Goal: Task Accomplishment & Management: Complete application form

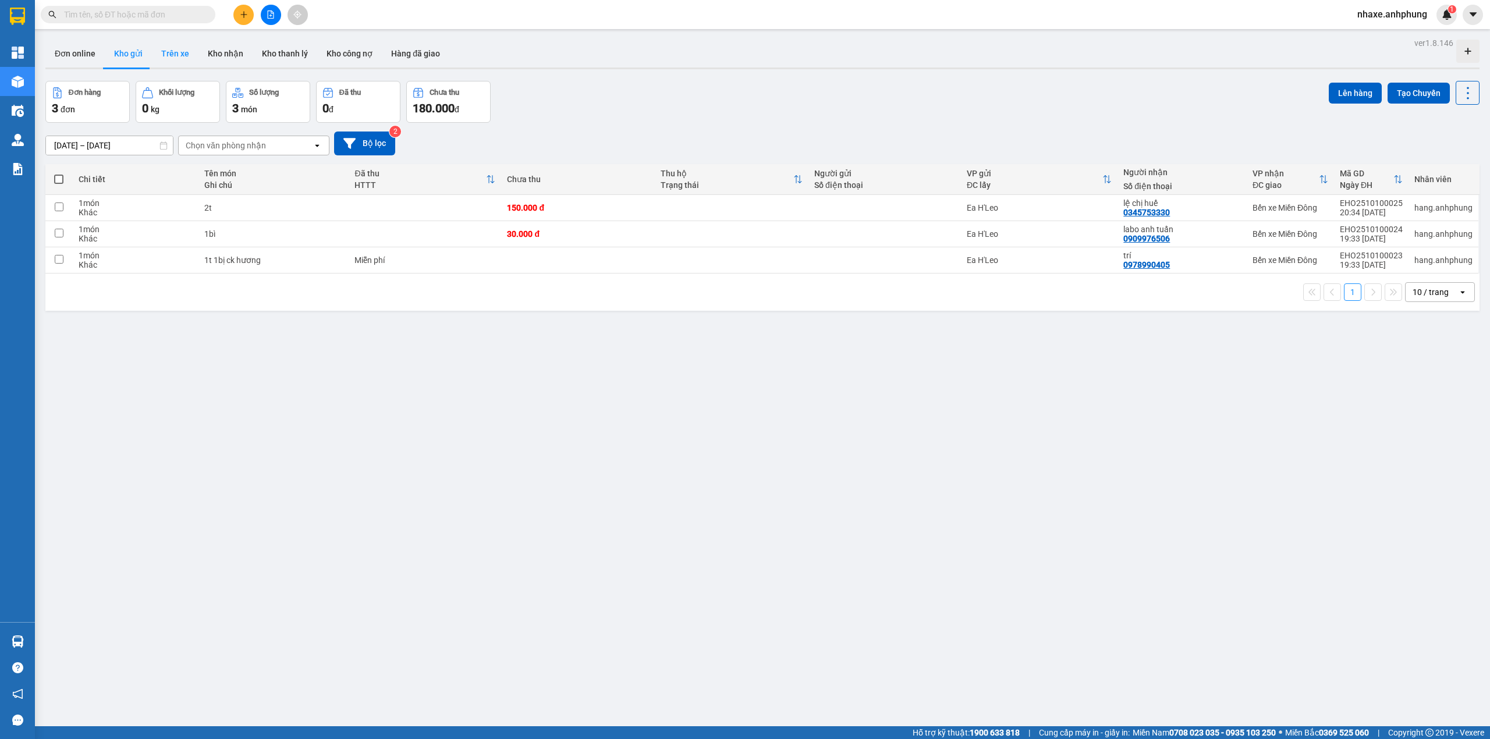
click at [180, 57] on button "Trên xe" at bounding box center [175, 54] width 47 height 28
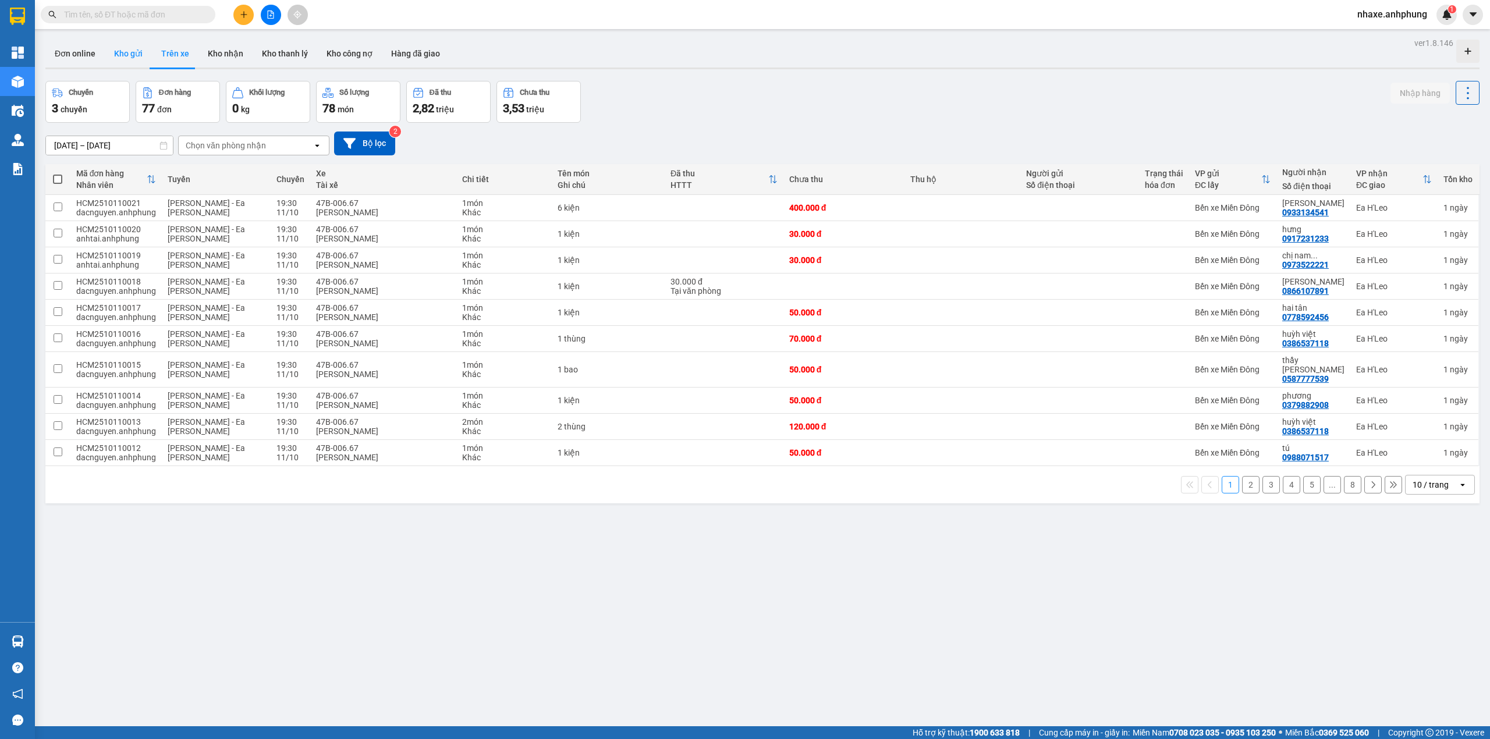
click at [119, 49] on button "Kho gửi" at bounding box center [128, 54] width 47 height 28
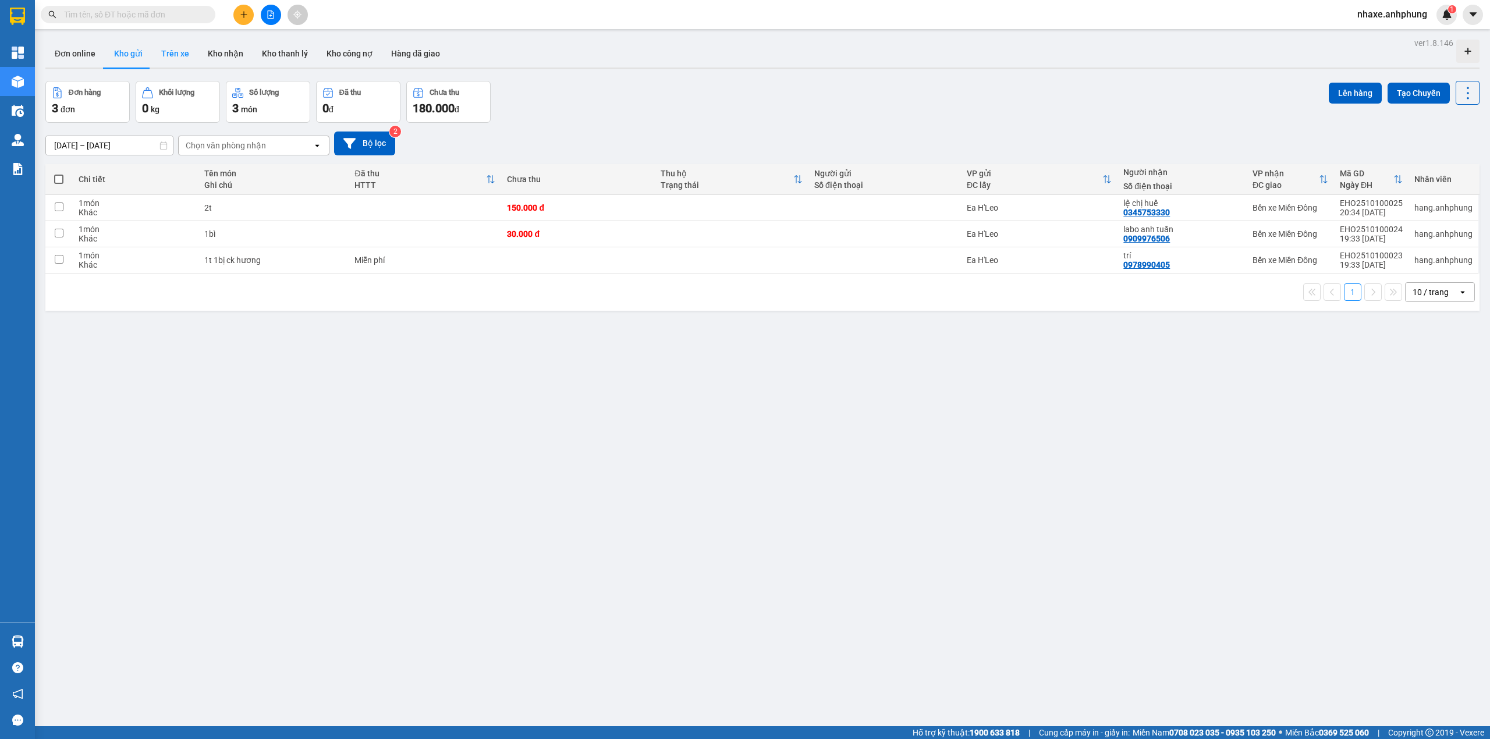
click at [178, 59] on button "Trên xe" at bounding box center [175, 54] width 47 height 28
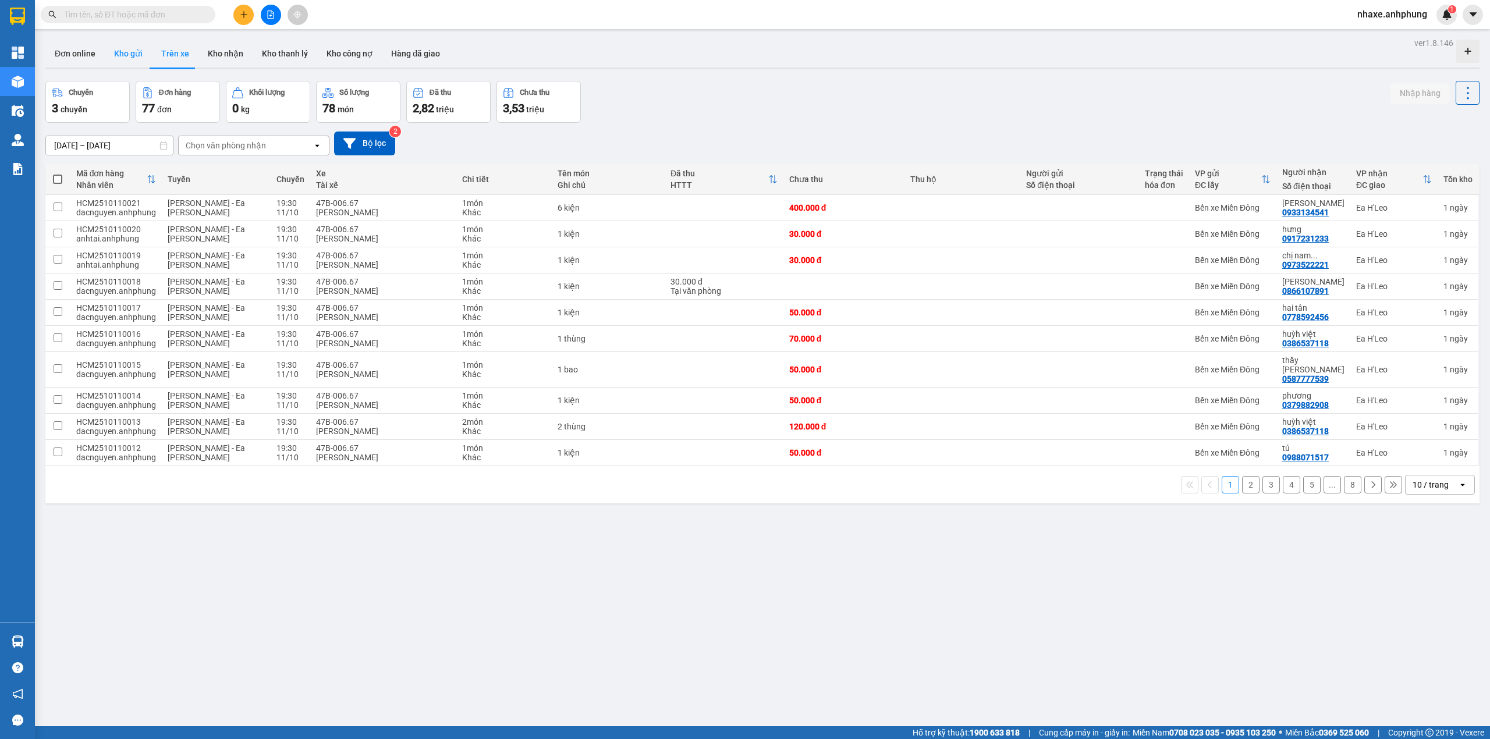
click at [122, 49] on button "Kho gửi" at bounding box center [128, 54] width 47 height 28
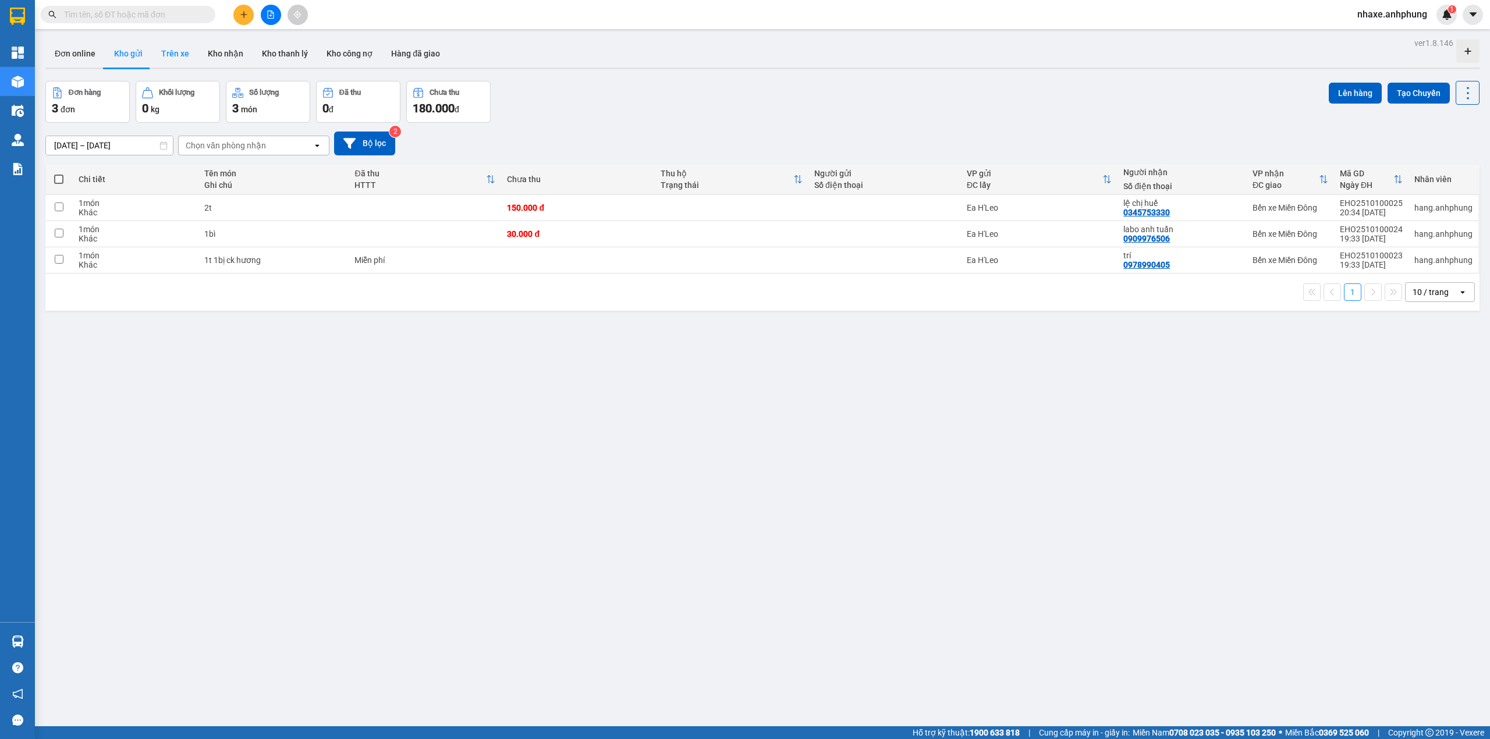
click at [185, 59] on button "Trên xe" at bounding box center [175, 54] width 47 height 28
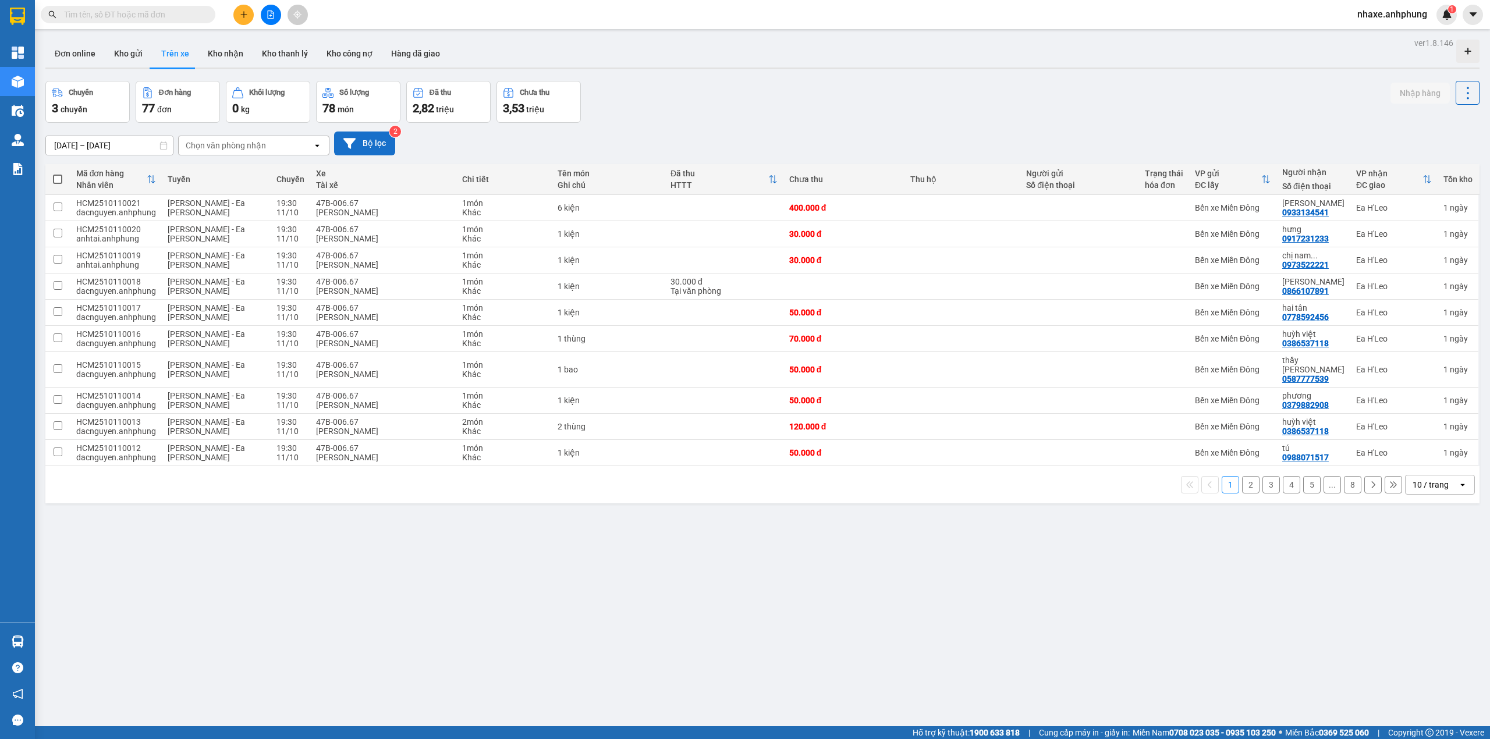
click at [368, 148] on button "Bộ lọc" at bounding box center [364, 144] width 61 height 24
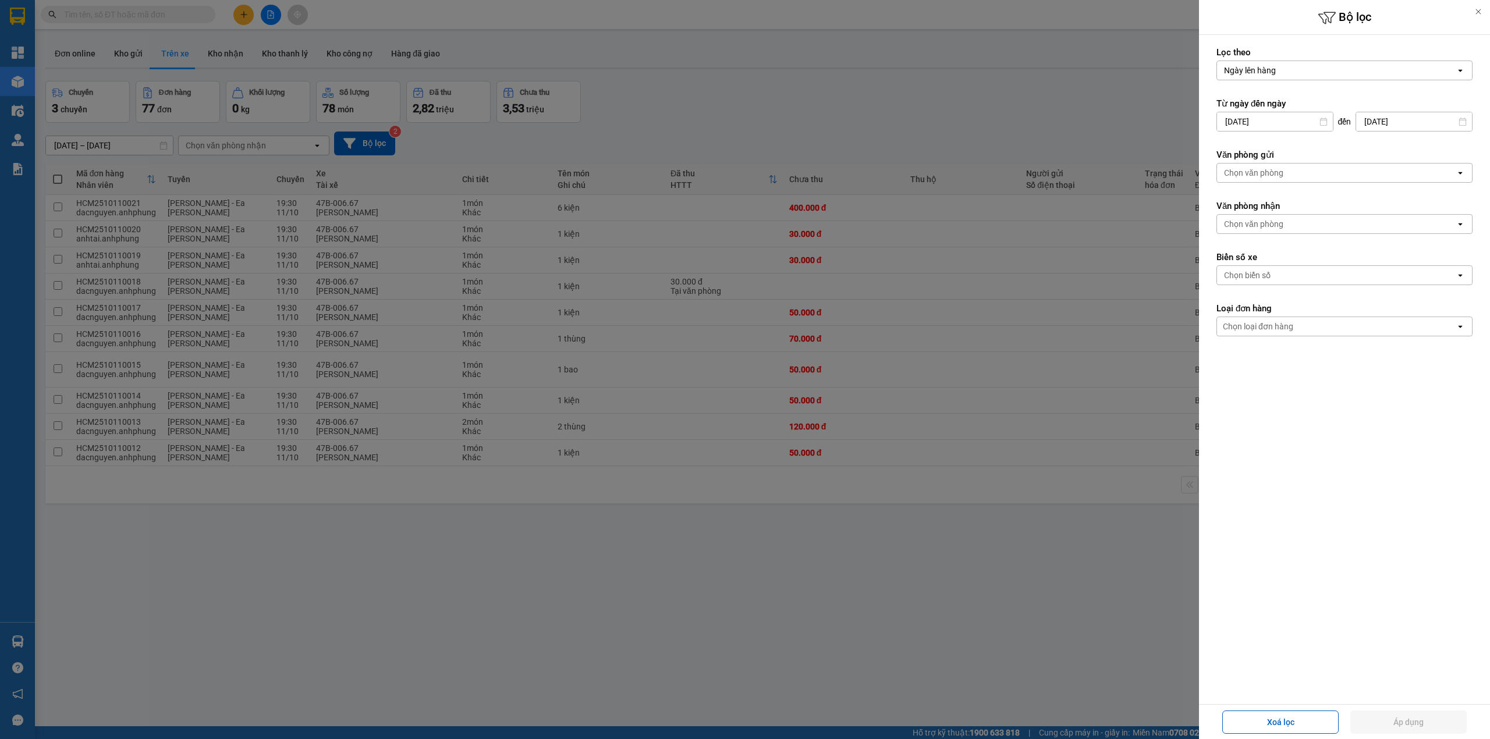
drag, startPoint x: 1304, startPoint y: 171, endPoint x: 1297, endPoint y: 175, distance: 7.9
click at [1300, 171] on div "Chọn văn phòng" at bounding box center [1336, 173] width 239 height 19
click at [1281, 203] on span "Bến xe Miền Đông" at bounding box center [1261, 199] width 70 height 12
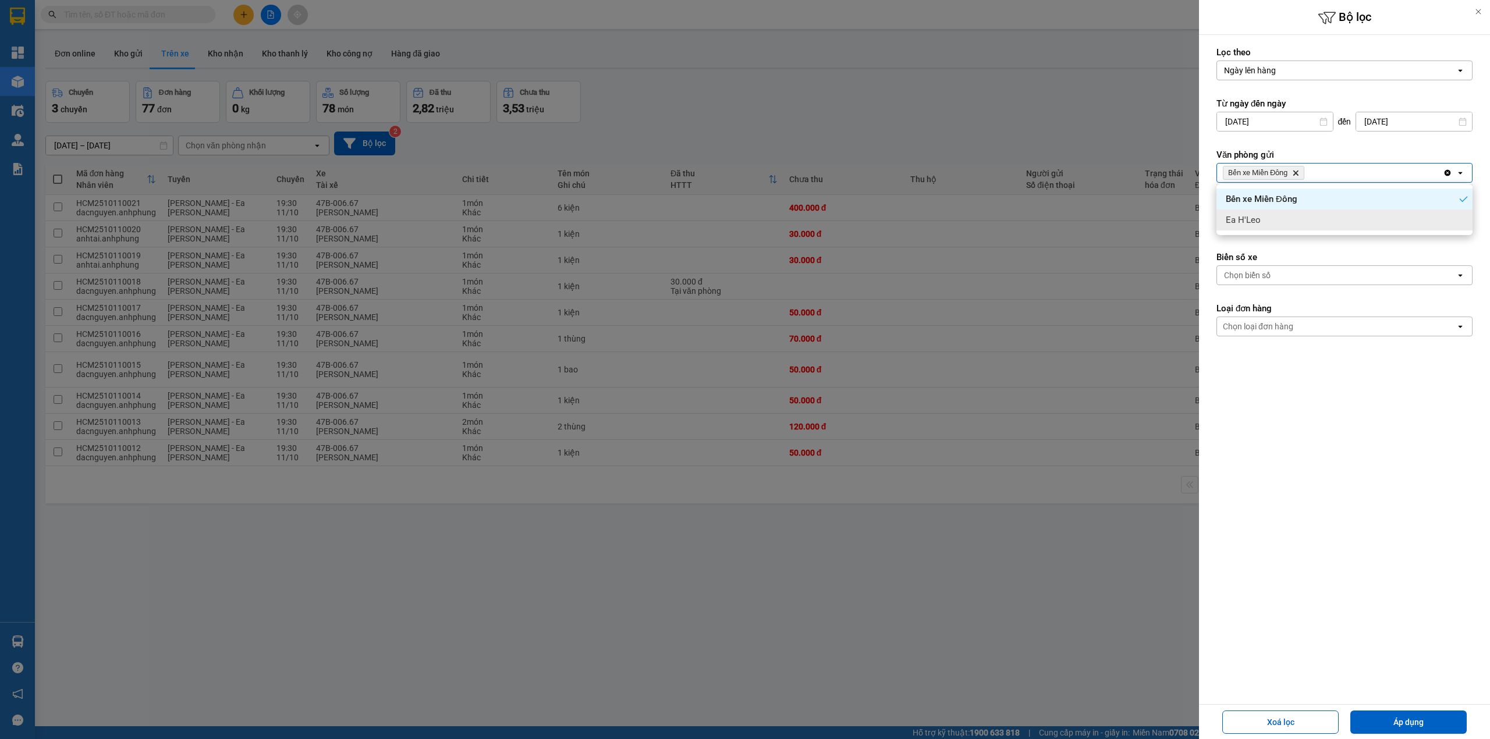
click at [1275, 242] on form "Lọc theo Ngày lên hàng open Từ ngày đến [DATE] Press the down arrow key to inte…" at bounding box center [1345, 244] width 256 height 395
click at [1274, 231] on div "Chọn văn phòng" at bounding box center [1336, 224] width 239 height 19
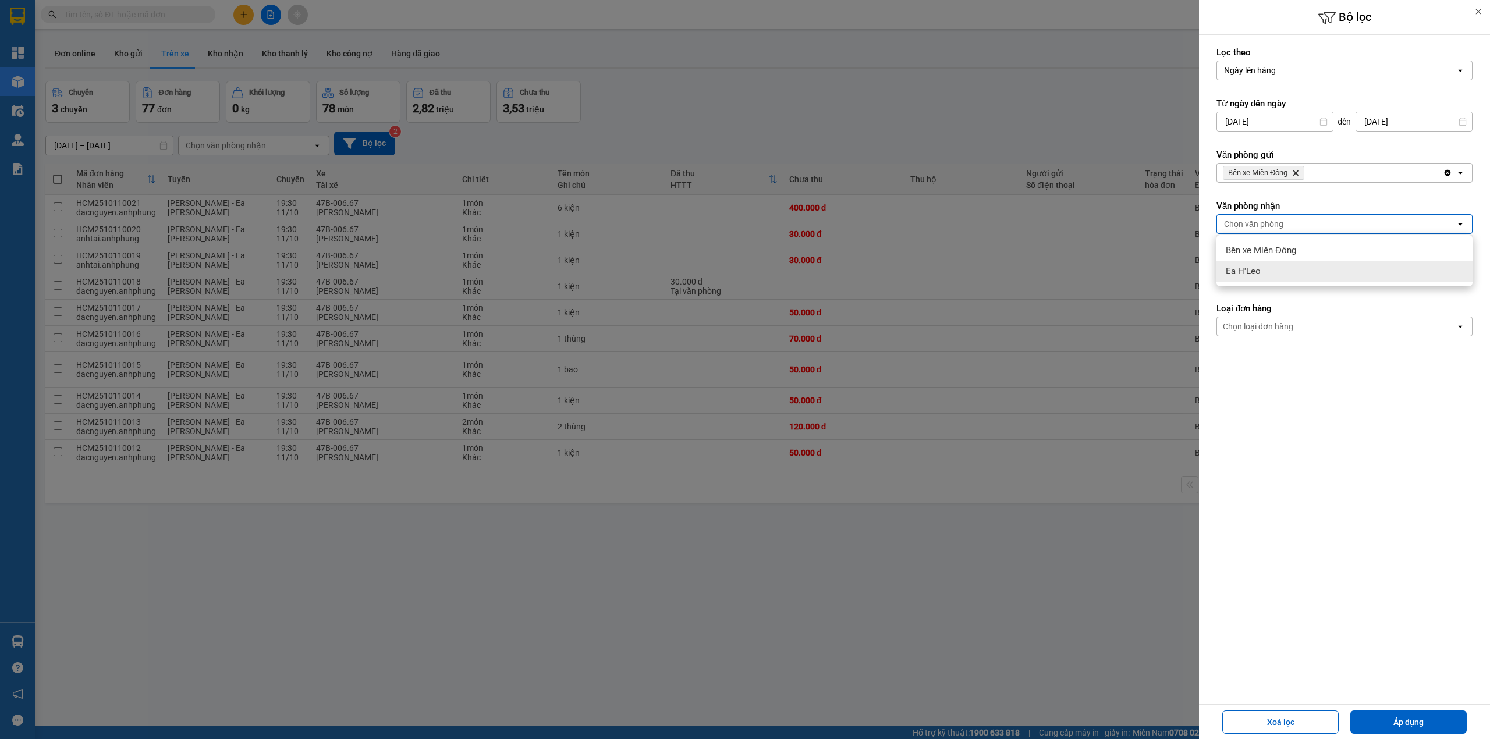
click at [1260, 268] on span "Ea H'Leo" at bounding box center [1243, 271] width 35 height 12
click at [1364, 719] on button "Áp dụng" at bounding box center [1408, 722] width 116 height 23
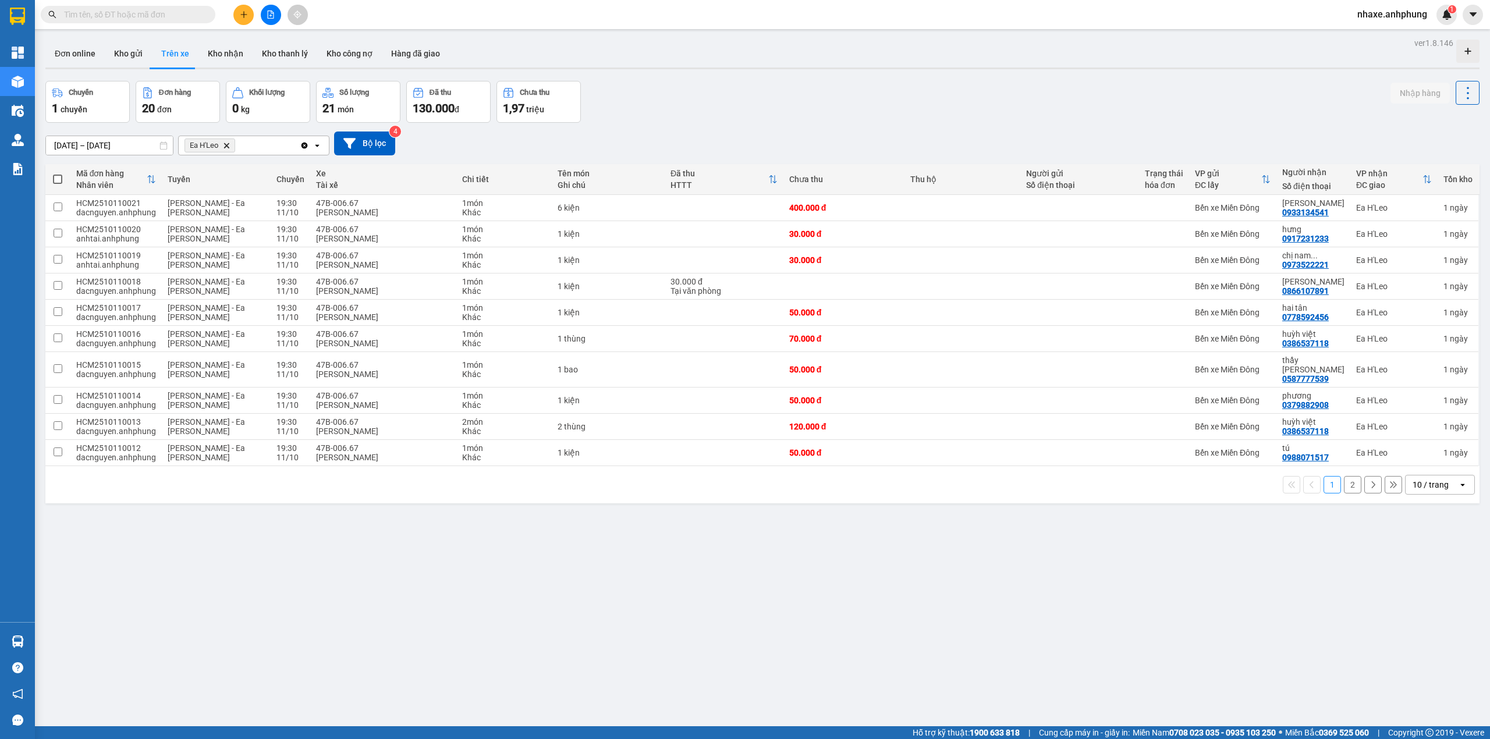
click at [1433, 479] on div "10 / trang" at bounding box center [1431, 485] width 36 height 12
click at [1437, 571] on span "50 / trang" at bounding box center [1421, 567] width 37 height 12
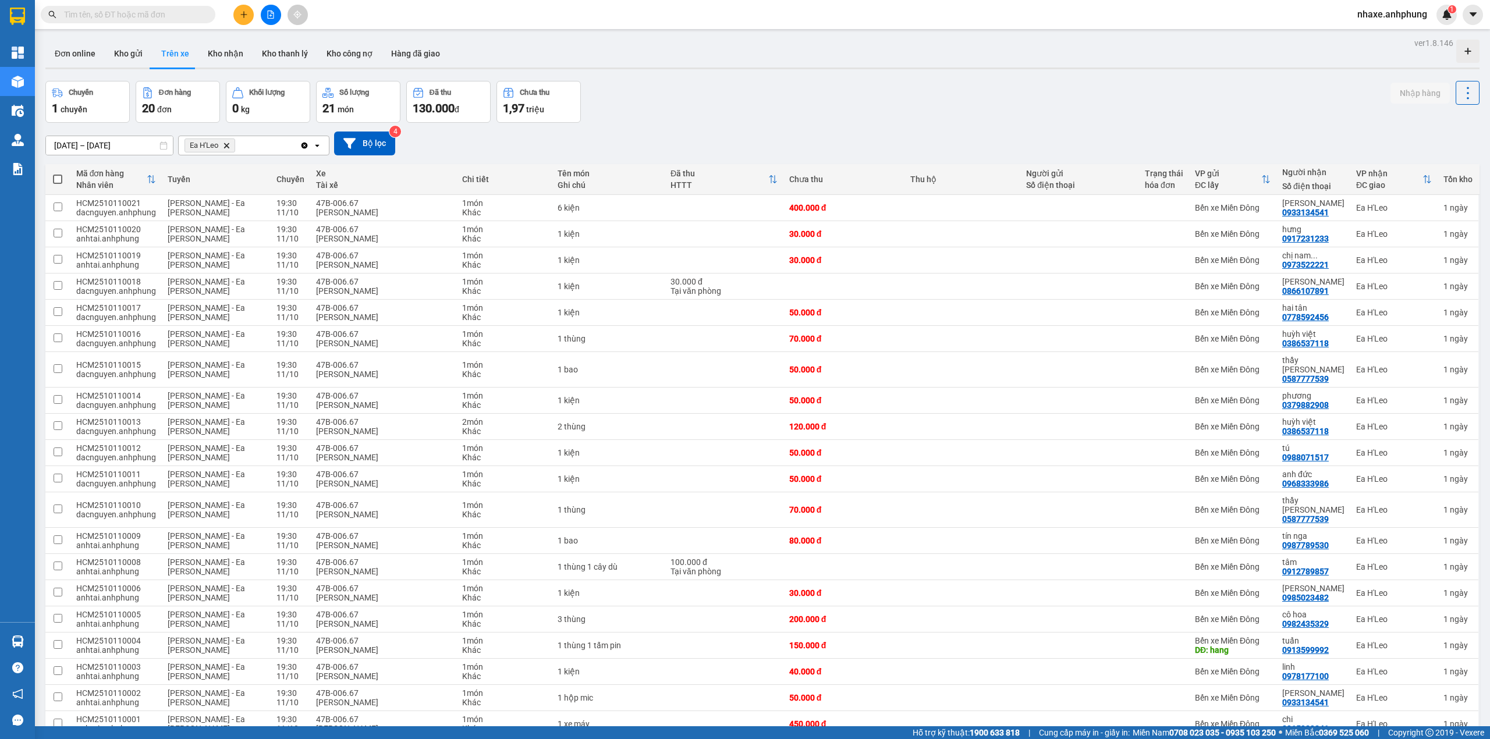
click at [61, 183] on span at bounding box center [57, 179] width 9 height 9
click at [58, 173] on input "checkbox" at bounding box center [58, 173] width 0 height 0
checkbox input "true"
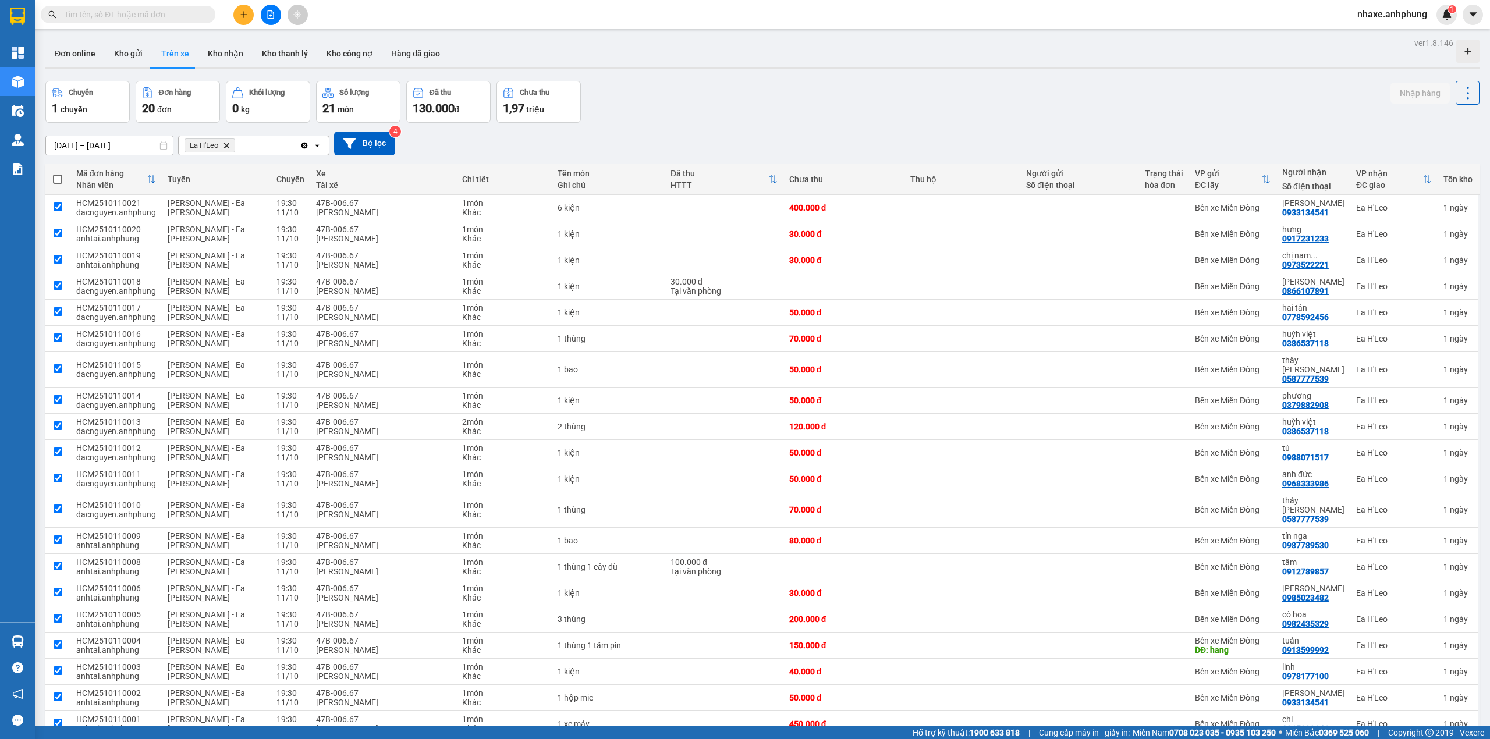
checkbox input "true"
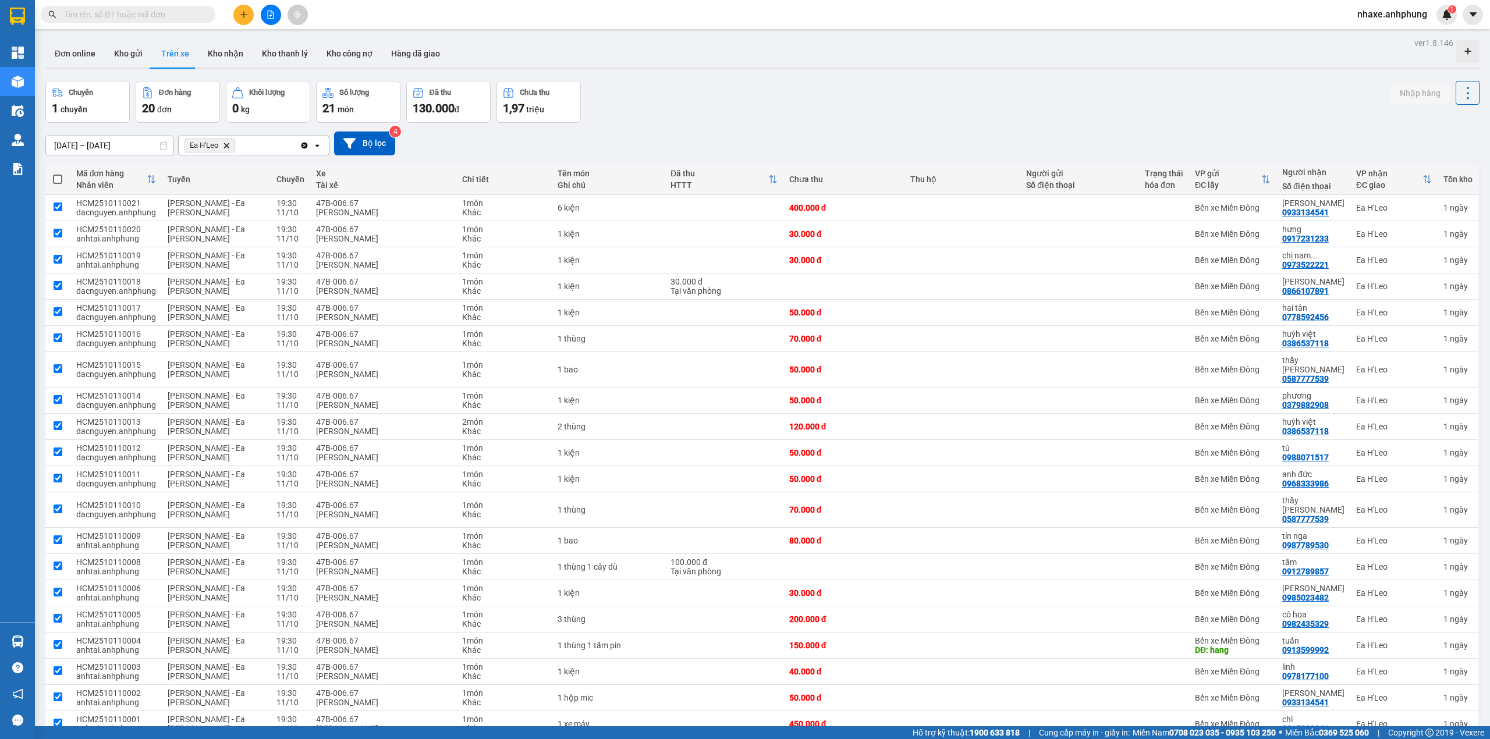
checkbox input "true"
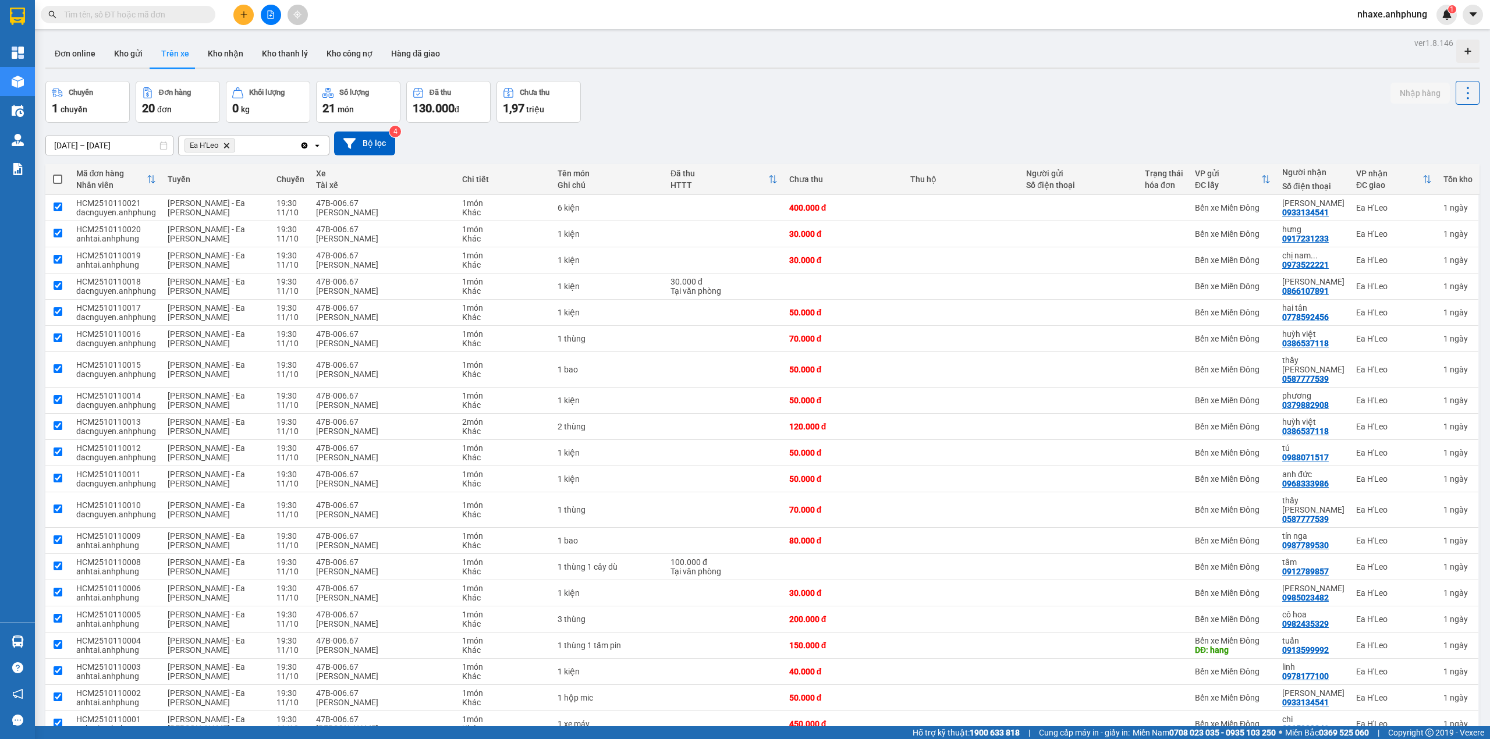
checkbox input "true"
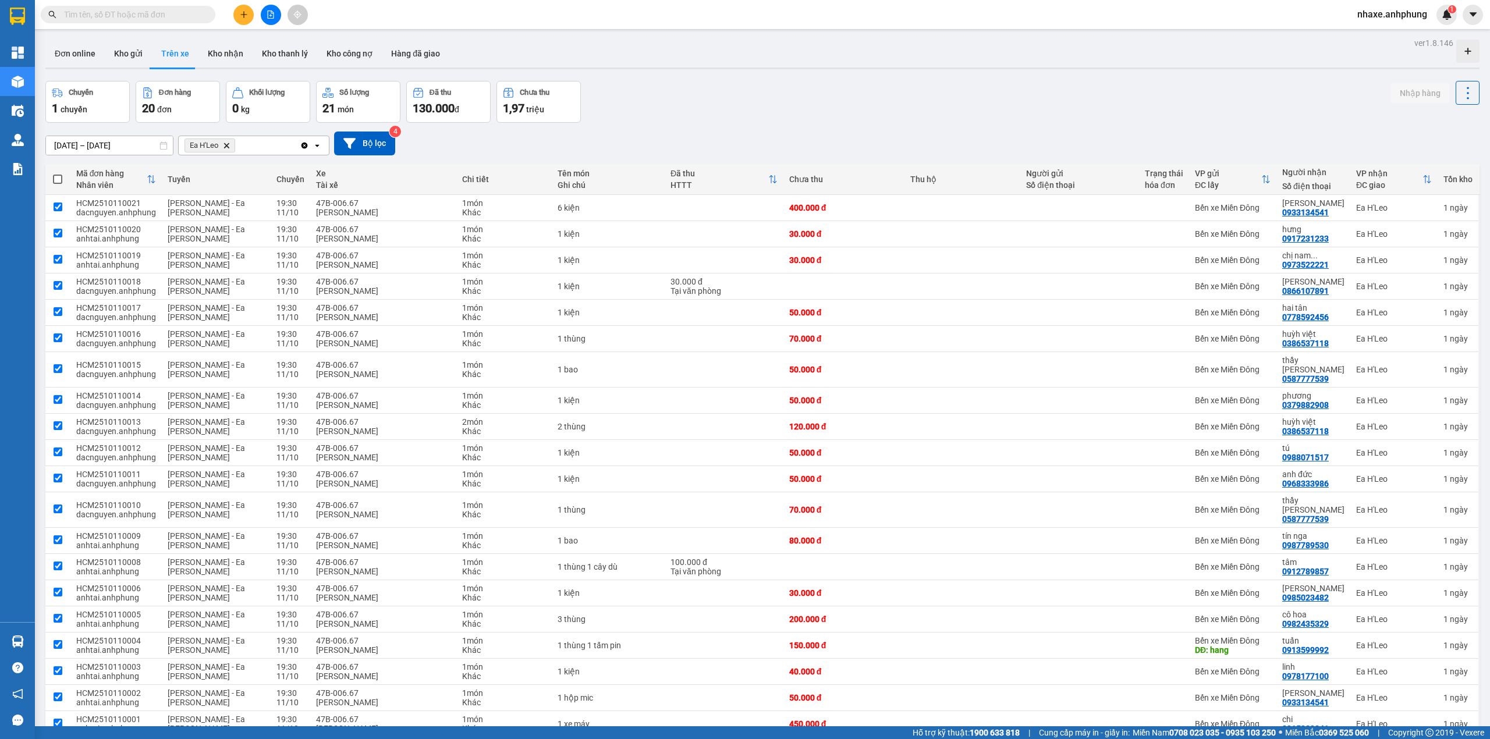
checkbox input "true"
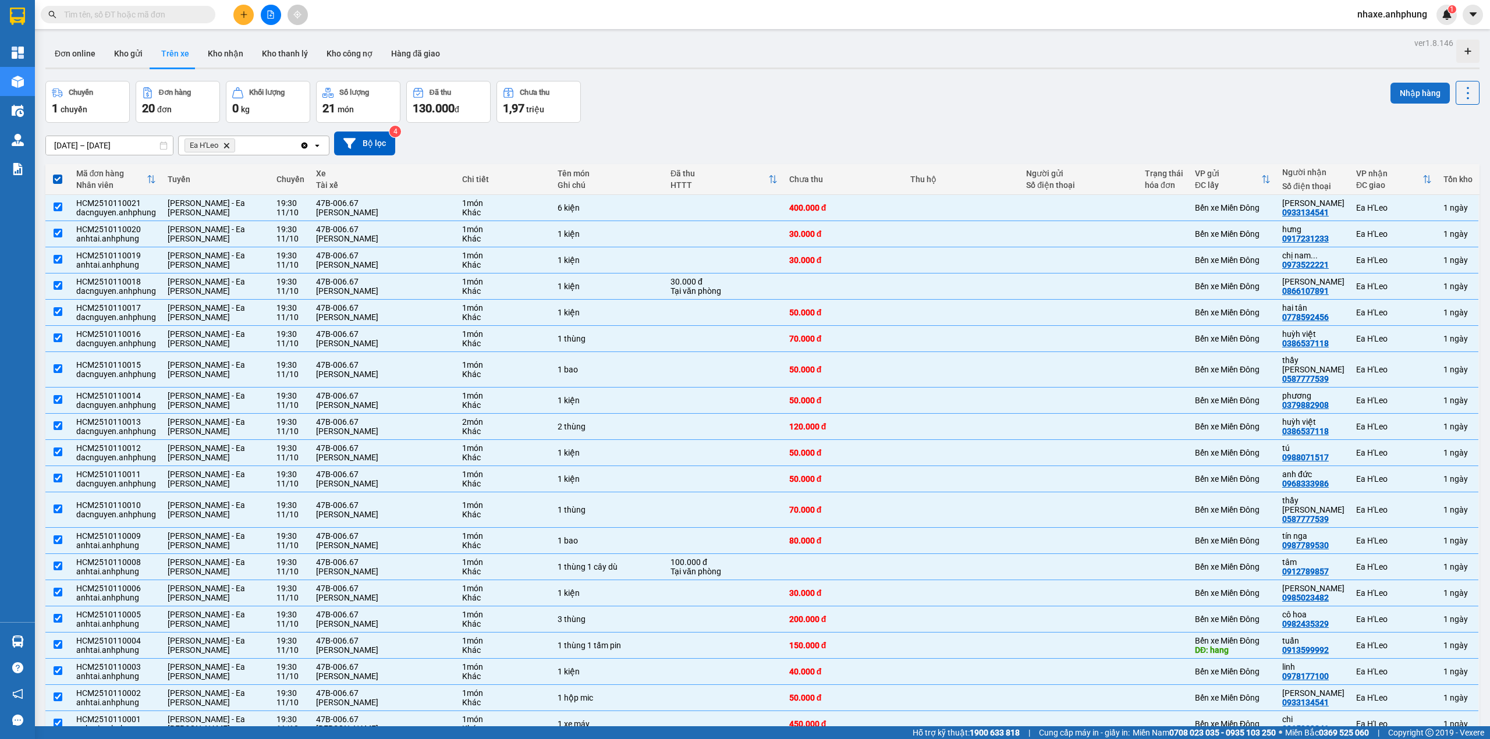
click at [1402, 94] on button "Nhập hàng" at bounding box center [1420, 93] width 59 height 21
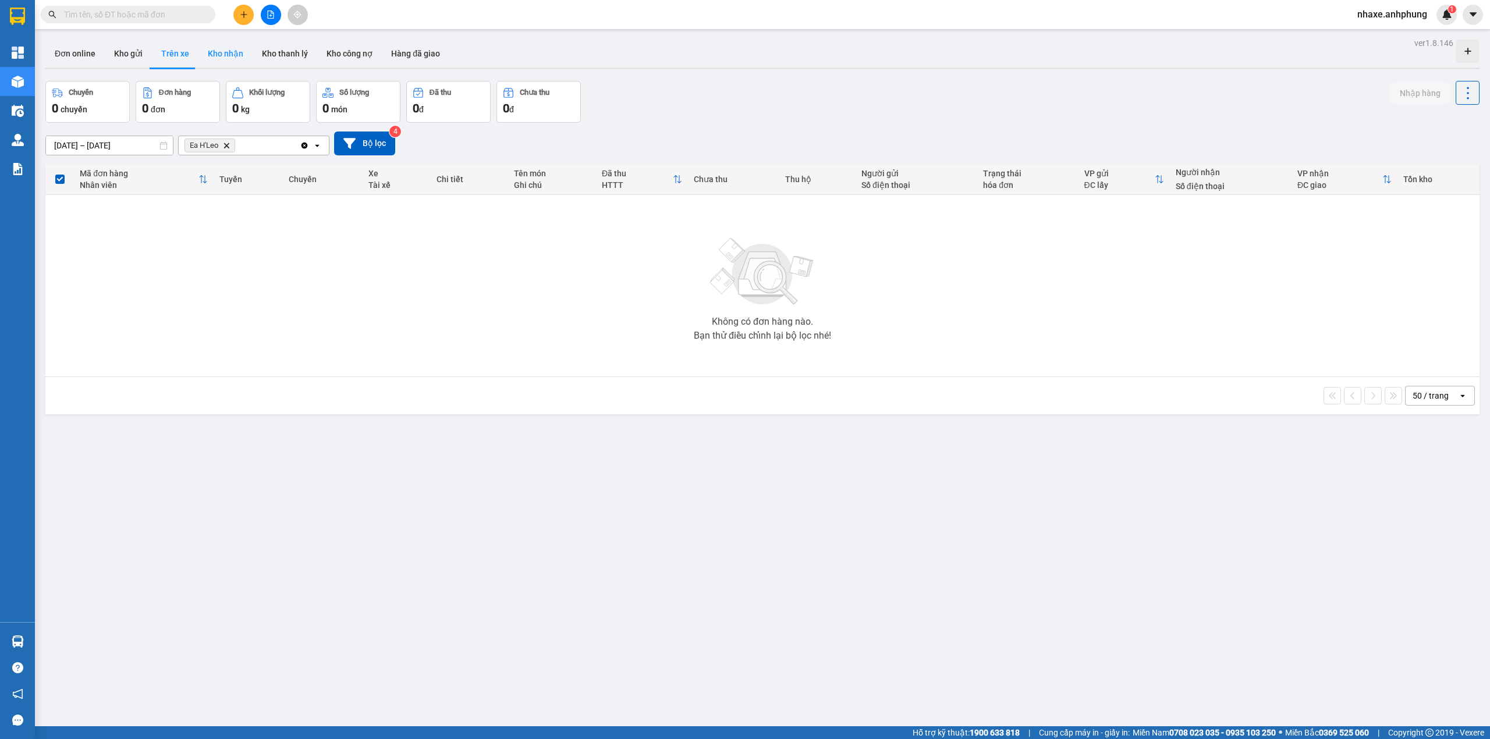
click at [237, 63] on button "Kho nhận" at bounding box center [225, 54] width 54 height 28
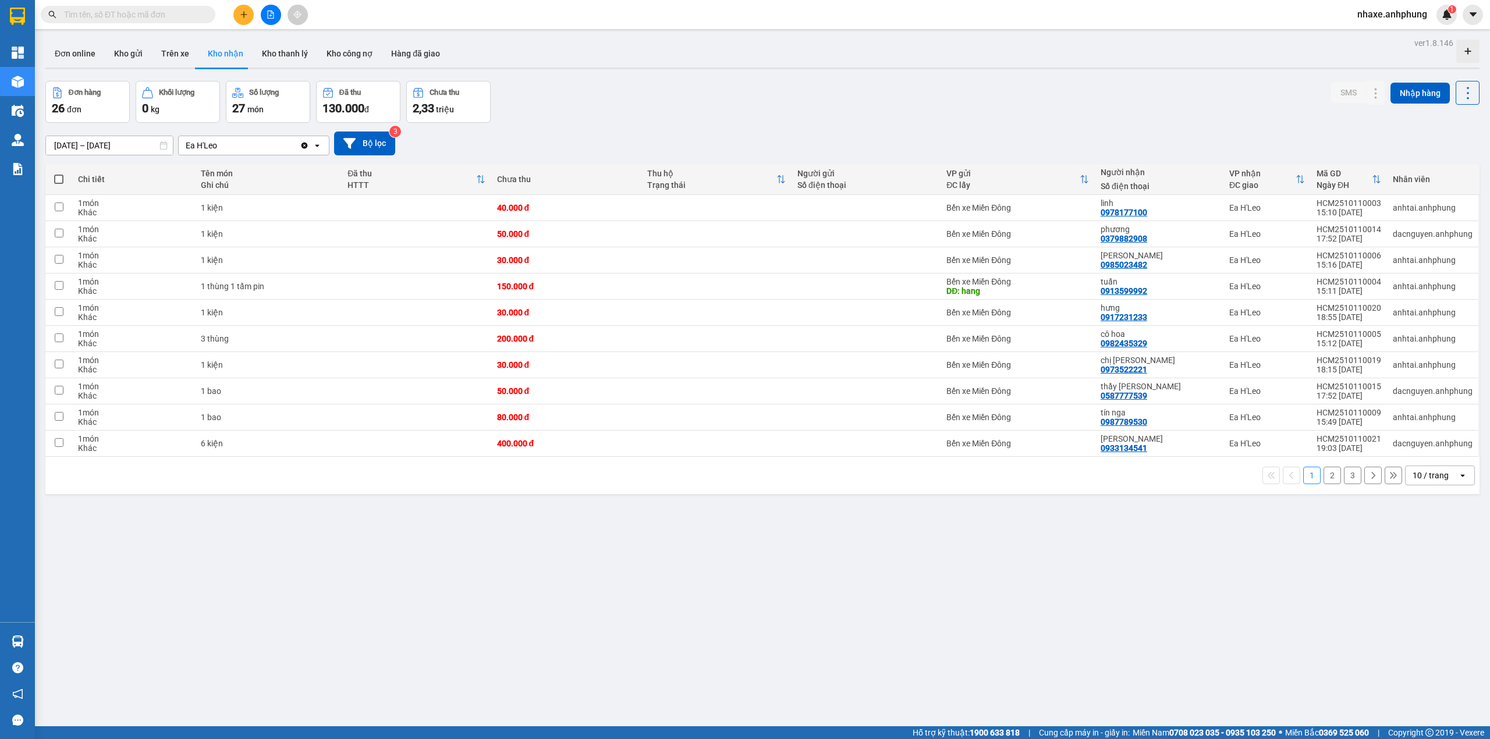
click at [1432, 477] on div "10 / trang" at bounding box center [1431, 476] width 36 height 12
click at [1430, 590] on span "80 / trang" at bounding box center [1421, 587] width 37 height 12
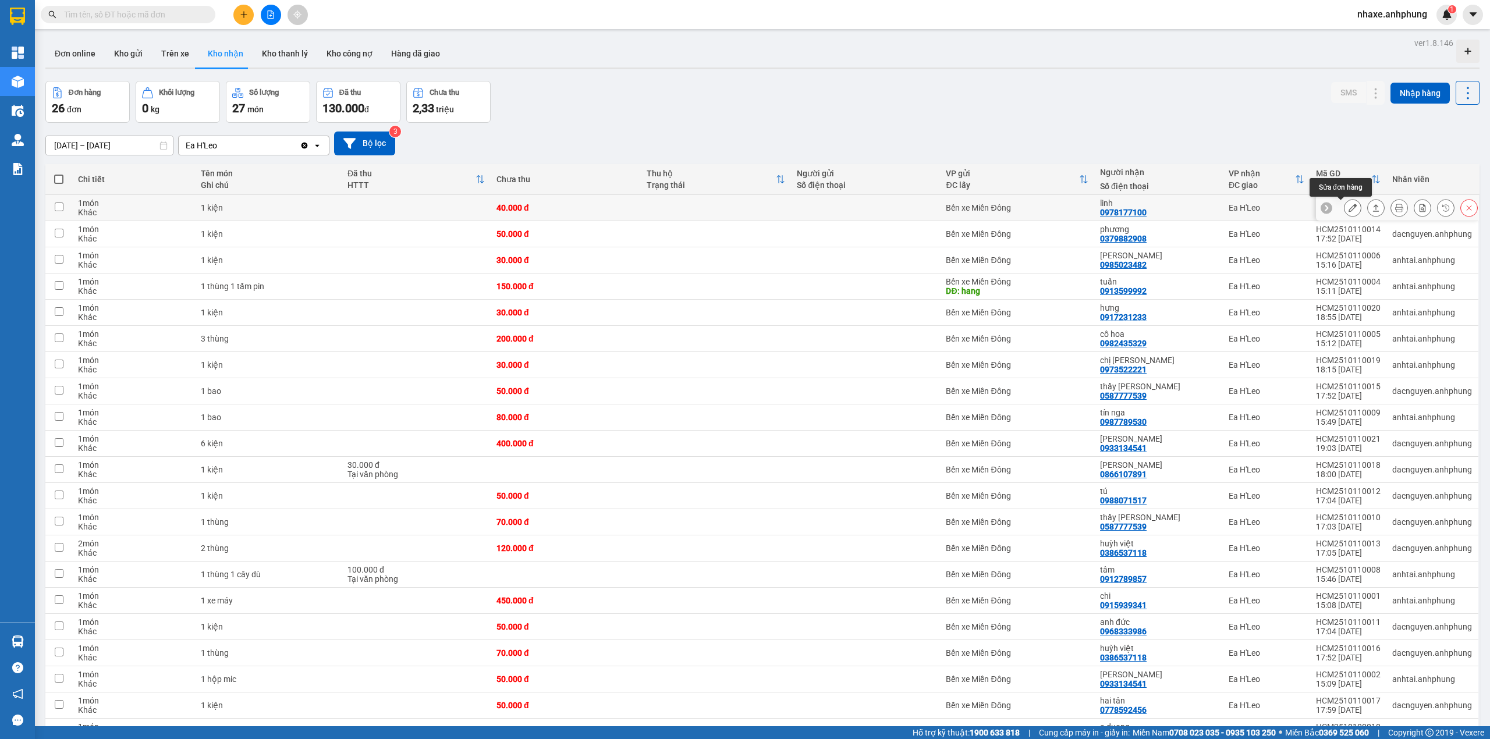
click at [1349, 208] on icon at bounding box center [1353, 208] width 8 height 8
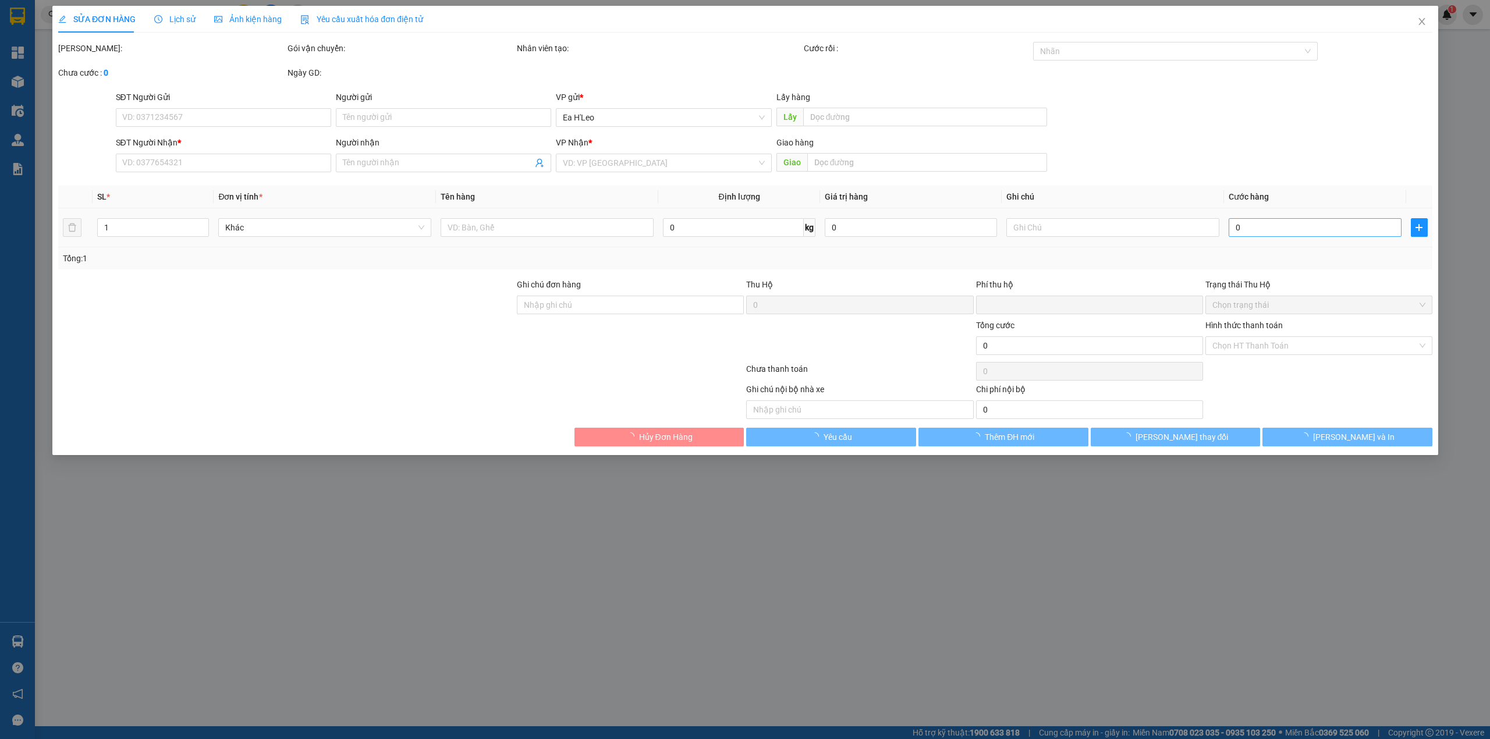
type input "0978177100"
type input "linh"
type input "0"
type input "40.000"
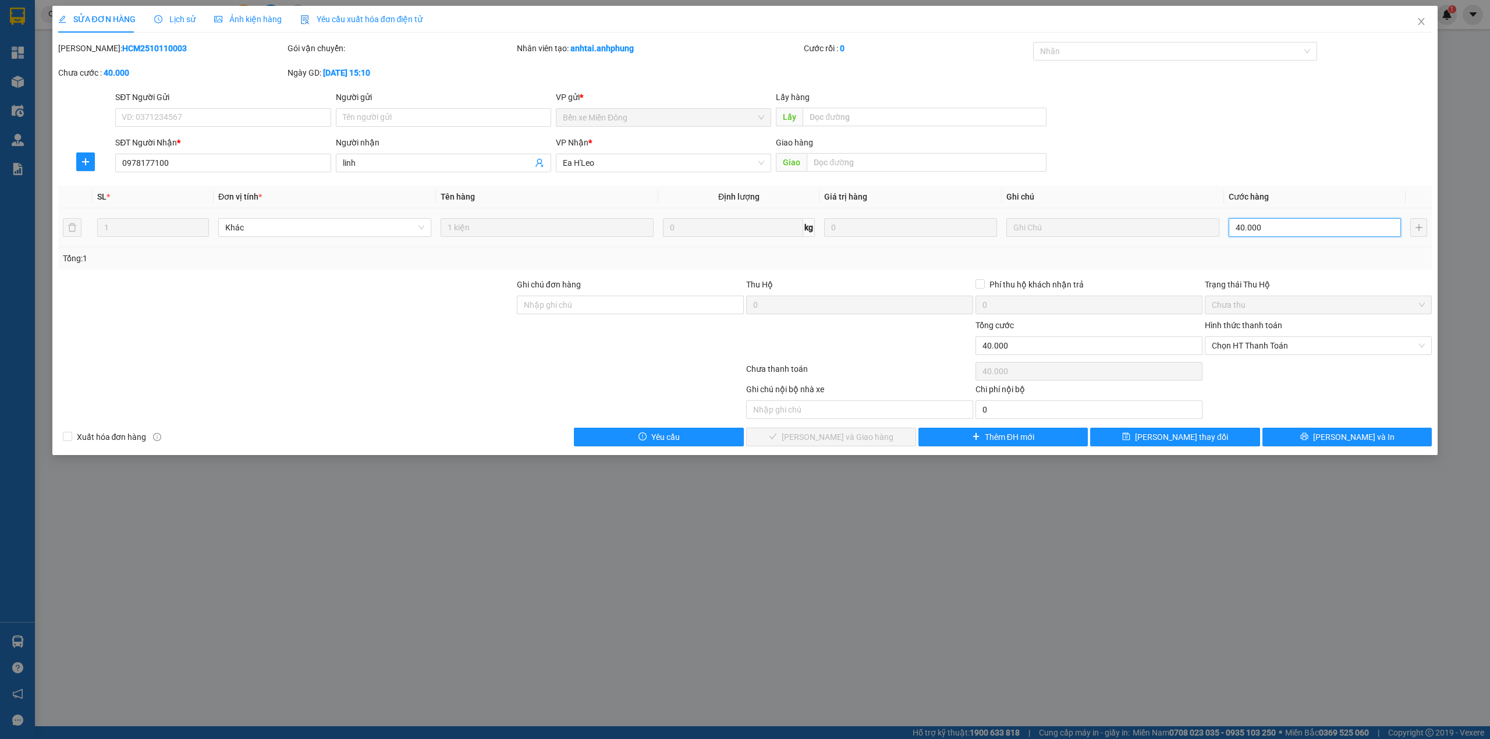
click at [1281, 226] on input "40.000" at bounding box center [1315, 227] width 172 height 19
type input "3"
type input "30"
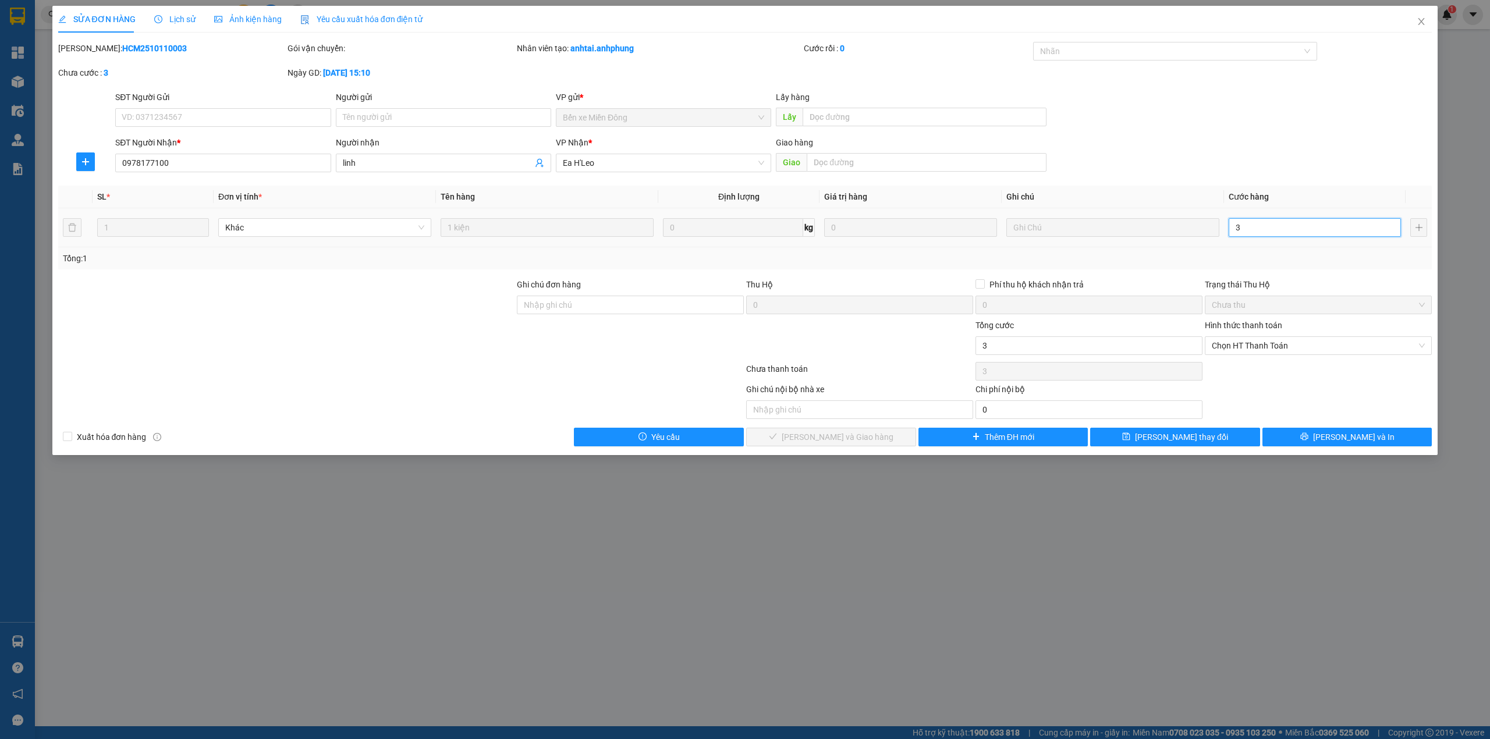
type input "30"
click at [1283, 345] on span "Chọn HT Thanh Toán" at bounding box center [1318, 345] width 213 height 17
type input "30"
type input "30.000"
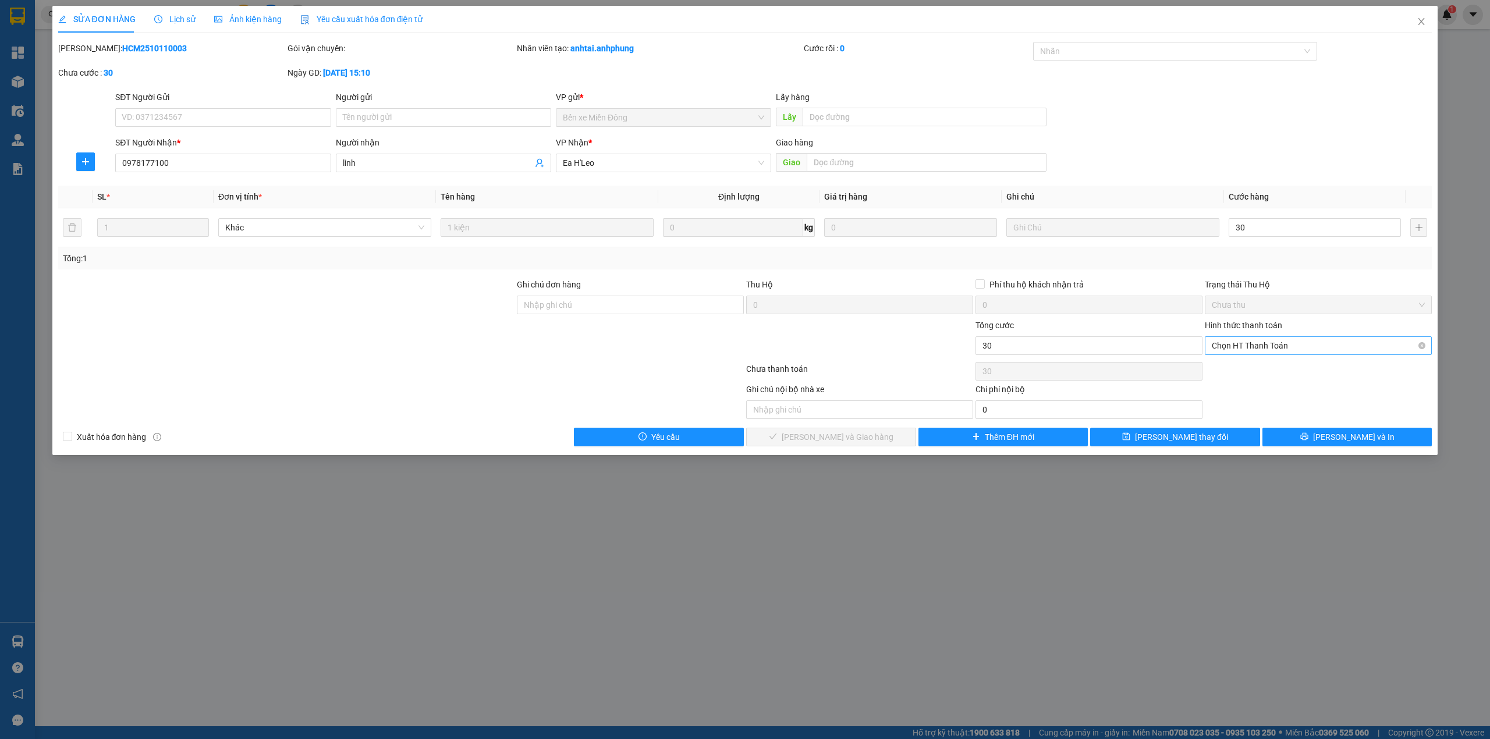
type input "30.000"
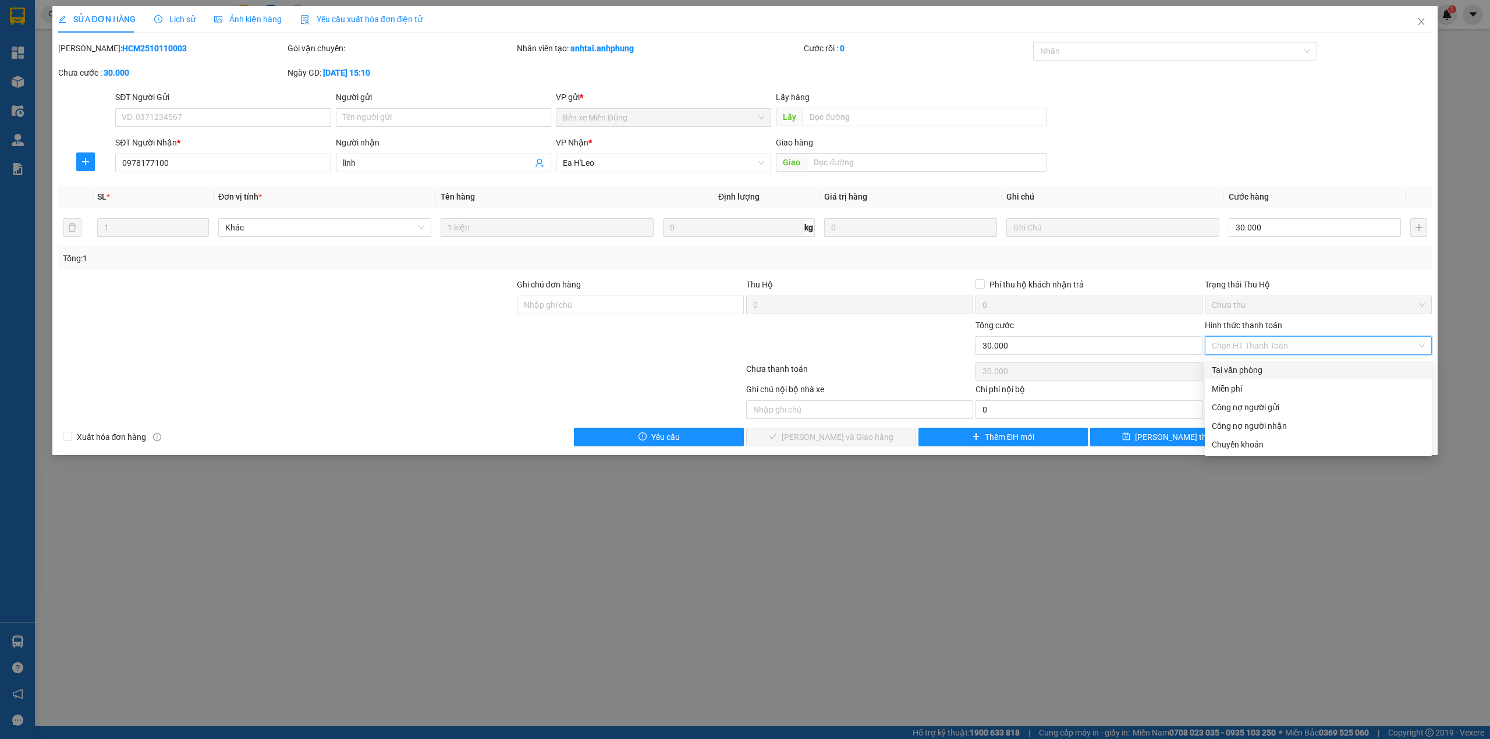
click at [1267, 368] on div "Tại văn phòng" at bounding box center [1318, 370] width 213 height 13
type input "0"
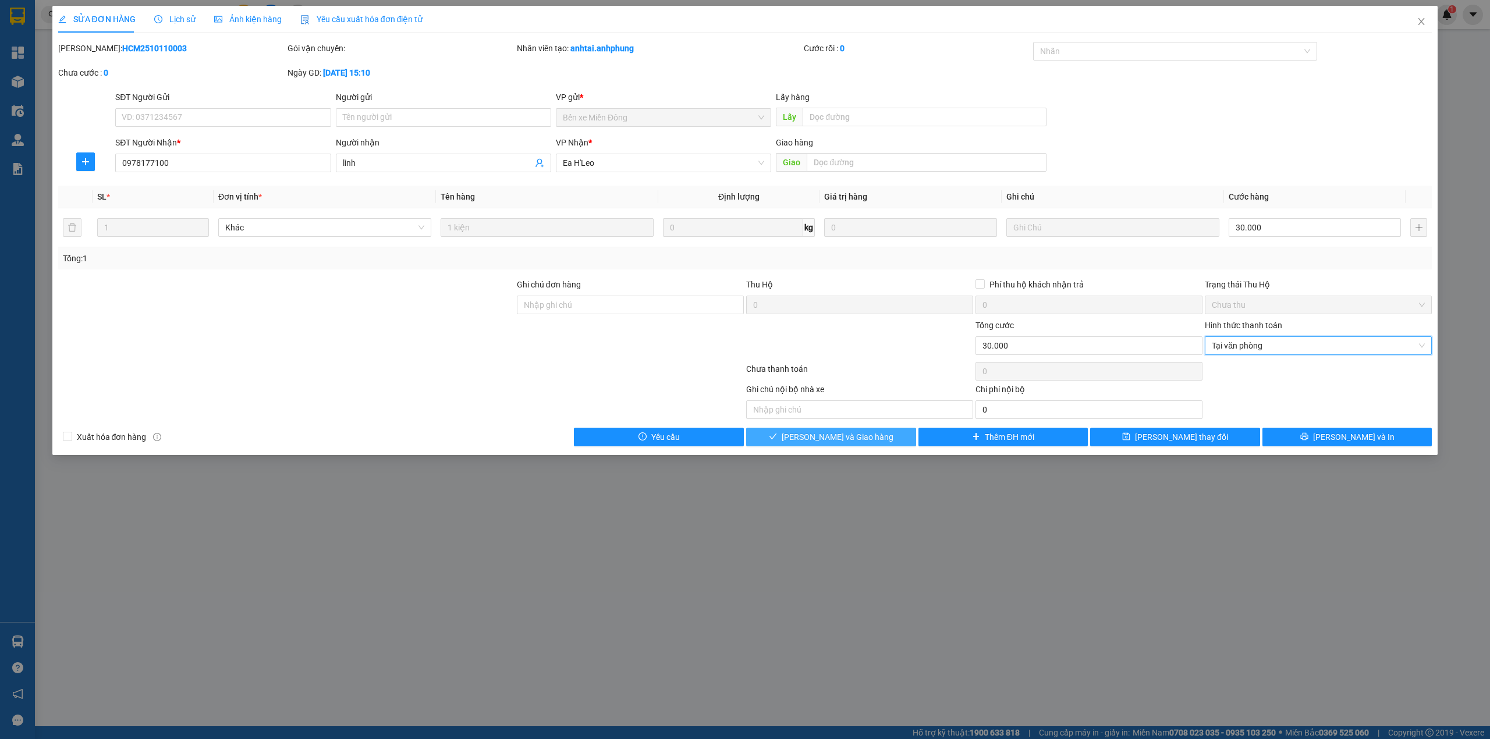
click at [871, 442] on button "[PERSON_NAME] và Giao hàng" at bounding box center [831, 437] width 170 height 19
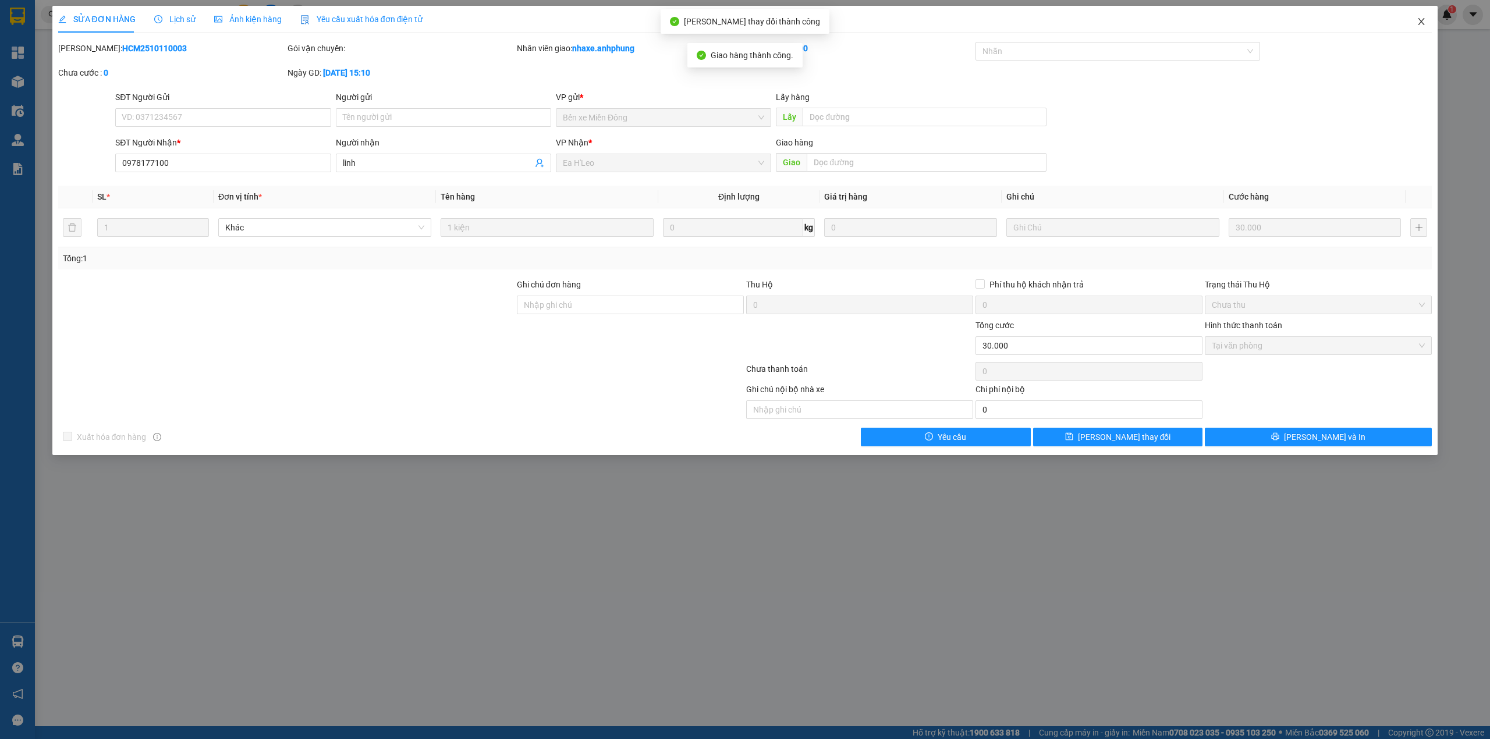
click at [1418, 17] on icon "close" at bounding box center [1421, 21] width 9 height 9
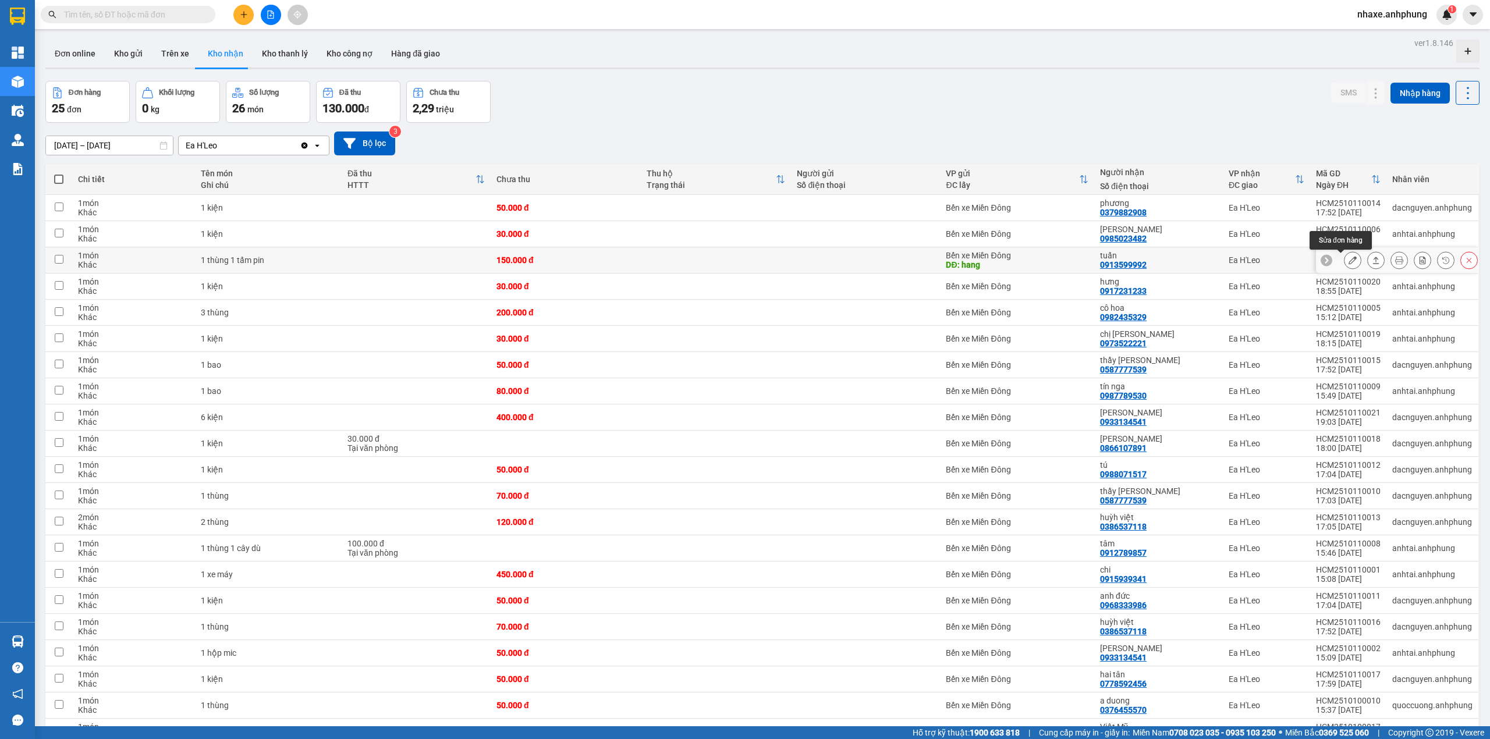
click at [1349, 261] on icon at bounding box center [1353, 260] width 8 height 8
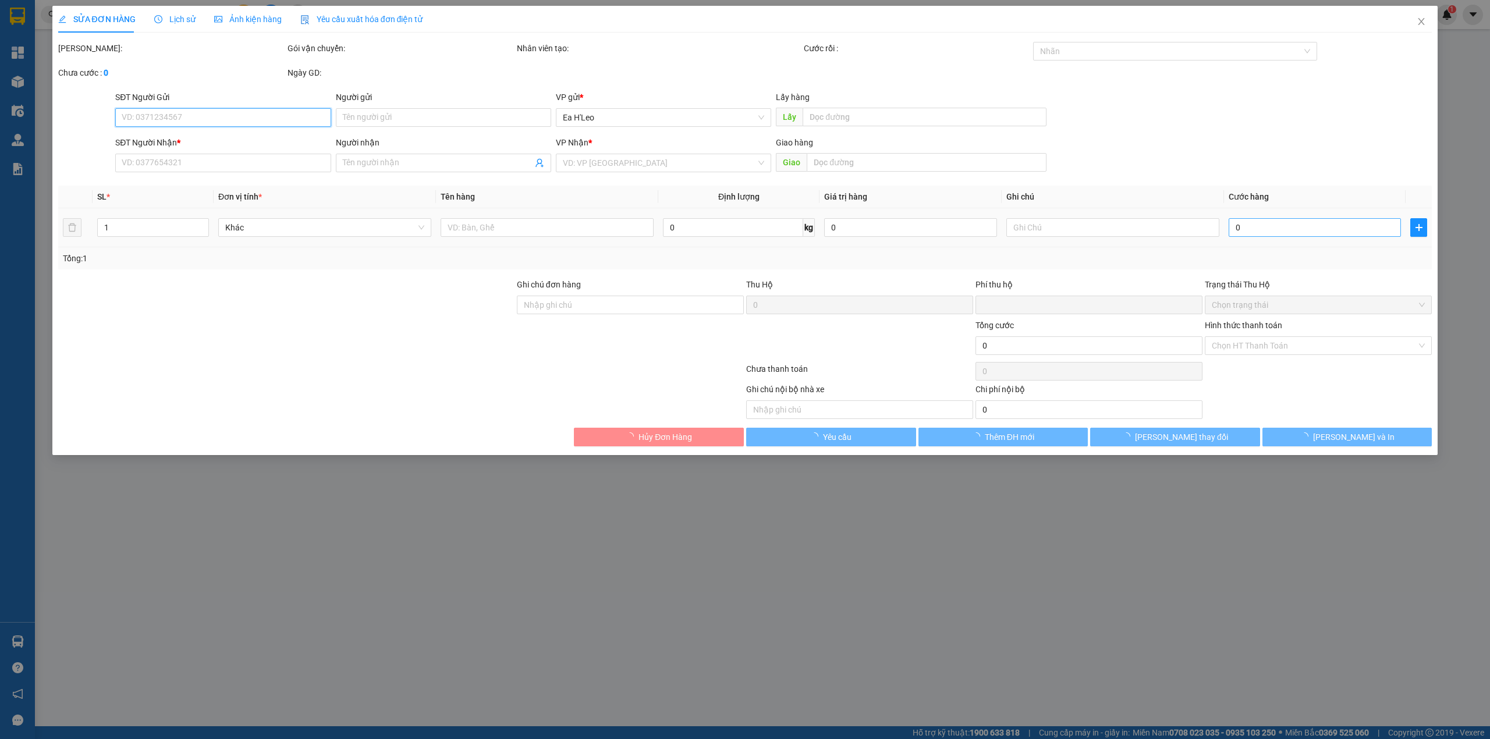
type input "hang"
type input "0913599992"
type input "tuấn"
type input "0"
type input "150.000"
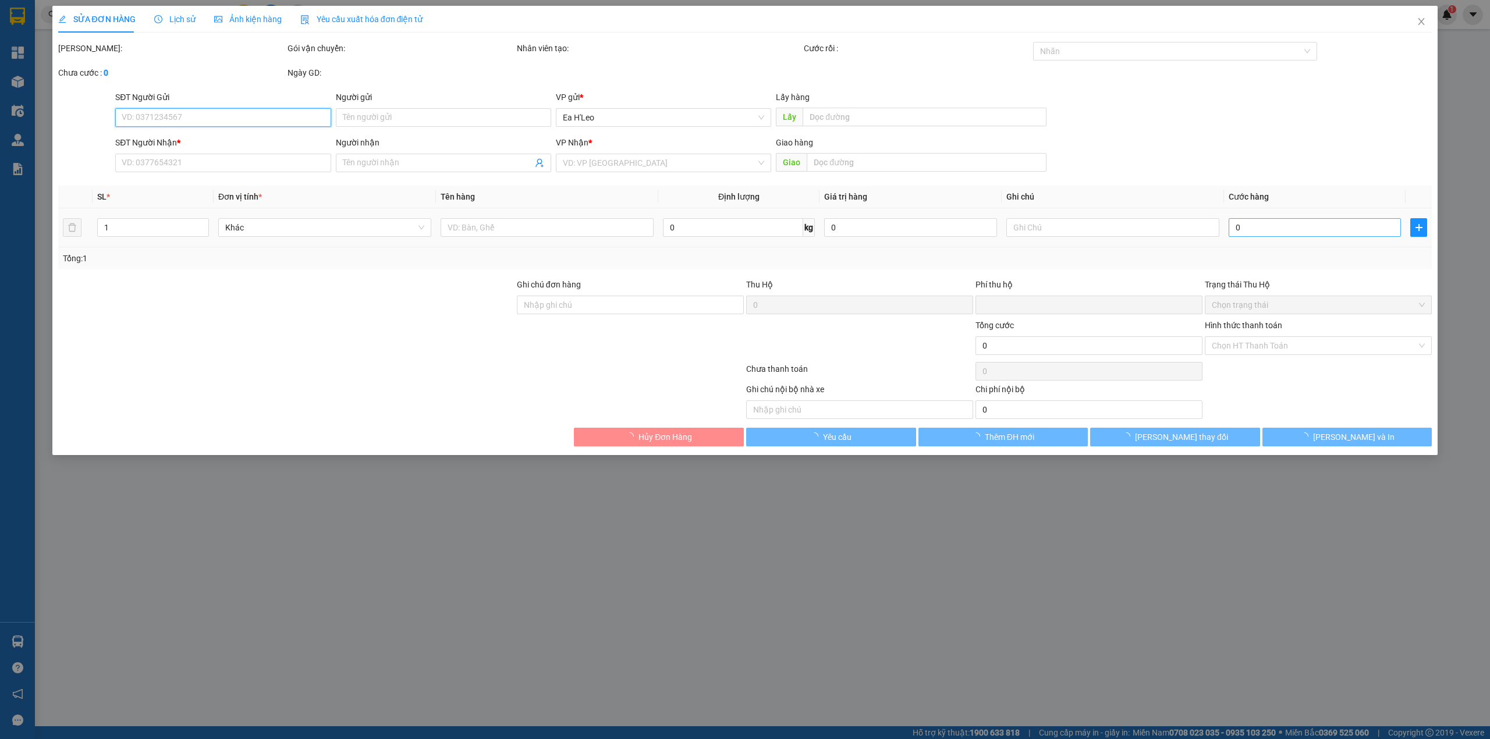
type input "150.000"
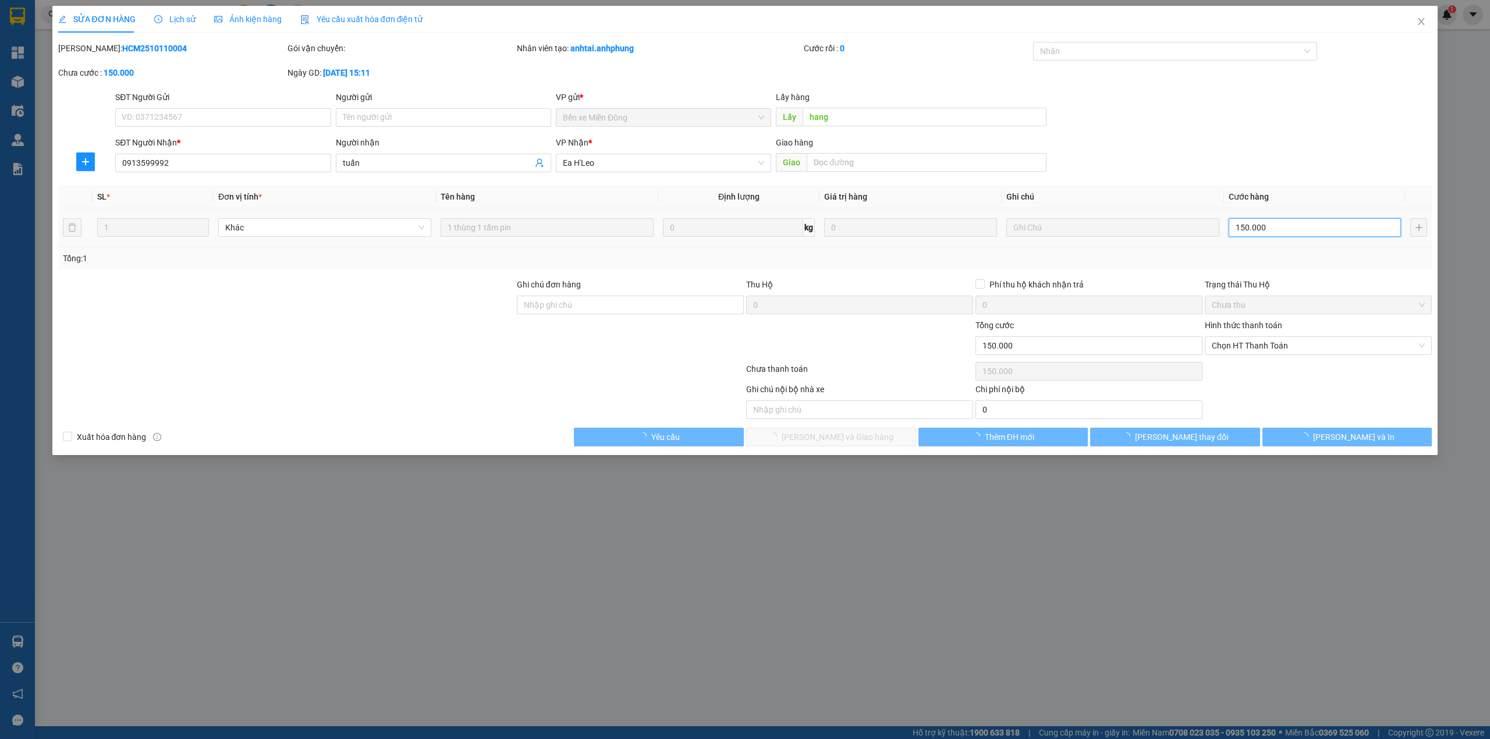
click at [1290, 229] on input "150.000" at bounding box center [1315, 227] width 172 height 19
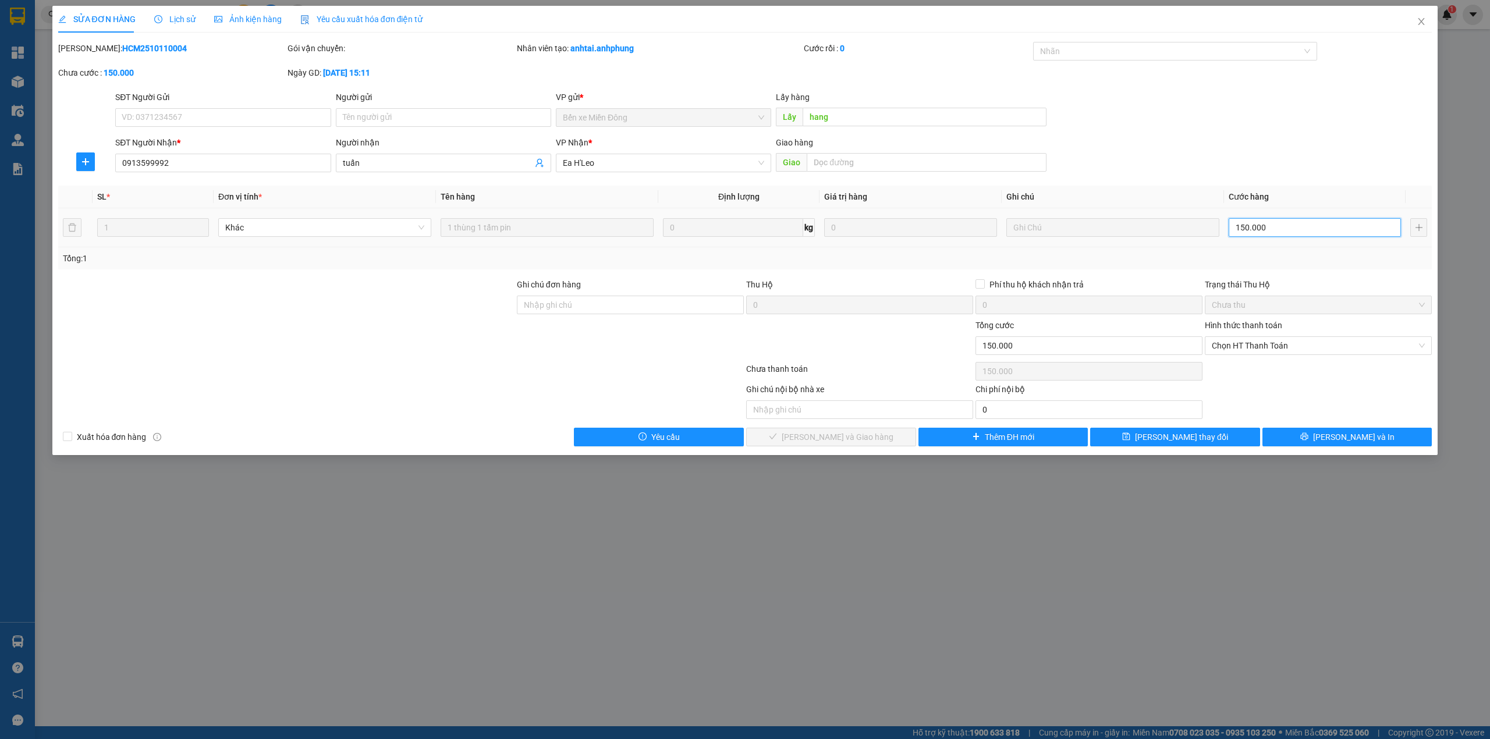
type input "1"
type input "10"
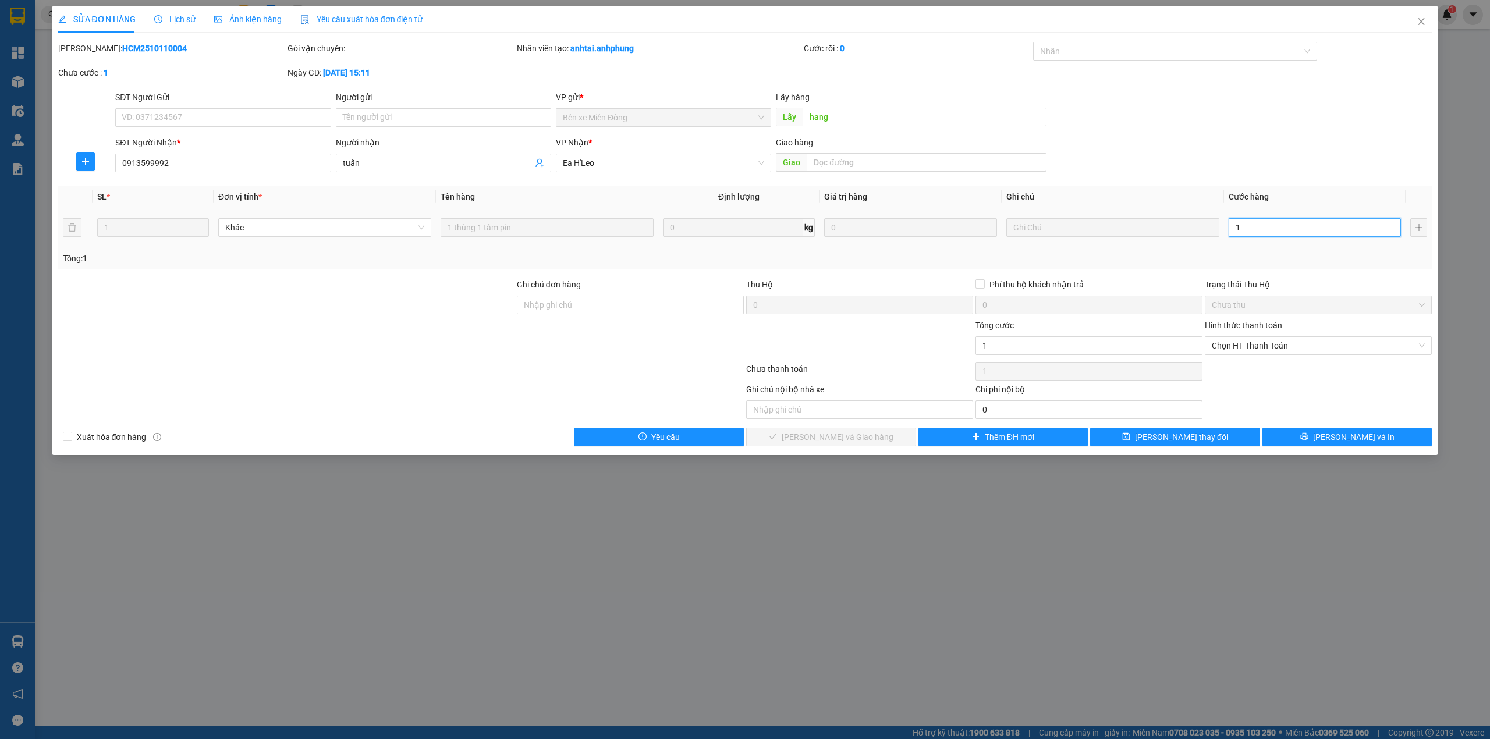
type input "10"
type input "100"
type input "10"
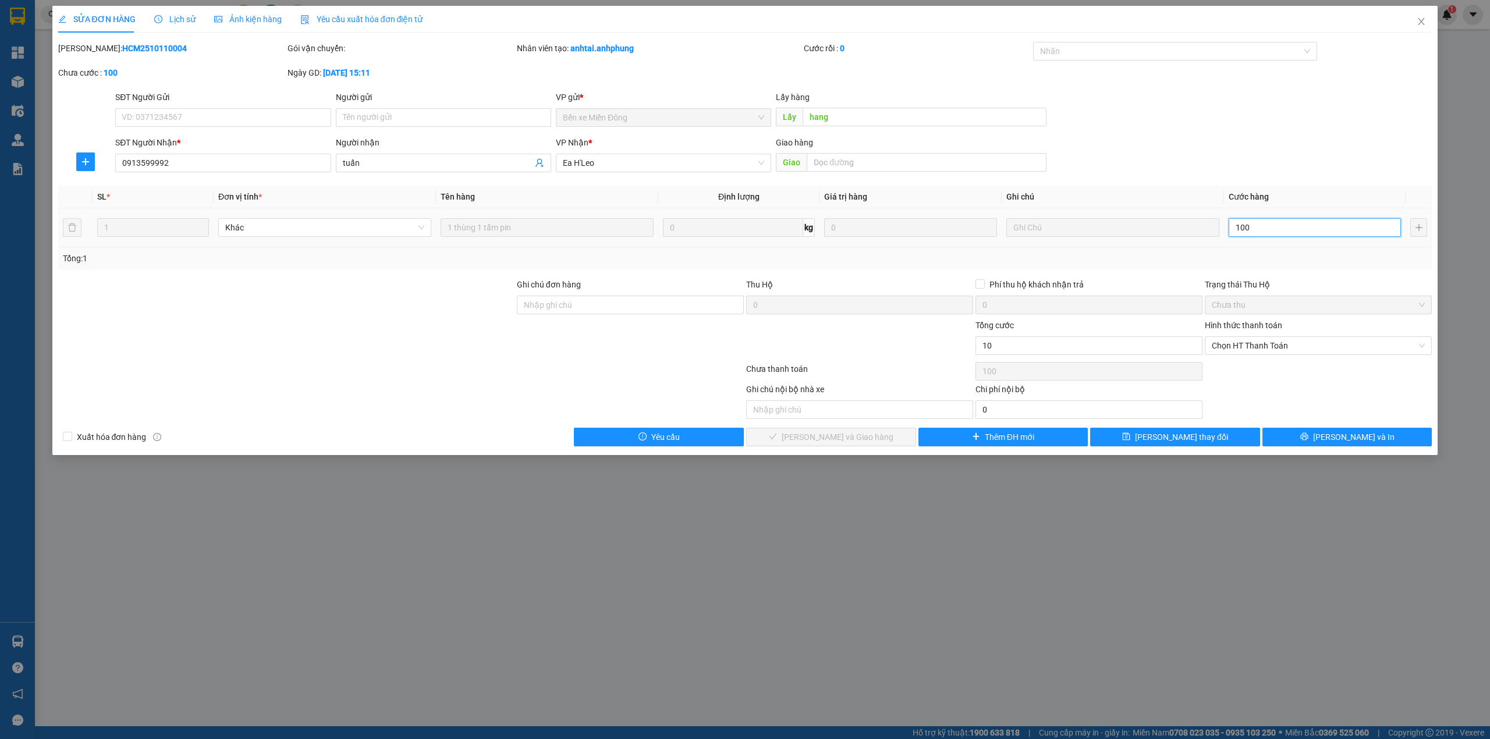
type input "10"
type input "1"
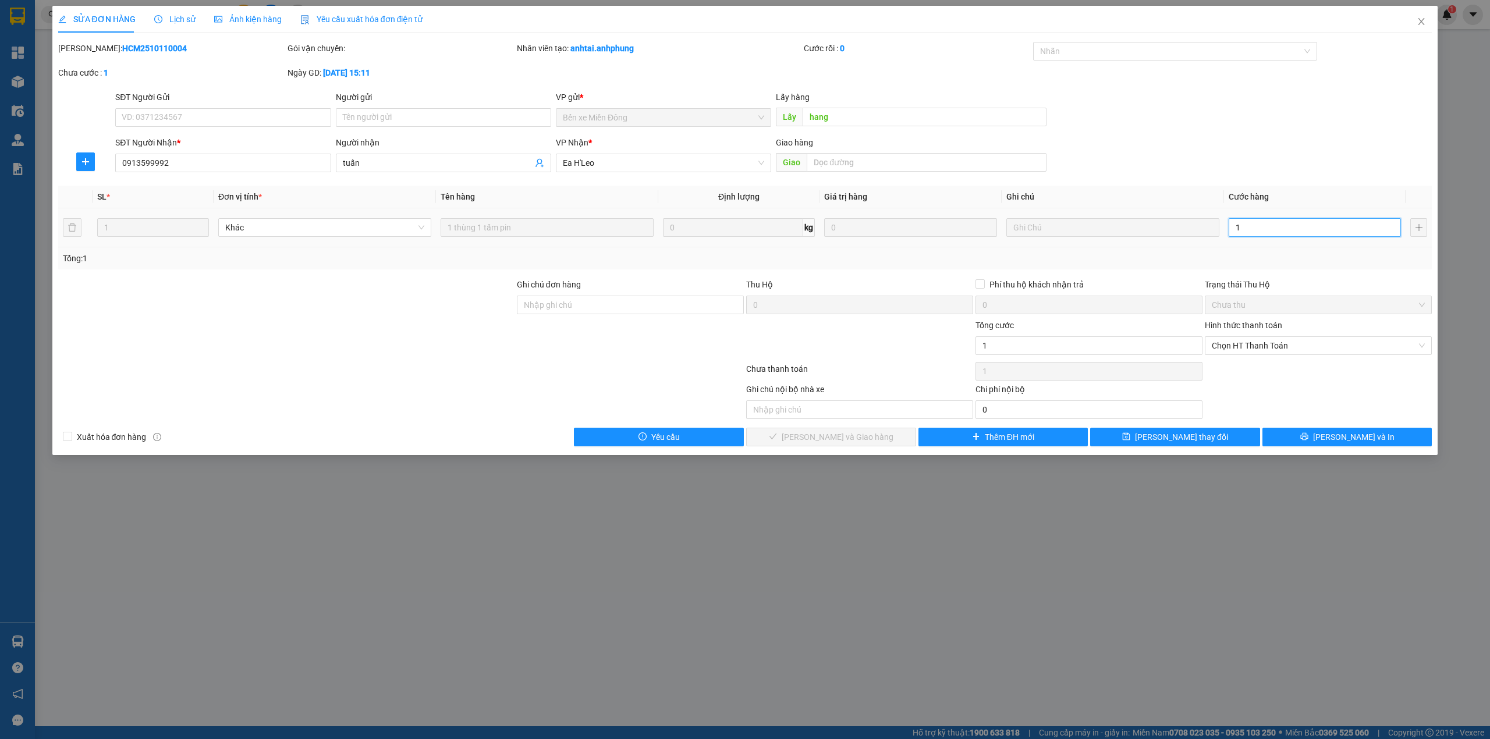
type input "12"
type input "120"
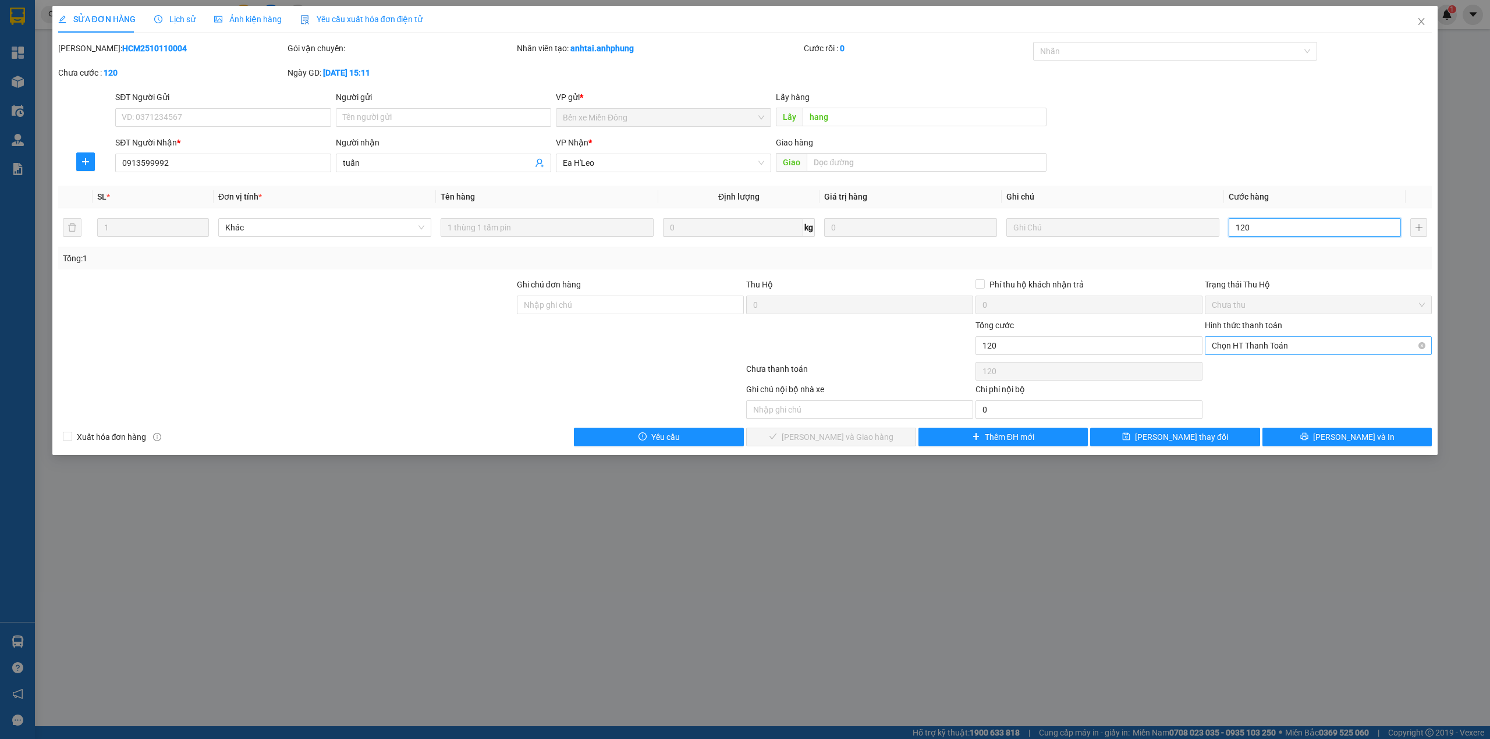
click at [1286, 342] on span "Chọn HT Thanh Toán" at bounding box center [1318, 345] width 213 height 17
type input "120"
type input "120.000"
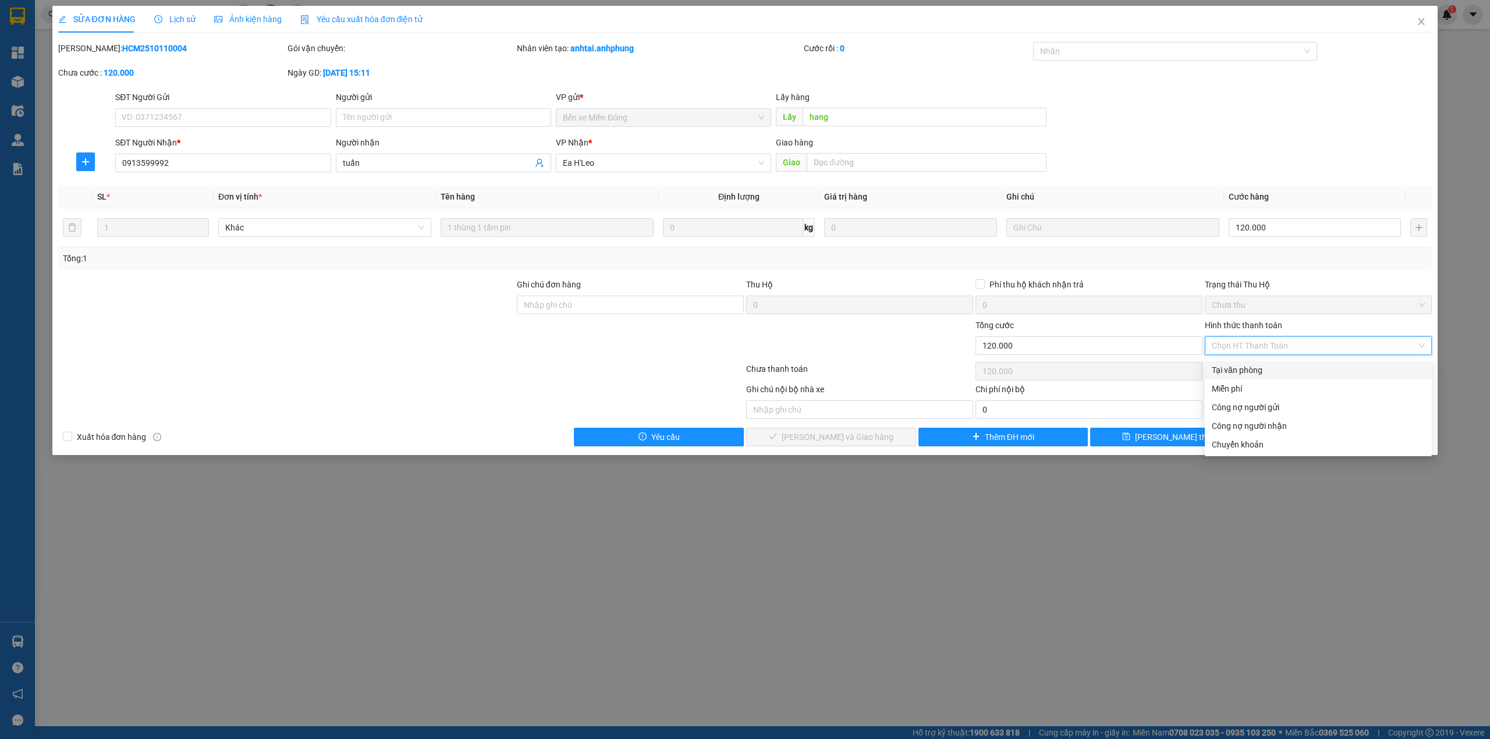
click at [1274, 364] on div "Tại văn phòng" at bounding box center [1318, 370] width 213 height 13
type input "0"
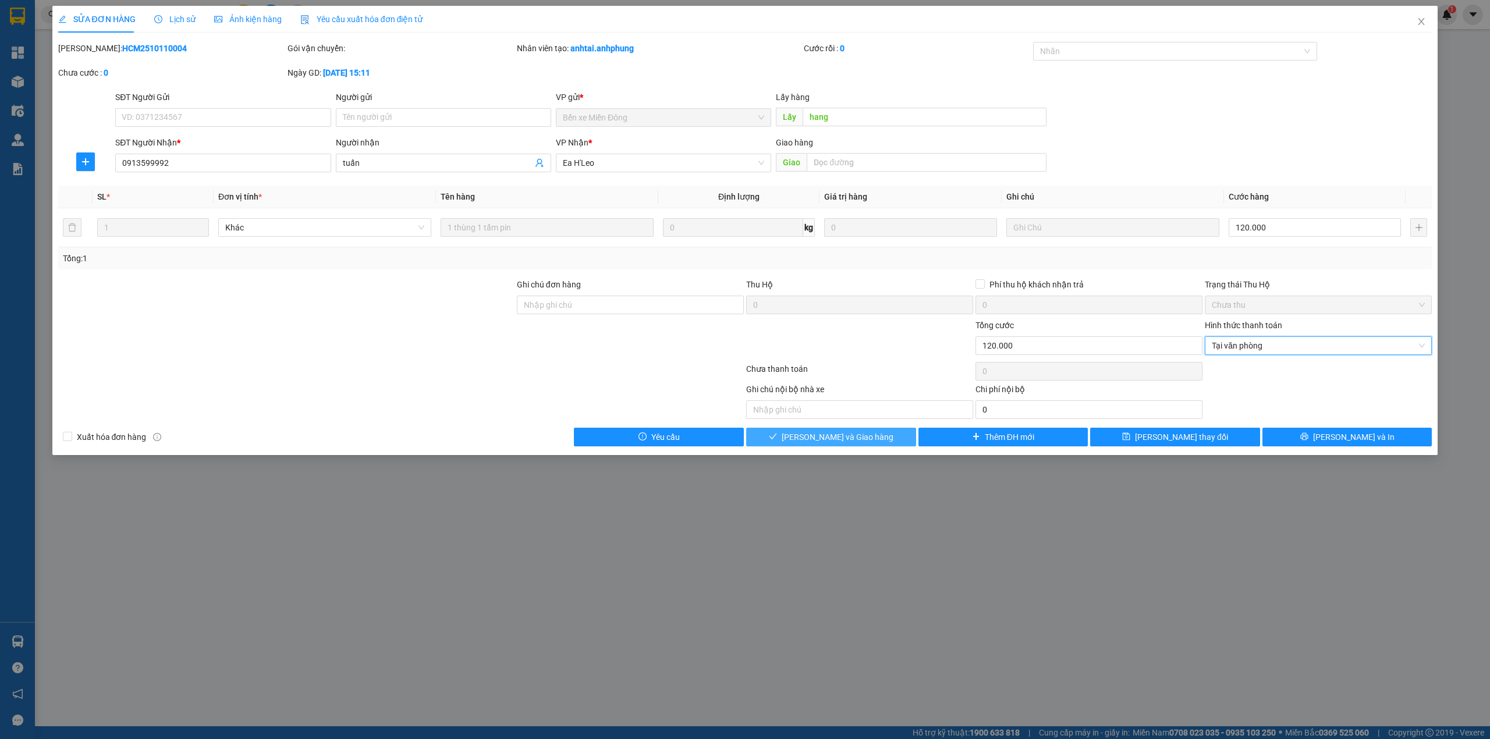
click at [868, 443] on span "[PERSON_NAME] và Giao hàng" at bounding box center [838, 437] width 112 height 13
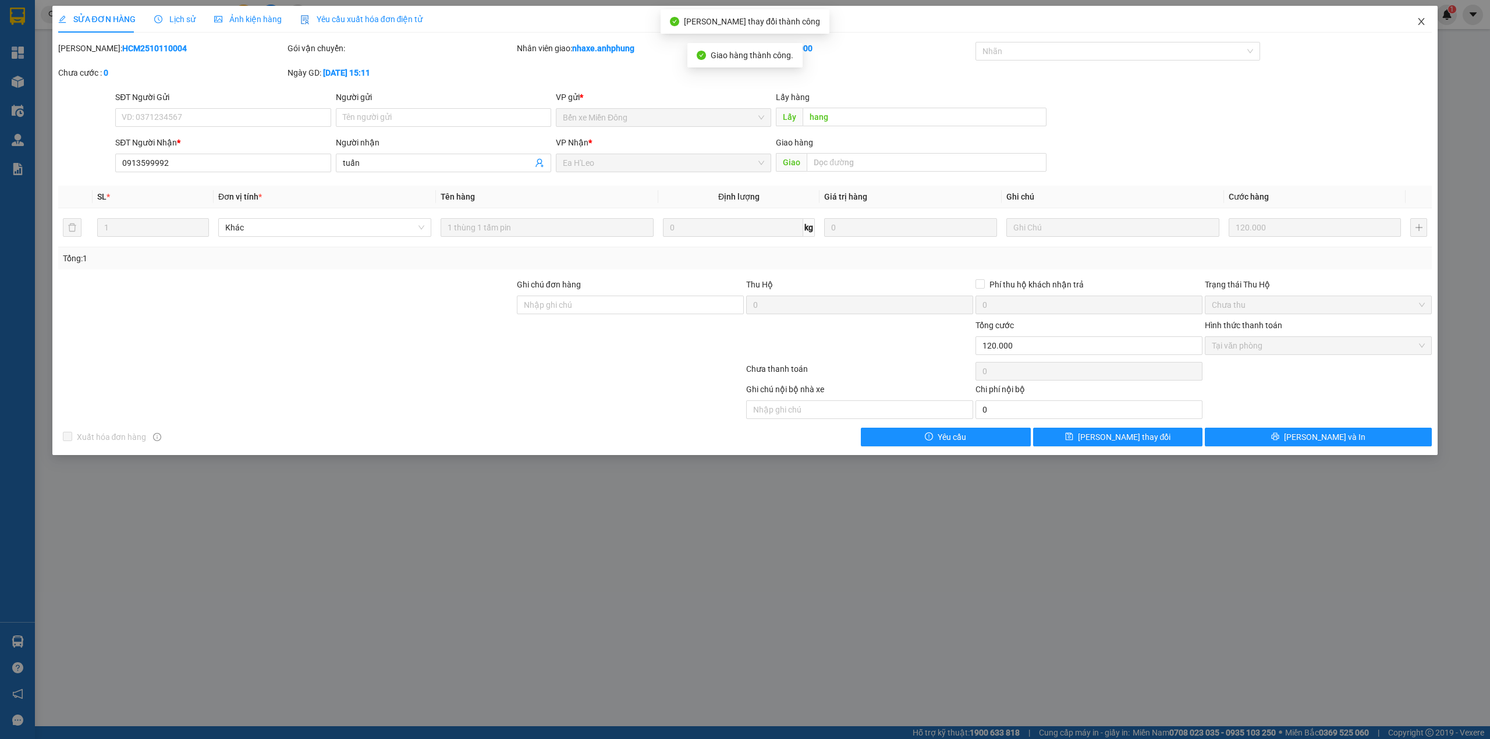
click at [1420, 24] on icon "close" at bounding box center [1421, 21] width 9 height 9
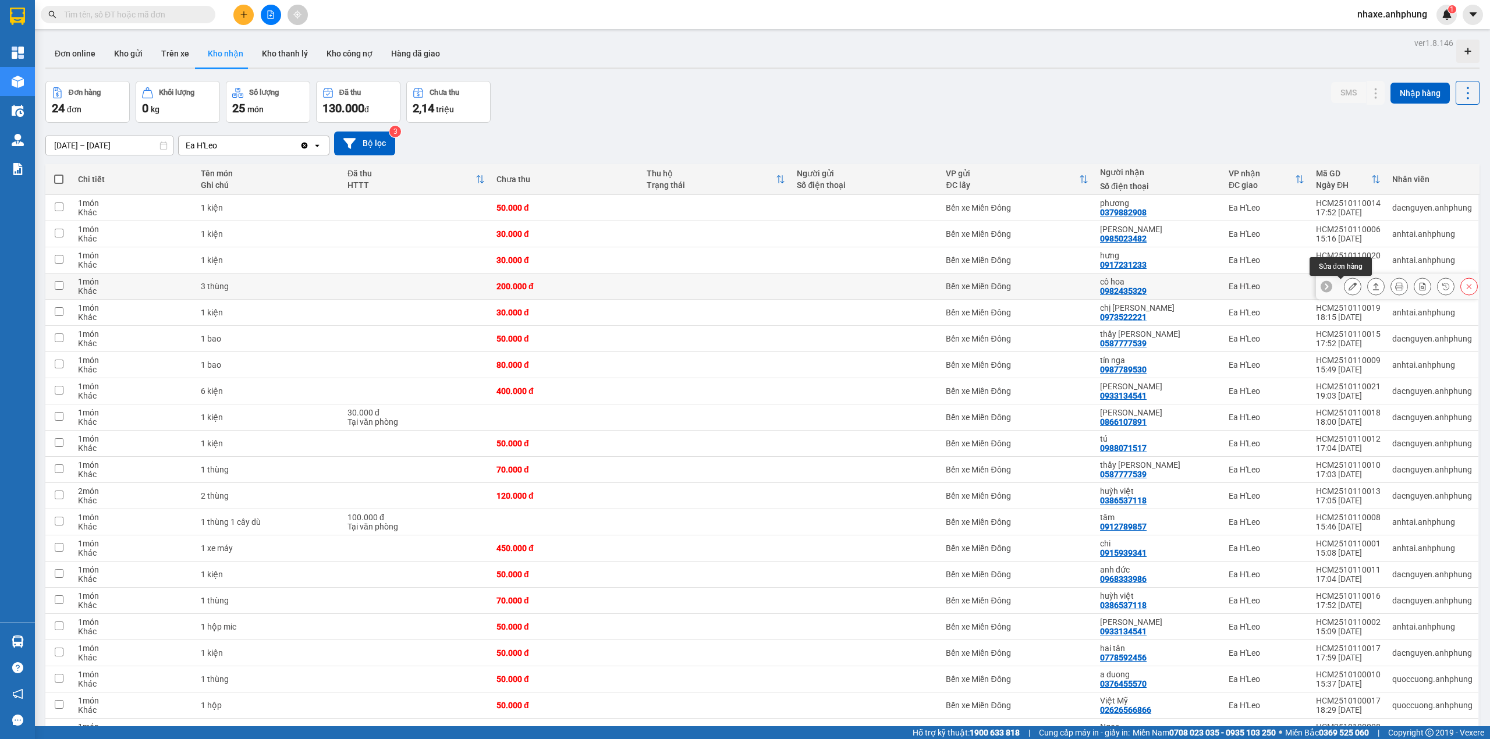
click at [1349, 288] on icon at bounding box center [1353, 286] width 8 height 8
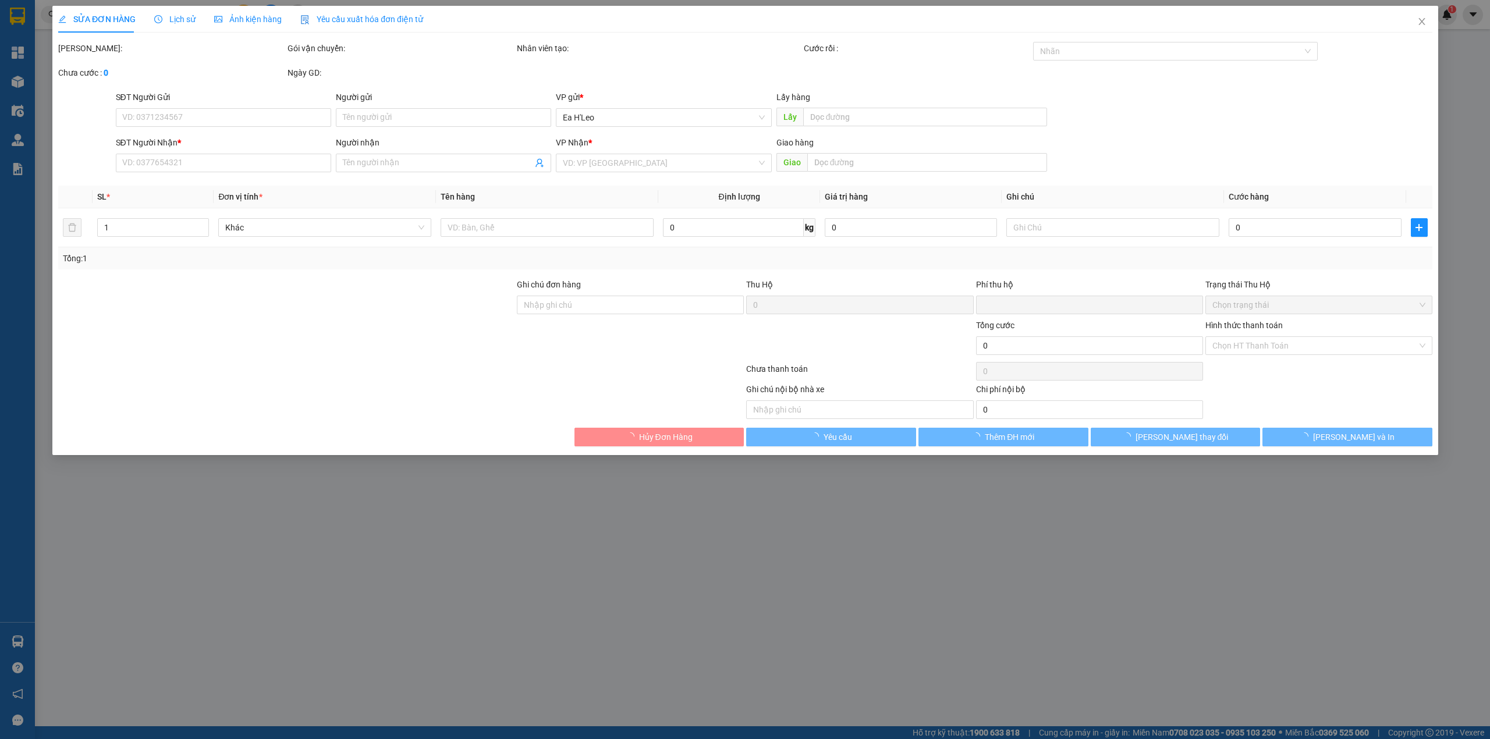
type input "0982435329"
type input "cô hoa"
type input "0"
type input "200.000"
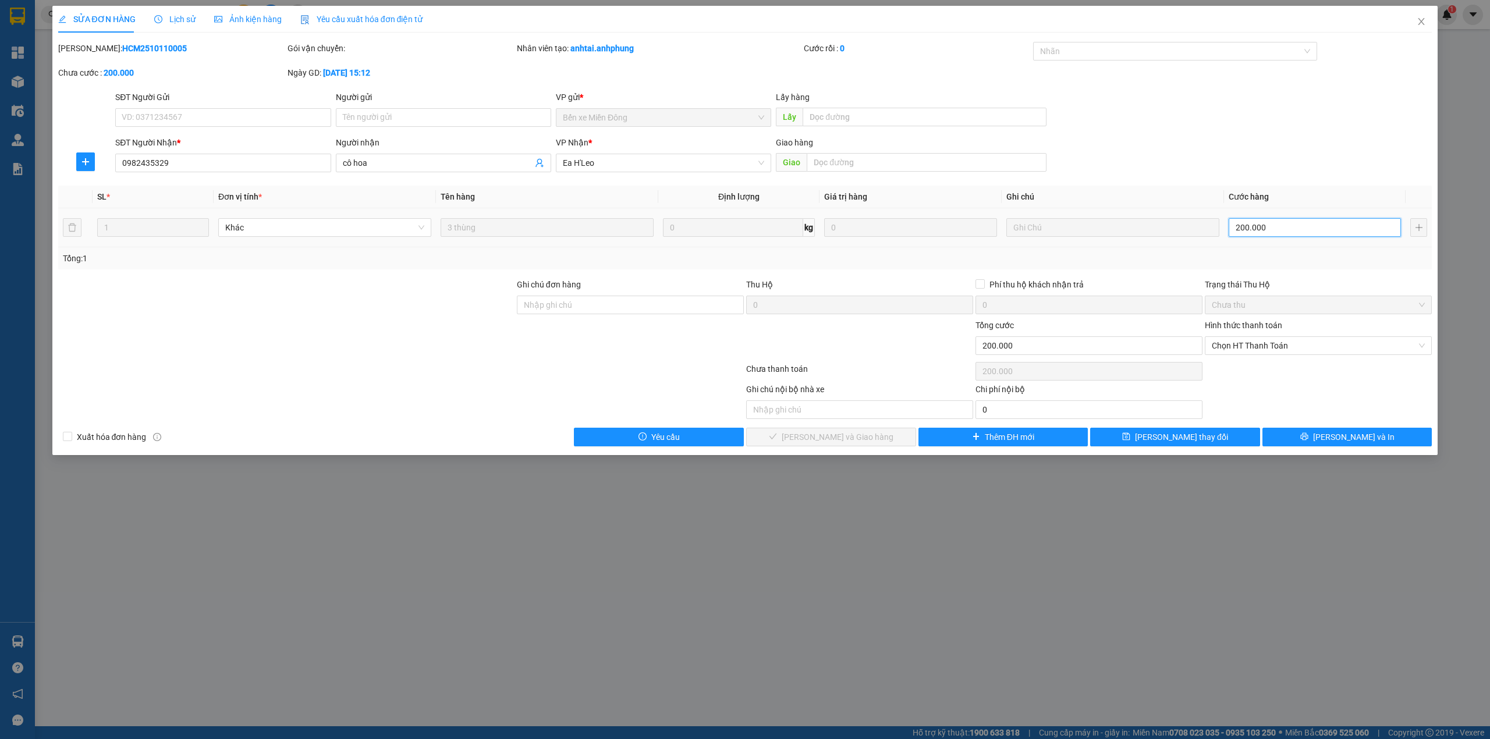
click at [1274, 229] on input "200.000" at bounding box center [1315, 227] width 172 height 19
type input "1"
type input "18"
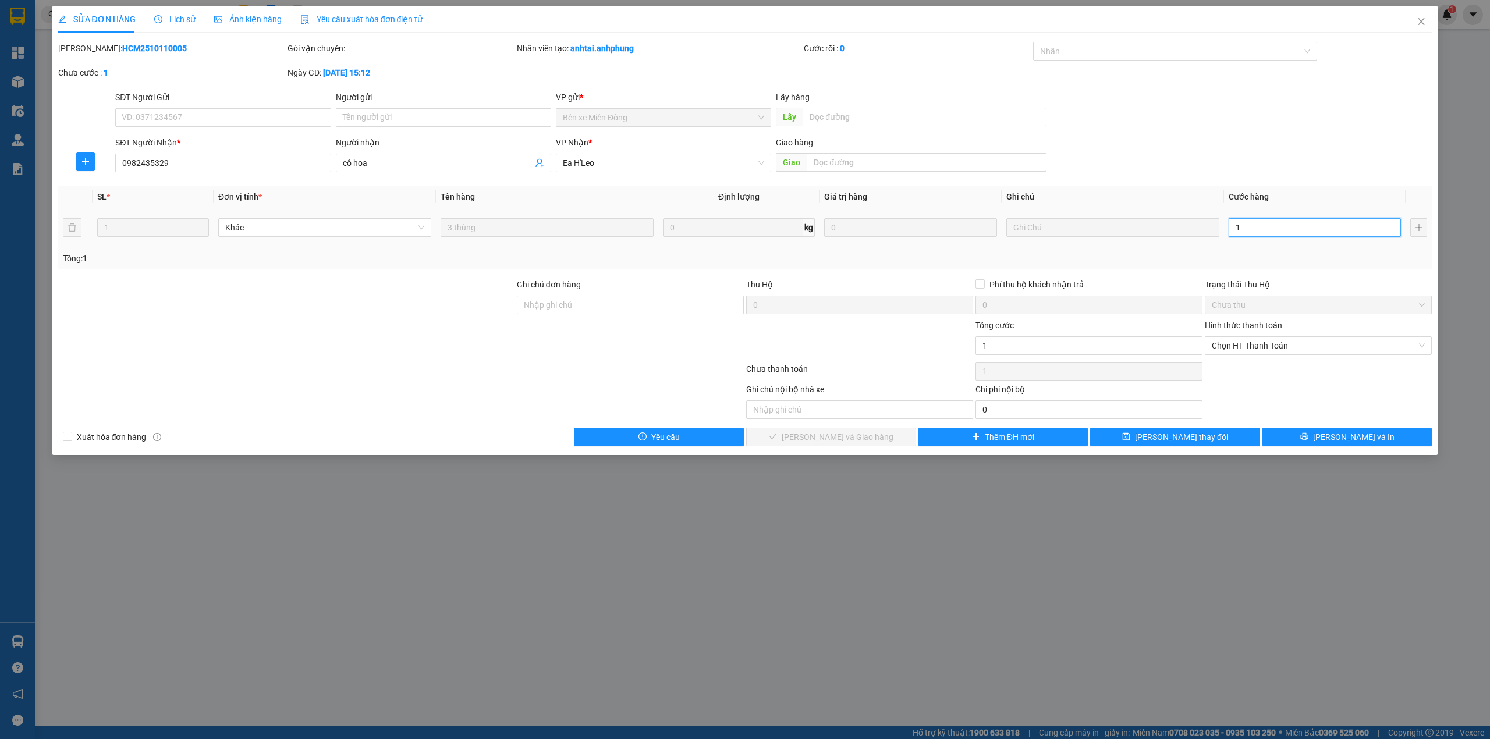
type input "18"
type input "180"
click at [1292, 341] on span "Chọn HT Thanh Toán" at bounding box center [1318, 345] width 213 height 17
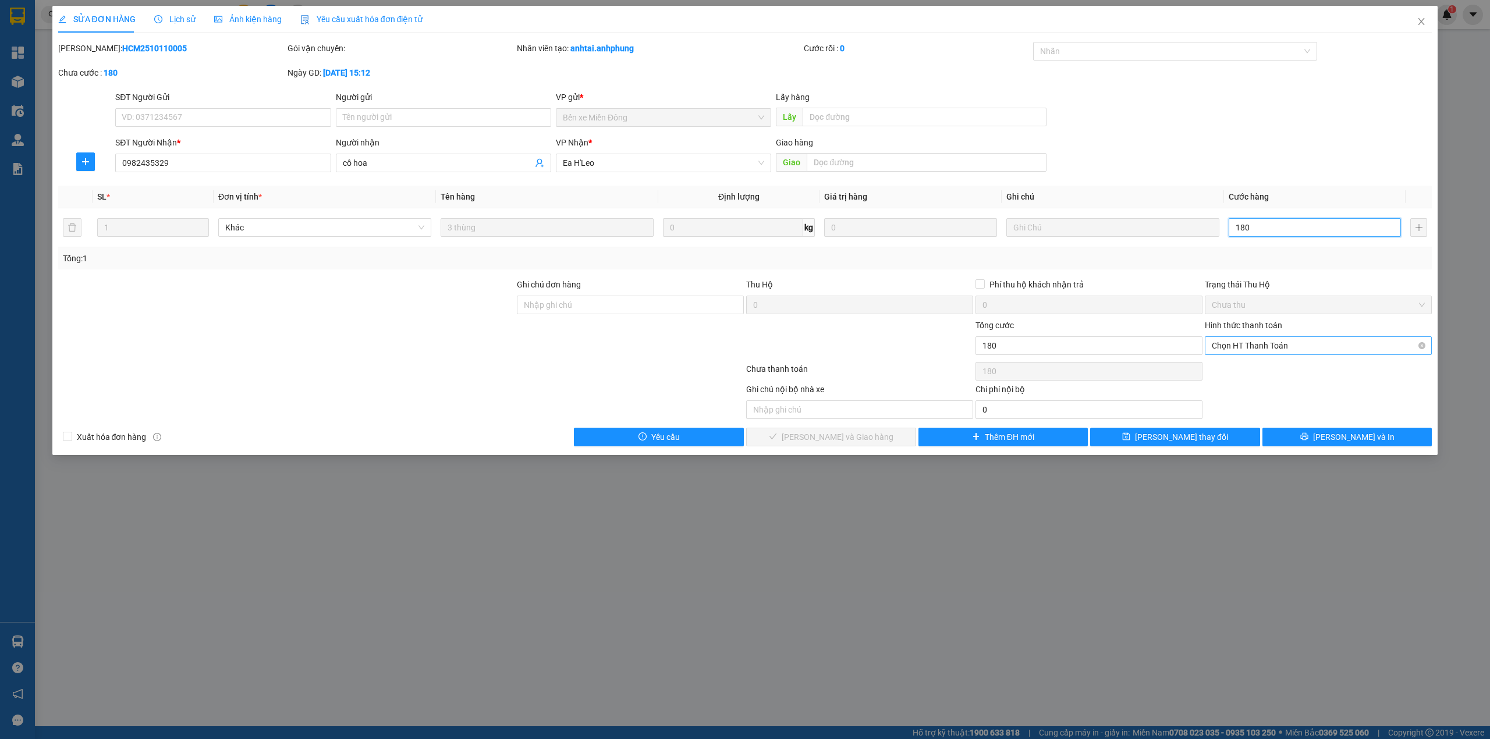
type input "180"
type input "180.000"
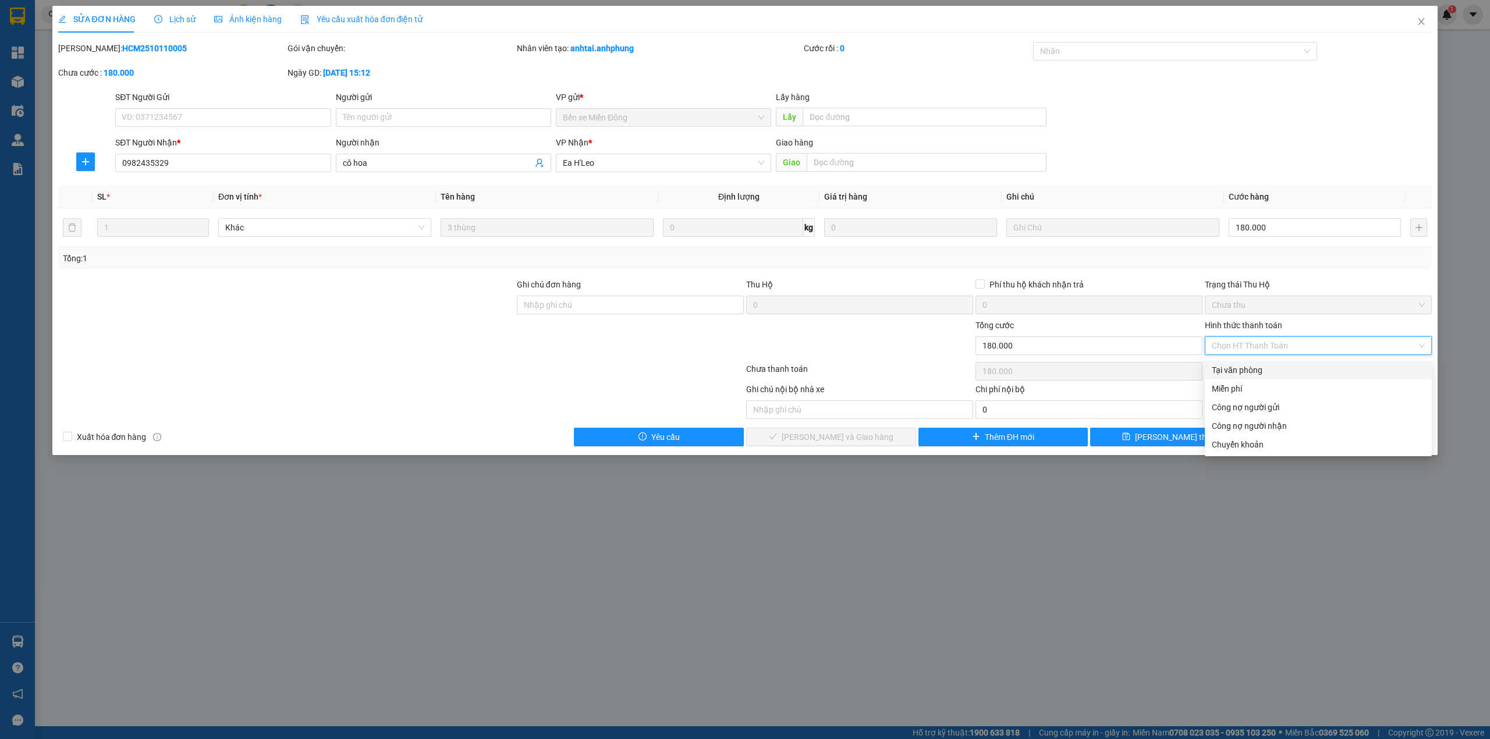
click at [1267, 367] on div "Tại văn phòng" at bounding box center [1318, 370] width 213 height 13
type input "0"
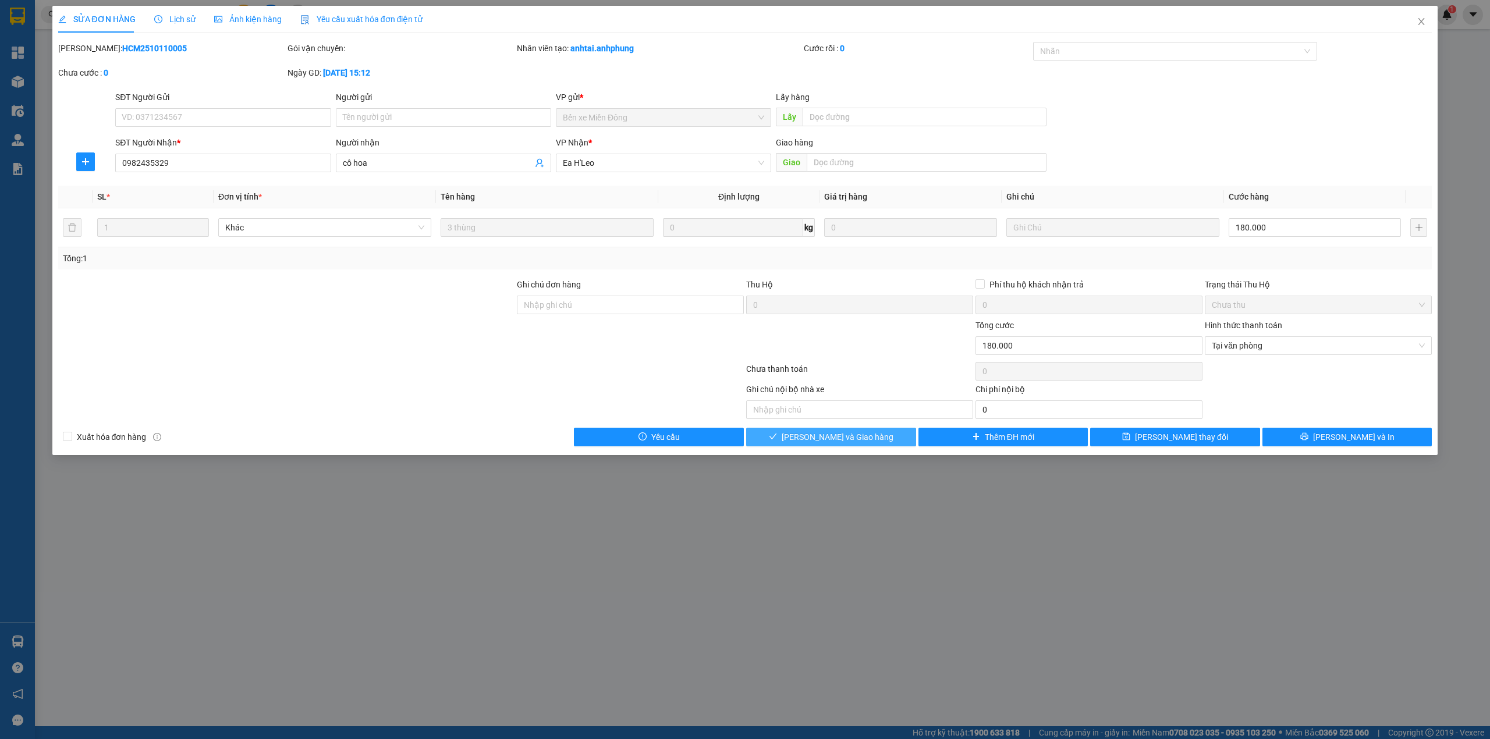
click at [846, 441] on span "[PERSON_NAME] và Giao hàng" at bounding box center [838, 437] width 112 height 13
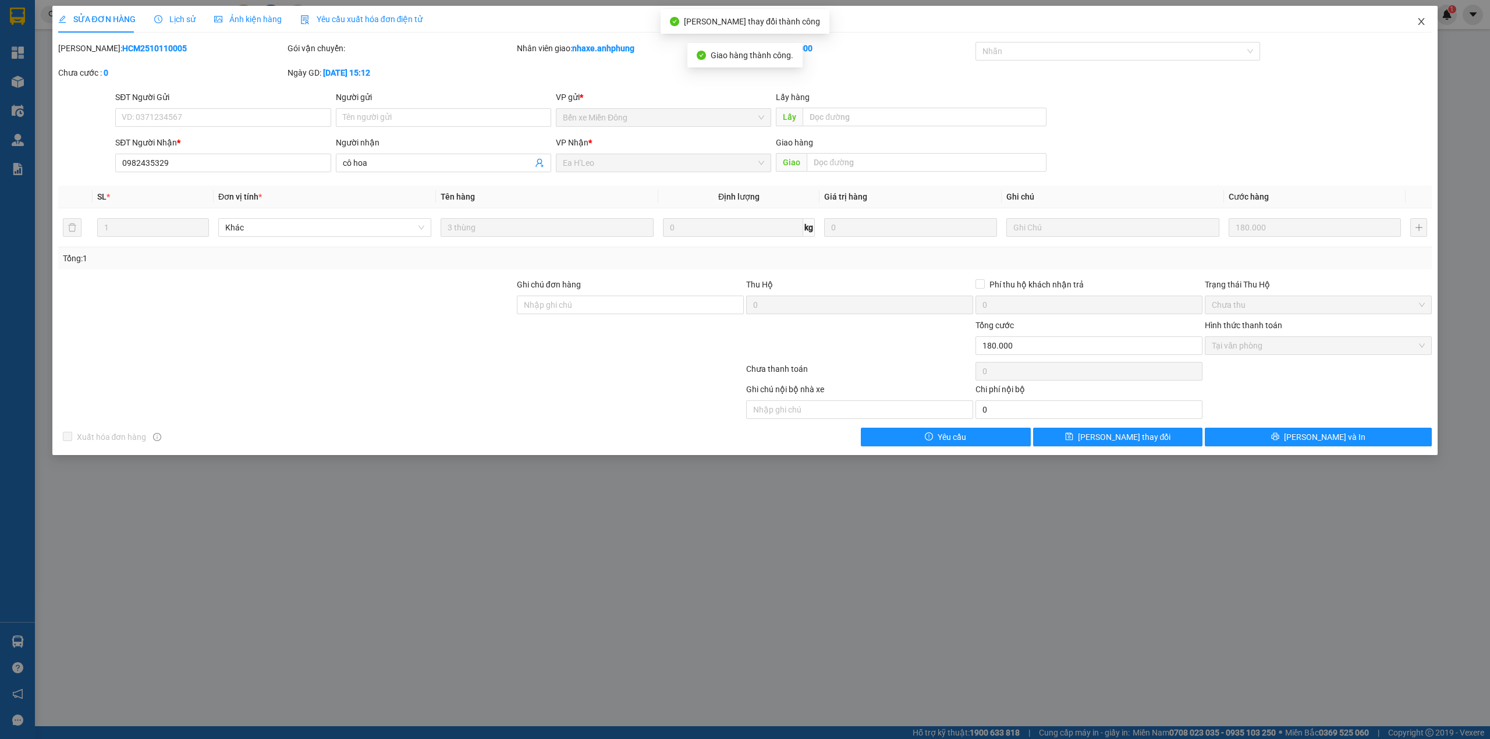
click at [1425, 19] on icon "close" at bounding box center [1421, 21] width 9 height 9
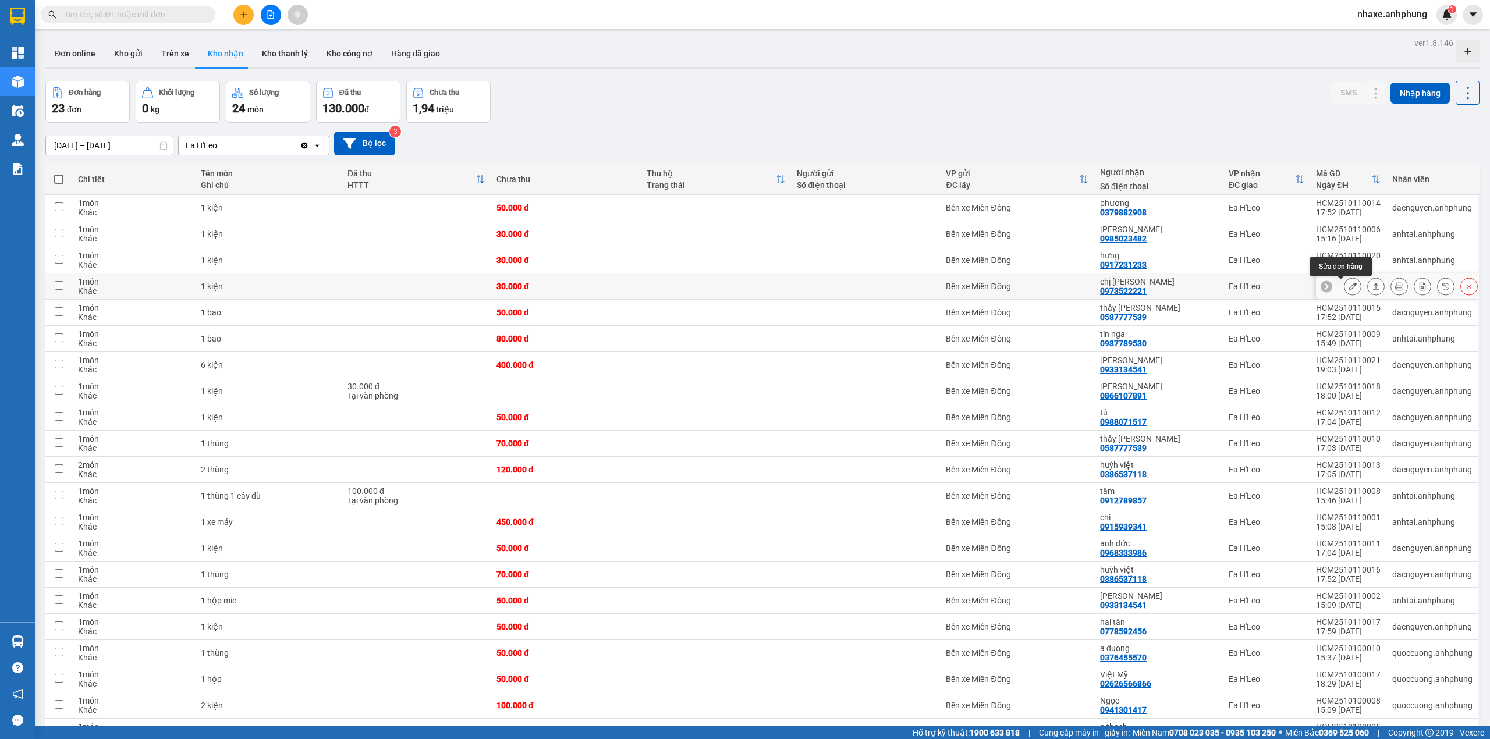
click at [1345, 282] on button at bounding box center [1353, 286] width 16 height 20
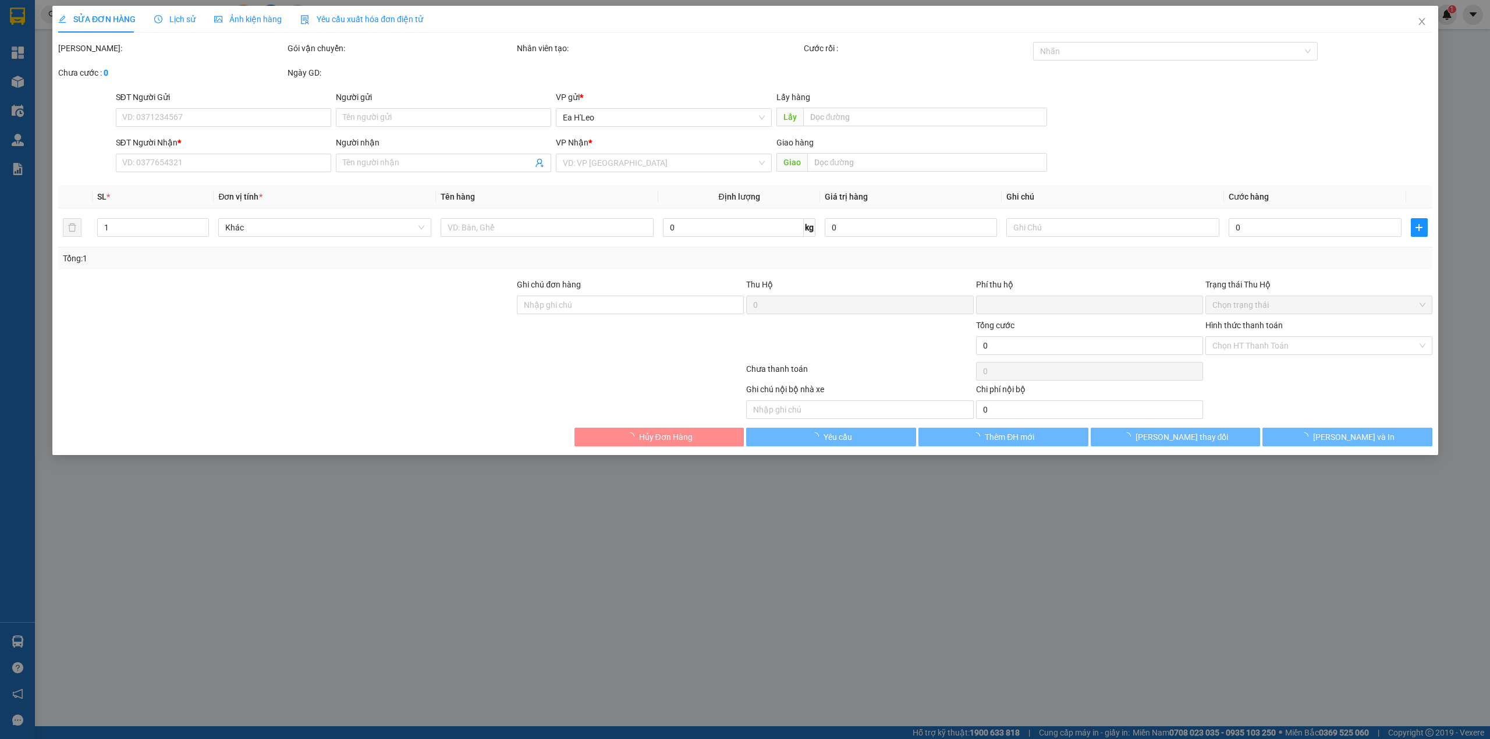
type input "0973522221"
type input "chị [PERSON_NAME]"
type input "0"
type input "30.000"
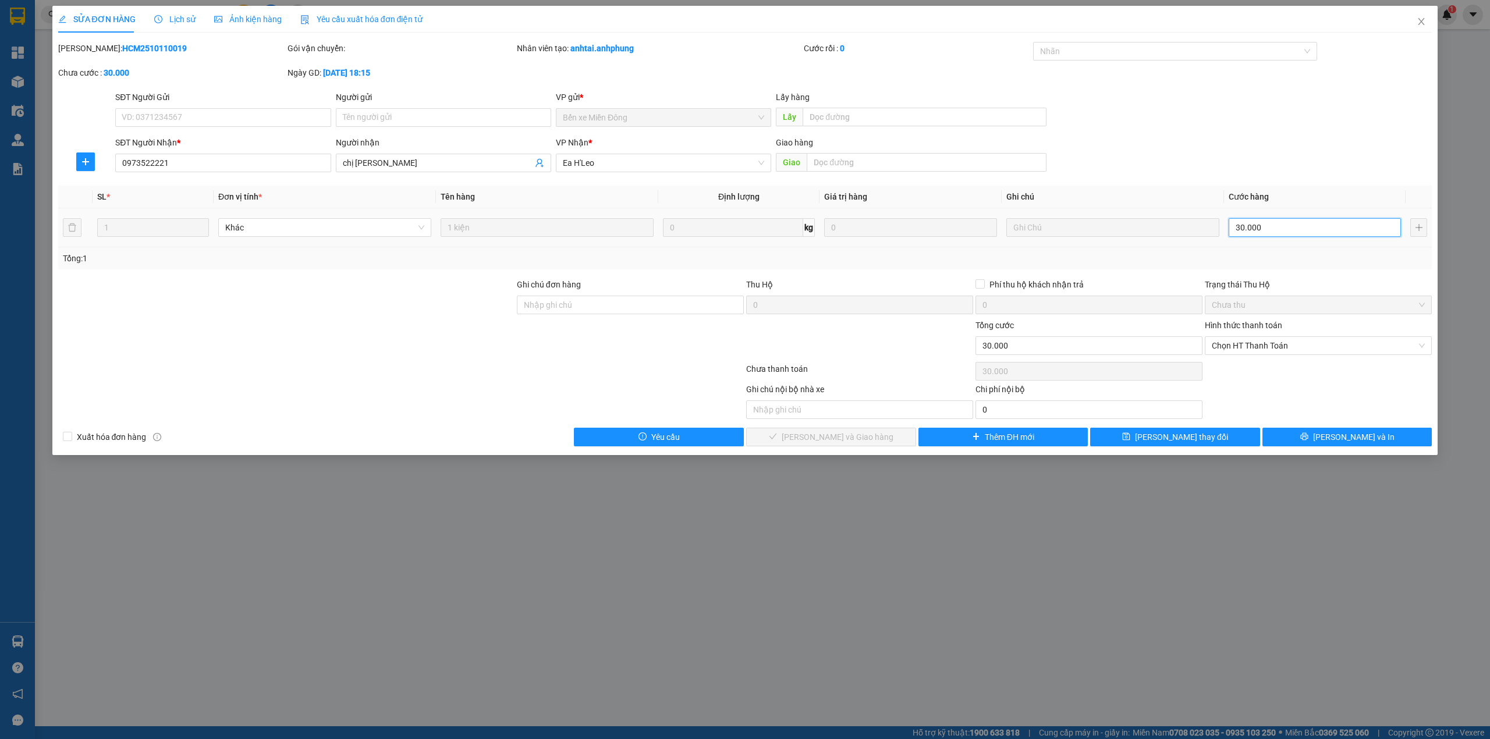
click at [1312, 227] on input "30.000" at bounding box center [1315, 227] width 172 height 19
type input "5"
type input "50"
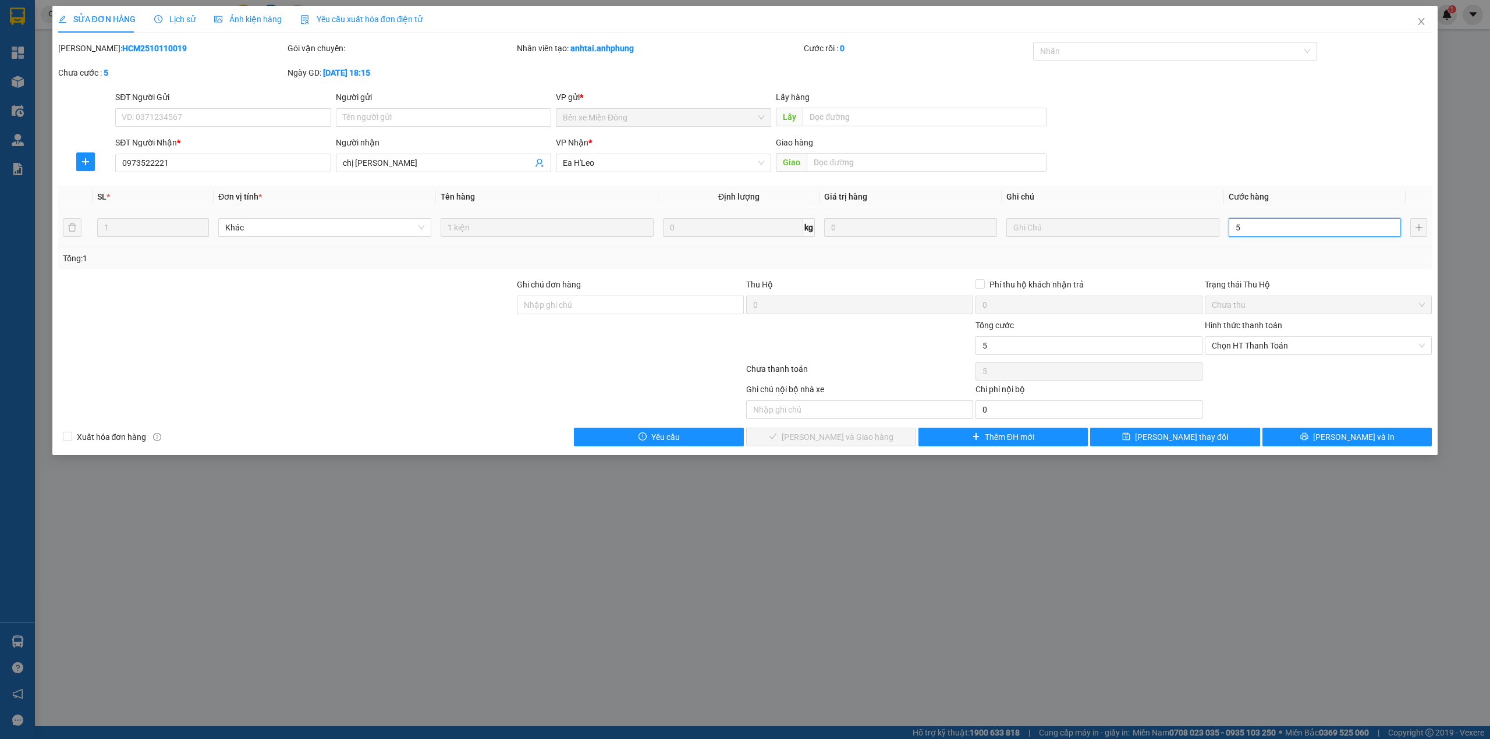
type input "50"
click at [1314, 343] on span "Chọn HT Thanh Toán" at bounding box center [1318, 345] width 213 height 17
type input "50"
type input "50.000"
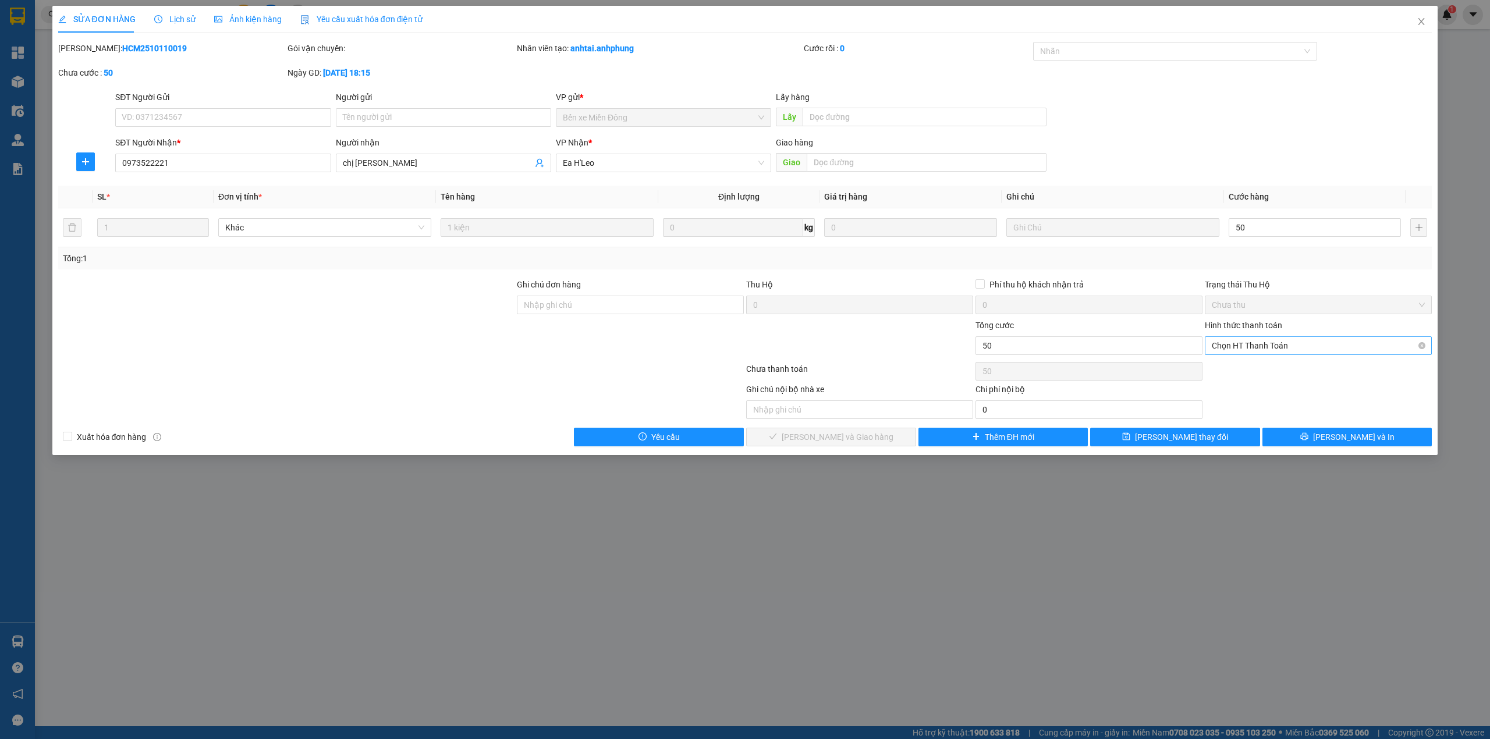
type input "50.000"
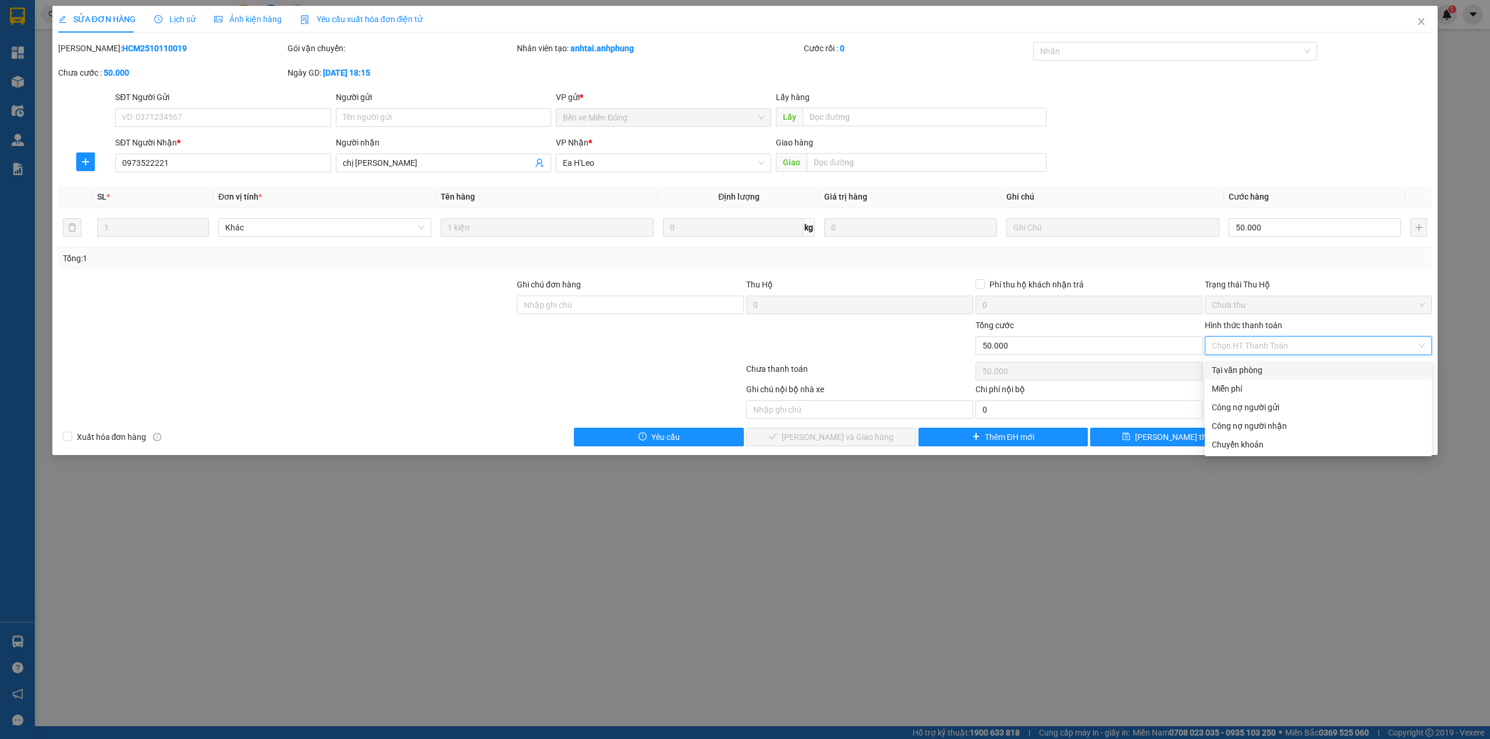
click at [1257, 368] on div "Tại văn phòng" at bounding box center [1318, 370] width 213 height 13
type input "0"
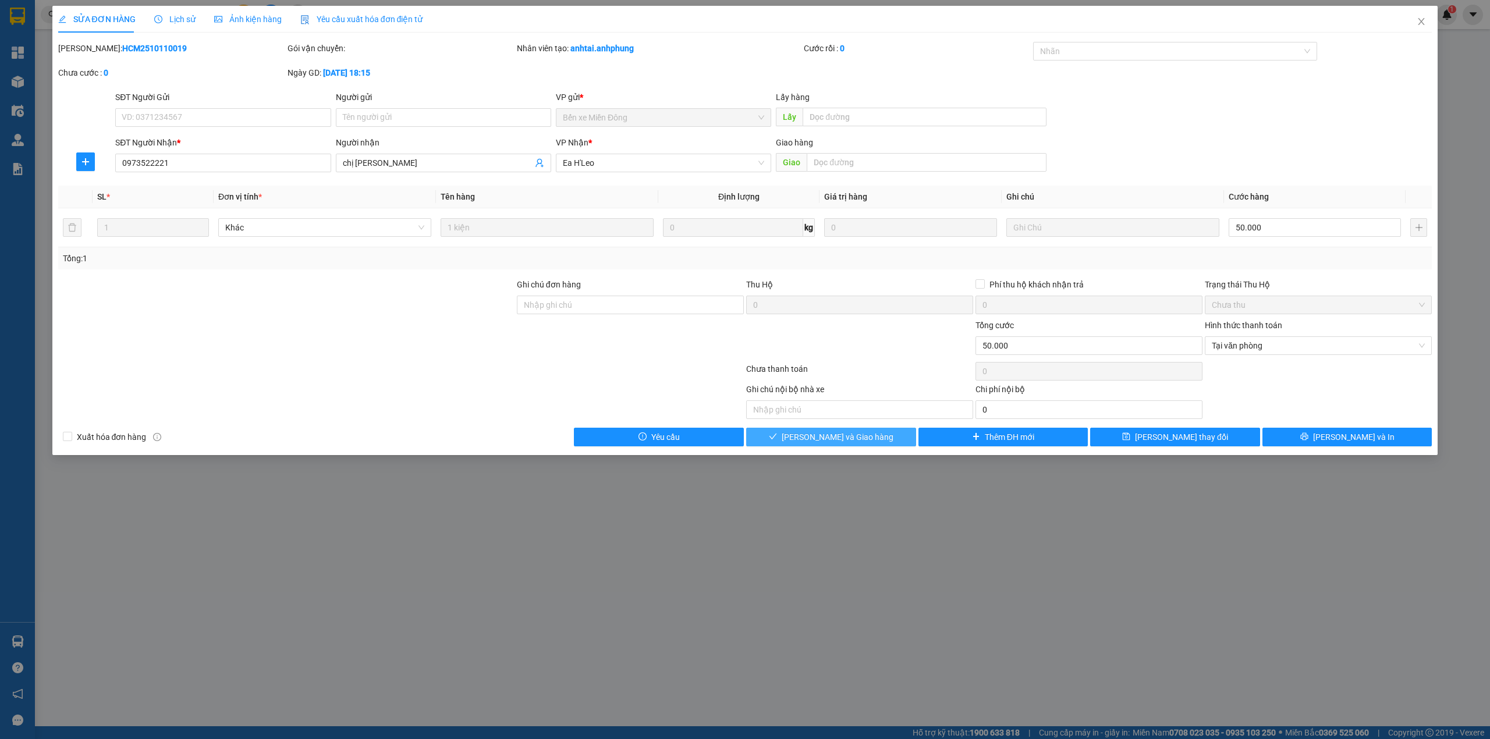
click at [884, 440] on button "[PERSON_NAME] và Giao hàng" at bounding box center [831, 437] width 170 height 19
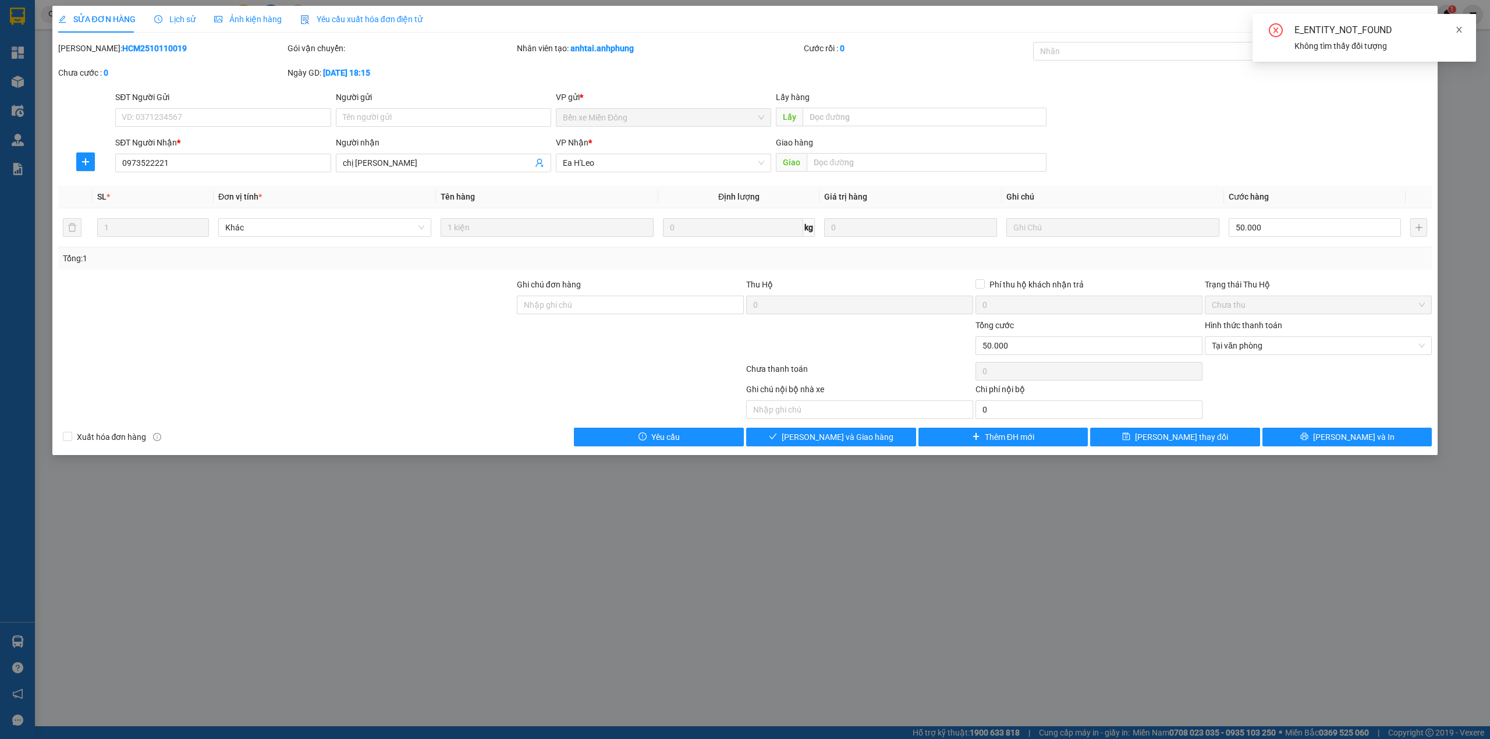
click at [1458, 29] on icon "close" at bounding box center [1459, 30] width 8 height 8
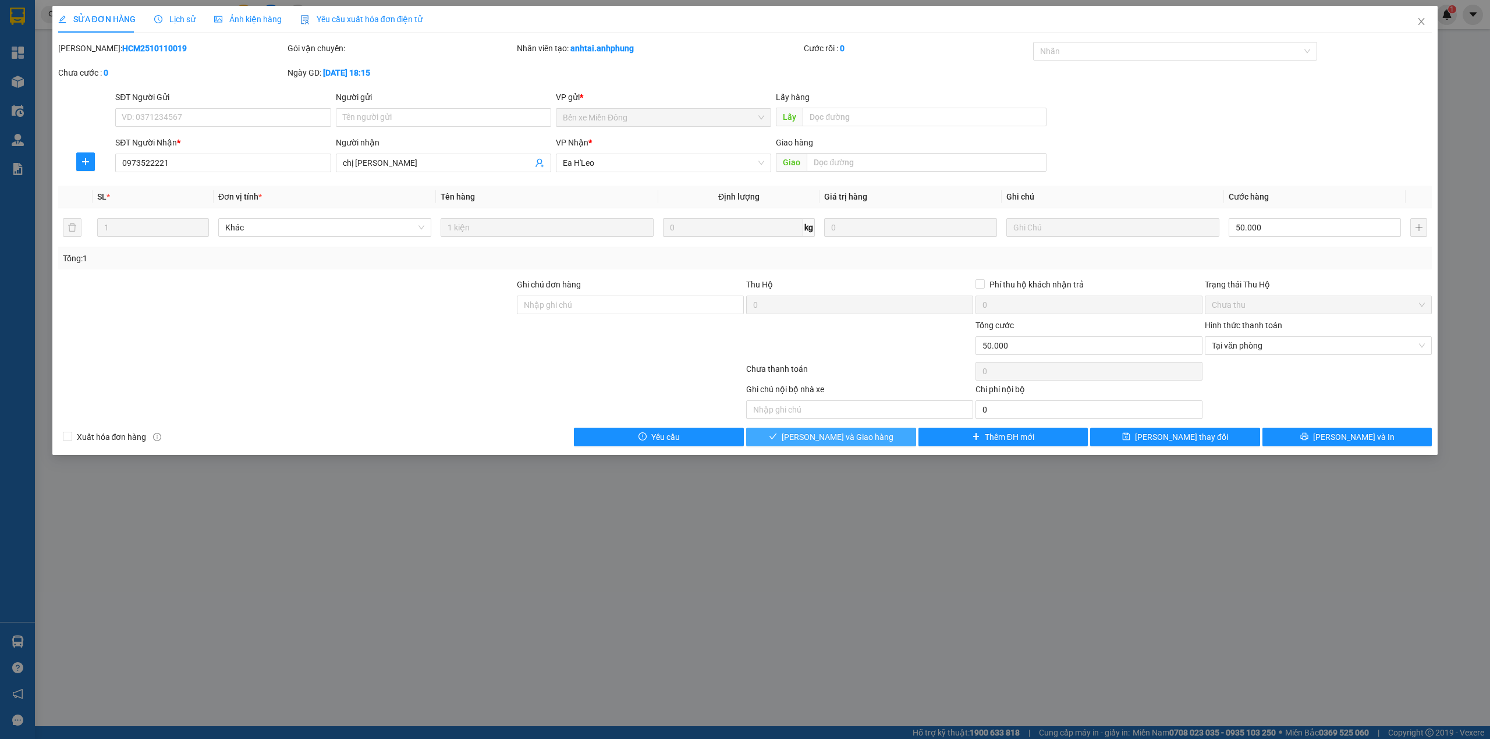
click at [873, 439] on button "[PERSON_NAME] và Giao hàng" at bounding box center [831, 437] width 170 height 19
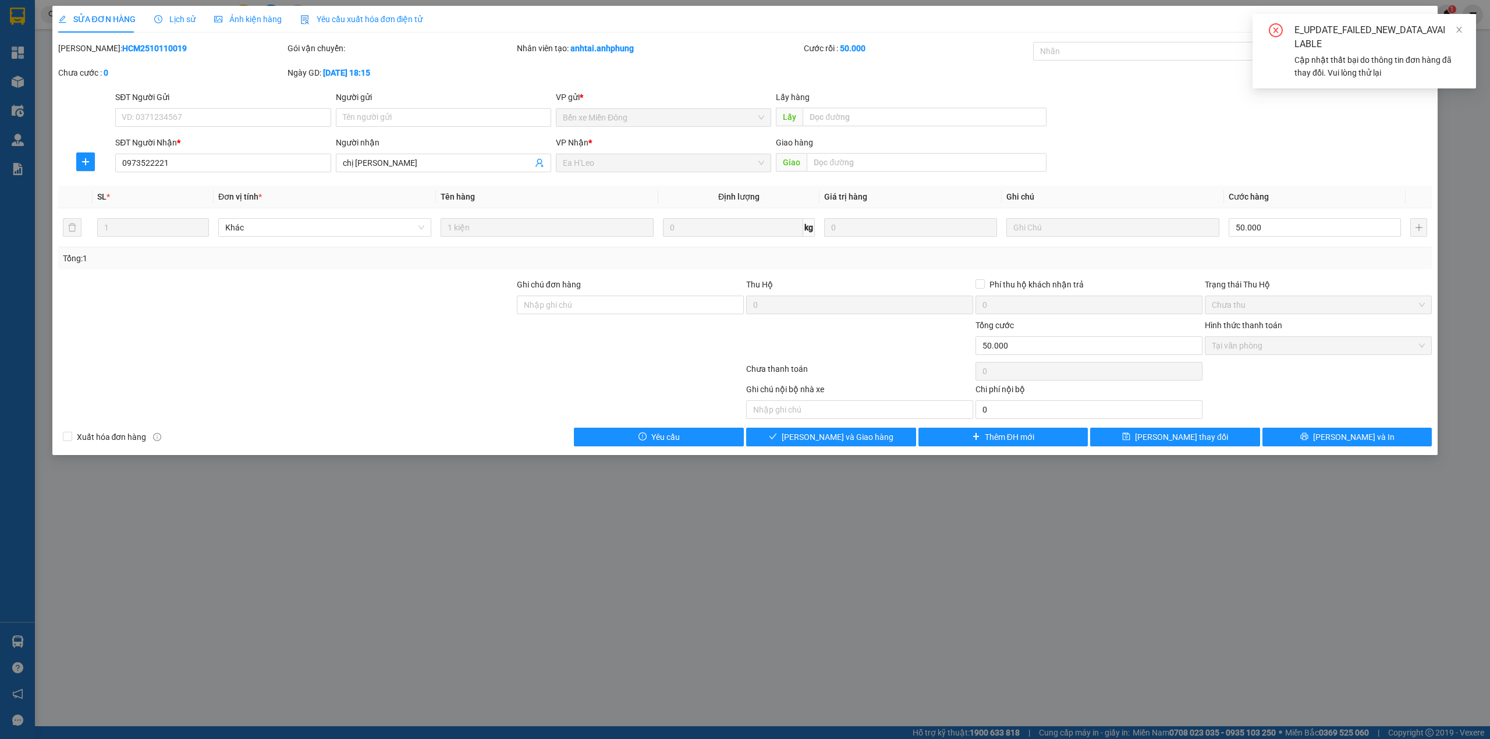
click at [1336, 119] on div "SĐT Người Gửi VD: 0371234567 Người gửi Tên người gửi VP gửi * Bến xe Miền Đông …" at bounding box center [773, 111] width 1321 height 41
click at [1455, 30] on icon "close" at bounding box center [1459, 30] width 8 height 8
click at [1414, 22] on span "Close" at bounding box center [1421, 22] width 33 height 33
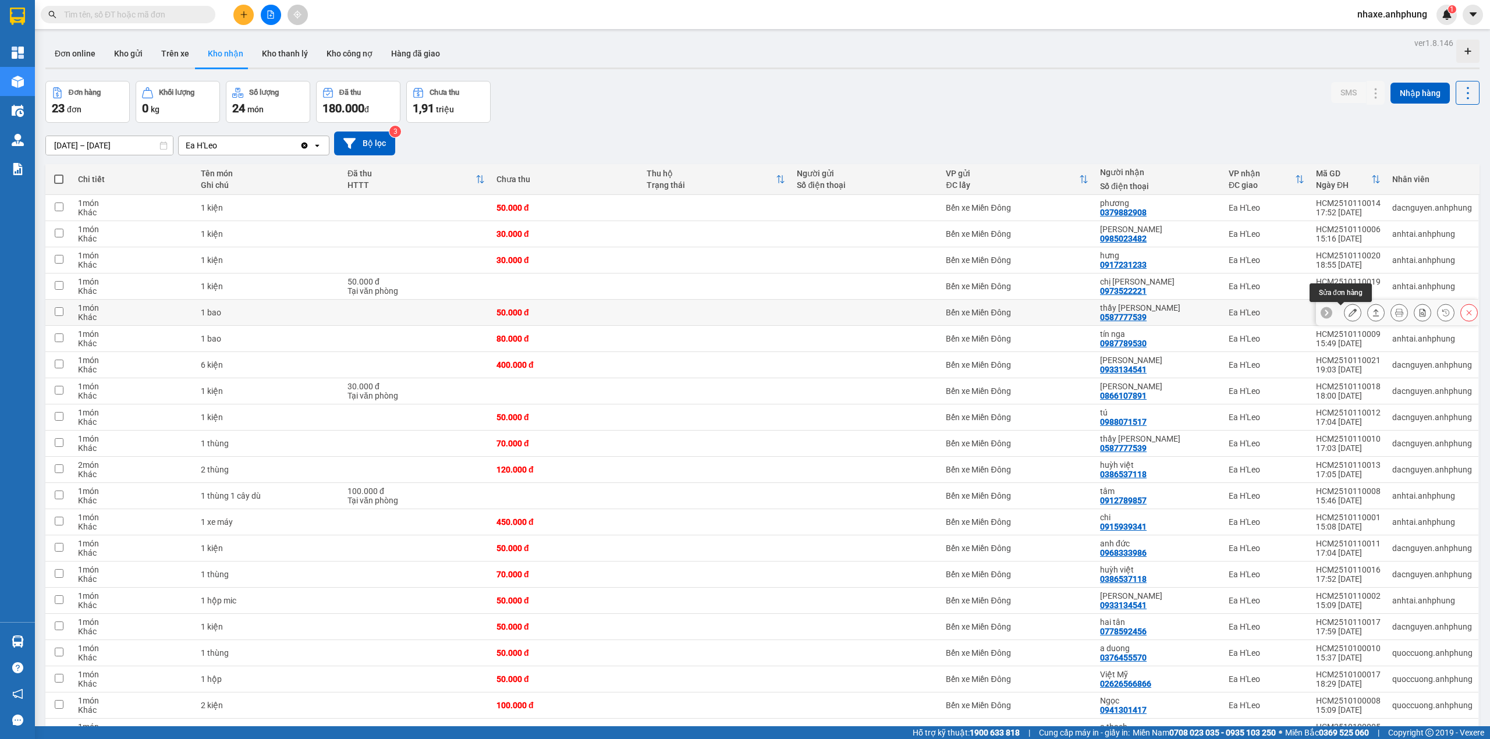
click at [1345, 314] on button at bounding box center [1353, 313] width 16 height 20
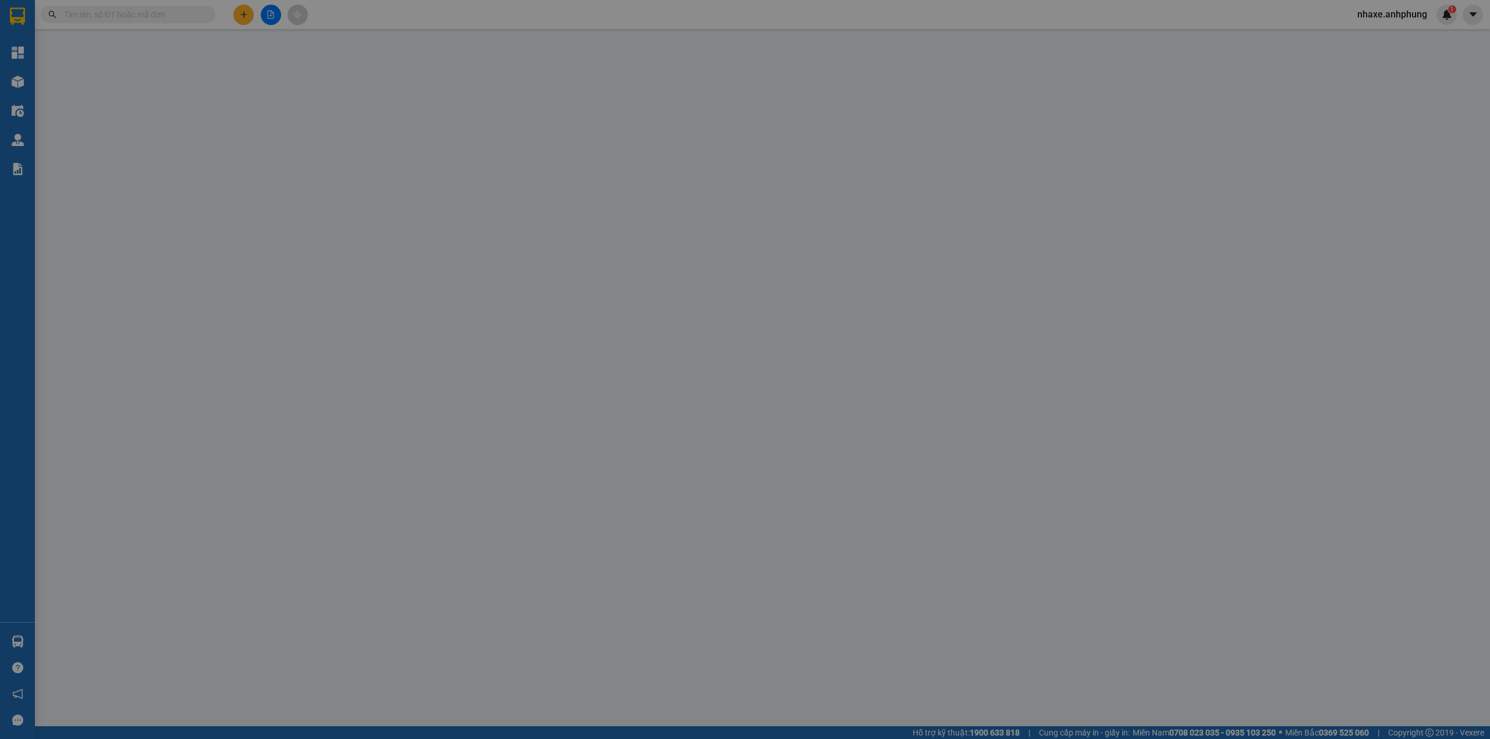
type input "0587777539"
type input "thầy [PERSON_NAME]"
type input "0"
type input "50.000"
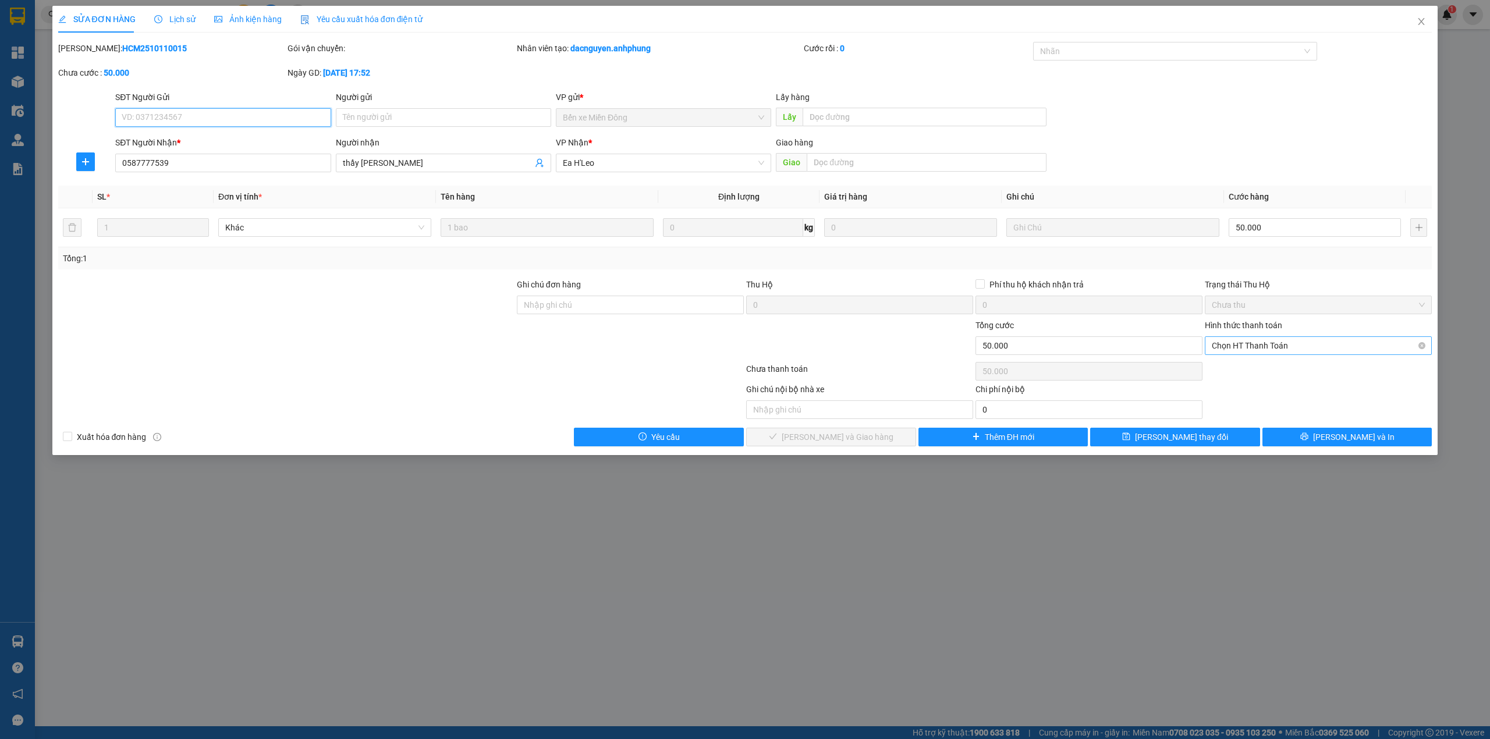
click at [1286, 349] on span "Chọn HT Thanh Toán" at bounding box center [1318, 345] width 213 height 17
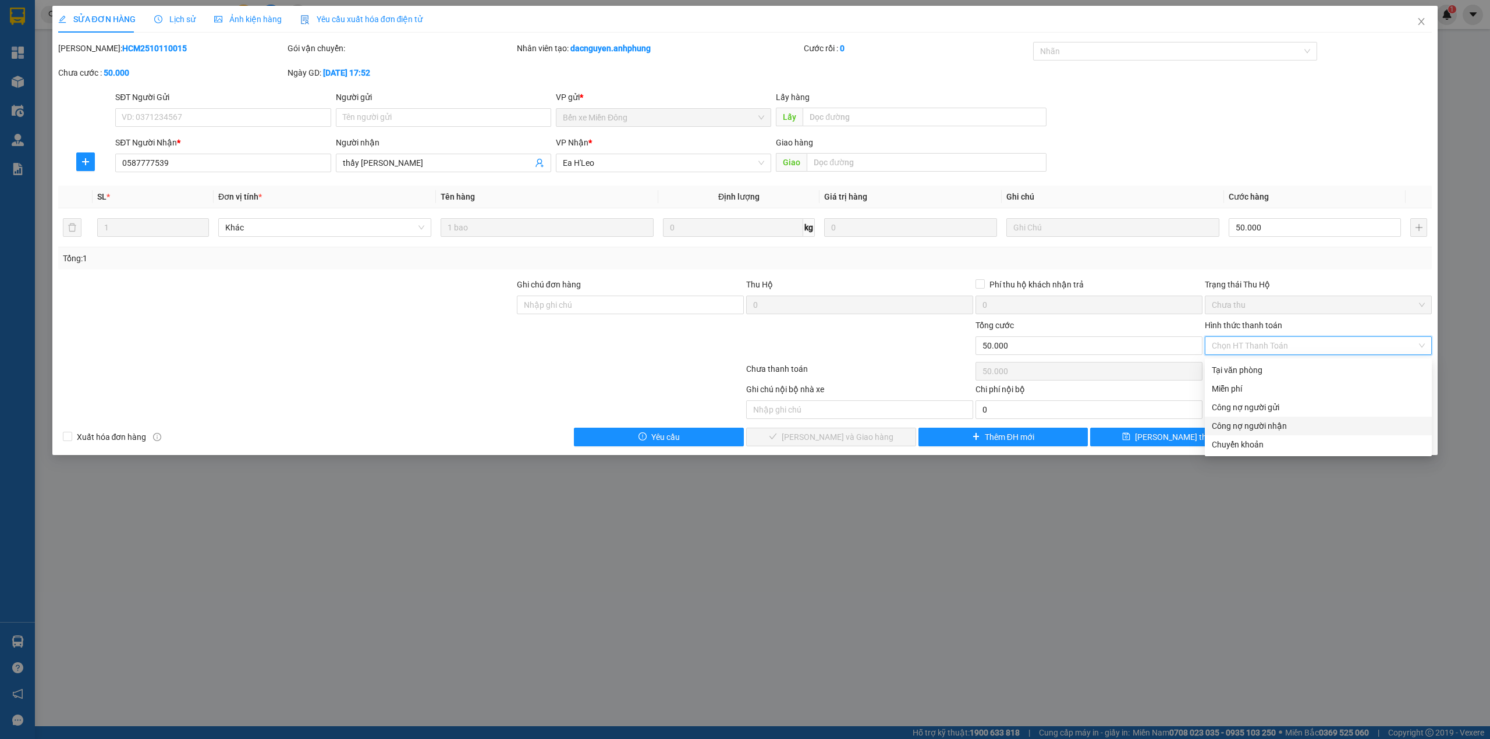
click at [1279, 425] on div "Công nợ người nhận" at bounding box center [1318, 426] width 213 height 13
type input "0"
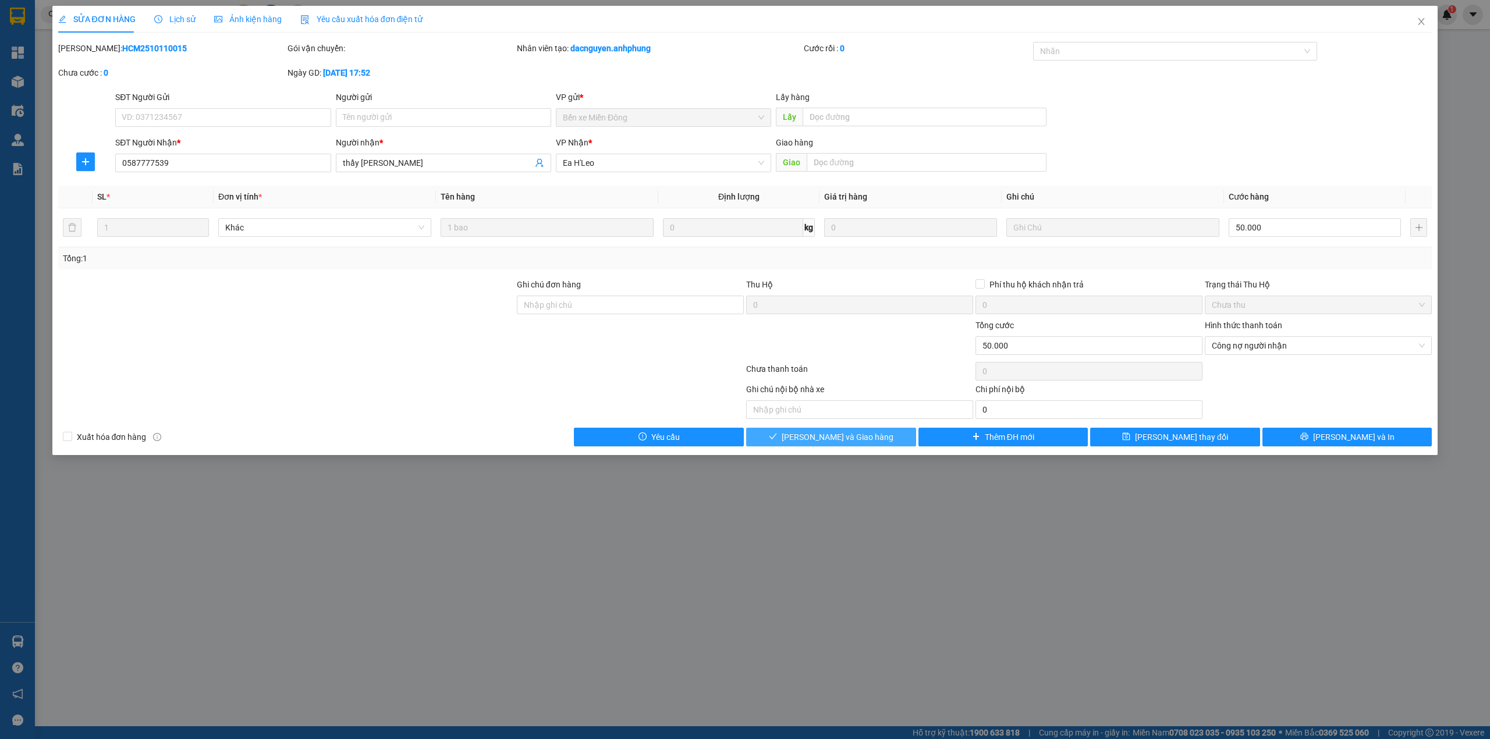
click at [836, 444] on span "[PERSON_NAME] và Giao hàng" at bounding box center [838, 437] width 112 height 13
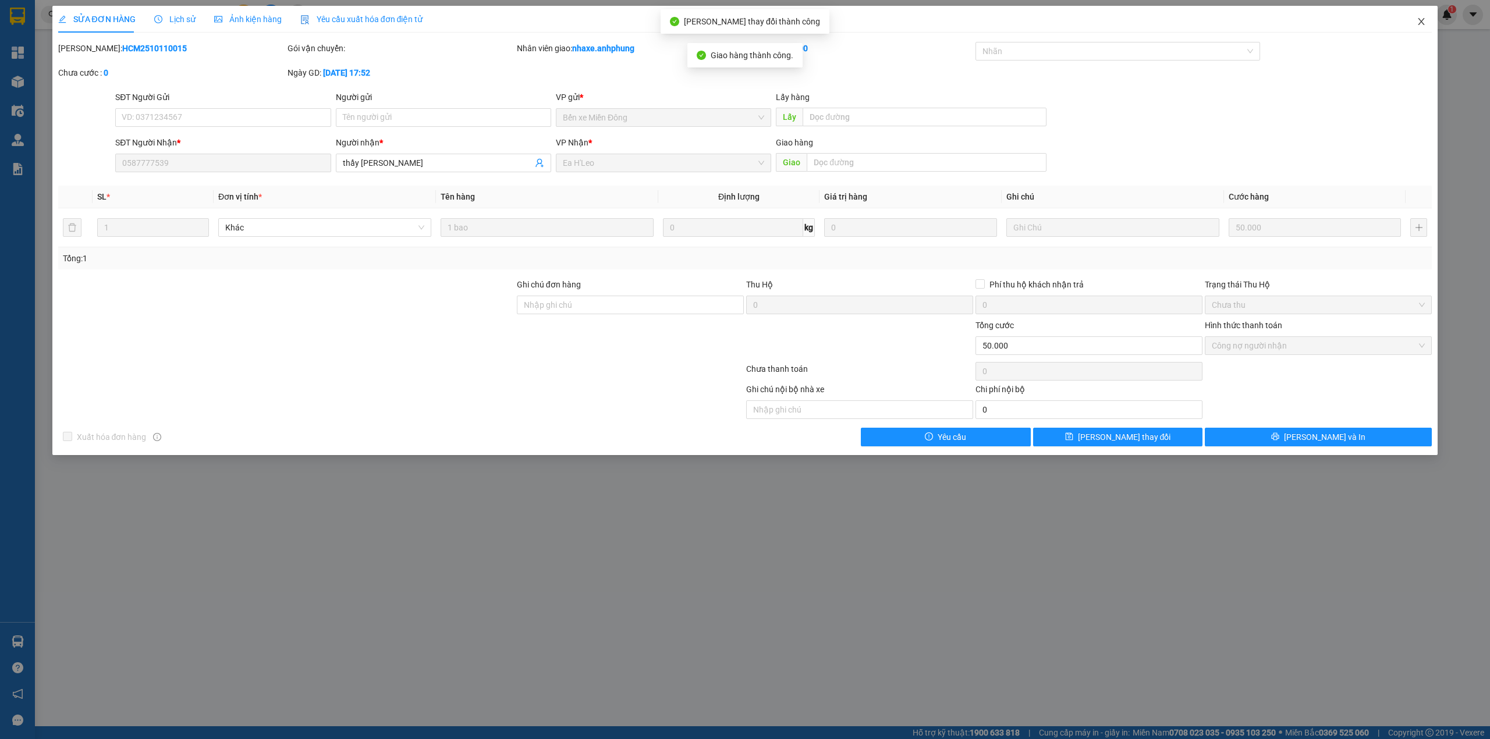
click at [1424, 19] on icon "close" at bounding box center [1421, 21] width 9 height 9
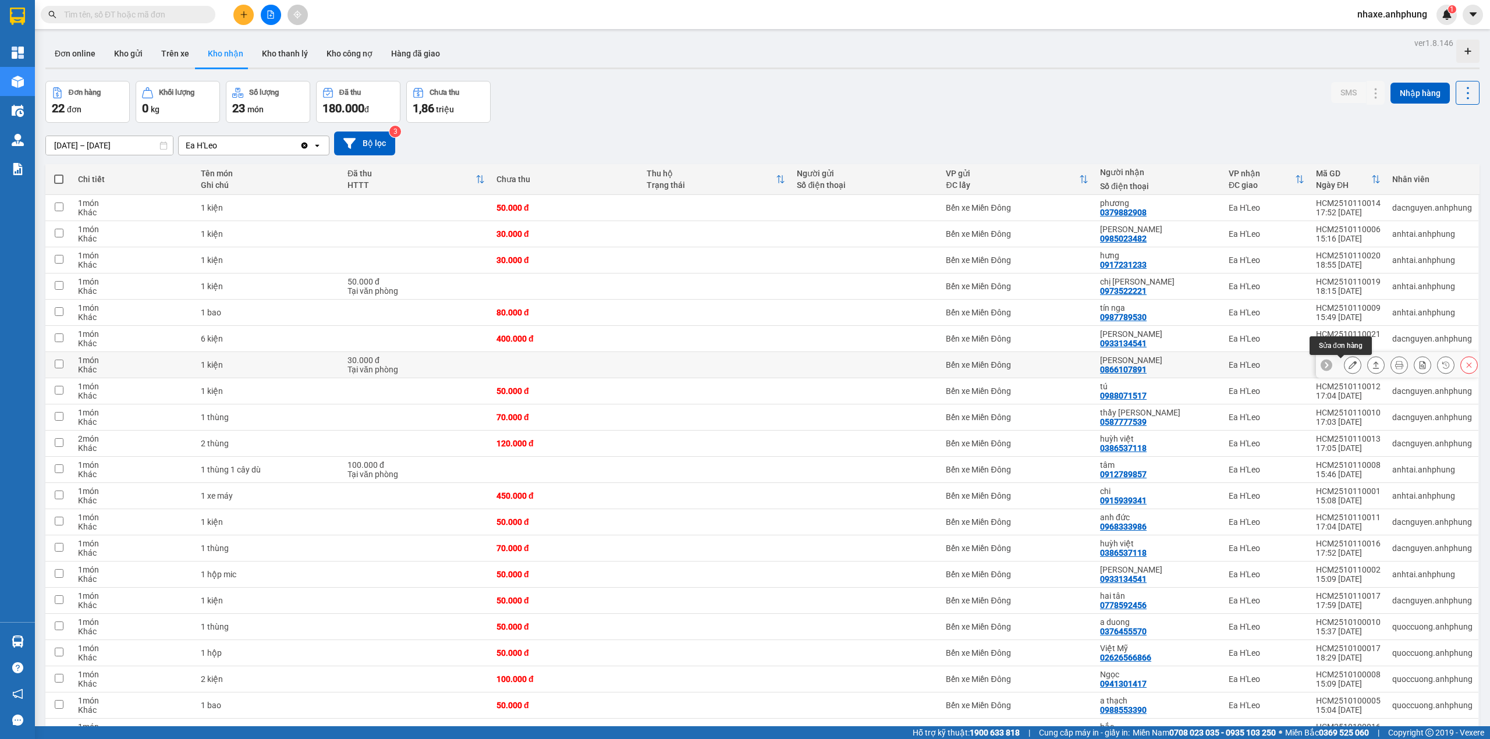
click at [1345, 367] on button at bounding box center [1353, 365] width 16 height 20
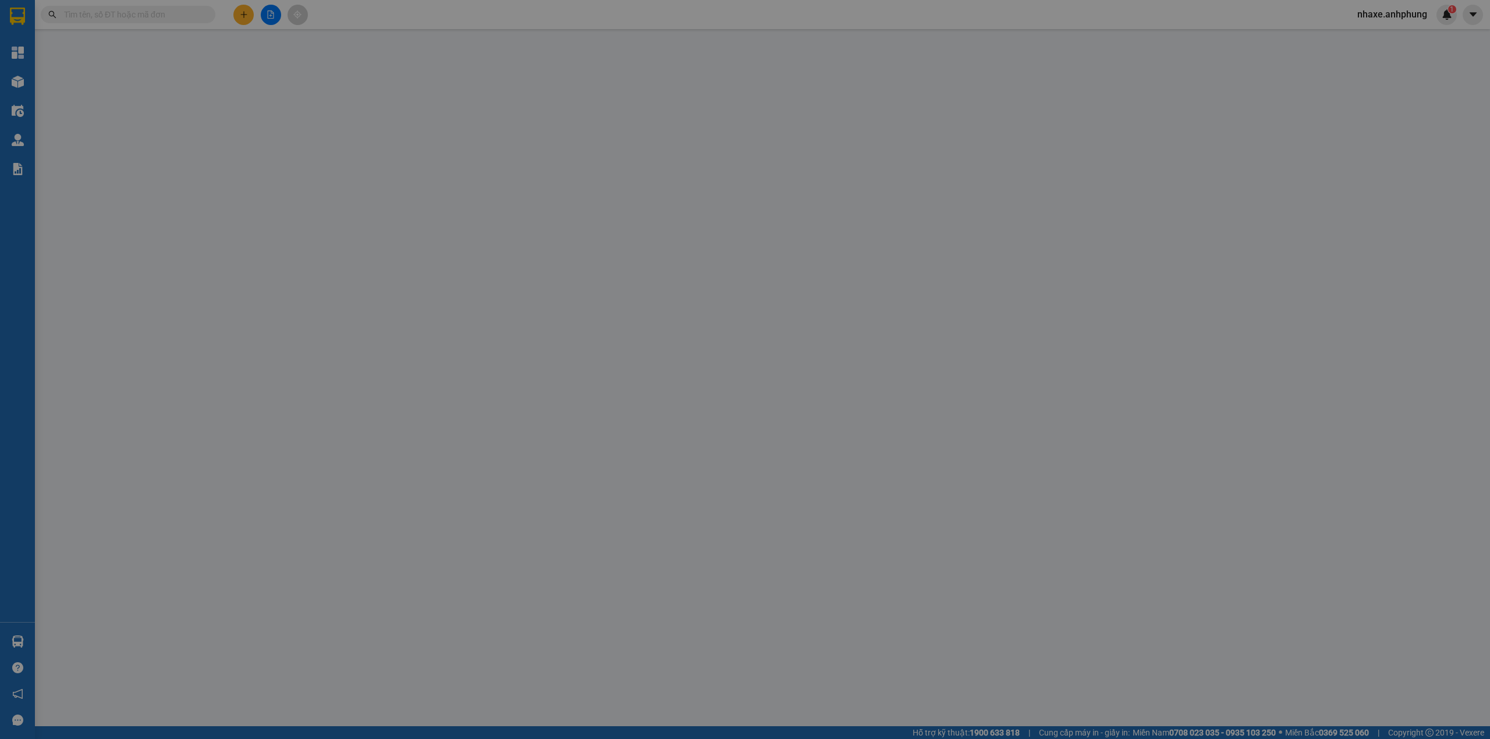
type input "0866107891"
type input "[PERSON_NAME]"
type input "0"
type input "30.000"
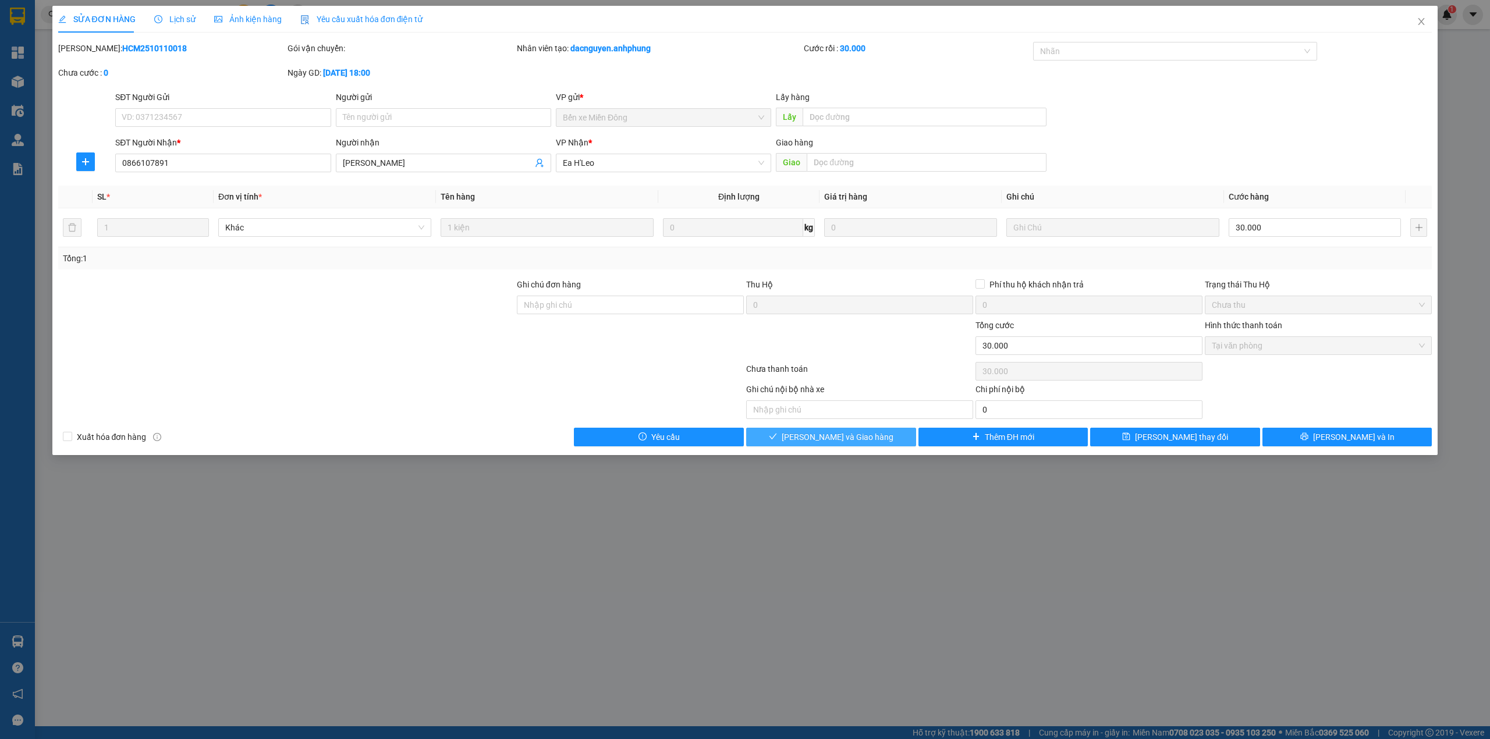
click at [889, 442] on button "[PERSON_NAME] và Giao hàng" at bounding box center [831, 437] width 170 height 19
type input "0"
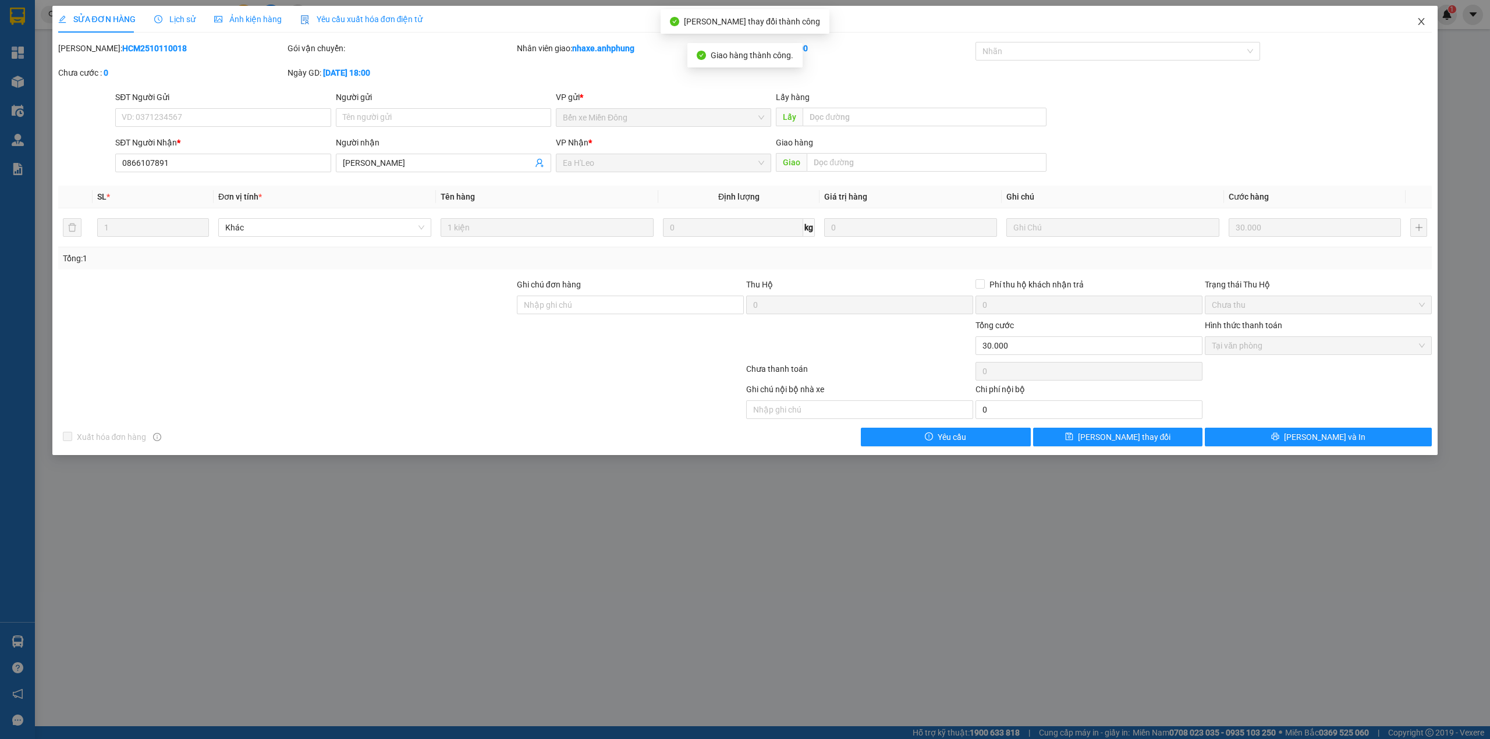
click at [1426, 22] on icon "close" at bounding box center [1421, 21] width 9 height 9
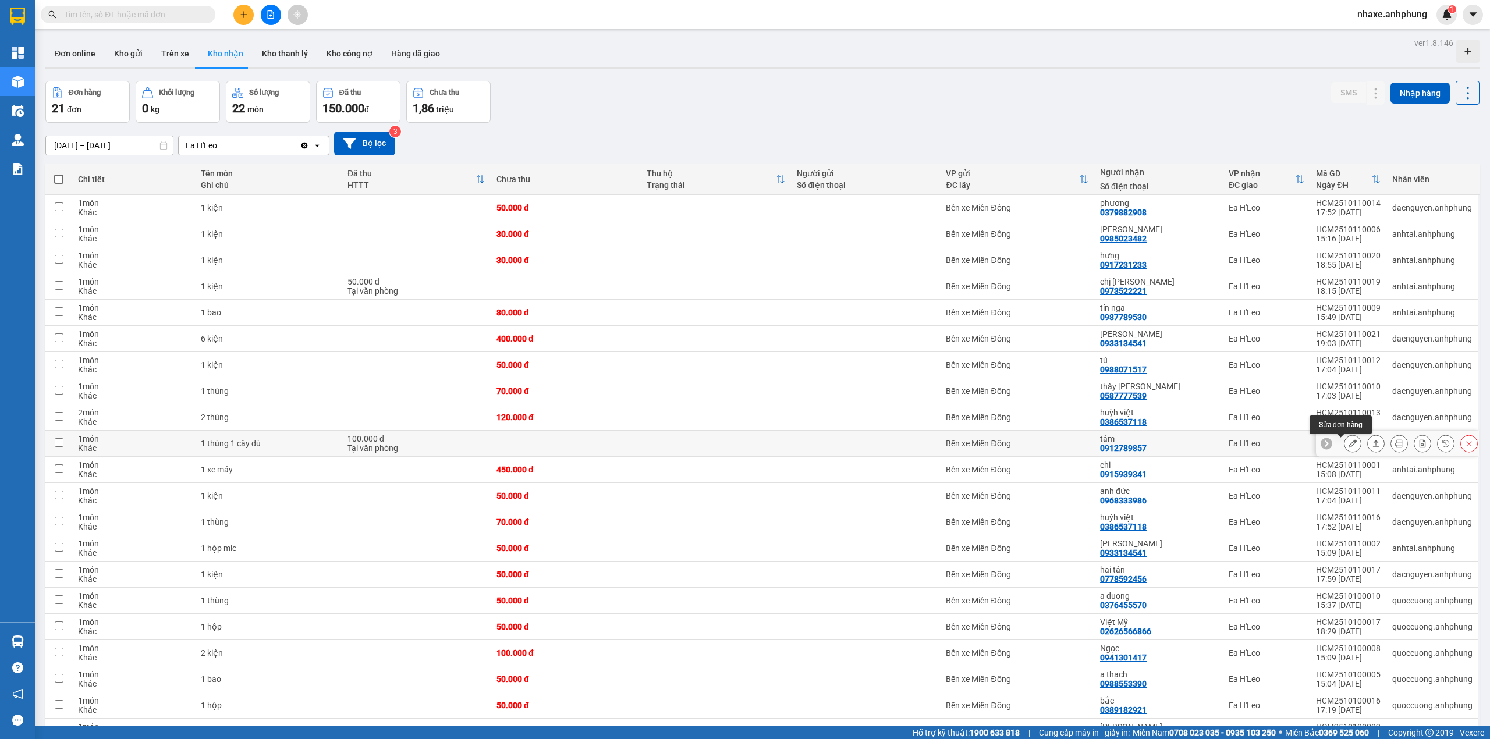
click at [1349, 445] on icon at bounding box center [1353, 443] width 8 height 8
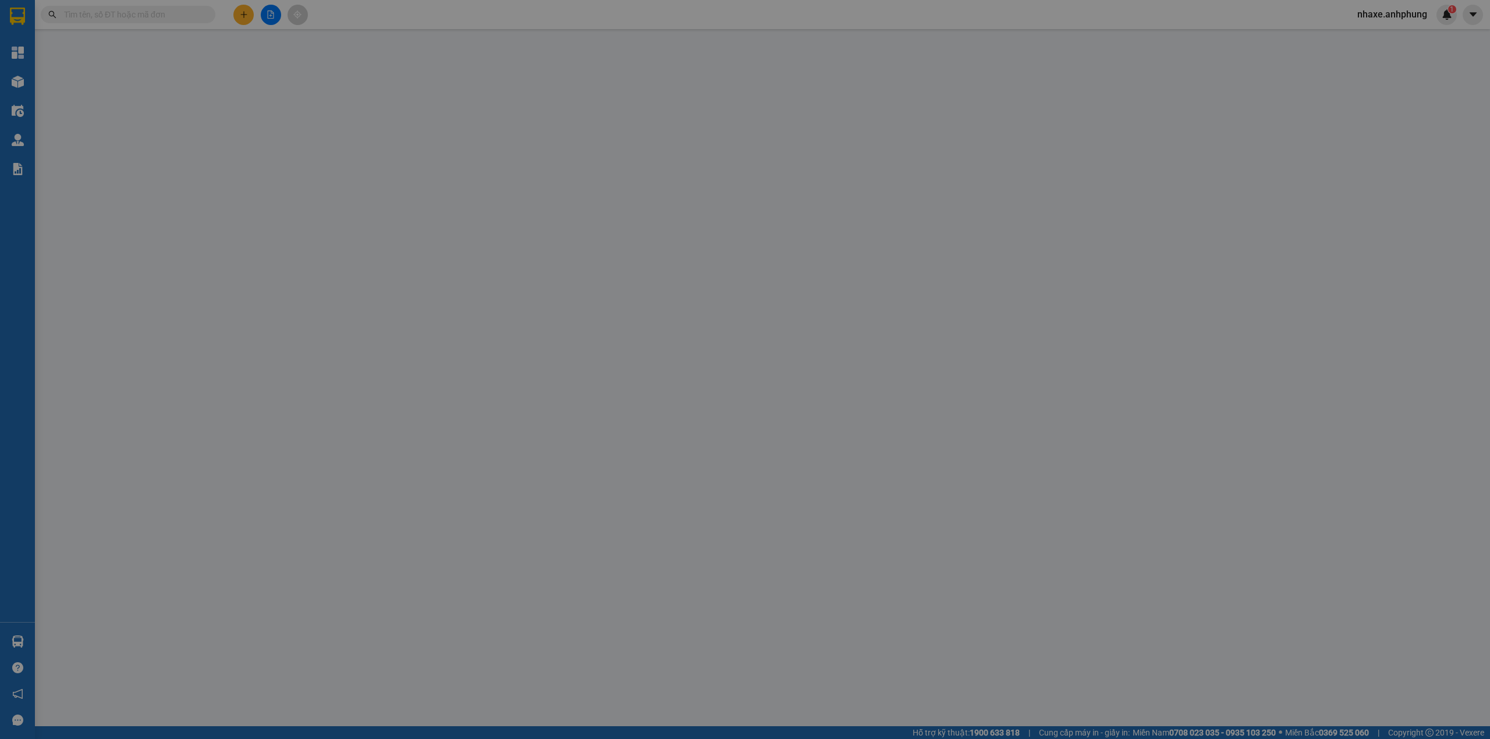
type input "0912789857"
type input "tâm"
type input "0"
type input "100.000"
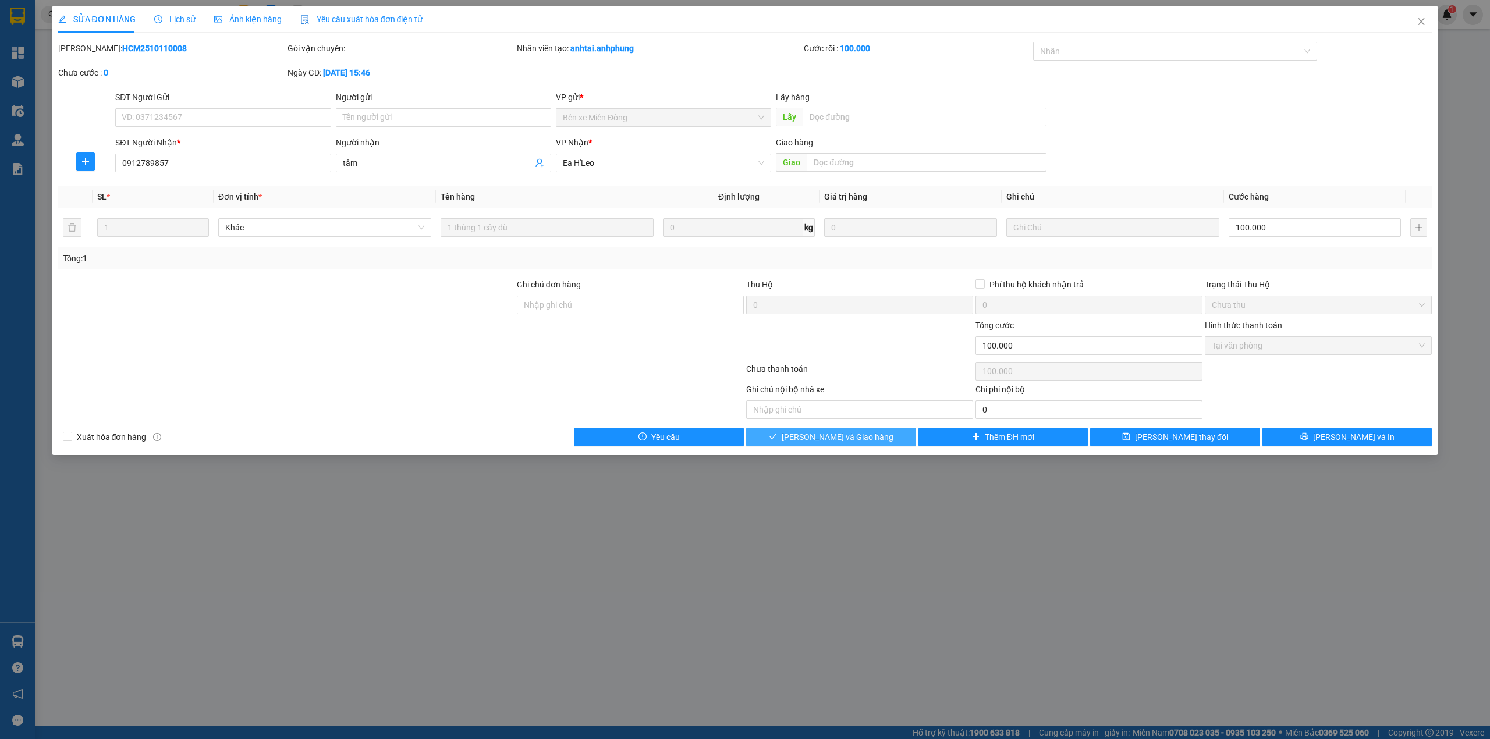
click at [868, 442] on span "[PERSON_NAME] và Giao hàng" at bounding box center [838, 437] width 112 height 13
type input "0"
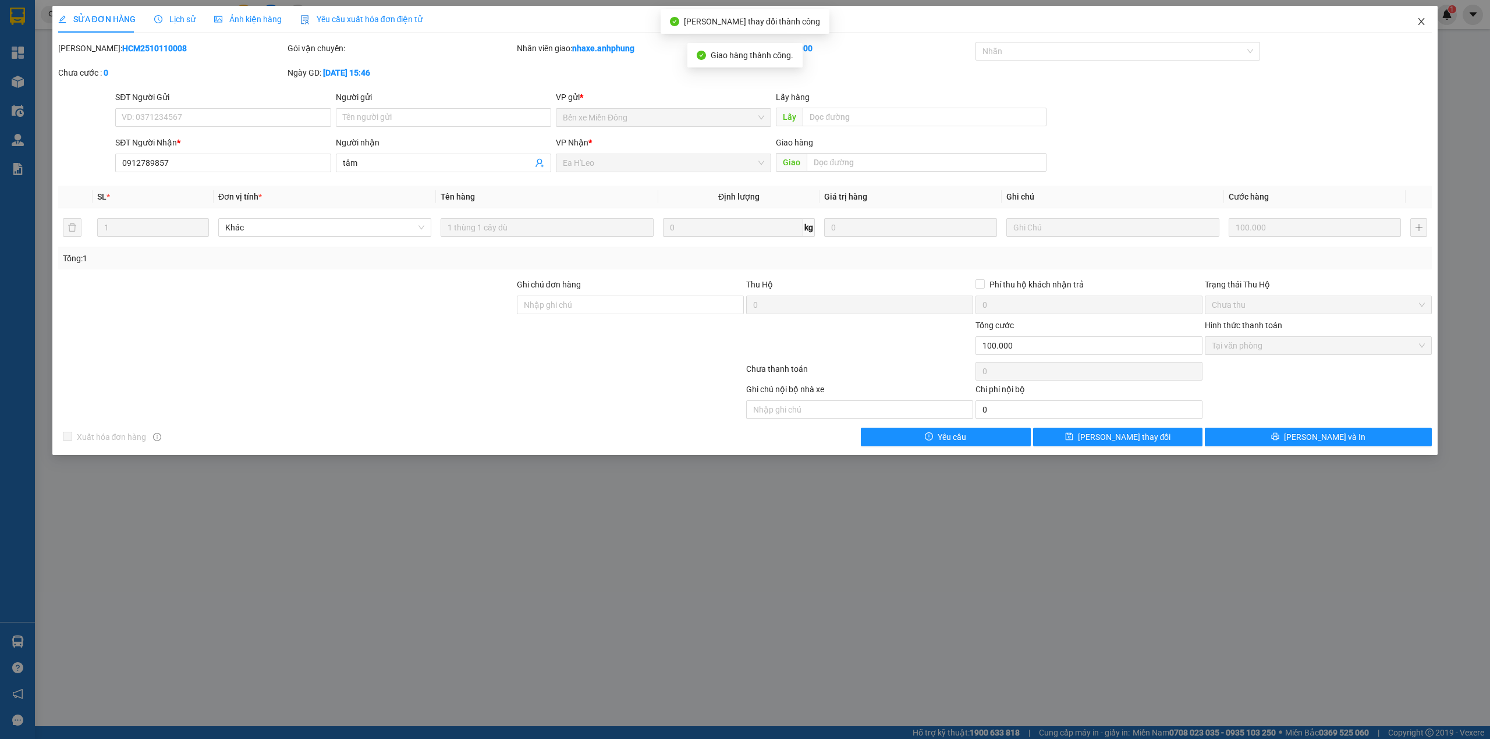
click at [1424, 17] on span "Close" at bounding box center [1421, 22] width 33 height 33
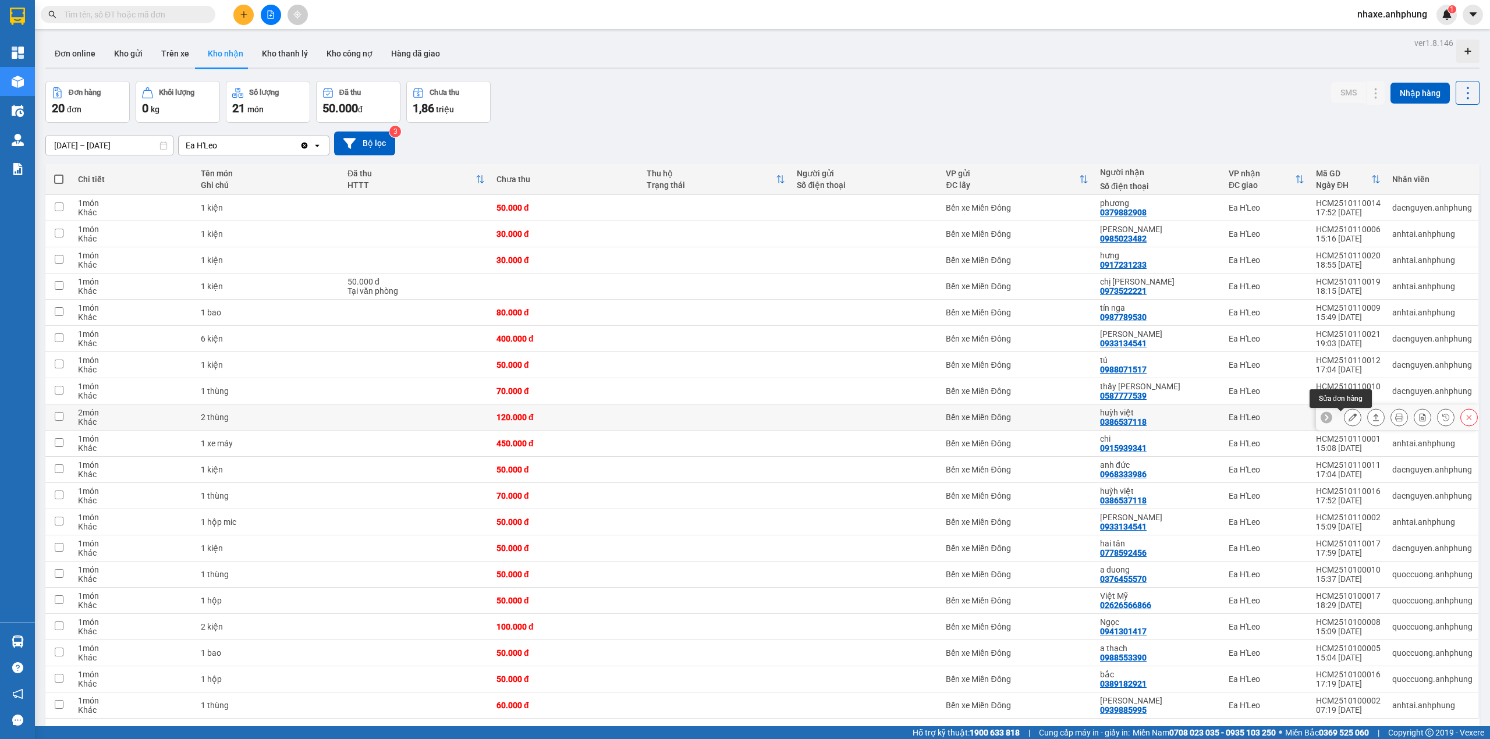
click at [1349, 419] on icon at bounding box center [1353, 417] width 8 height 8
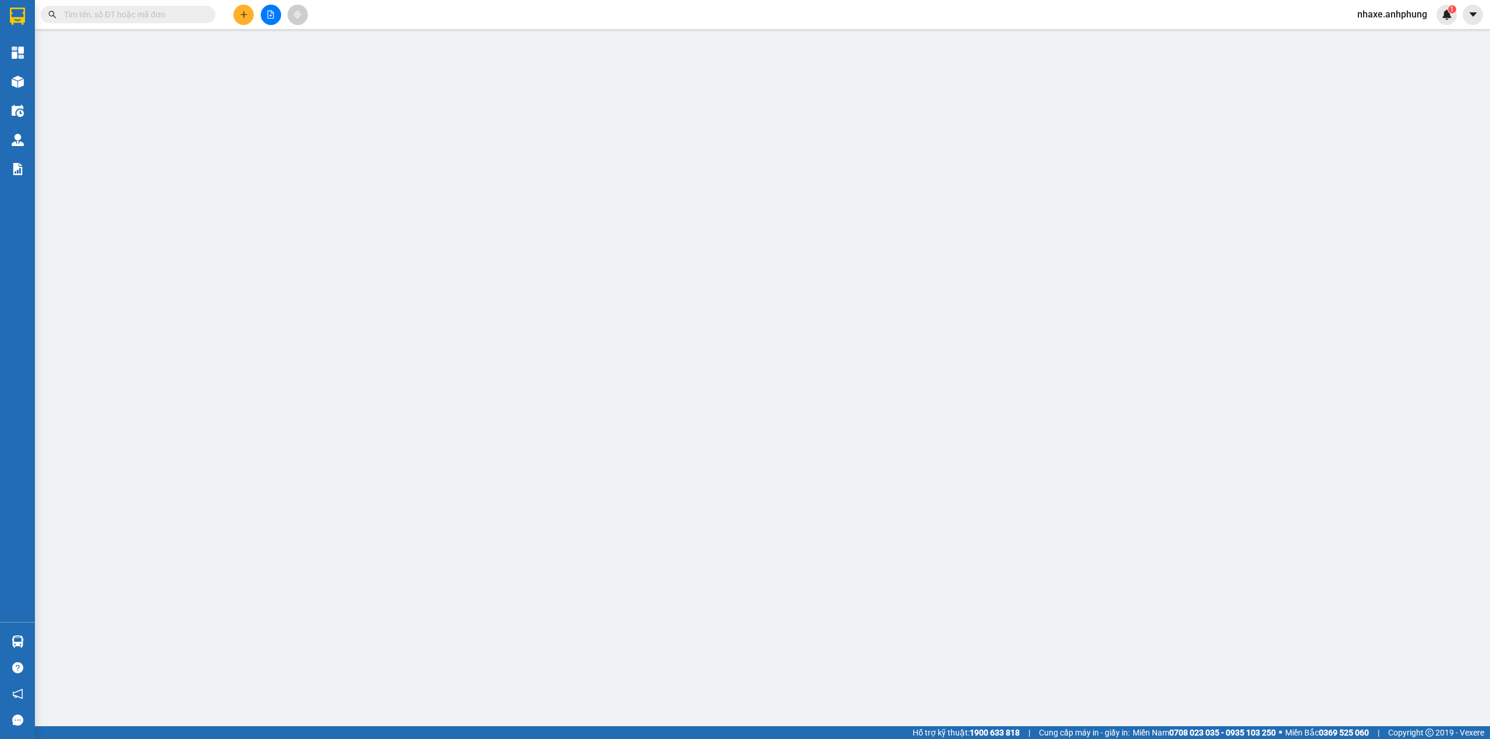
type input "0386537118"
type input "huỳh việt"
type input "0"
type input "120.000"
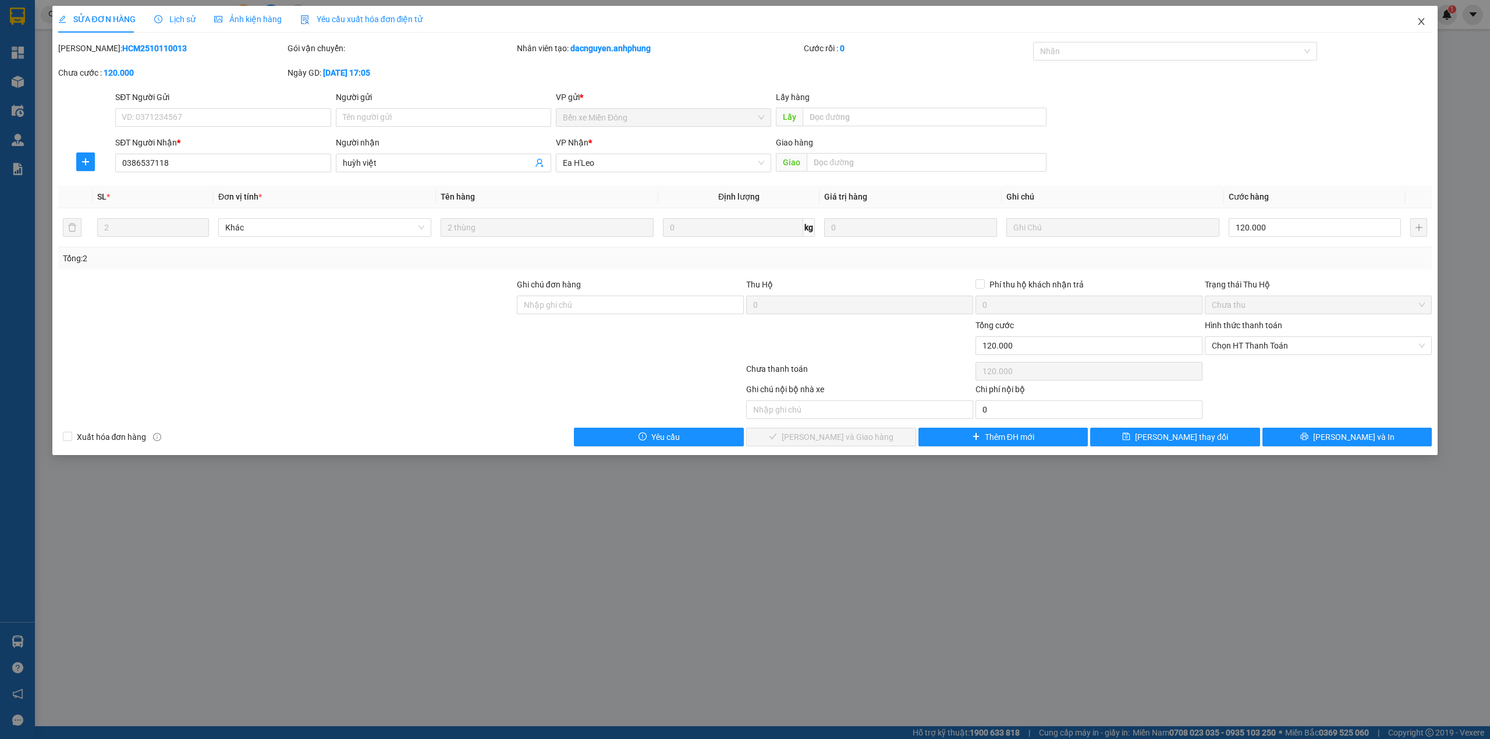
click at [1421, 22] on icon "close" at bounding box center [1422, 21] width 6 height 7
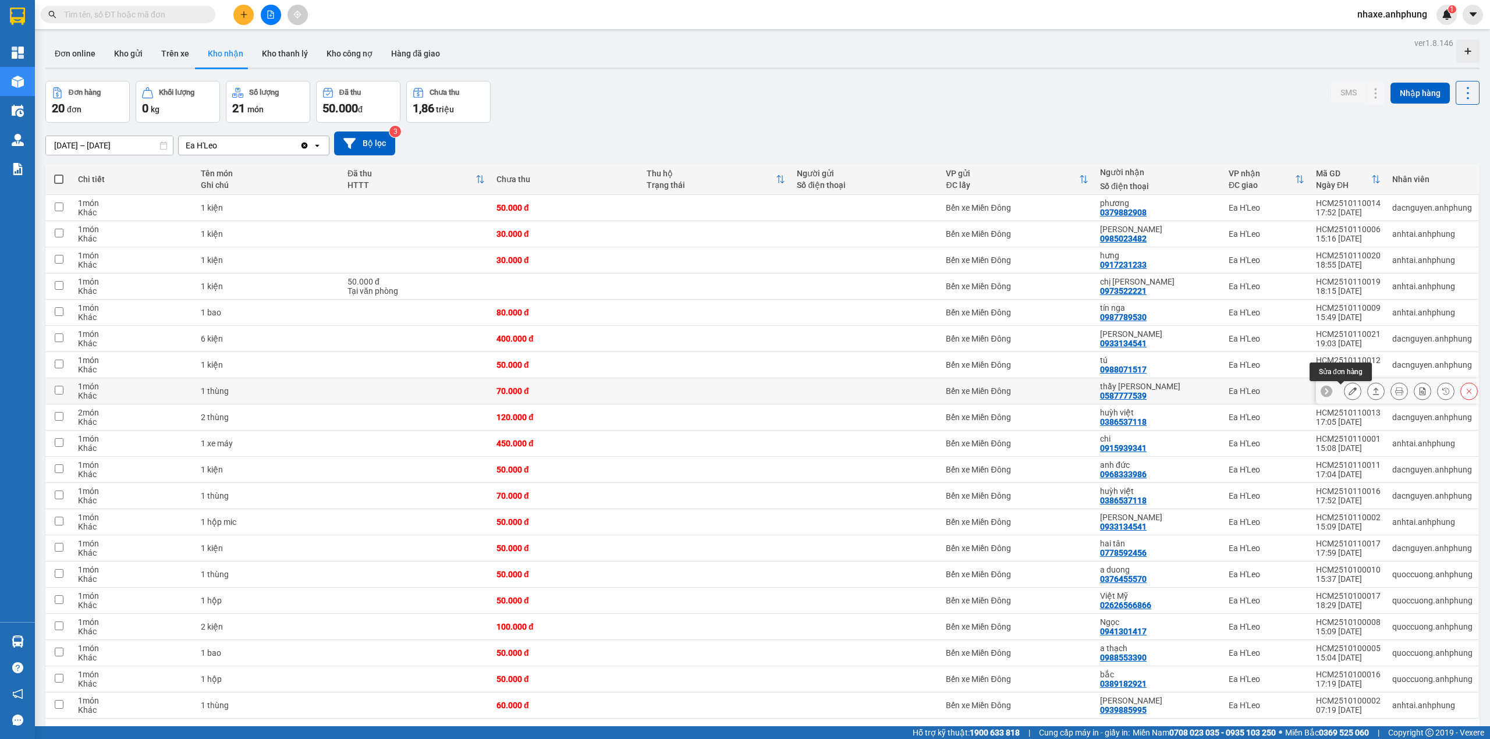
click at [1345, 399] on button at bounding box center [1353, 391] width 16 height 20
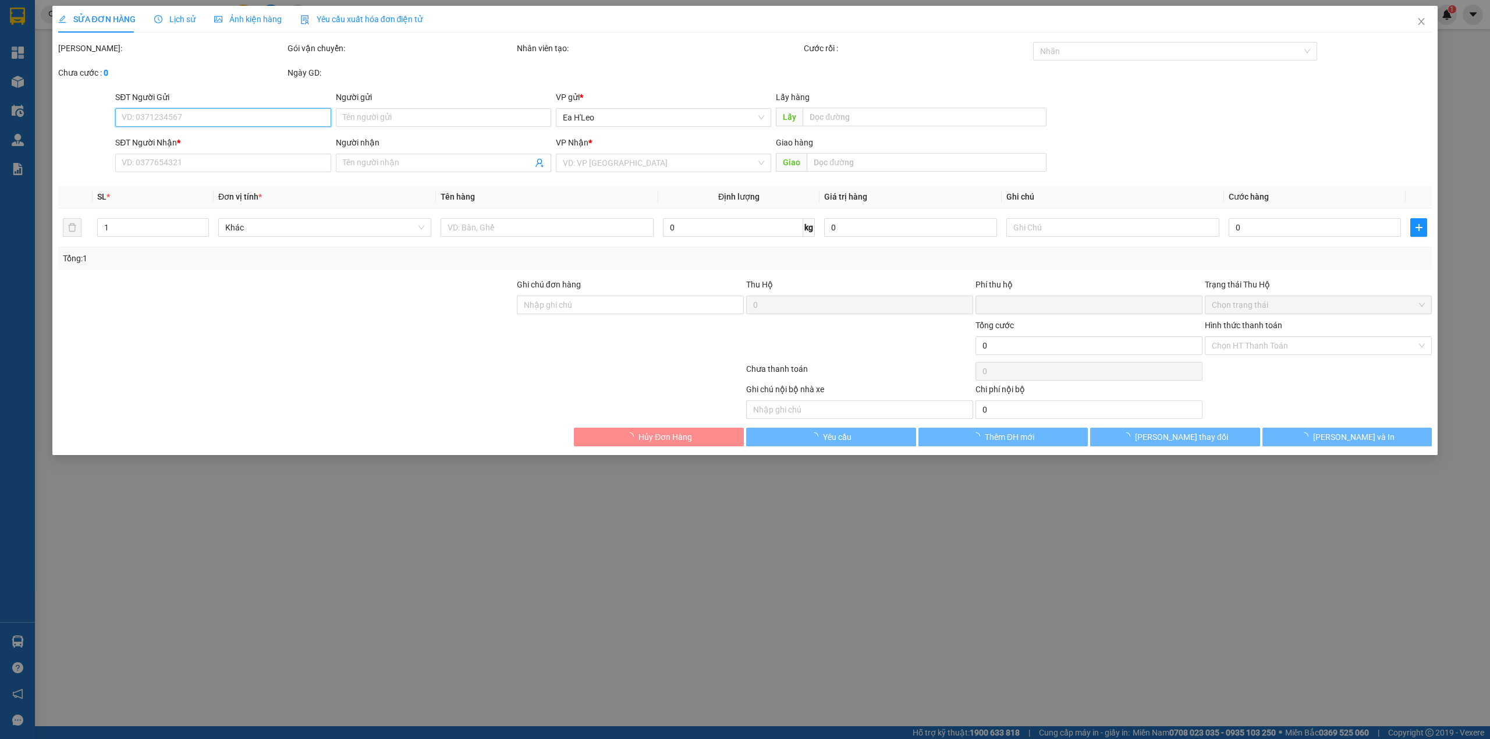
type input "0587777539"
type input "thầy [PERSON_NAME]"
type input "0"
type input "70.000"
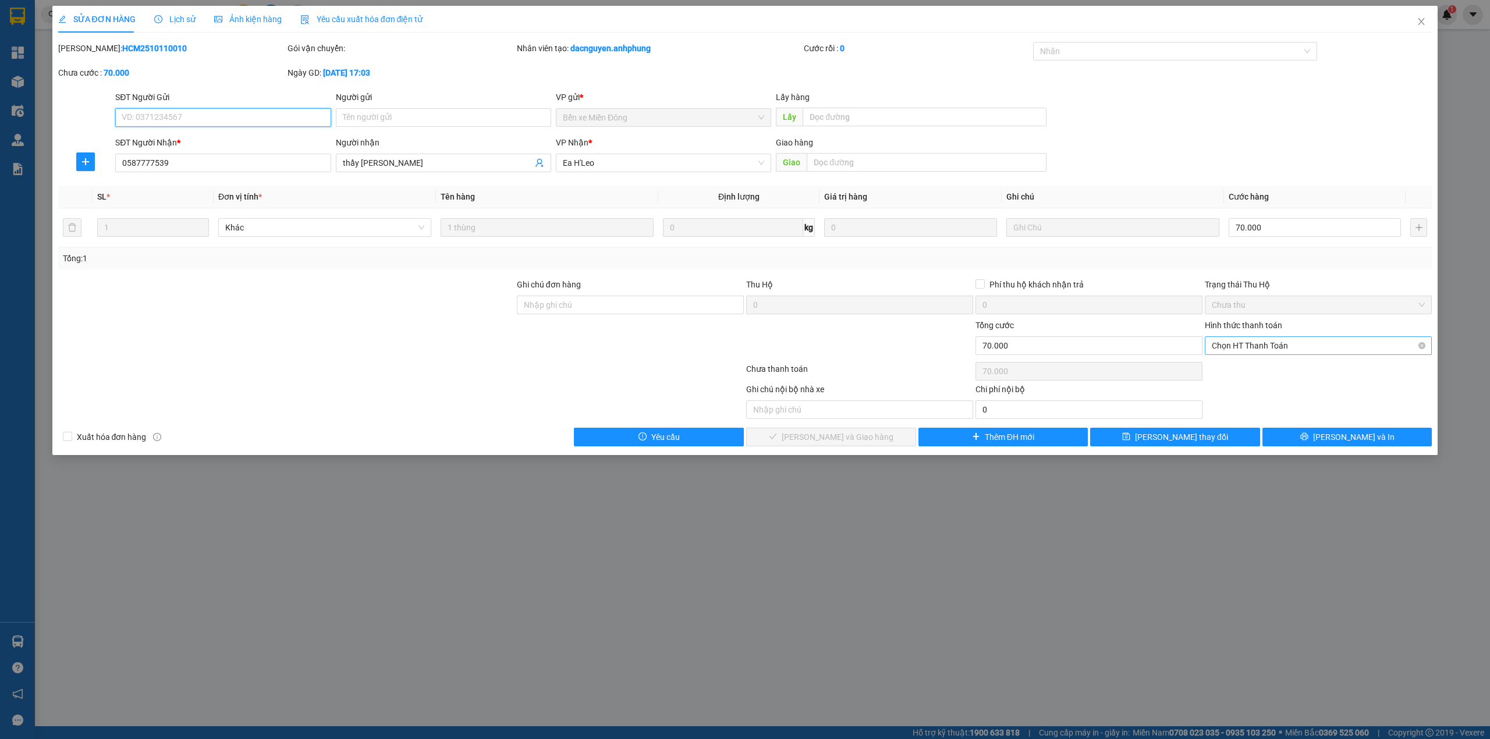
click at [1300, 352] on span "Chọn HT Thanh Toán" at bounding box center [1318, 345] width 213 height 17
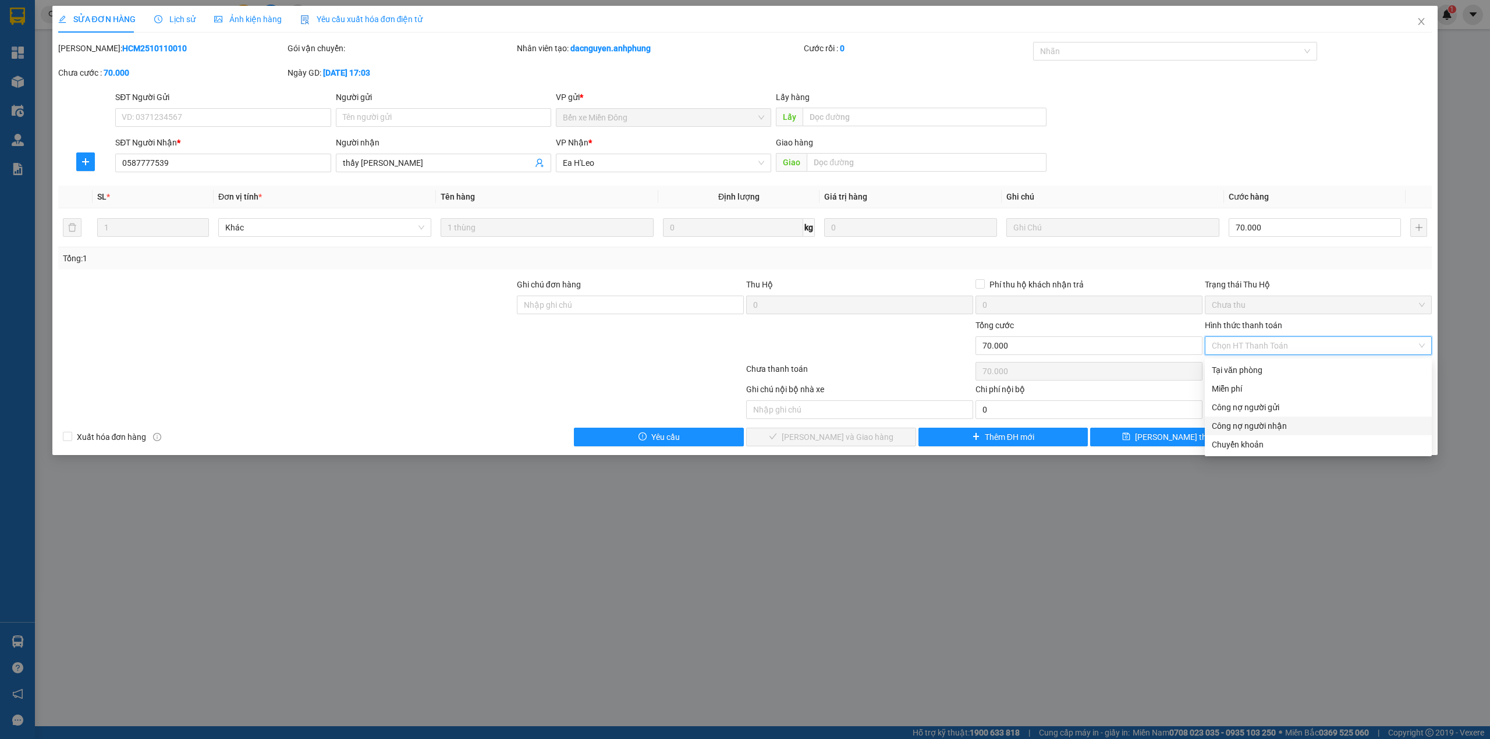
click at [1261, 426] on div "Công nợ người nhận" at bounding box center [1318, 426] width 213 height 13
type input "0"
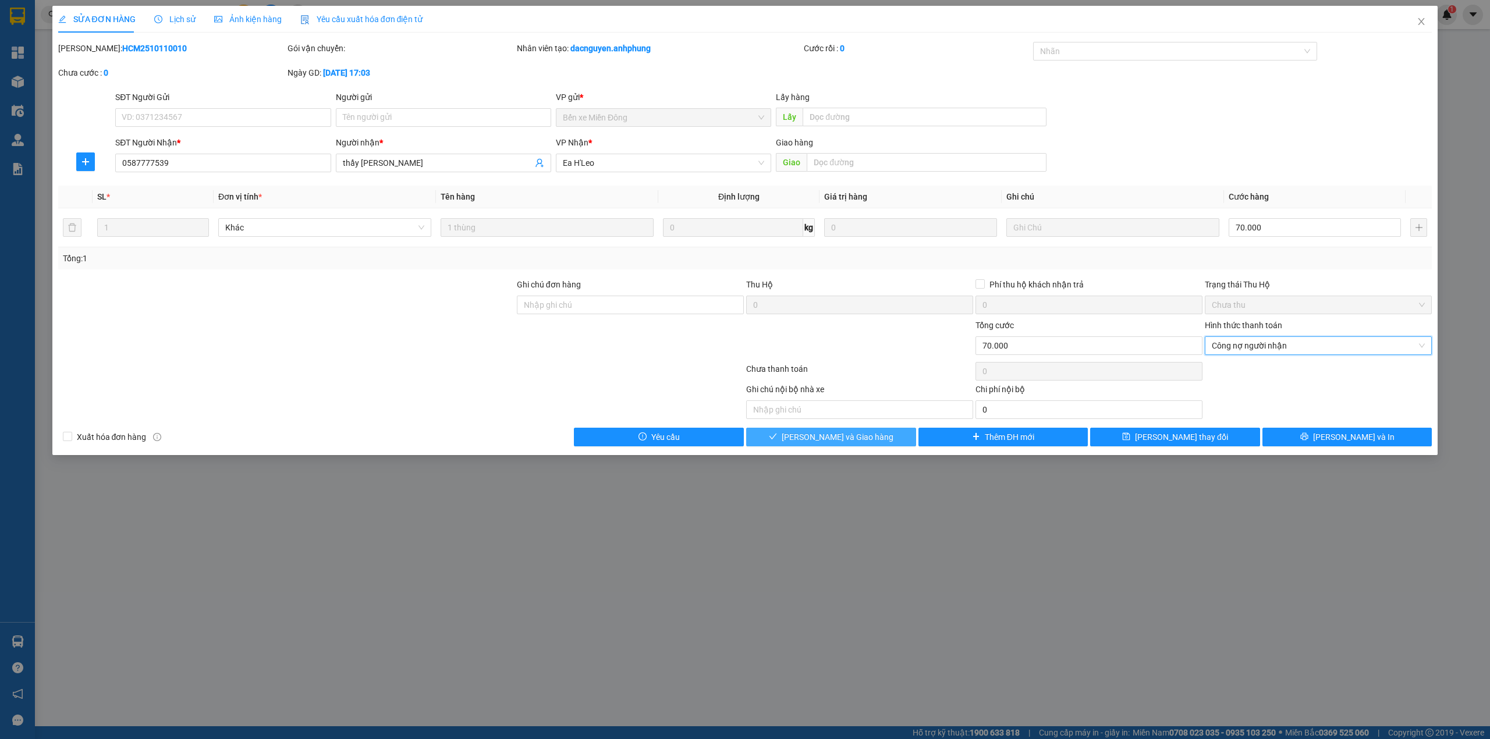
click at [777, 436] on icon "check" at bounding box center [773, 436] width 8 height 8
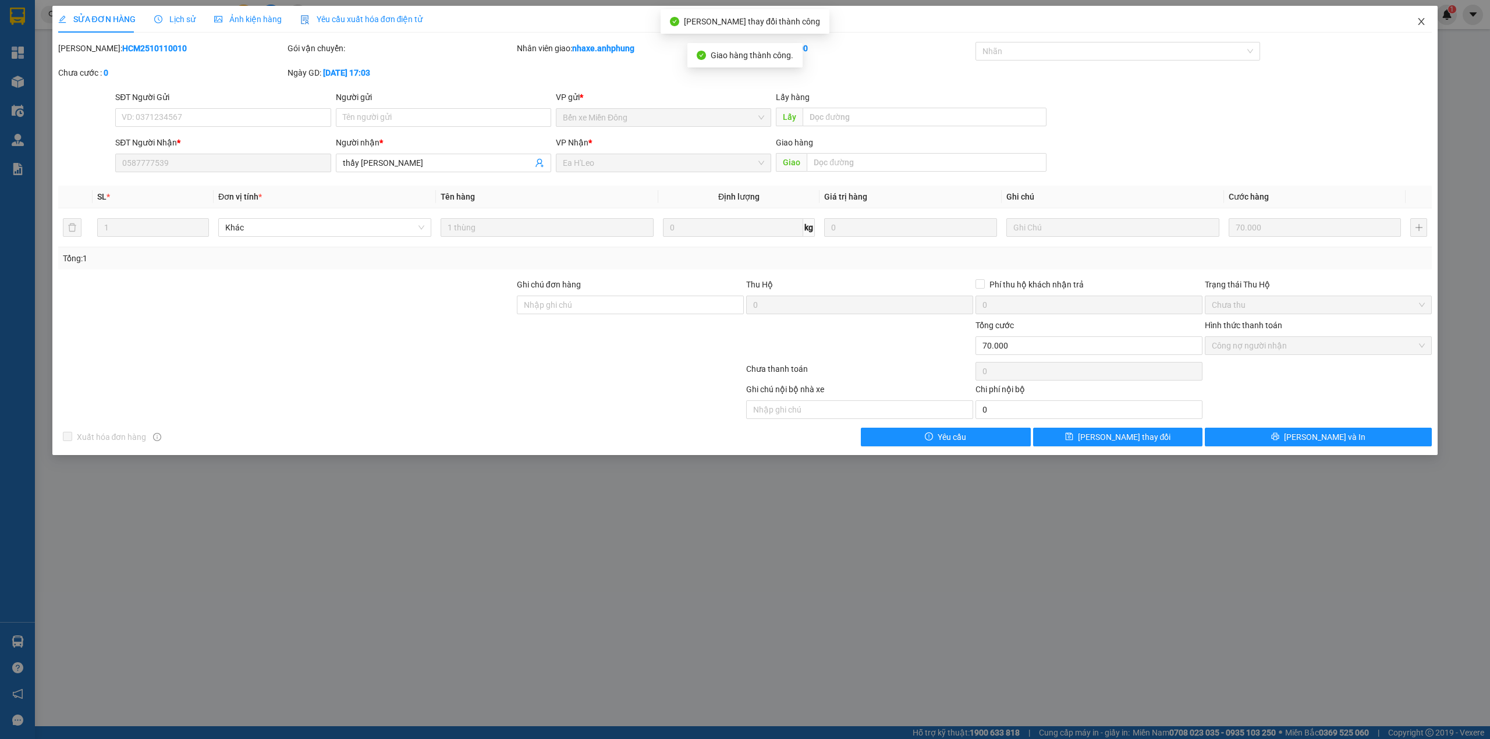
click at [1425, 22] on icon "close" at bounding box center [1421, 21] width 9 height 9
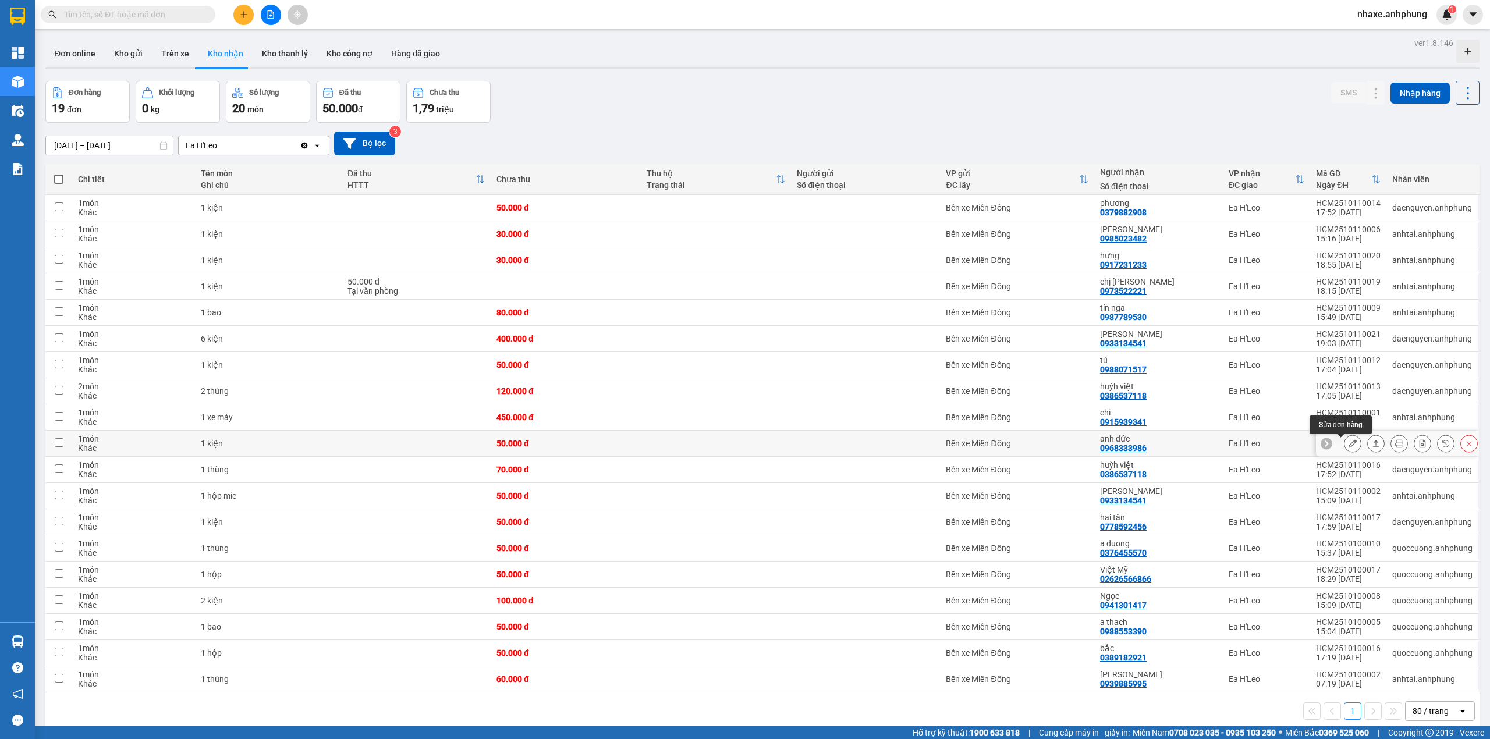
click at [1349, 447] on icon at bounding box center [1353, 443] width 8 height 8
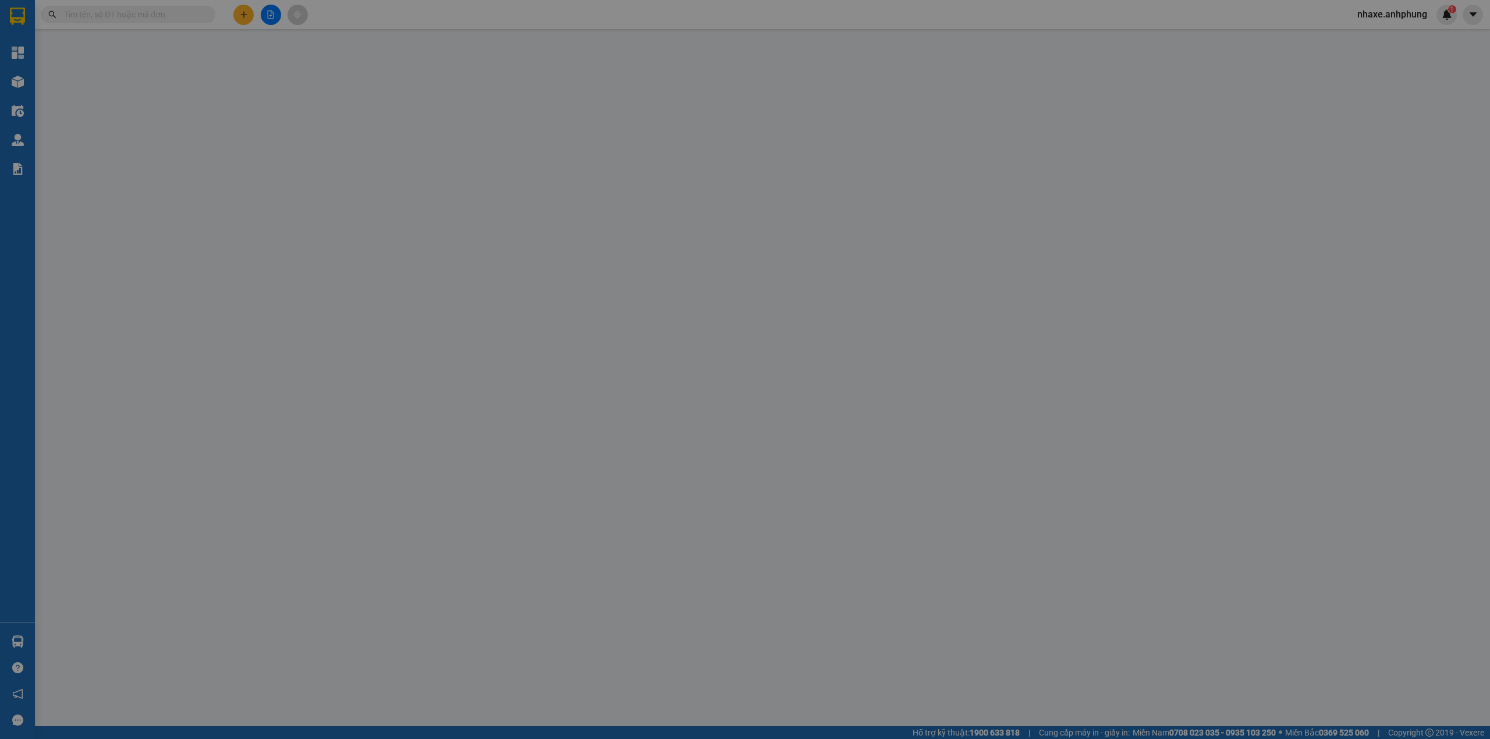
type input "0968333986"
type input "anh đức"
type input "0"
type input "50.000"
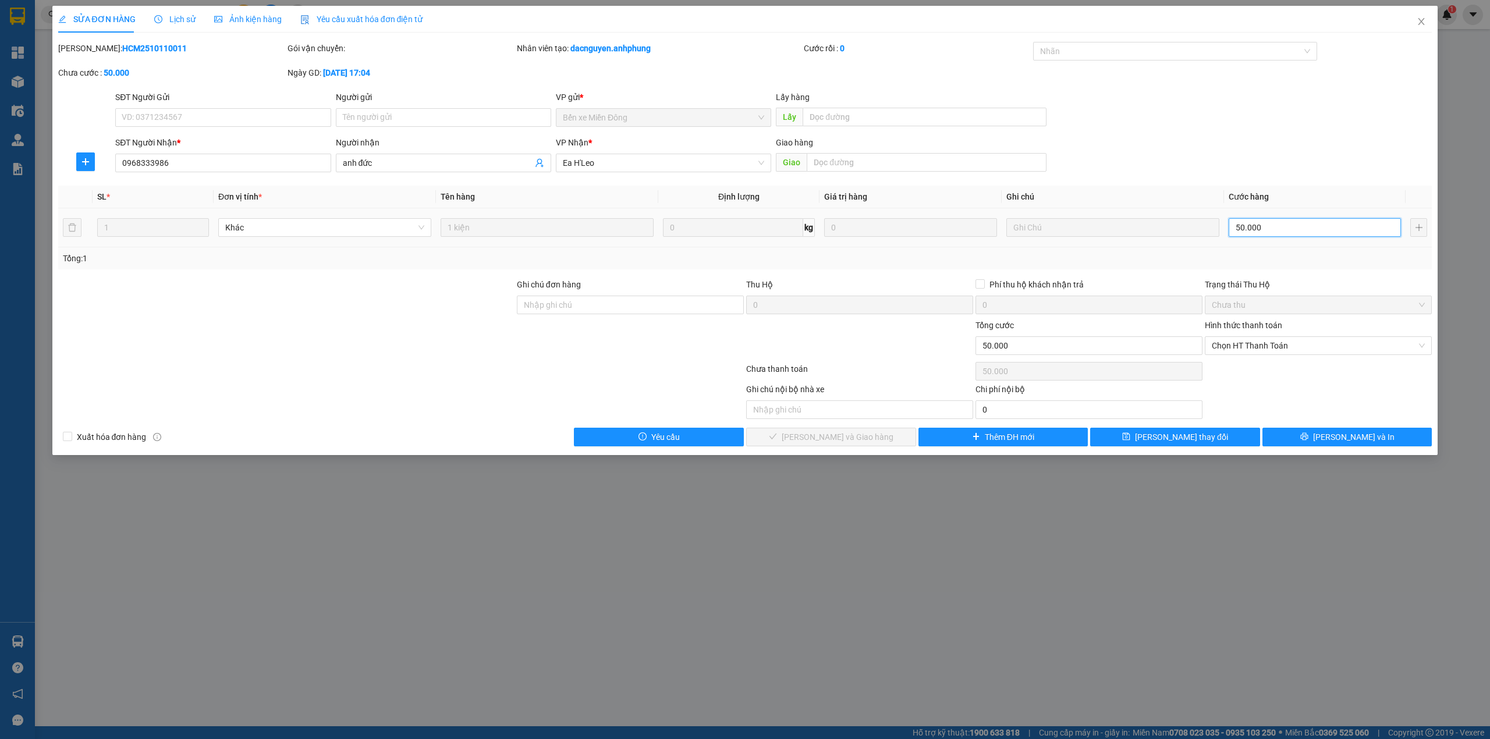
click at [1276, 233] on input "50.000" at bounding box center [1315, 227] width 172 height 19
type input "5"
type input "50"
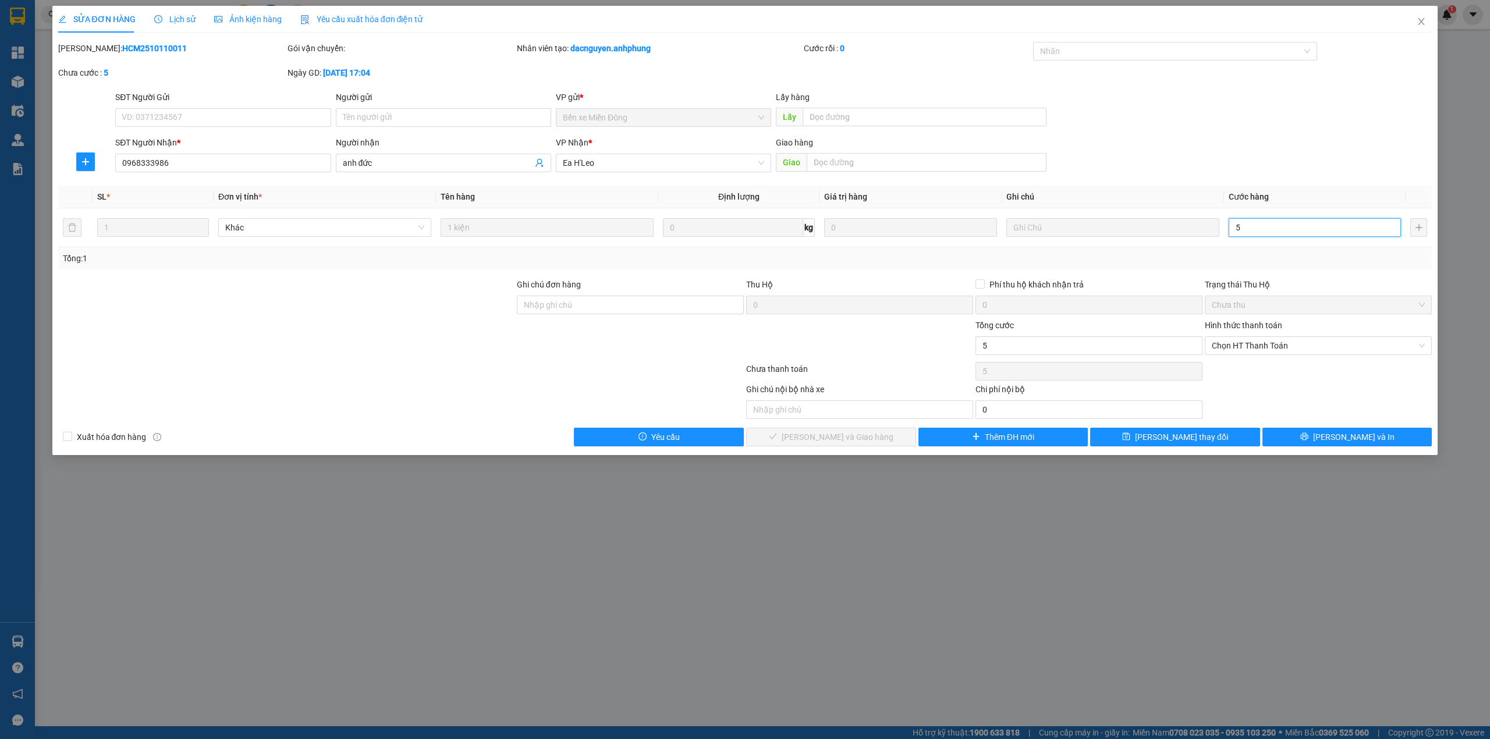
type input "50"
type input "5"
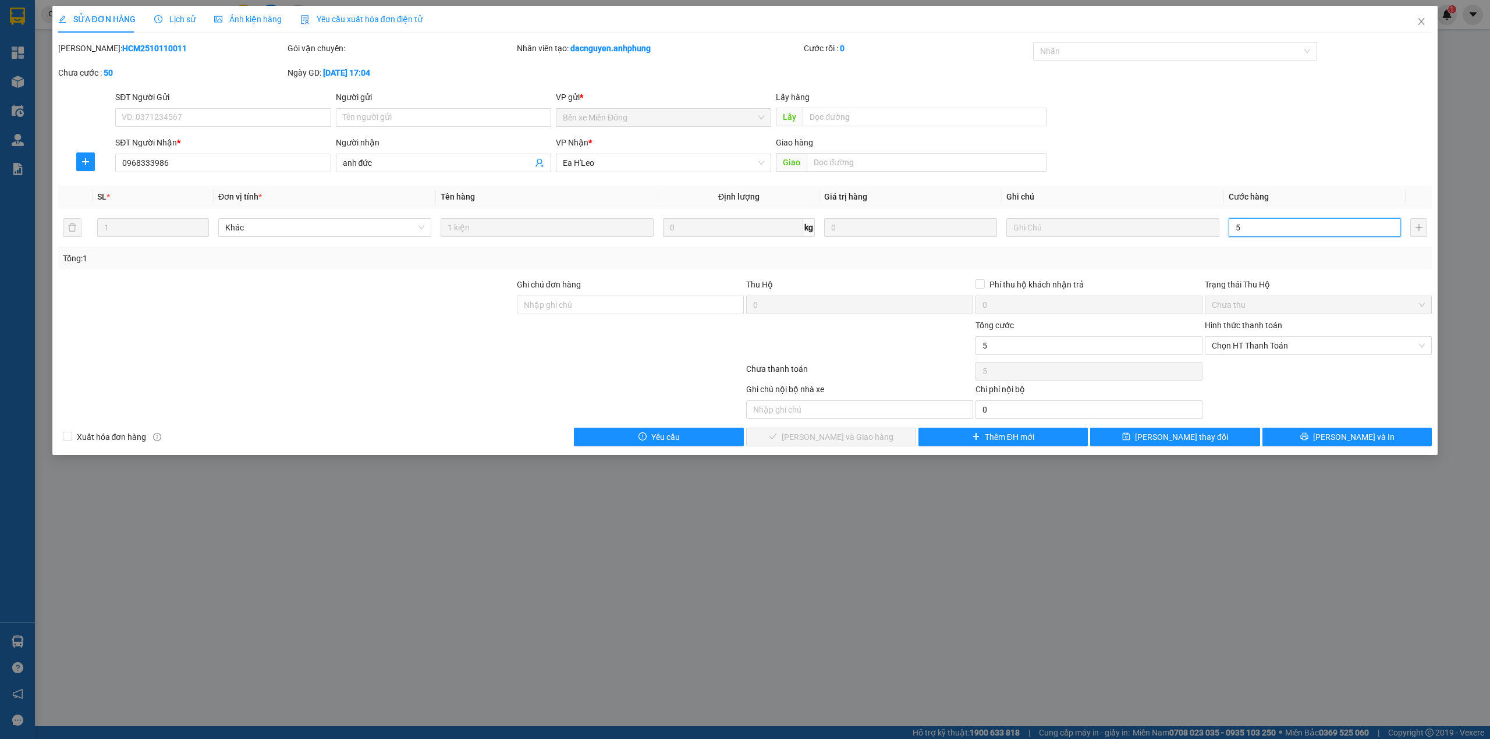
type input "0"
type input "03"
type input "3"
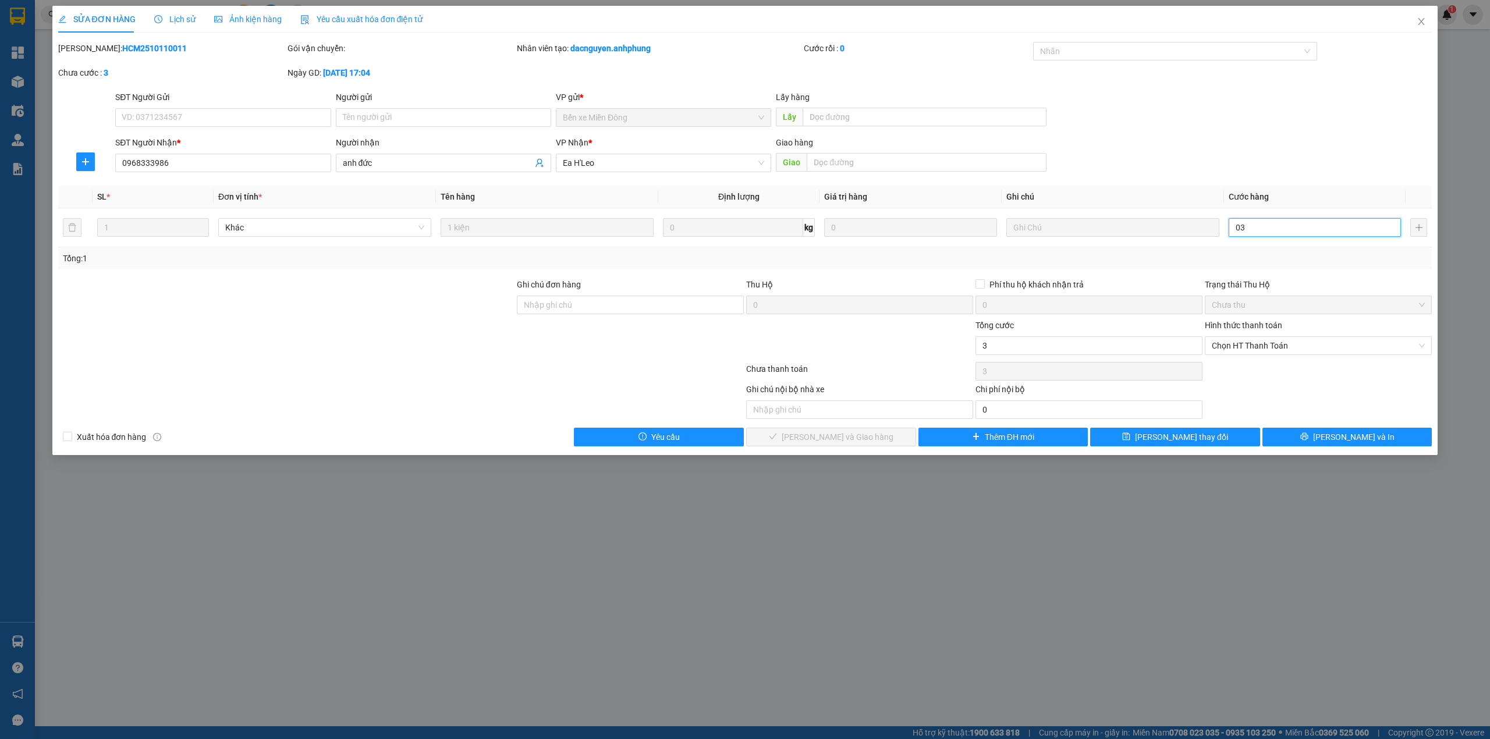
type input "30"
type input "030"
drag, startPoint x: 1257, startPoint y: 229, endPoint x: 1228, endPoint y: 235, distance: 29.8
click at [1229, 235] on input "030" at bounding box center [1315, 227] width 172 height 19
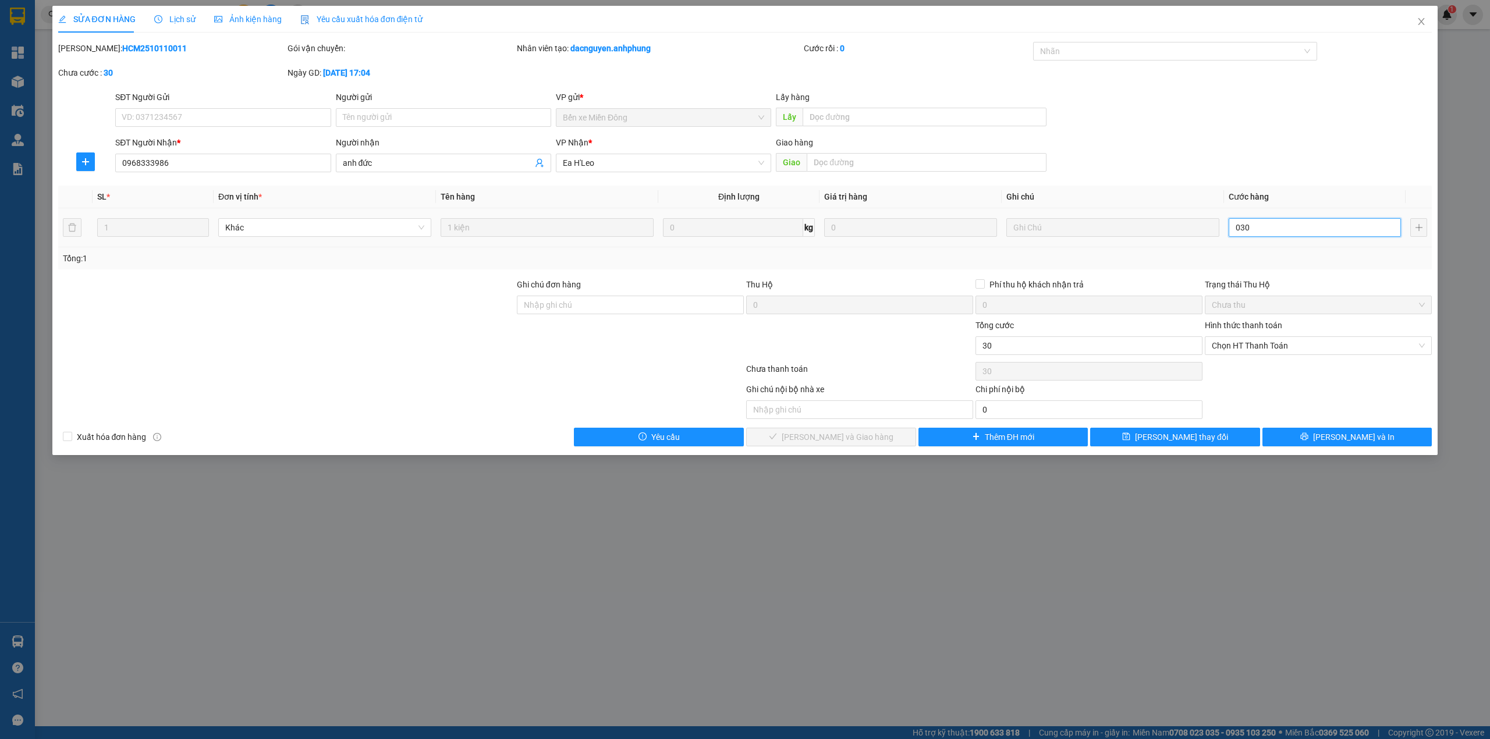
type input "3"
type input "30"
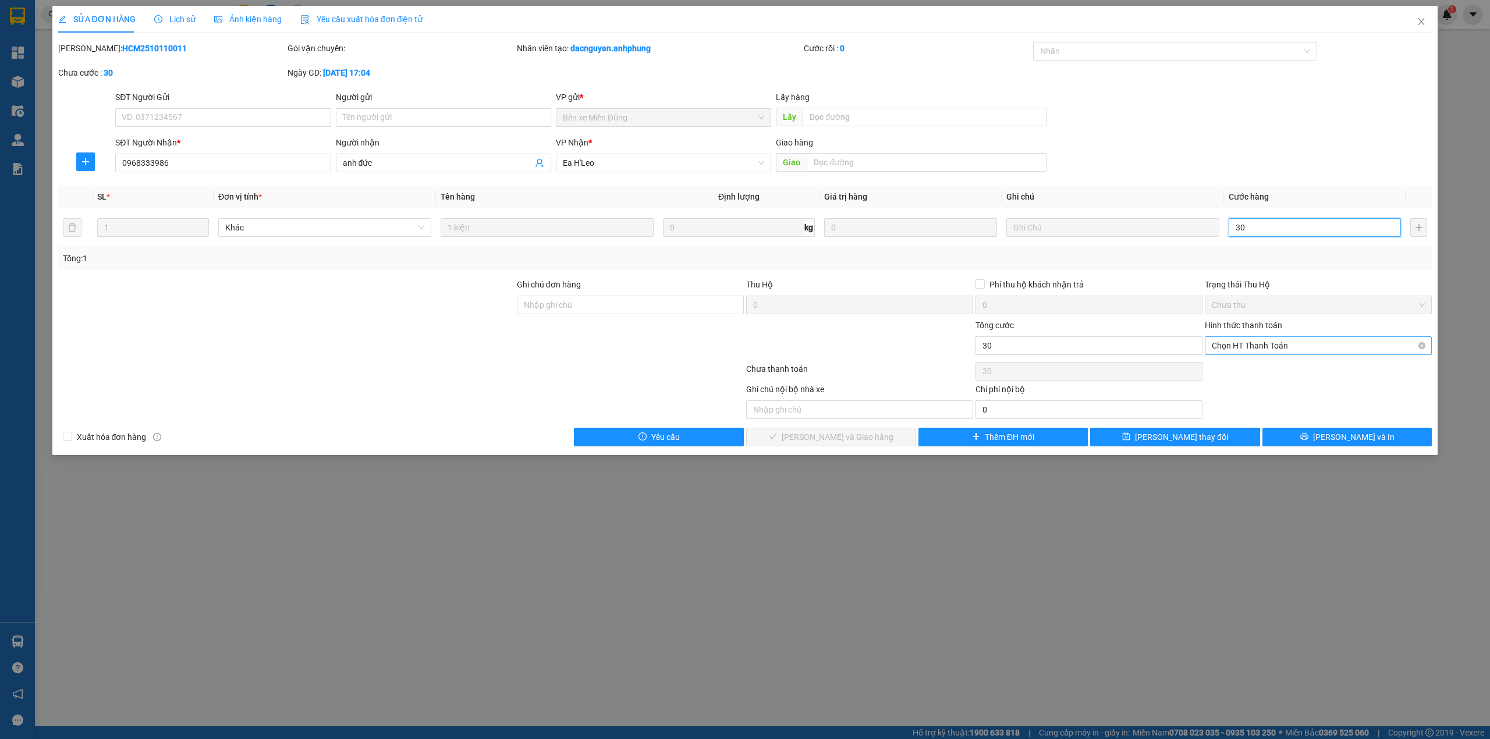
click at [1307, 350] on span "Chọn HT Thanh Toán" at bounding box center [1318, 345] width 213 height 17
type input "30"
type input "30.000"
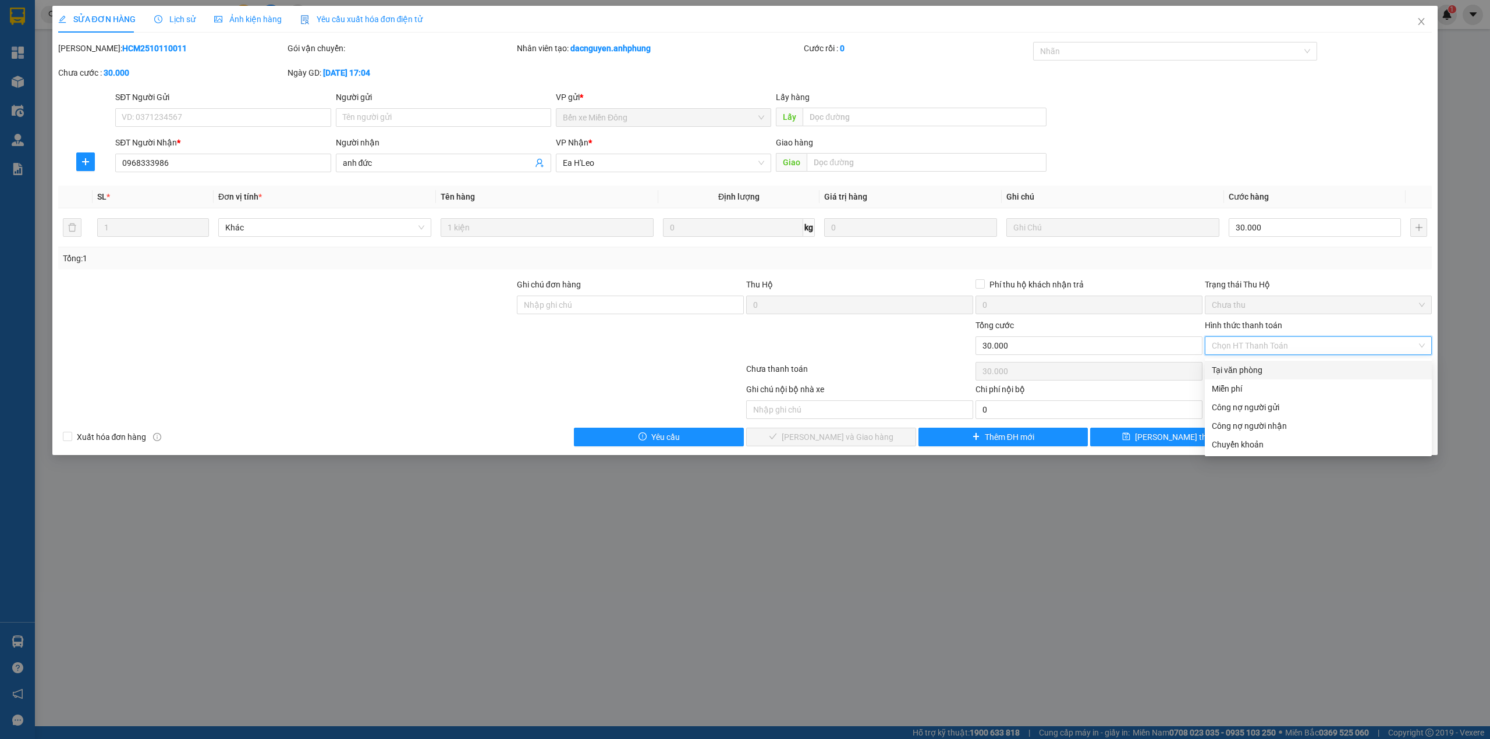
click at [1265, 368] on div "Tại văn phòng" at bounding box center [1318, 370] width 213 height 13
type input "0"
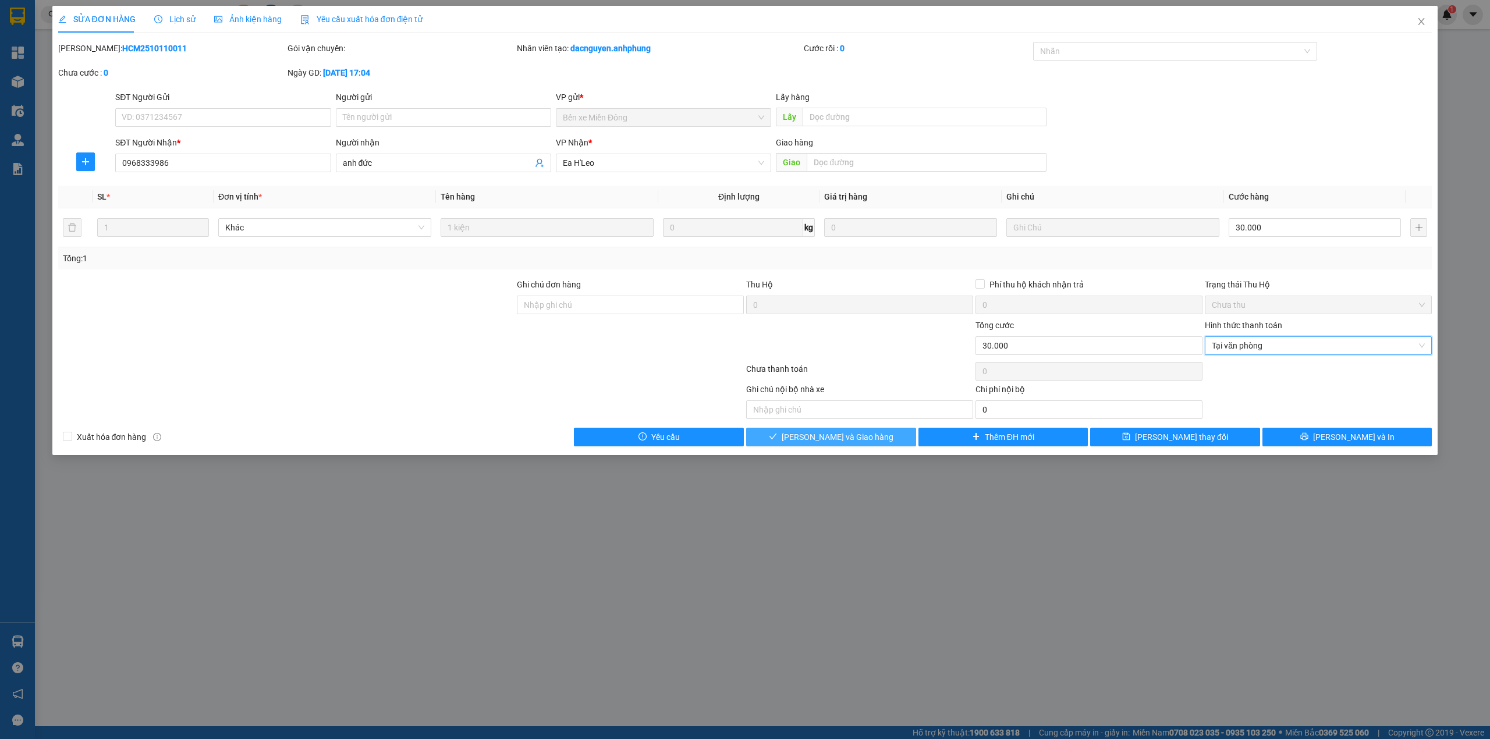
click at [792, 439] on button "[PERSON_NAME] và Giao hàng" at bounding box center [831, 437] width 170 height 19
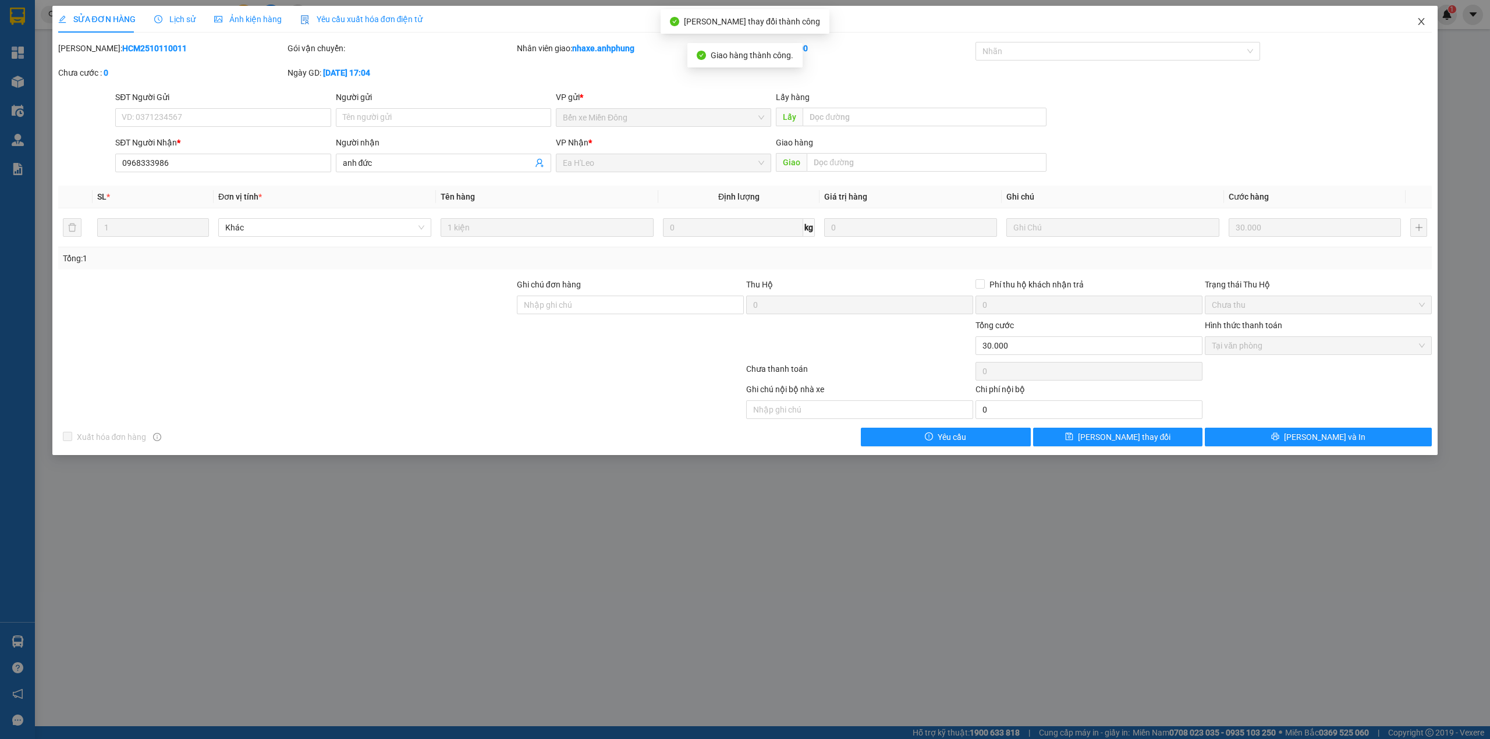
click at [1419, 22] on icon "close" at bounding box center [1421, 21] width 9 height 9
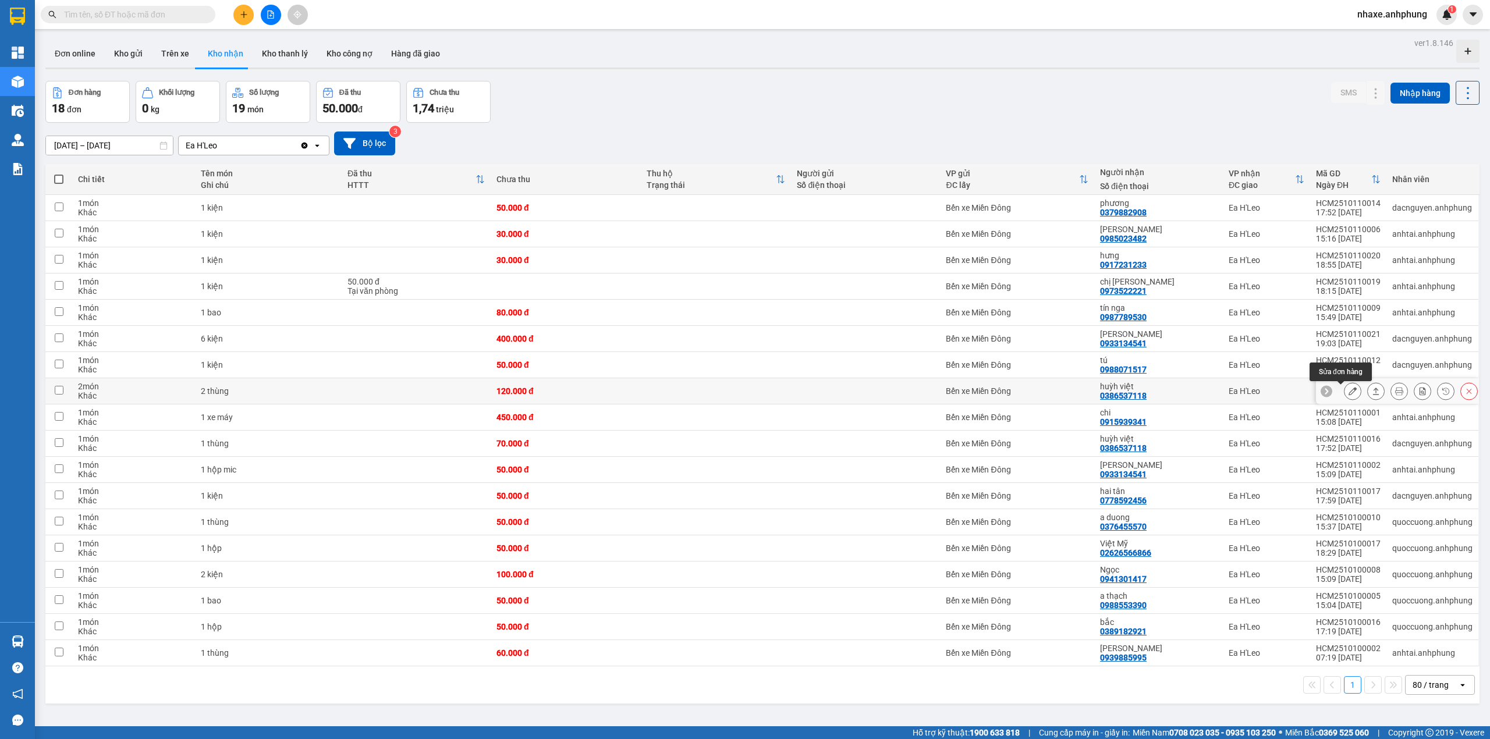
click at [1349, 392] on icon at bounding box center [1353, 391] width 8 height 8
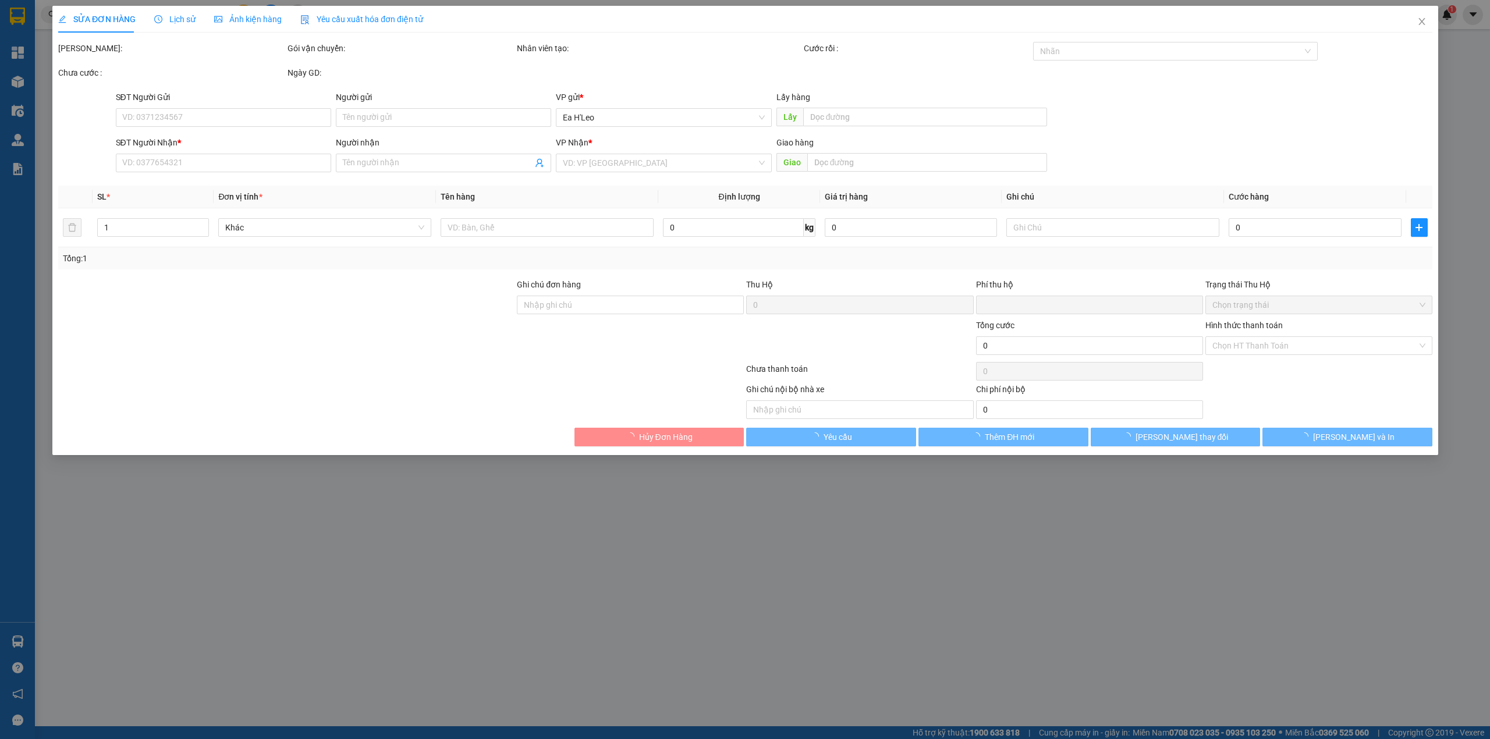
type input "0386537118"
type input "huỳh việt"
type input "0"
type input "120.000"
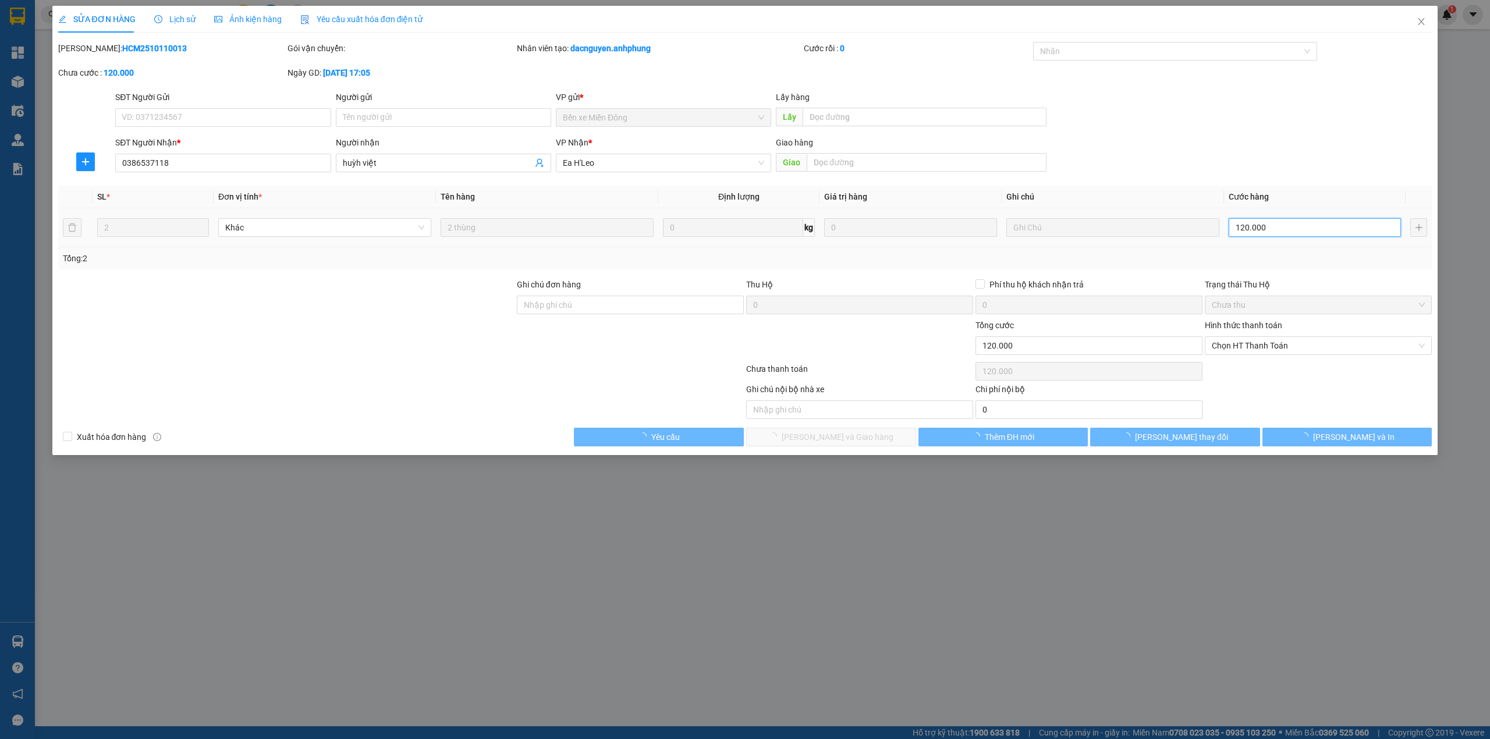
click at [1302, 232] on input "120.000" at bounding box center [1315, 227] width 172 height 19
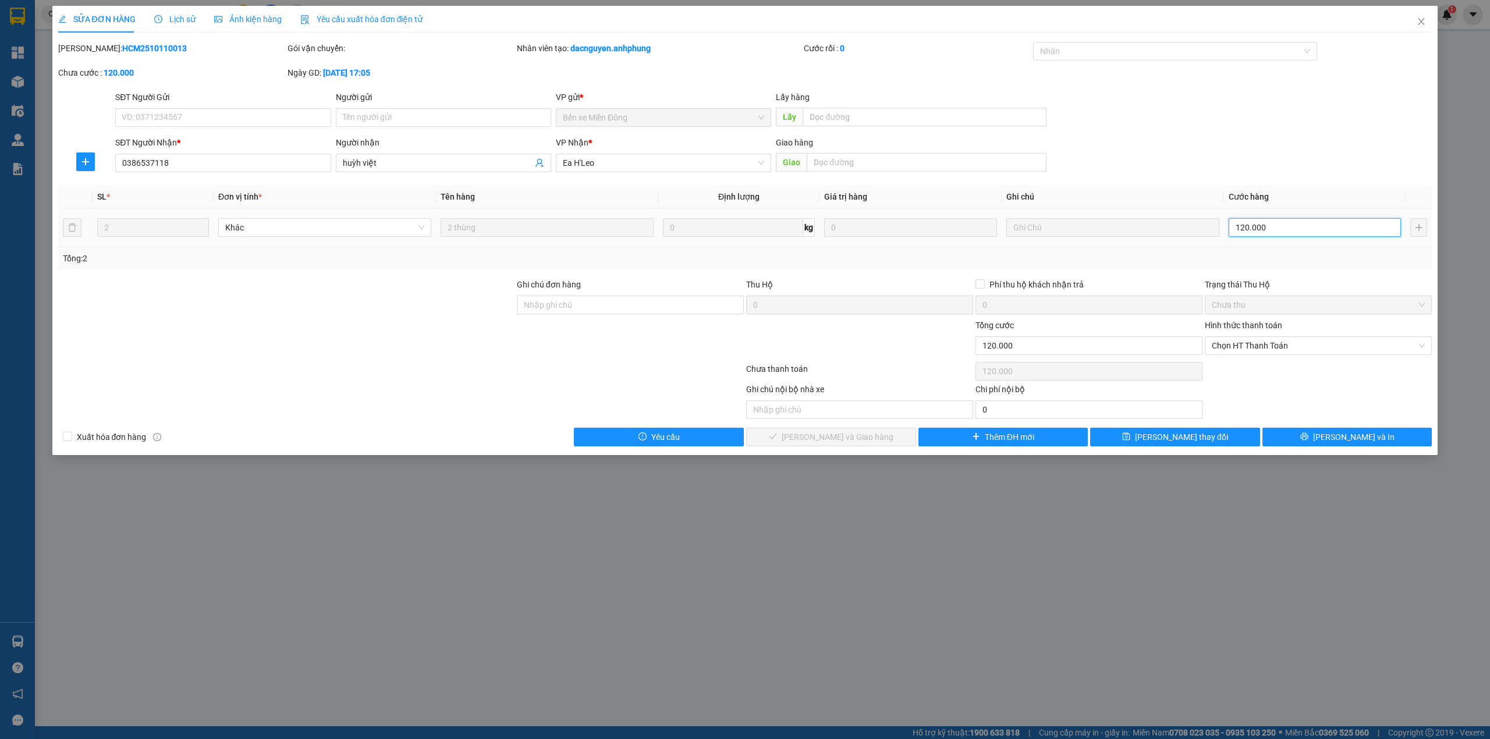
type input "2"
type input "20"
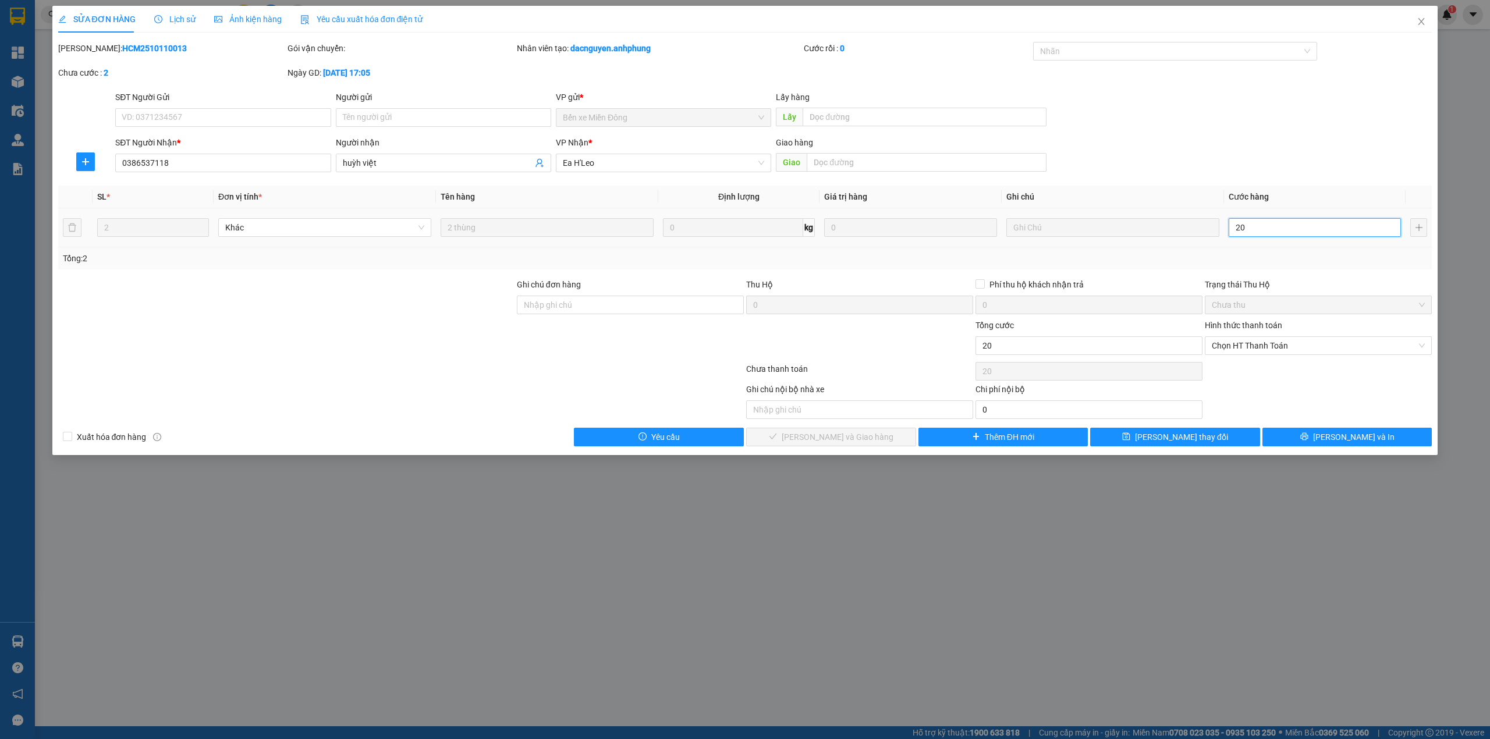
type input "200"
click at [1258, 349] on span "Chọn HT Thanh Toán" at bounding box center [1318, 345] width 213 height 17
type input "200"
type input "200.000"
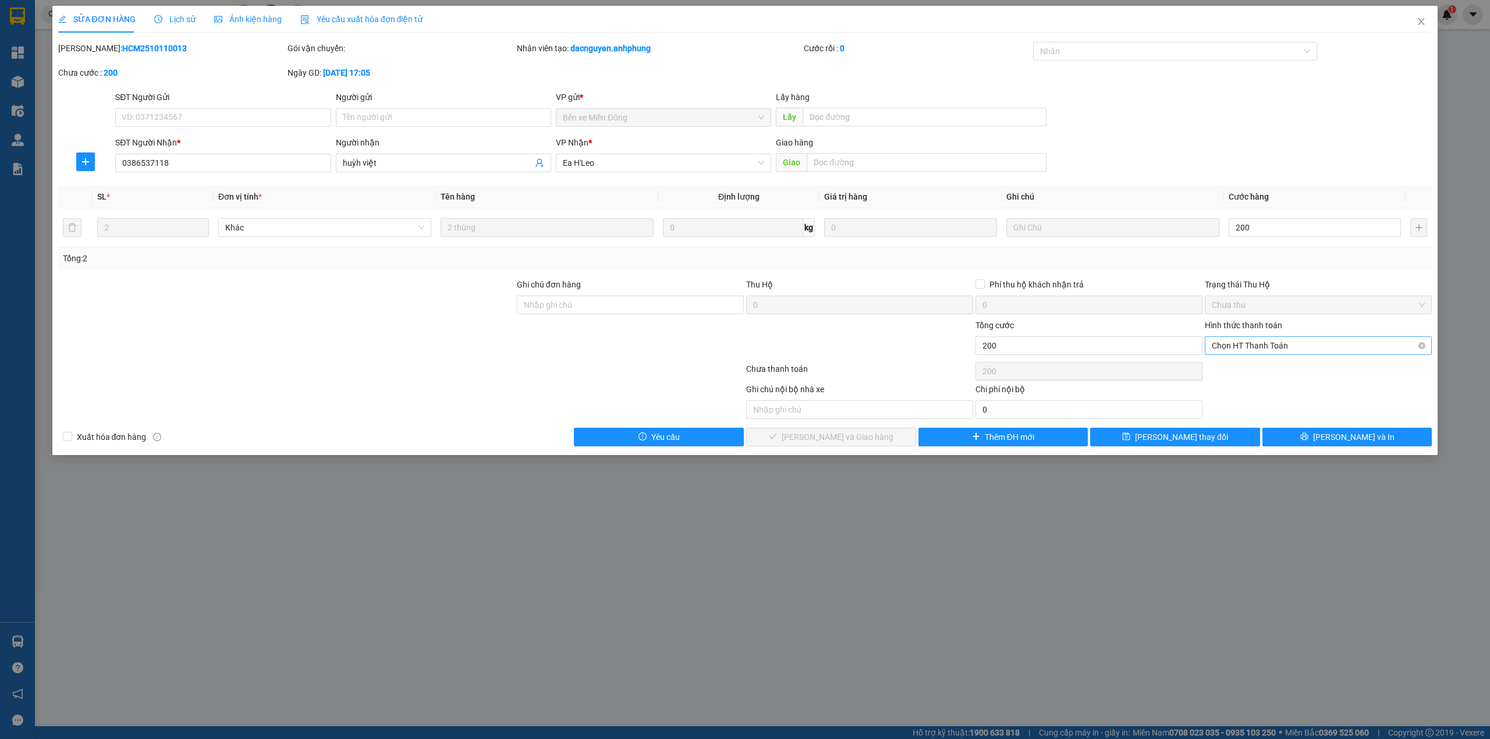
type input "200.000"
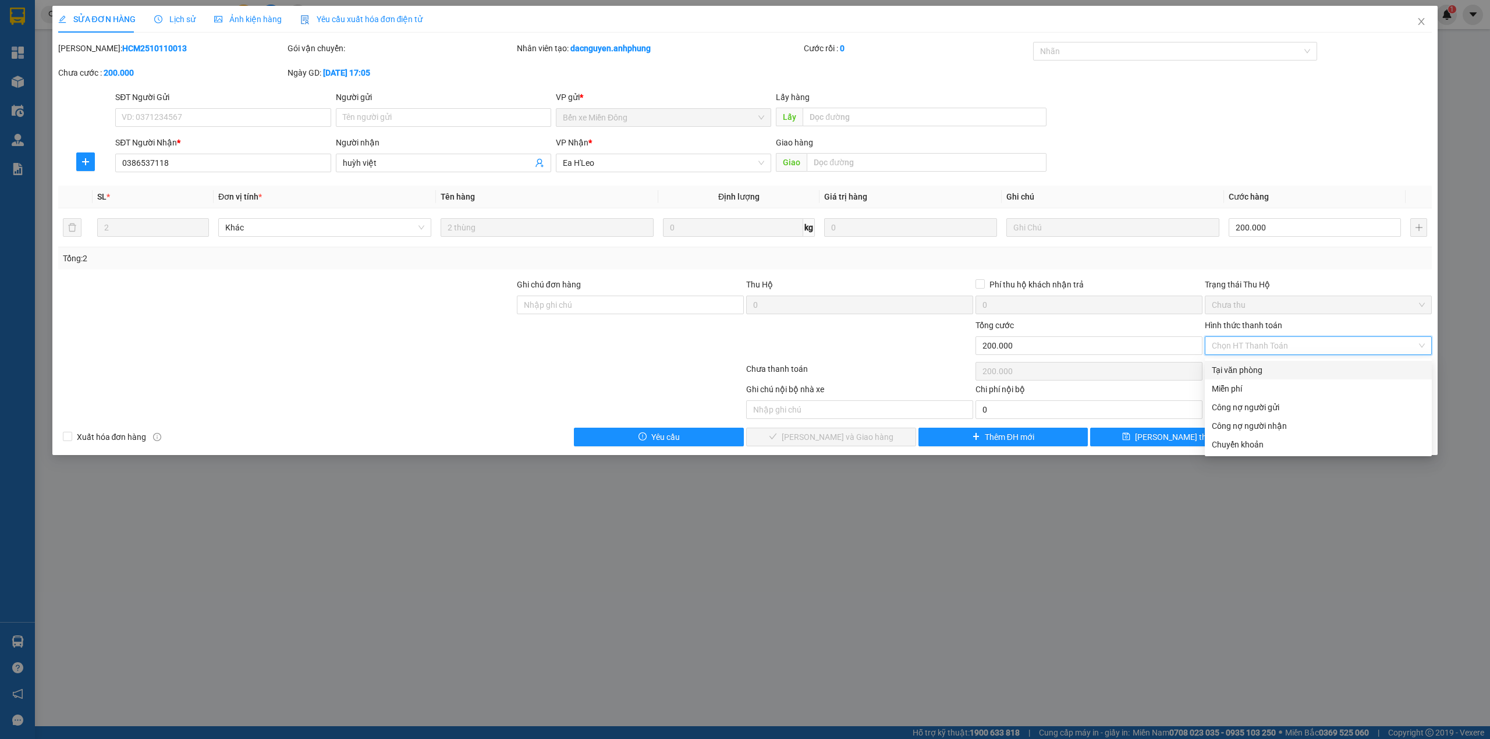
click at [1243, 374] on div "Tại văn phòng" at bounding box center [1318, 370] width 213 height 13
type input "0"
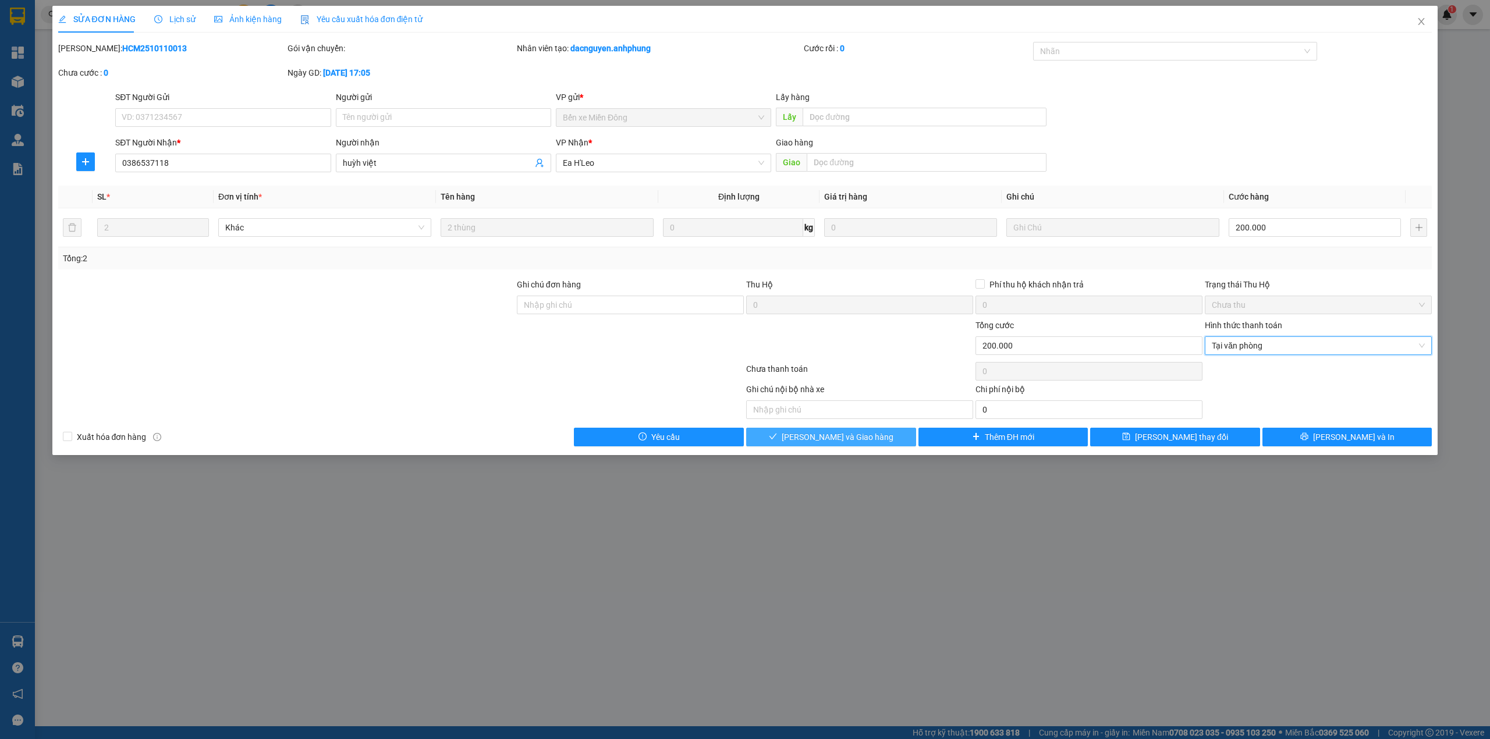
click at [813, 442] on span "[PERSON_NAME] và Giao hàng" at bounding box center [838, 437] width 112 height 13
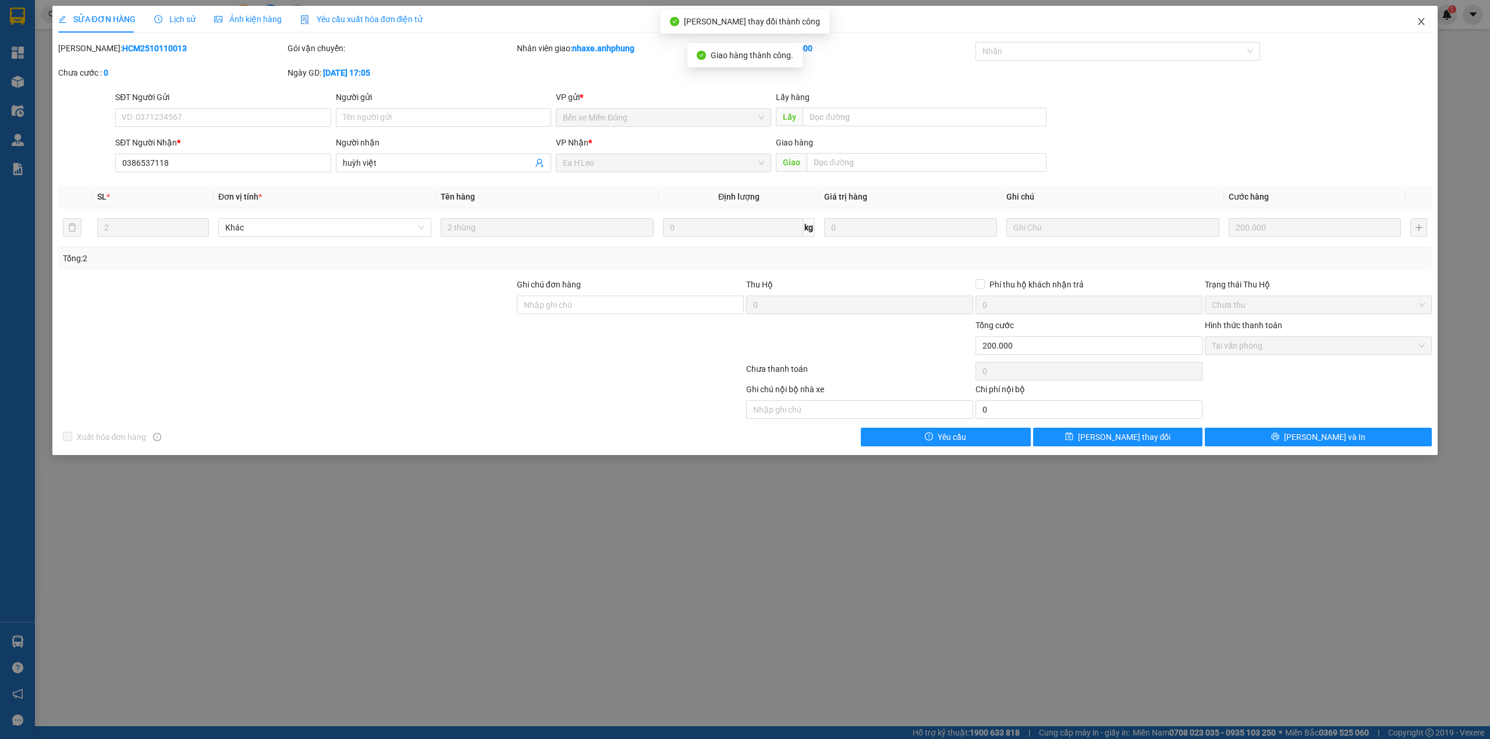
click at [1426, 20] on span "Close" at bounding box center [1421, 22] width 33 height 33
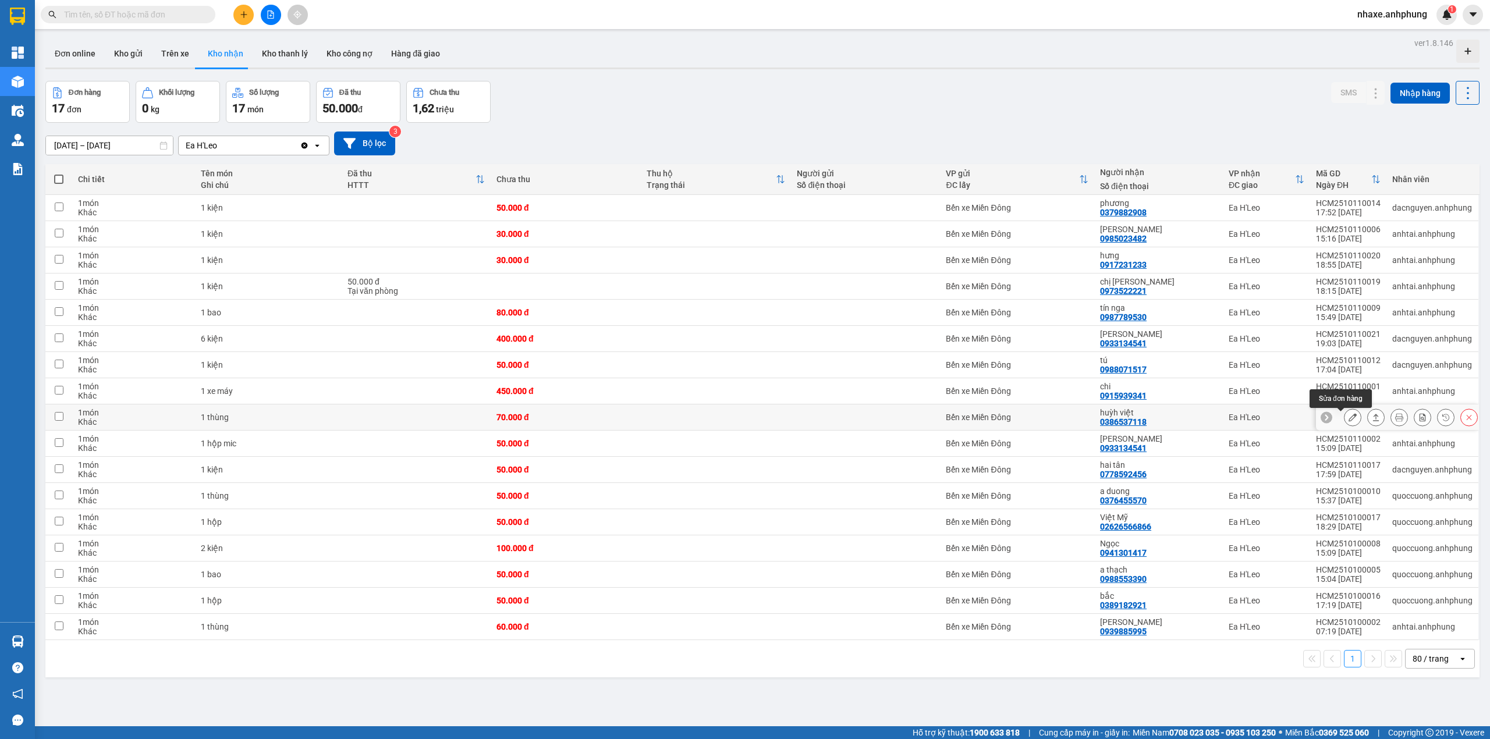
click at [1345, 424] on button at bounding box center [1353, 417] width 16 height 20
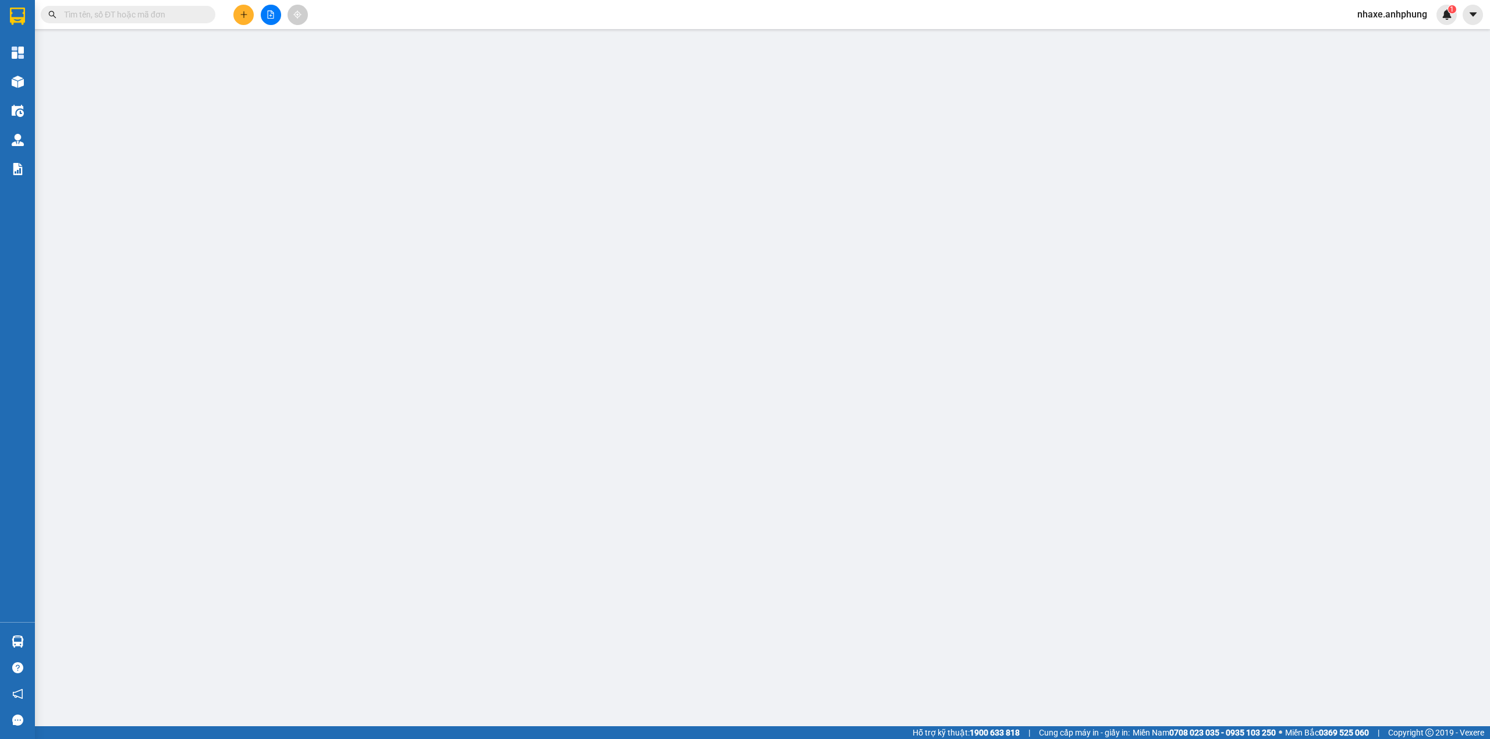
type input "0386537118"
type input "huỳh việt"
type input "0"
type input "70.000"
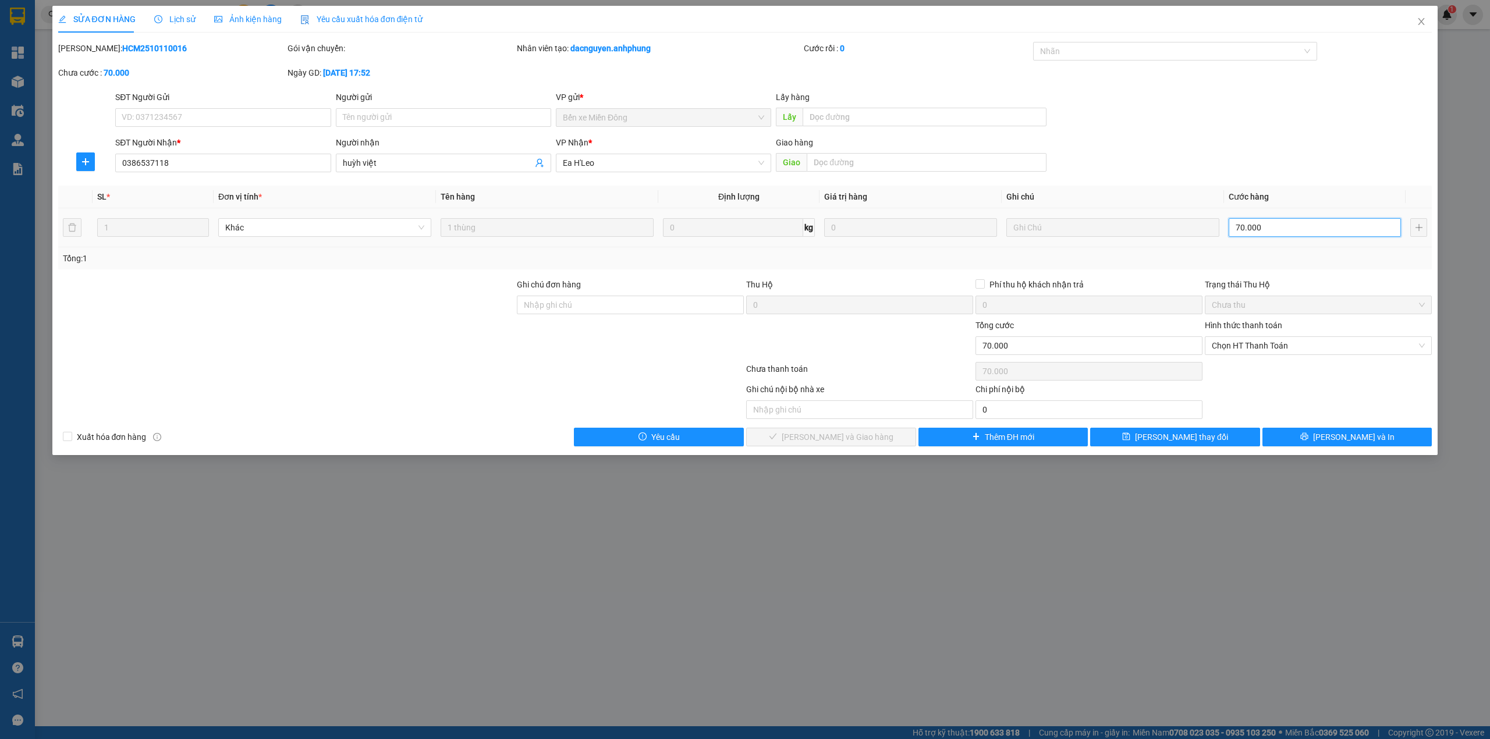
click at [1274, 226] on input "70.000" at bounding box center [1315, 227] width 172 height 19
type input "1"
type input "10"
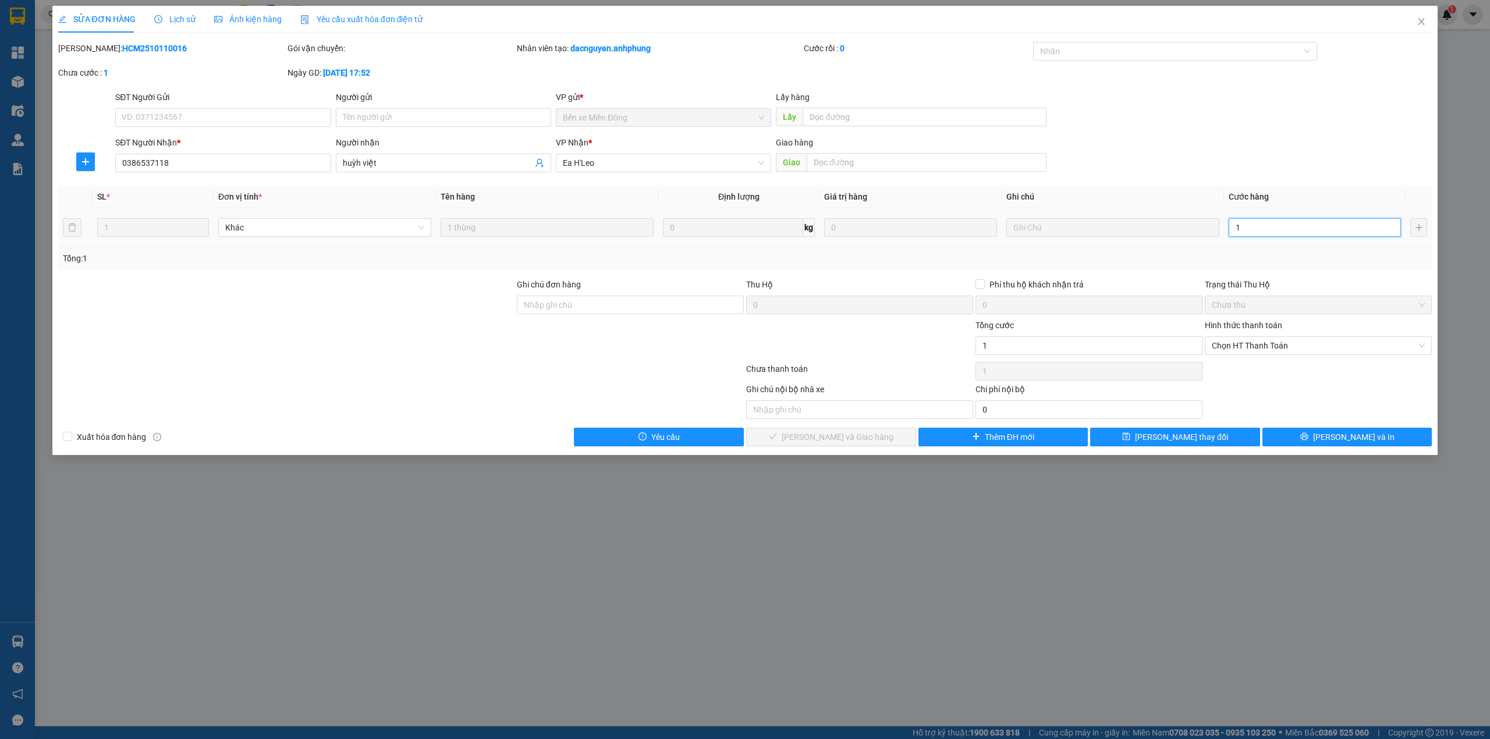
type input "10"
type input "100"
click at [1270, 349] on span "Chọn HT Thanh Toán" at bounding box center [1318, 345] width 213 height 17
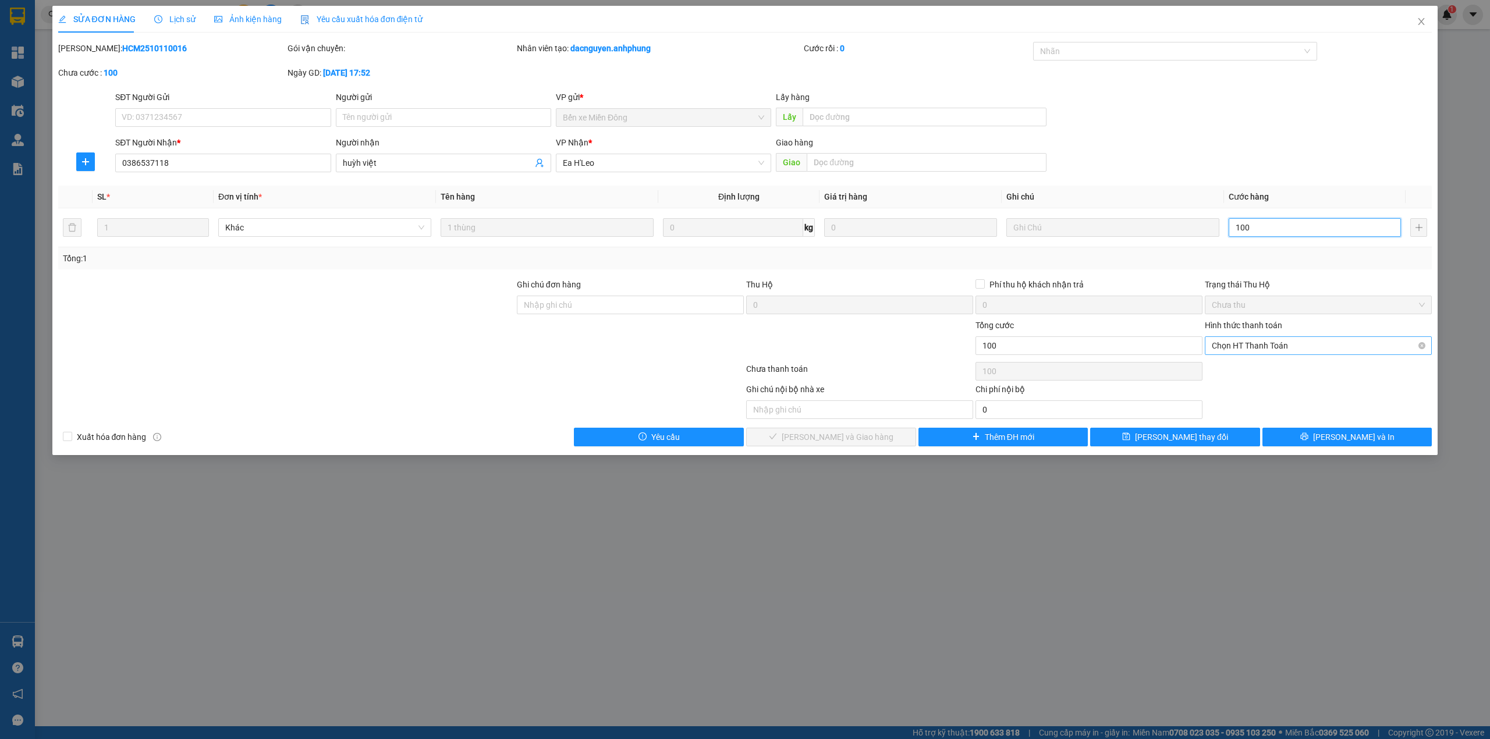
type input "100"
type input "100.000"
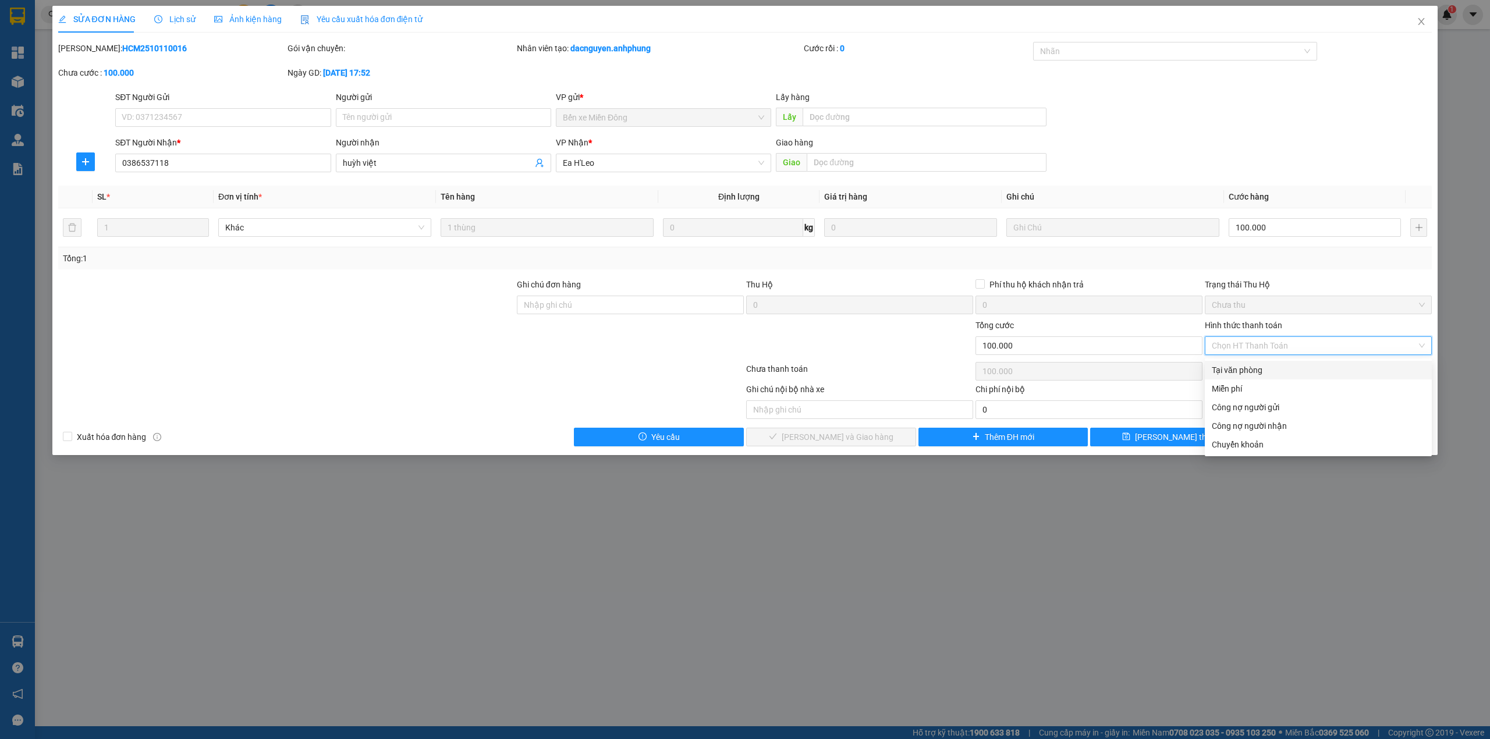
click at [1260, 366] on div "Tại văn phòng" at bounding box center [1318, 370] width 213 height 13
type input "0"
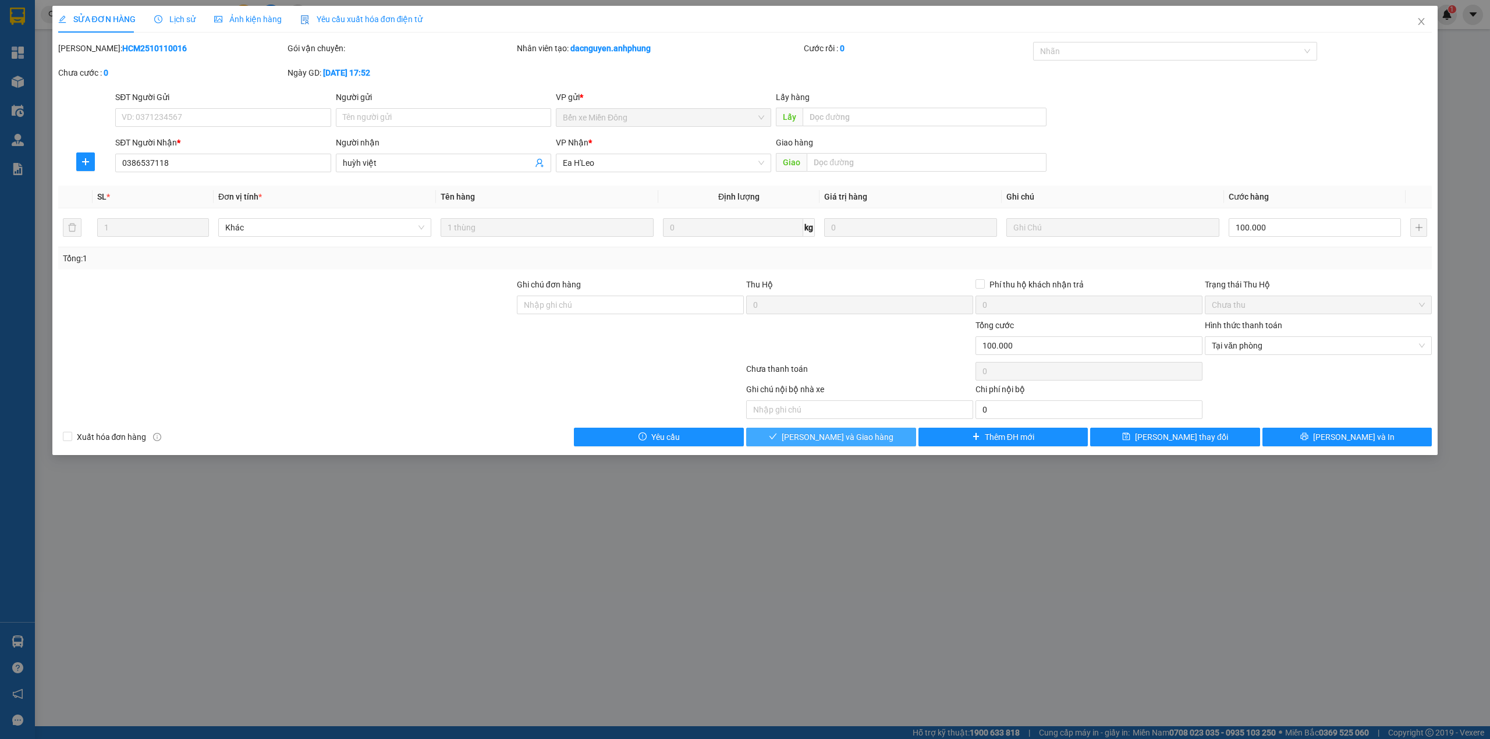
click at [892, 440] on button "[PERSON_NAME] và Giao hàng" at bounding box center [831, 437] width 170 height 19
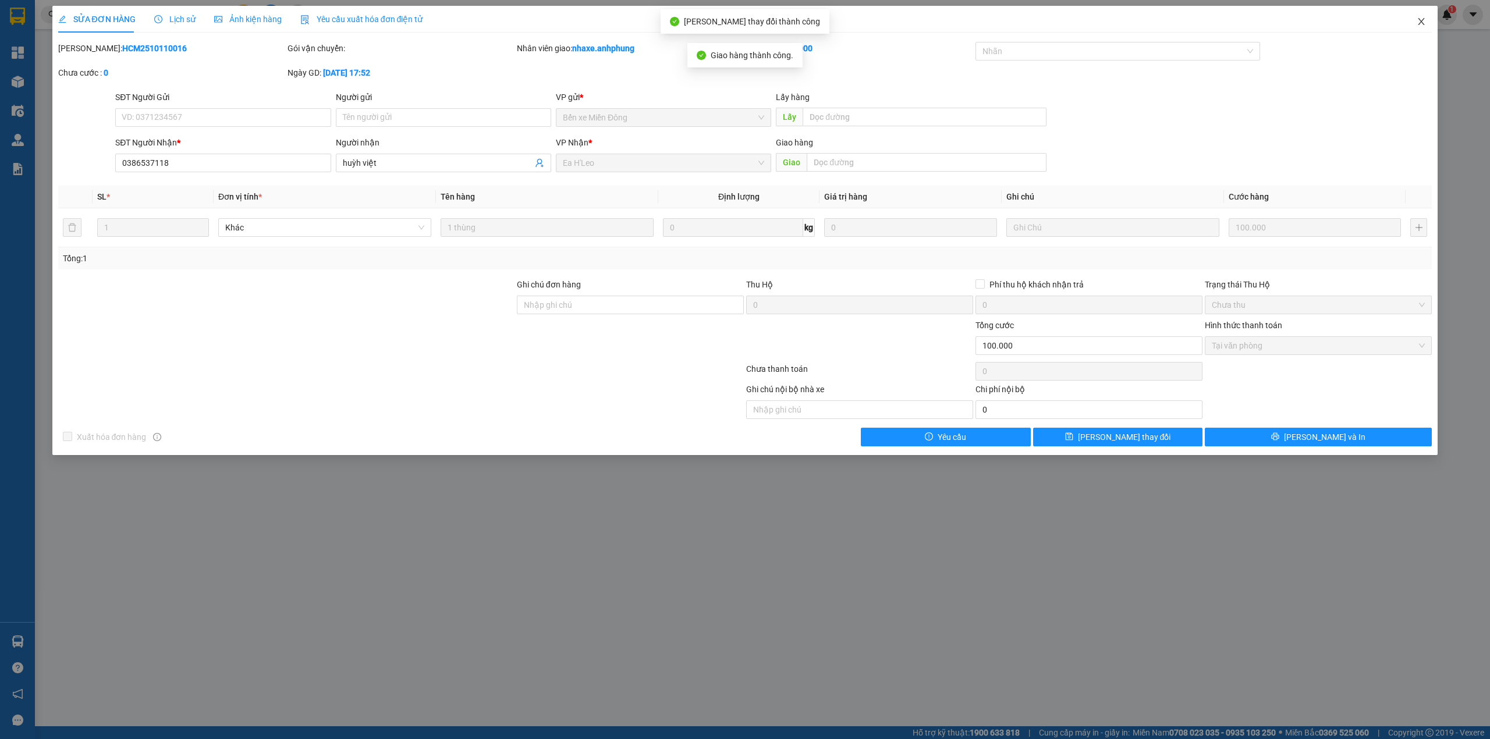
click at [1421, 22] on icon "close" at bounding box center [1422, 21] width 6 height 7
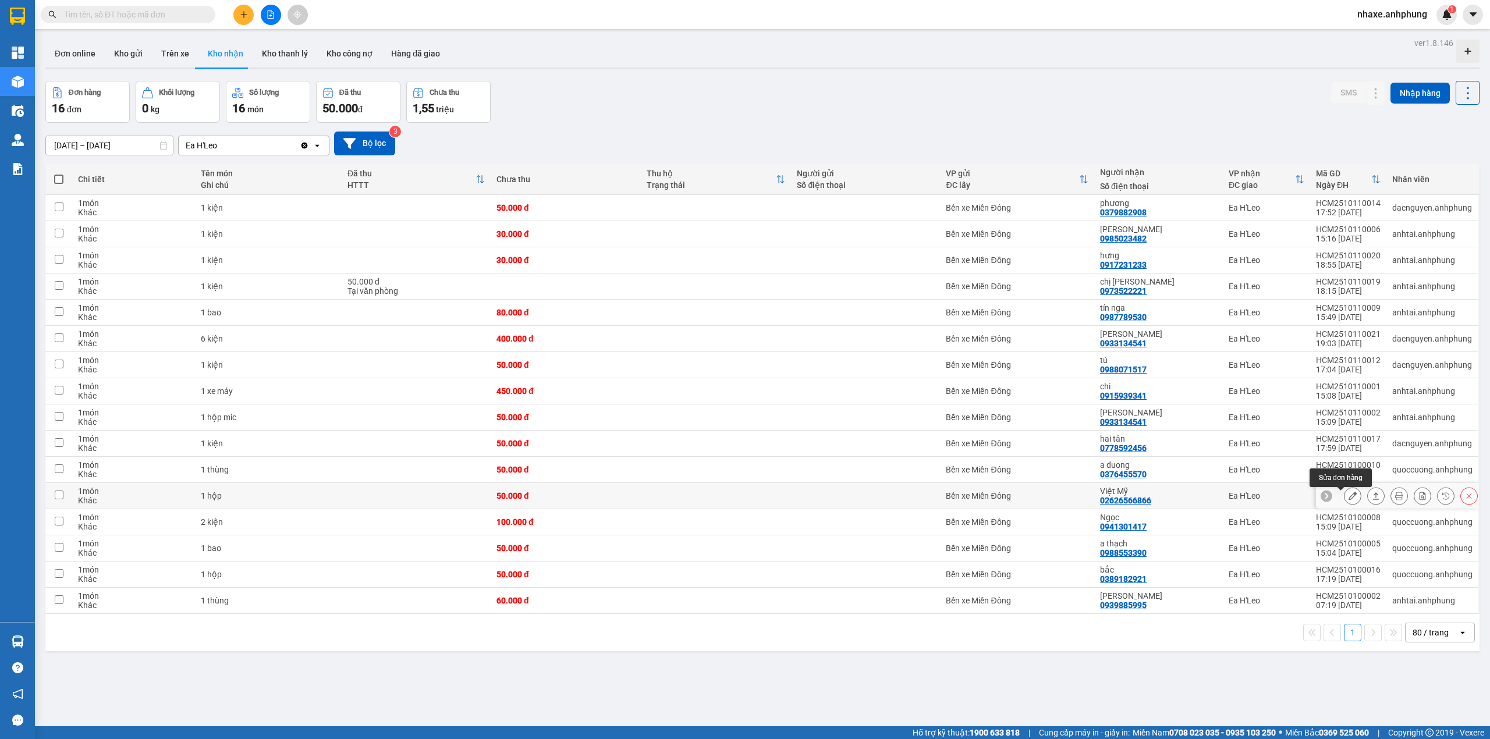
click at [1345, 498] on button at bounding box center [1353, 496] width 16 height 20
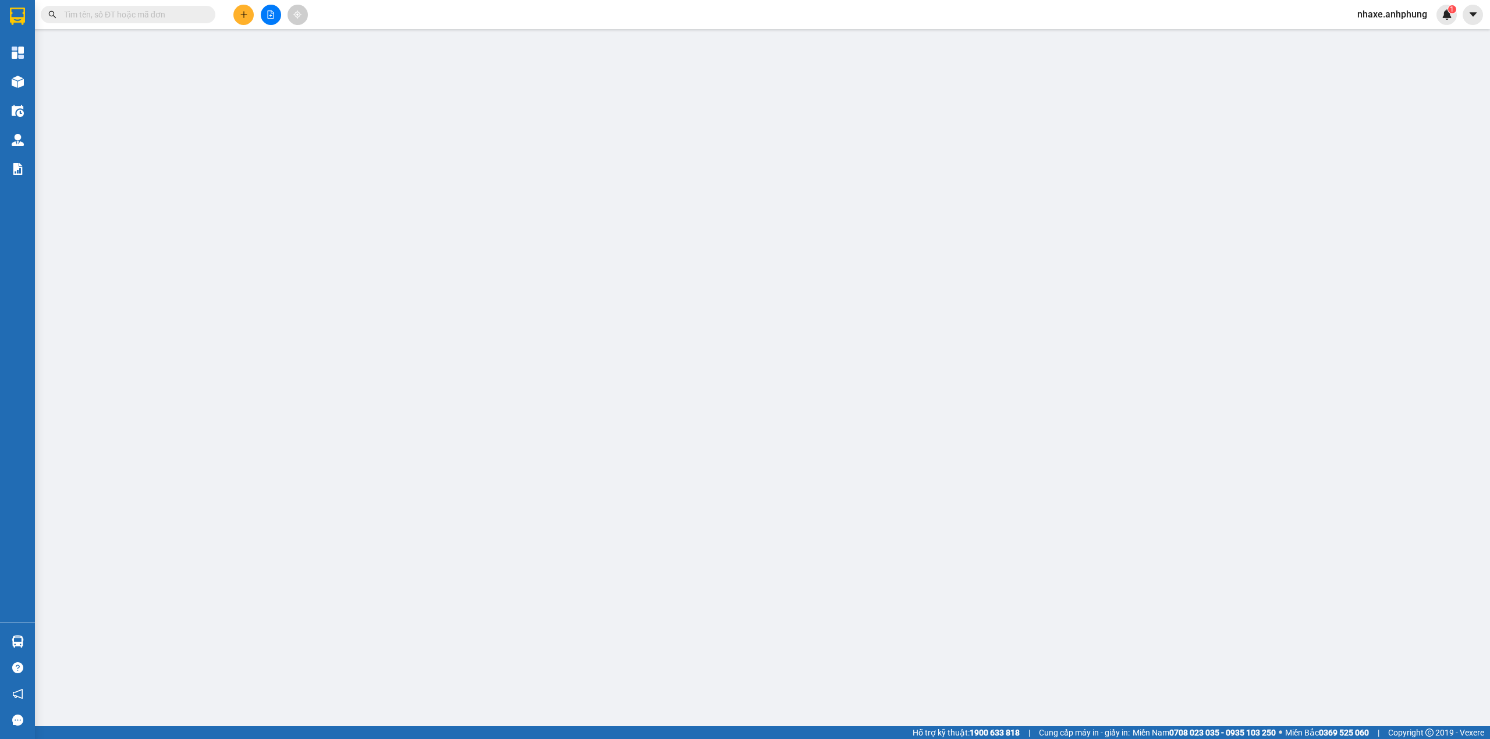
type input "02626566866"
type input "Việt Mỹ"
type input "0"
type input "50.000"
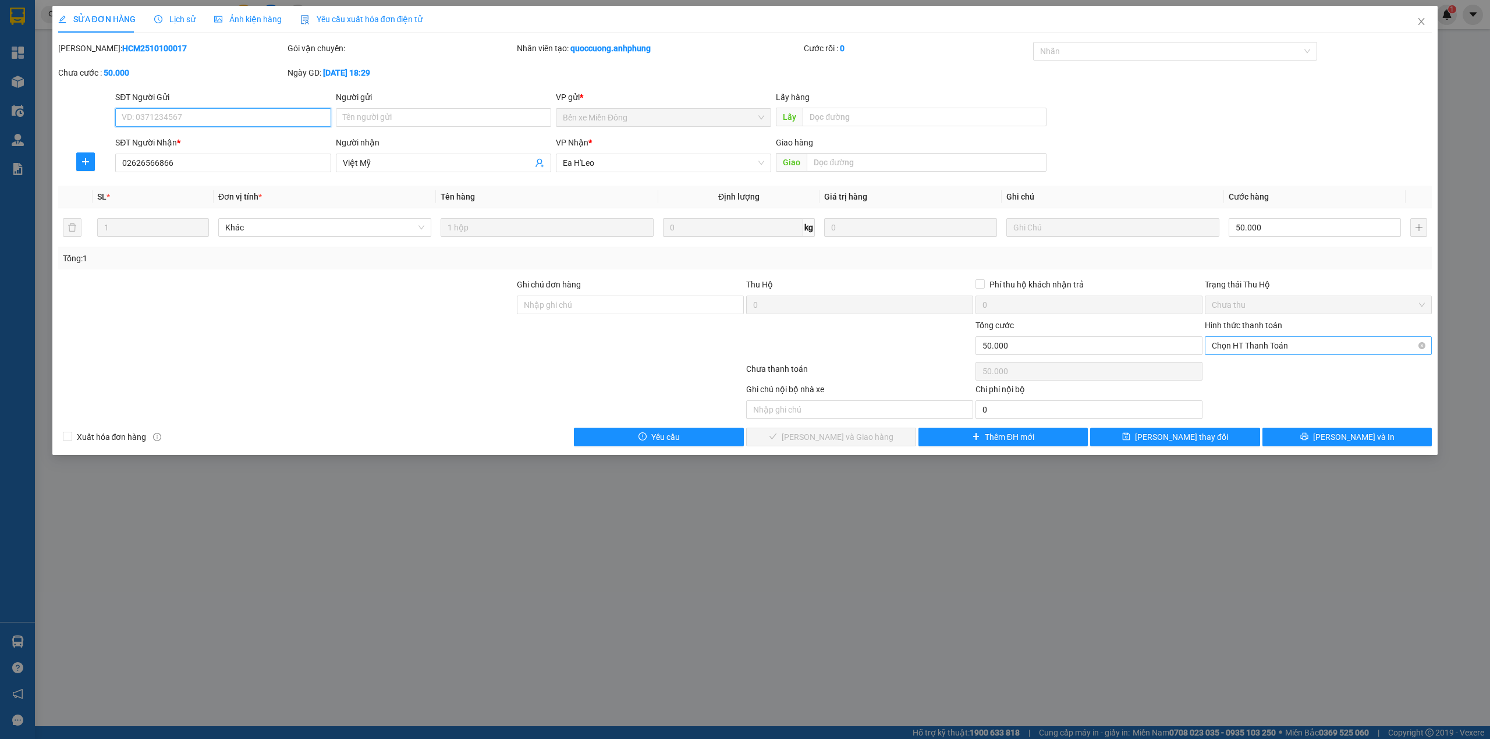
click at [1260, 341] on span "Chọn HT Thanh Toán" at bounding box center [1318, 345] width 213 height 17
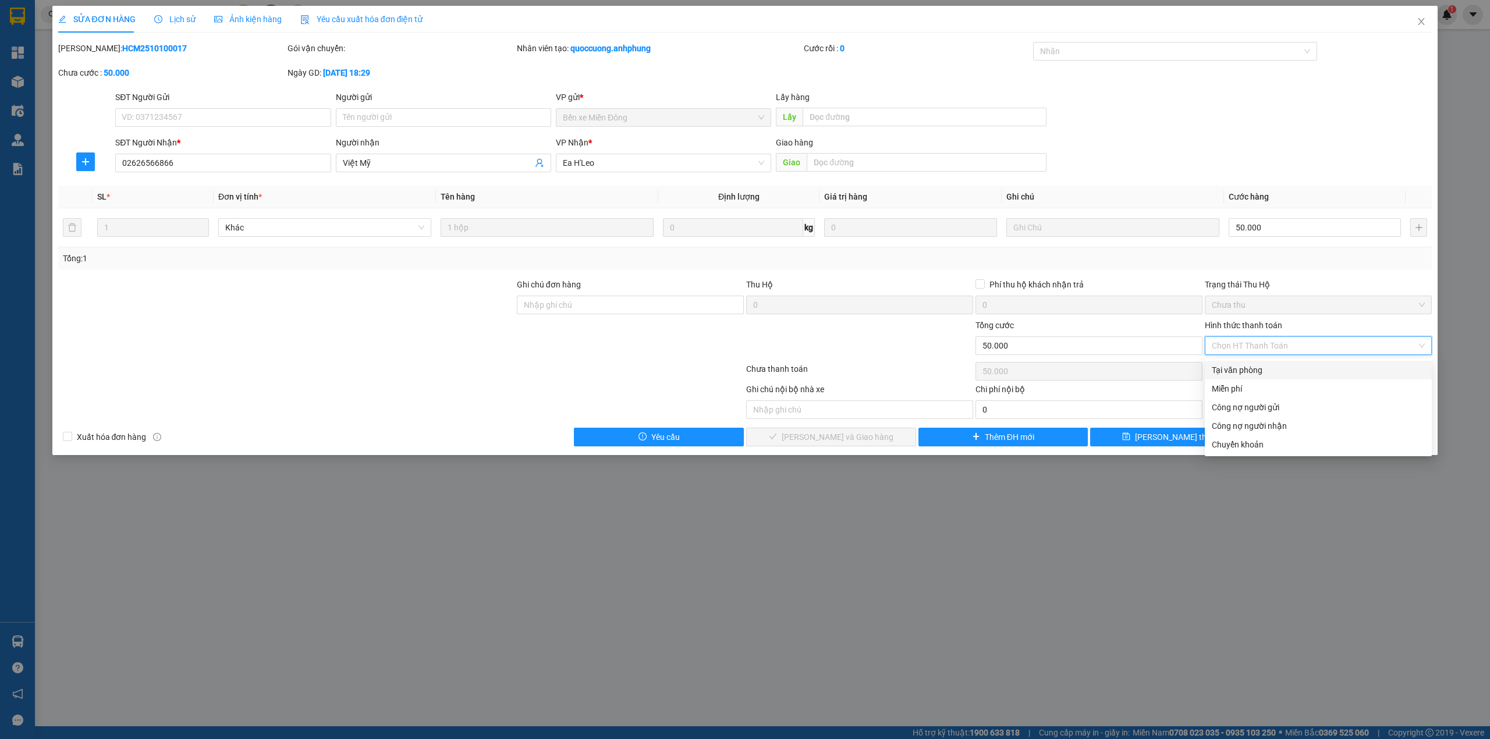
click at [1247, 368] on div "Tại văn phòng" at bounding box center [1318, 370] width 213 height 13
type input "0"
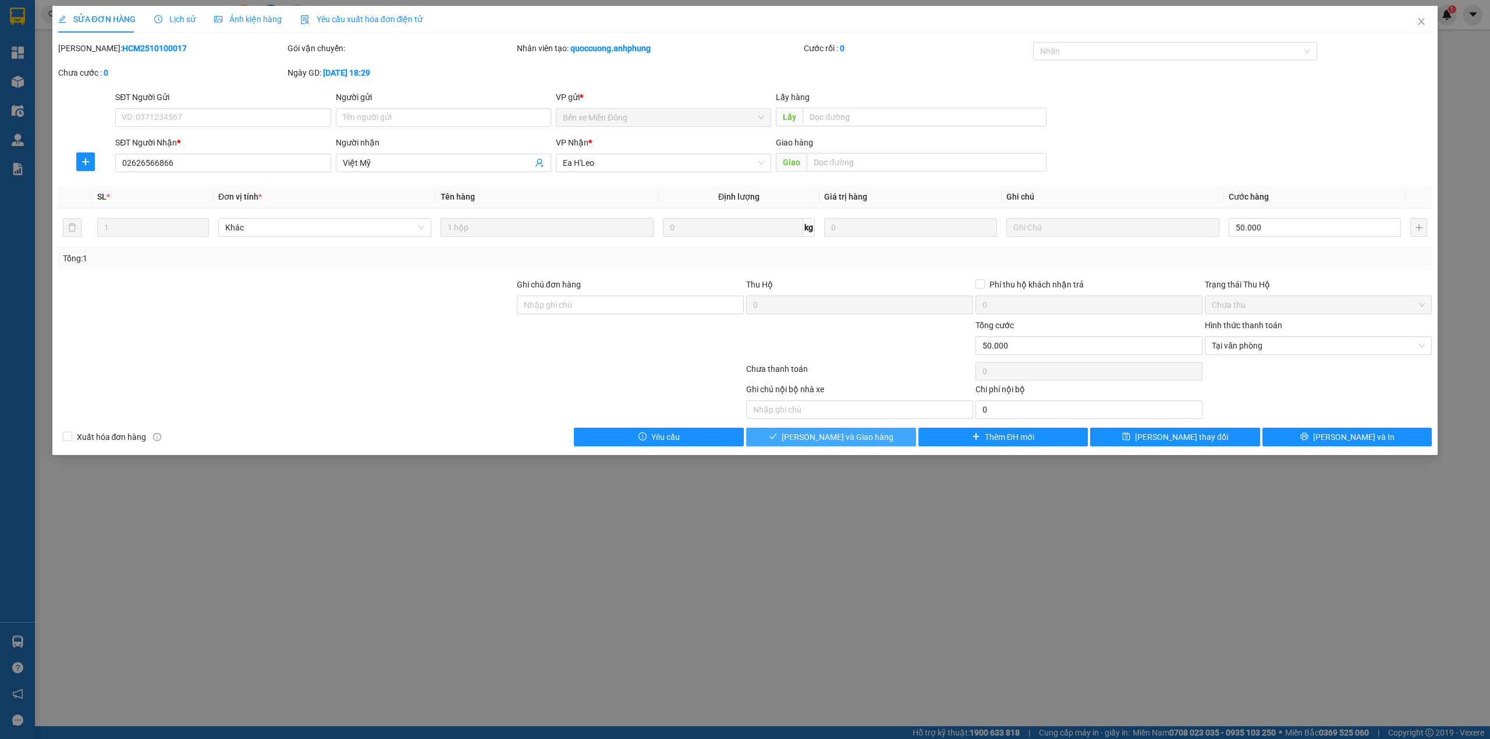
click at [904, 441] on button "[PERSON_NAME] và Giao hàng" at bounding box center [831, 437] width 170 height 19
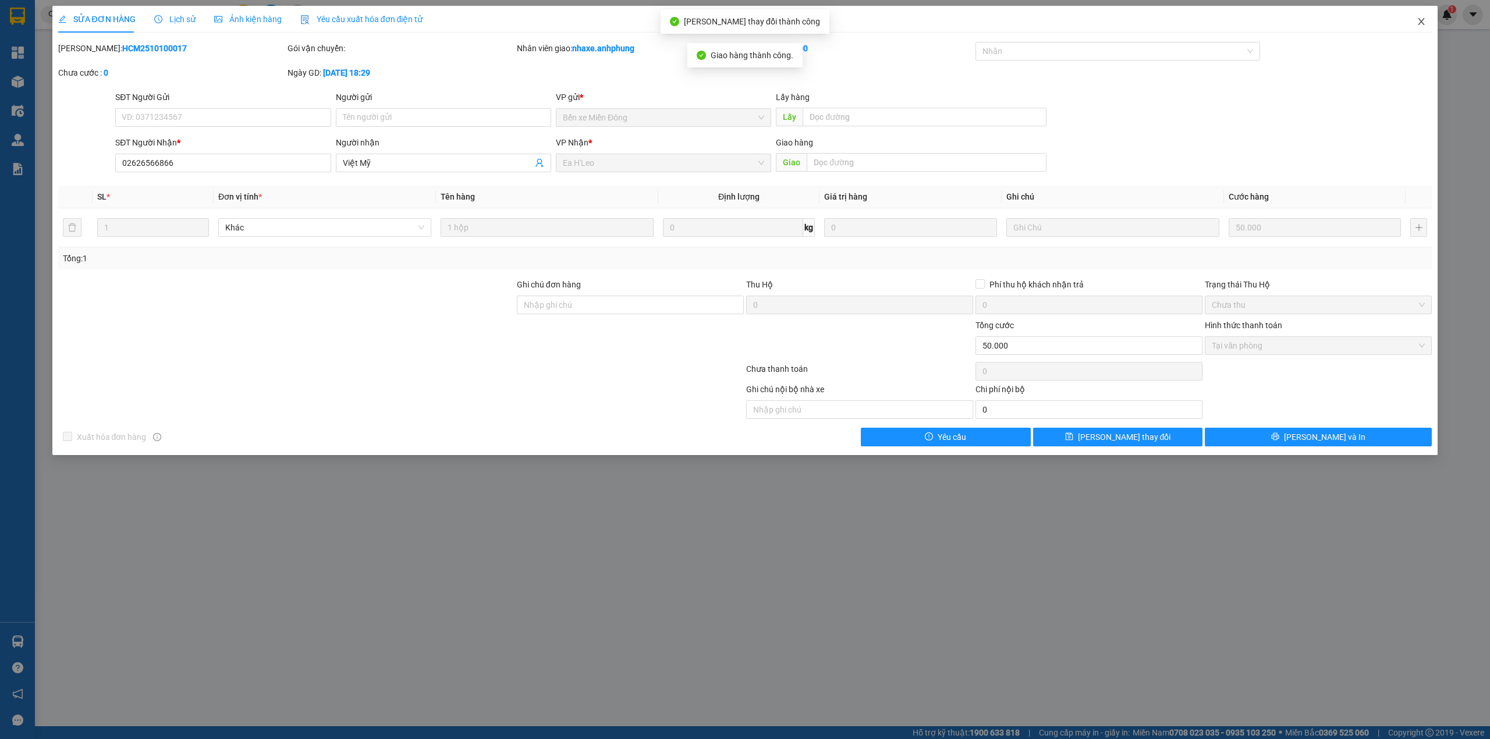
click at [1419, 21] on icon "close" at bounding box center [1421, 21] width 9 height 9
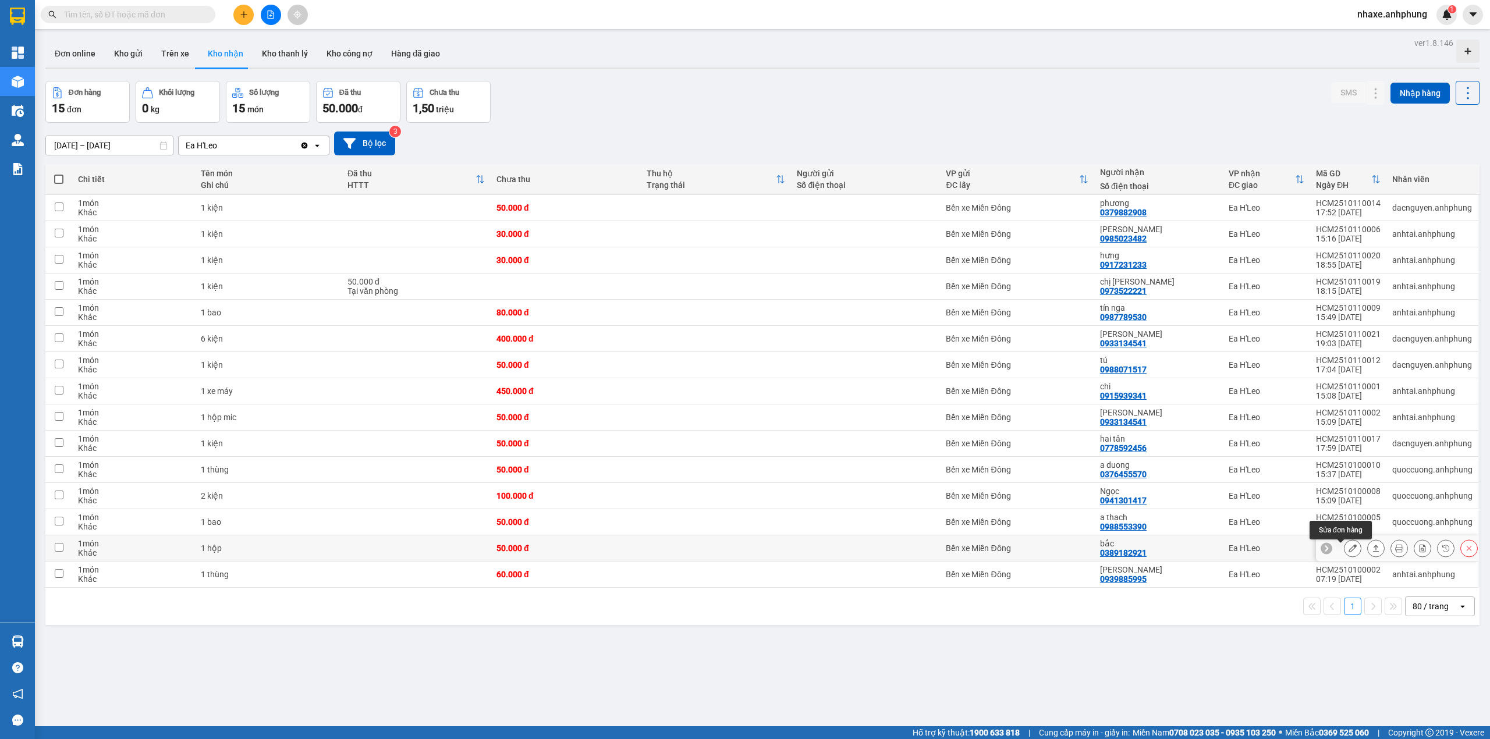
click at [1349, 552] on icon at bounding box center [1353, 548] width 8 height 8
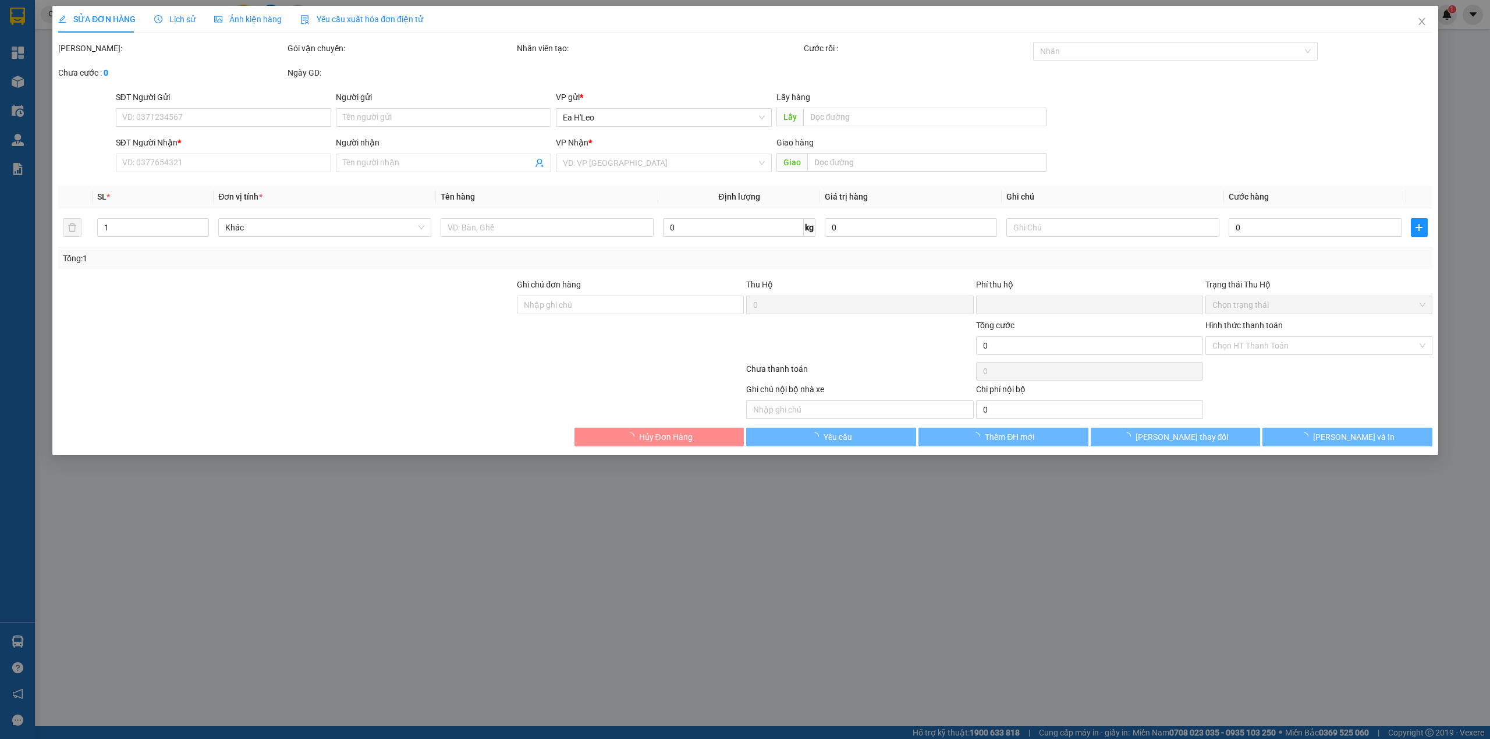
type input "0389182921"
type input "bắc"
type input "0"
type input "50.000"
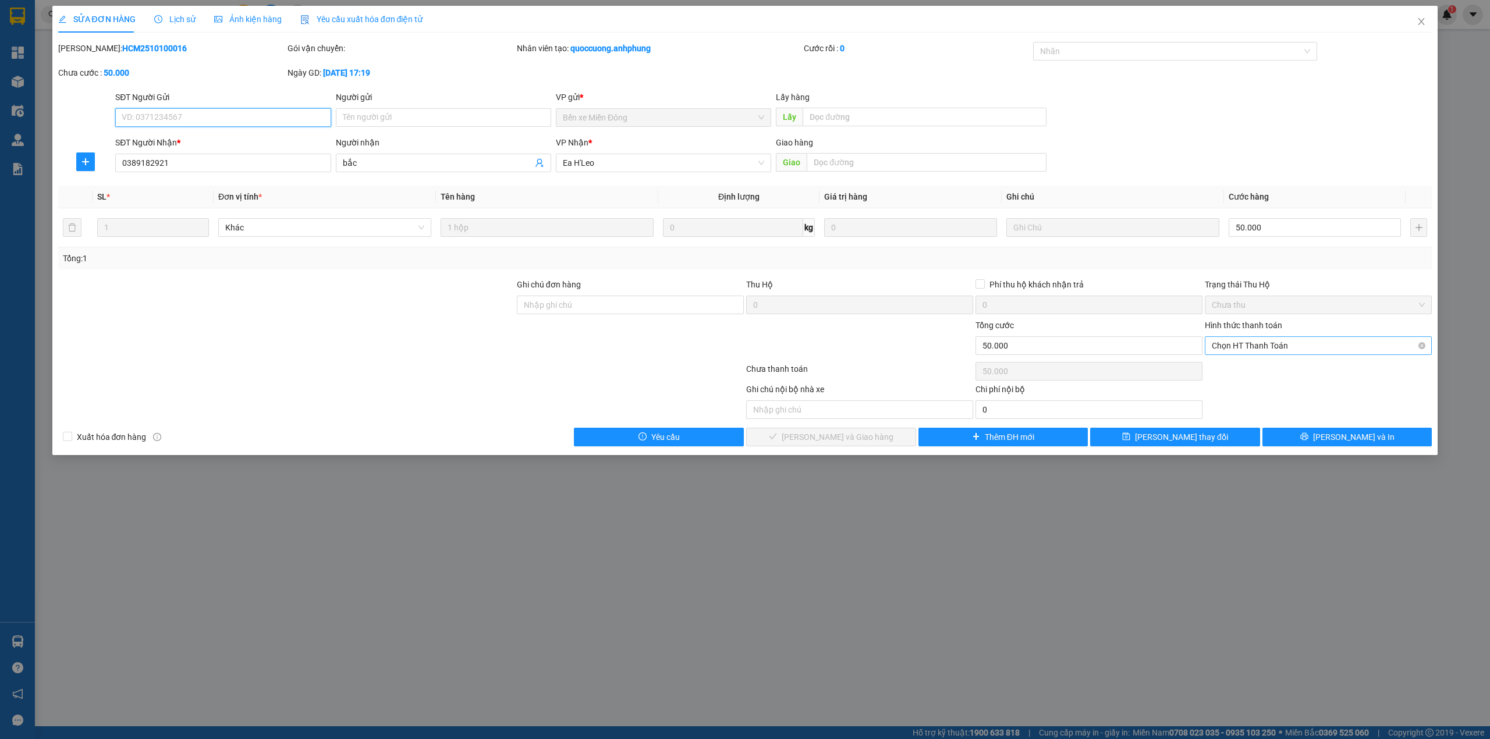
click at [1302, 347] on span "Chọn HT Thanh Toán" at bounding box center [1318, 345] width 213 height 17
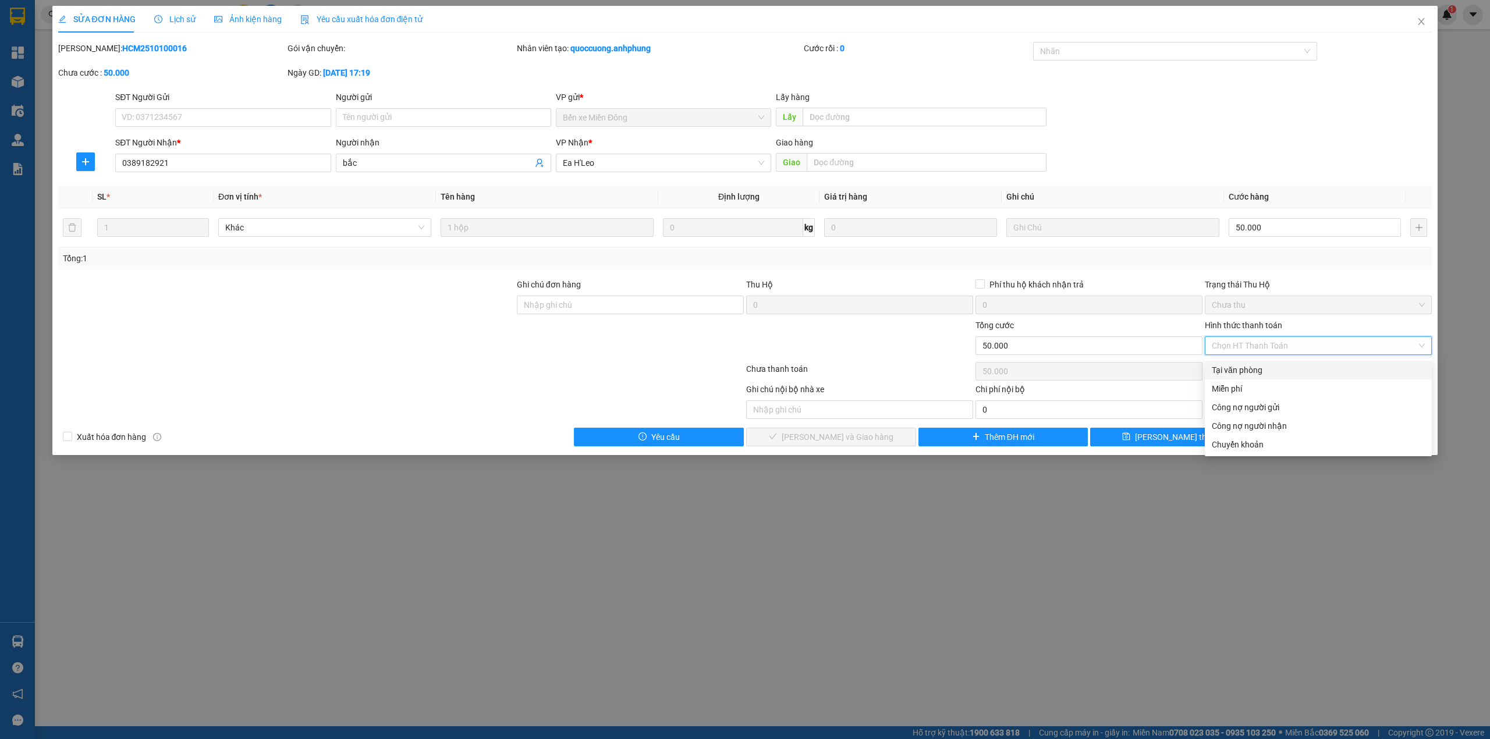
click at [1267, 364] on div "Tại văn phòng" at bounding box center [1318, 370] width 213 height 13
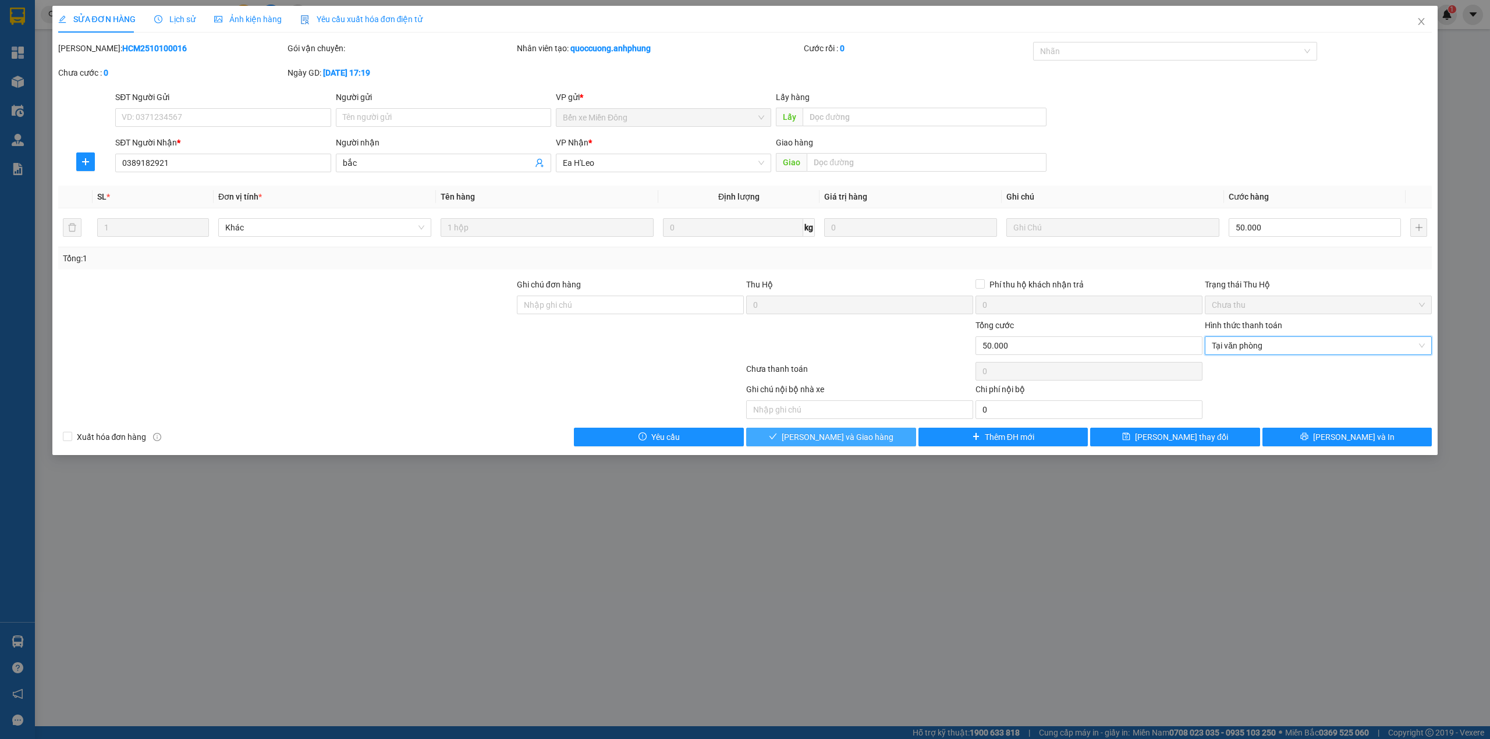
click at [884, 433] on button "[PERSON_NAME] và Giao hàng" at bounding box center [831, 437] width 170 height 19
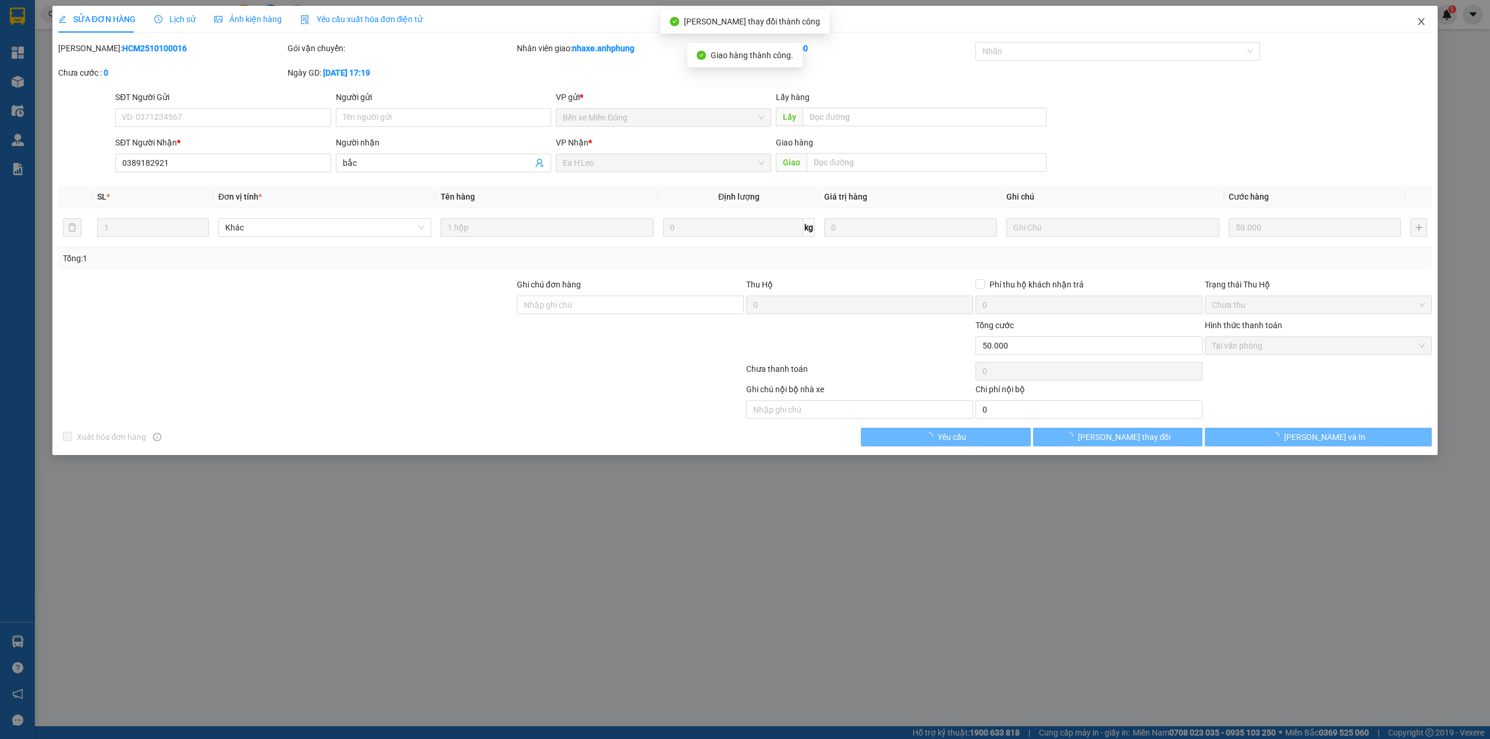
click at [1421, 17] on icon "close" at bounding box center [1421, 21] width 9 height 9
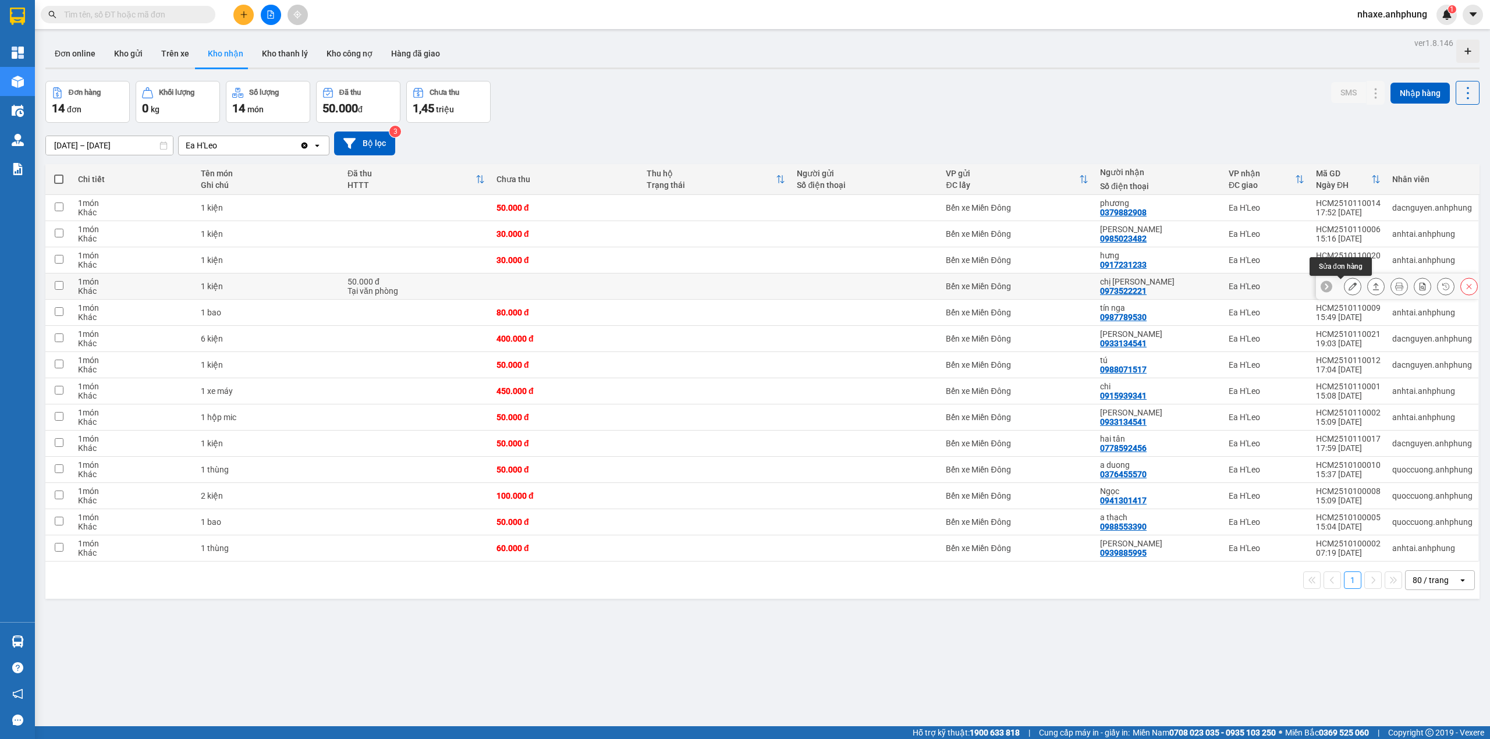
click at [1349, 289] on icon at bounding box center [1353, 286] width 8 height 8
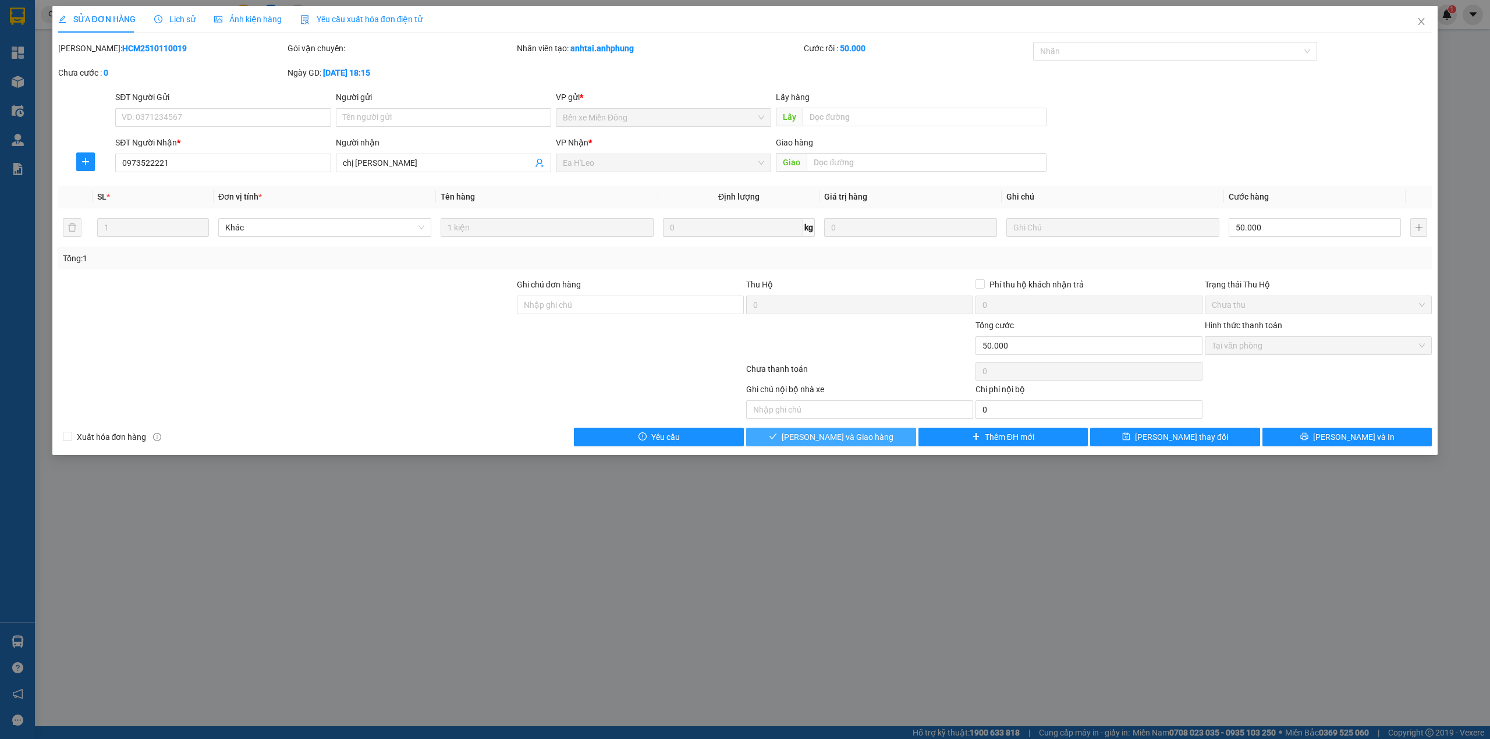
click at [866, 442] on span "[PERSON_NAME] và Giao hàng" at bounding box center [838, 437] width 112 height 13
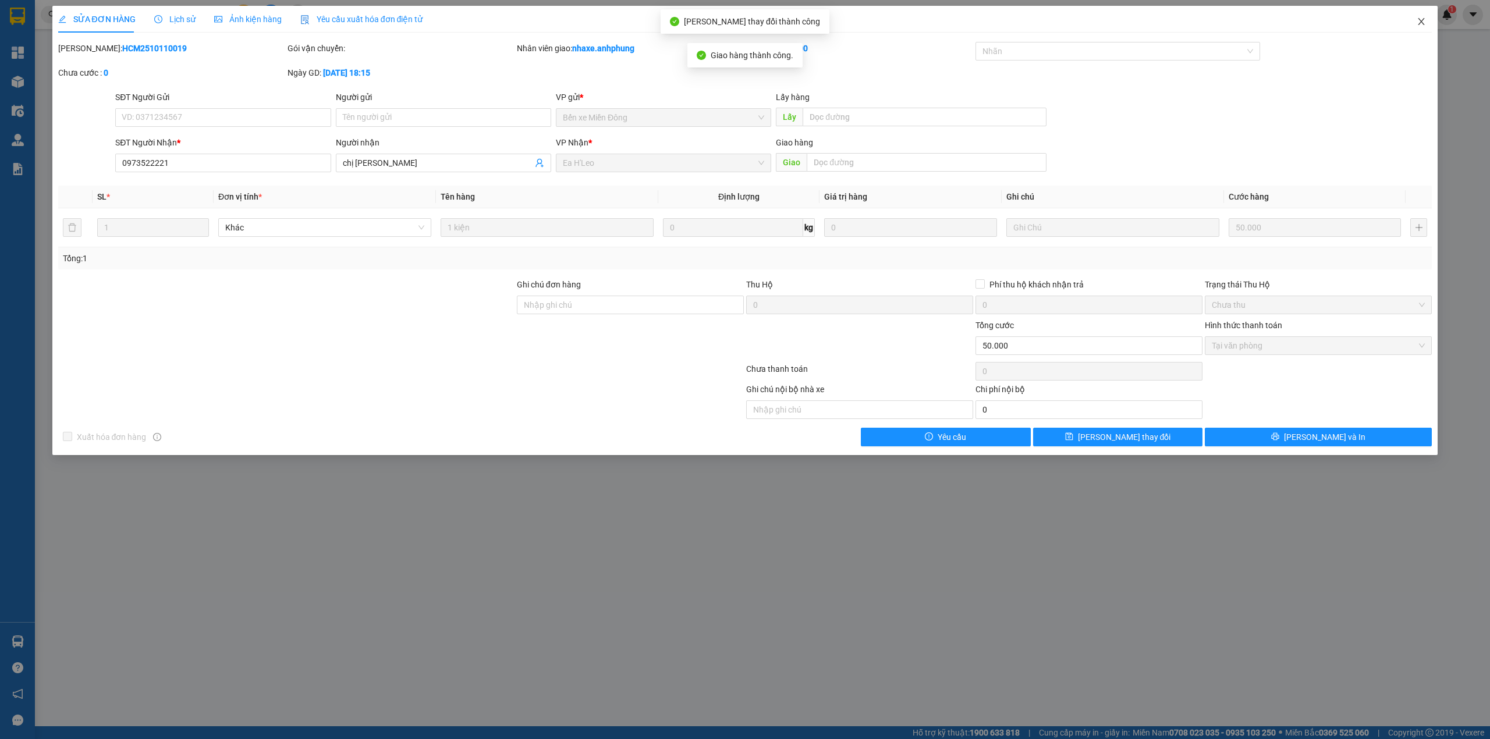
click at [1419, 22] on icon "close" at bounding box center [1421, 21] width 9 height 9
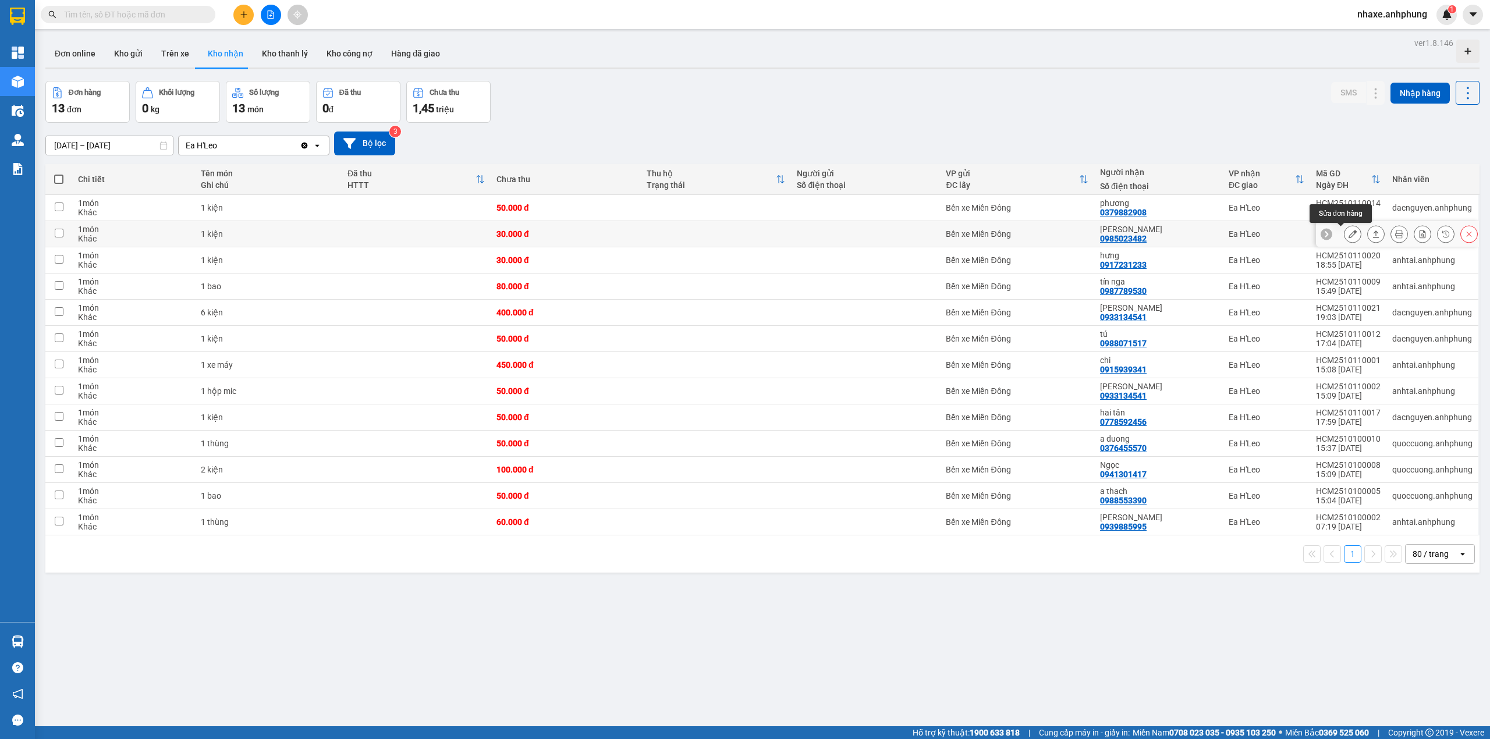
click at [1349, 233] on icon at bounding box center [1353, 234] width 8 height 8
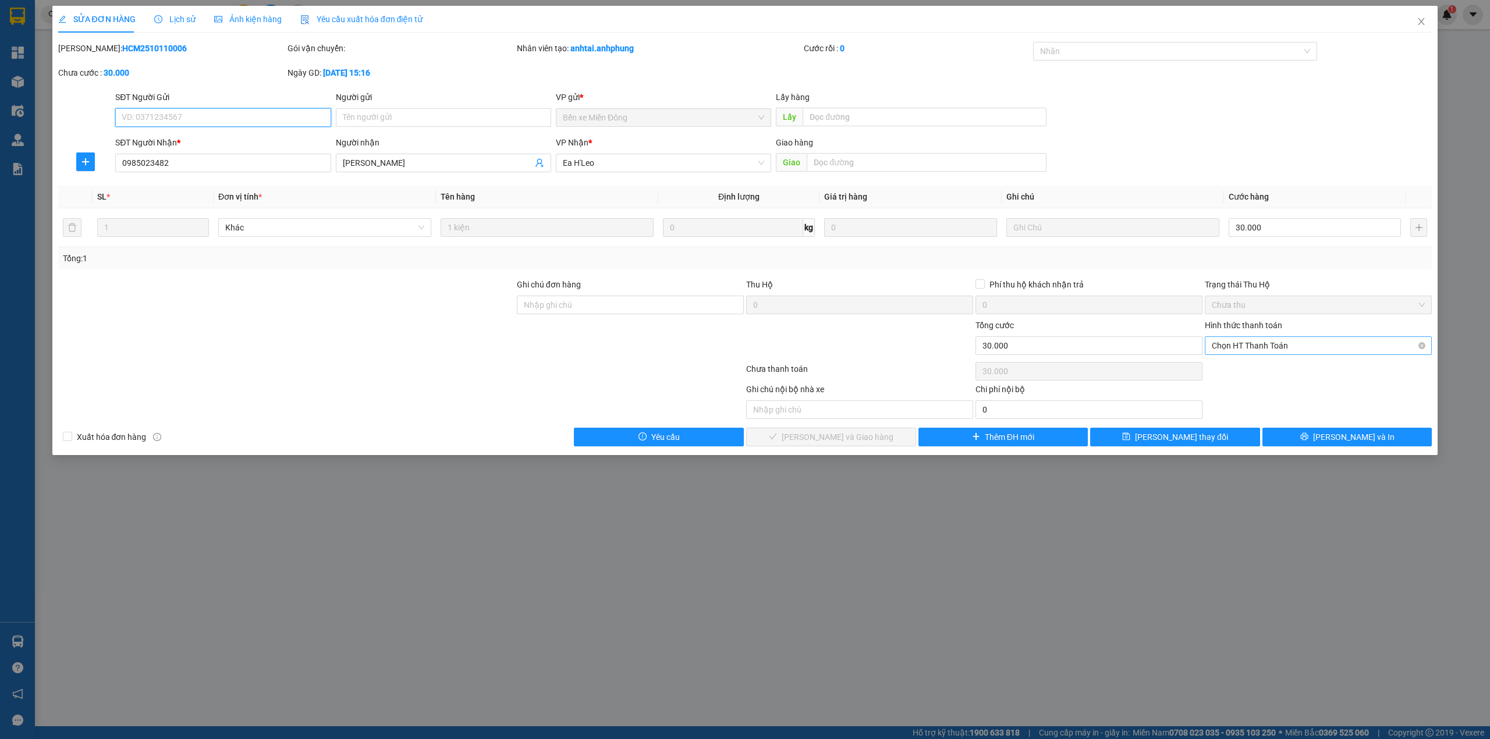
click at [1284, 342] on span "Chọn HT Thanh Toán" at bounding box center [1318, 345] width 213 height 17
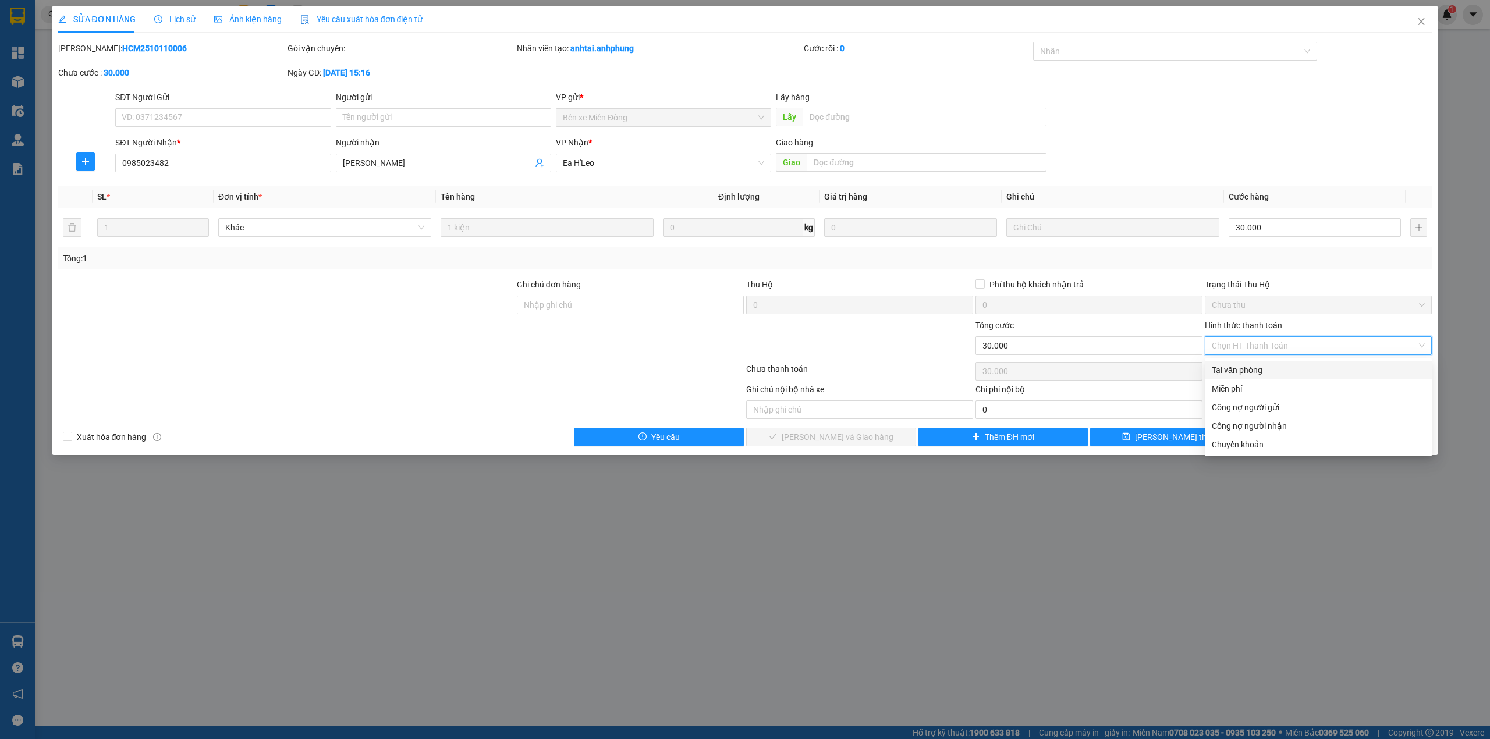
click at [1274, 366] on div "Tại văn phòng" at bounding box center [1318, 370] width 213 height 13
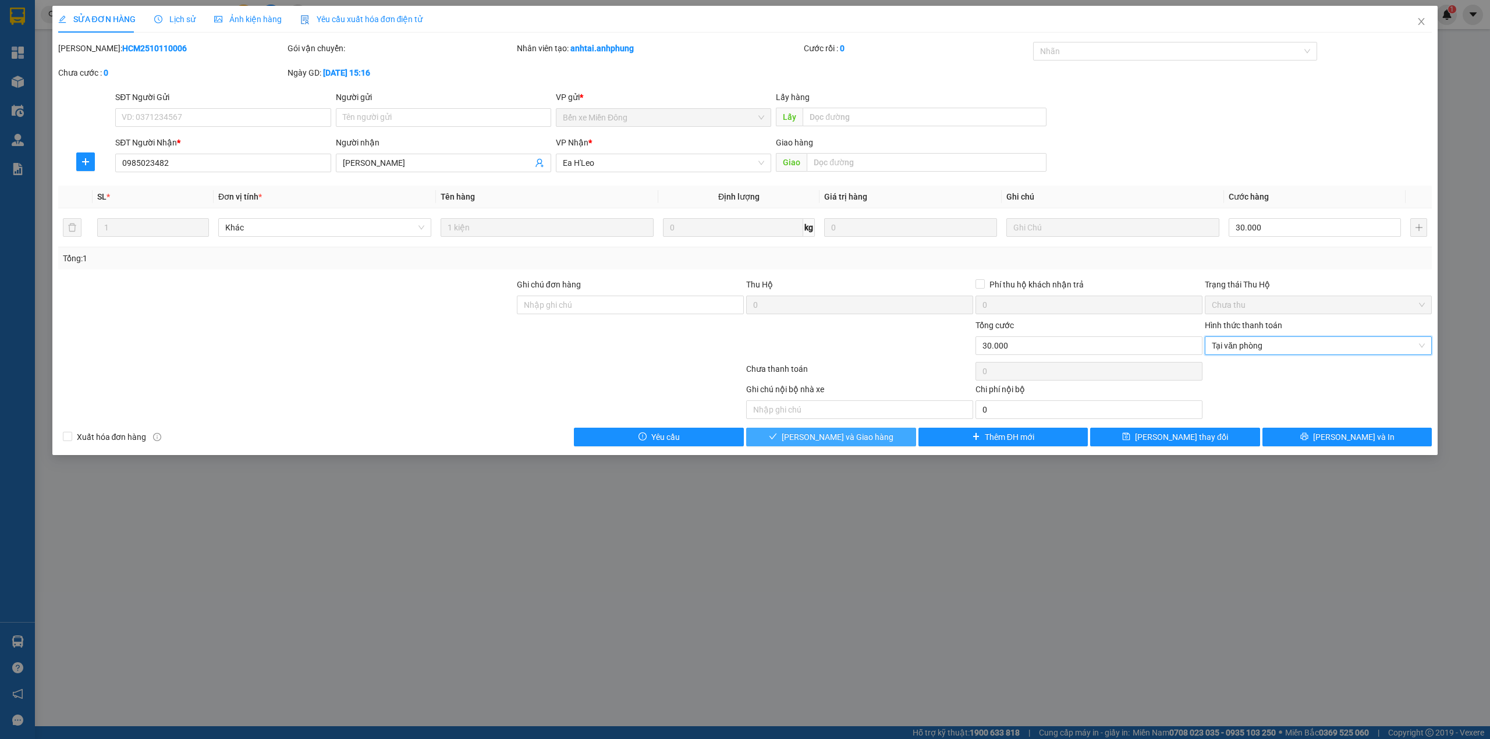
click at [867, 436] on span "[PERSON_NAME] và Giao hàng" at bounding box center [838, 437] width 112 height 13
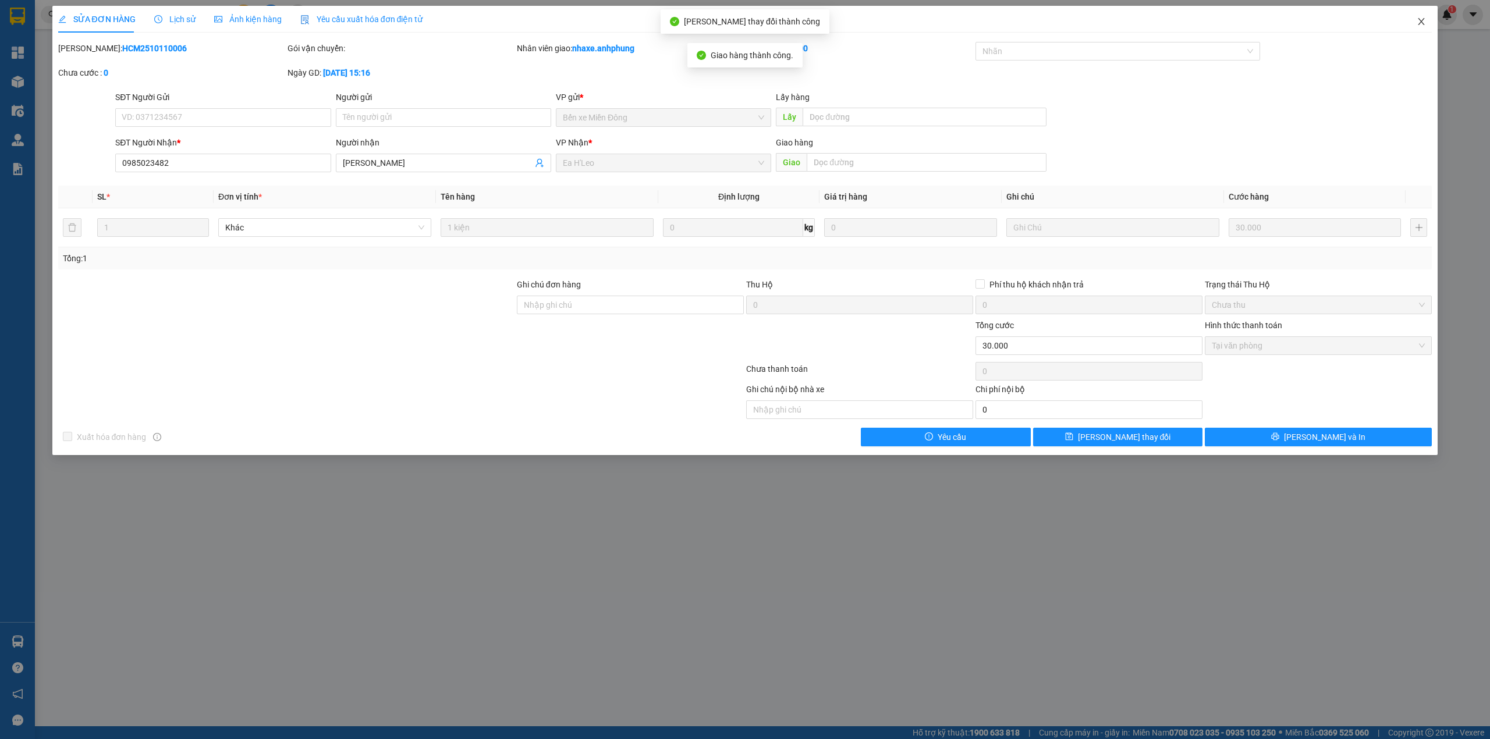
click at [1423, 21] on icon "close" at bounding box center [1422, 21] width 6 height 7
